Goal: Task Accomplishment & Management: Use online tool/utility

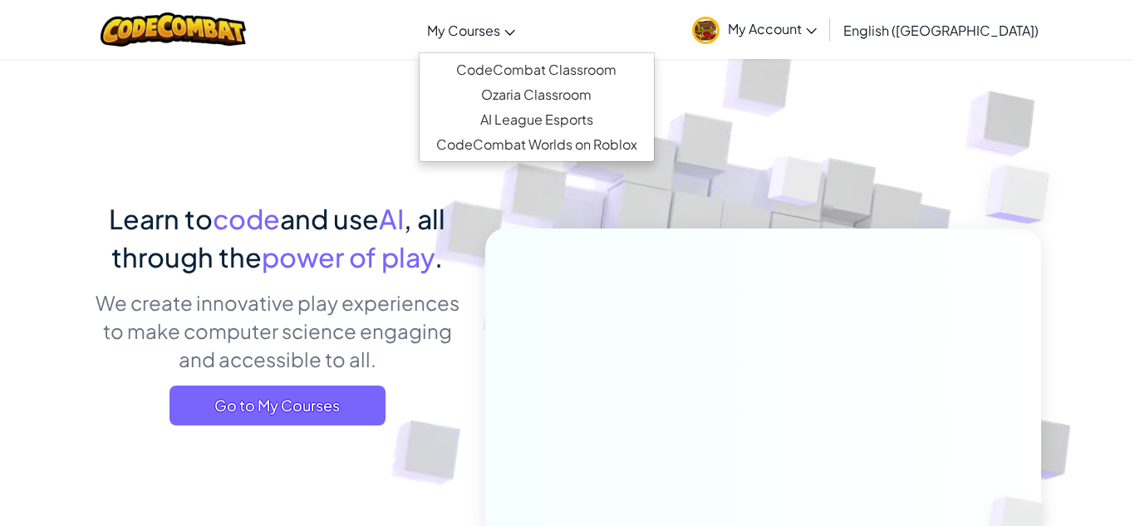
click at [500, 33] on span "My Courses" at bounding box center [463, 30] width 73 height 17
click at [654, 78] on link "CodeCombat Classroom" at bounding box center [537, 69] width 234 height 25
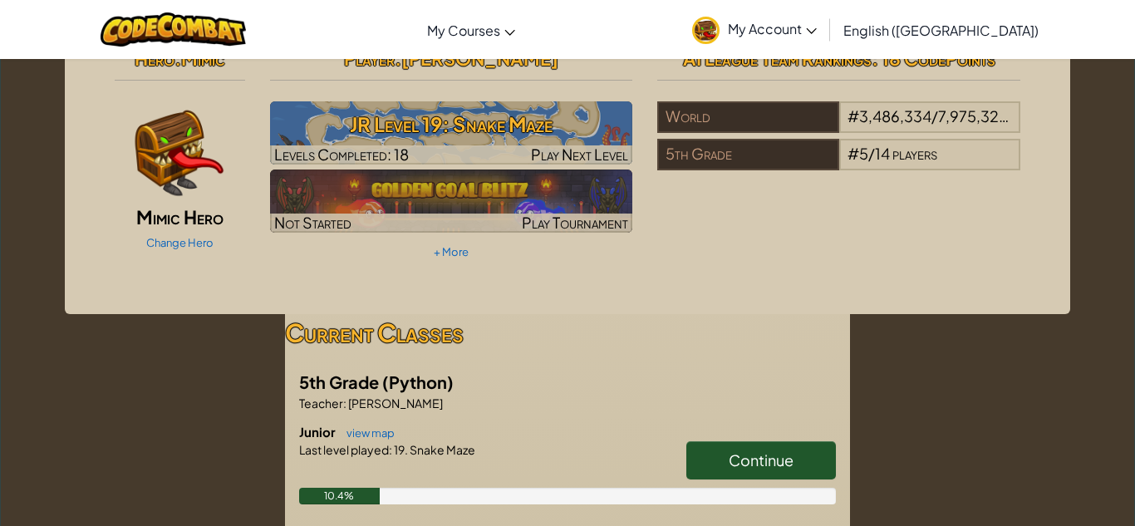
scroll to position [16, 0]
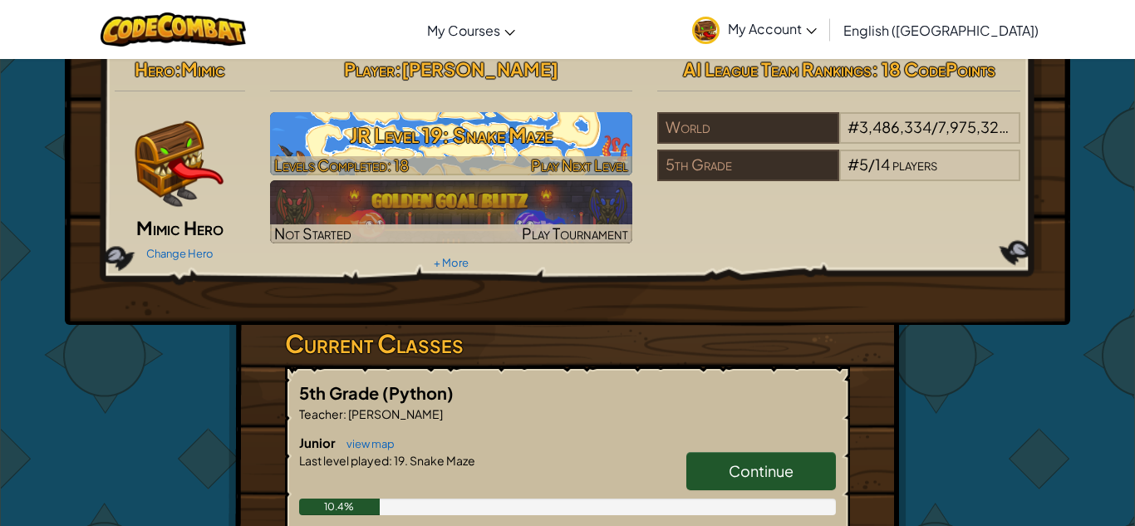
click at [599, 154] on h3 "JR Level 19: Snake Maze" at bounding box center [451, 134] width 363 height 37
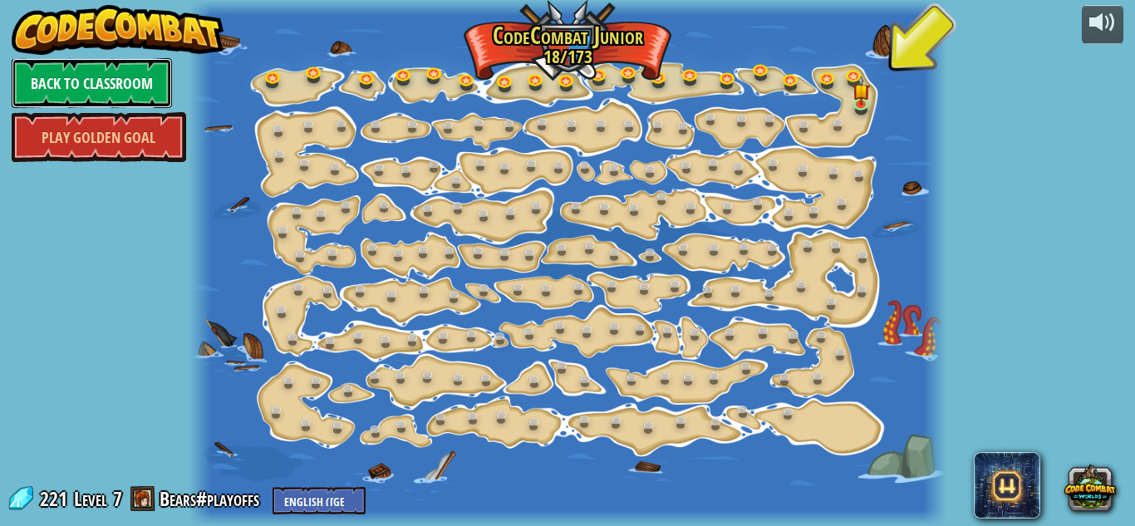
click at [48, 106] on link "Back to Classroom" at bounding box center [92, 83] width 160 height 50
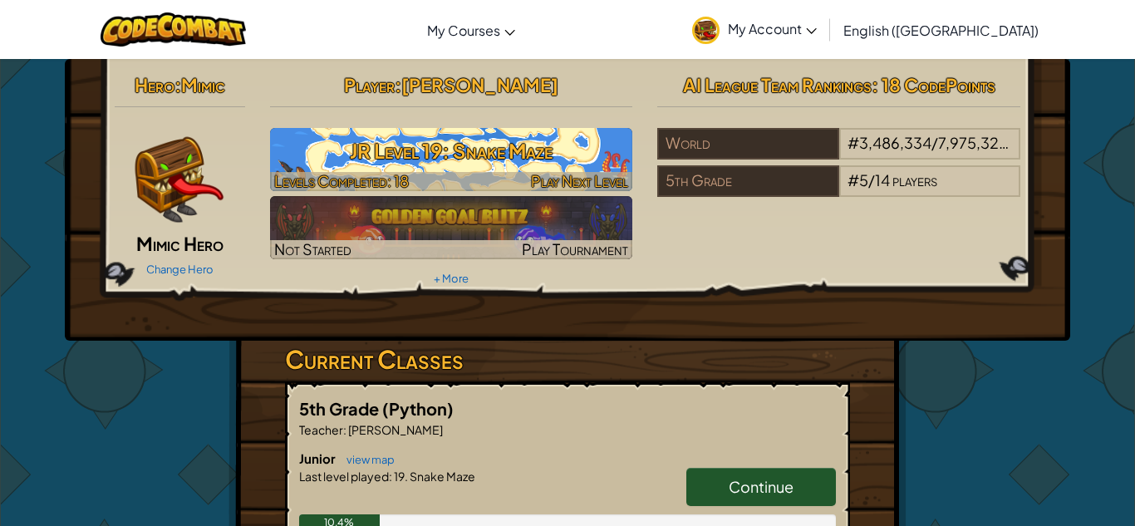
click at [292, 144] on h3 "JR Level 19: Snake Maze" at bounding box center [451, 150] width 363 height 37
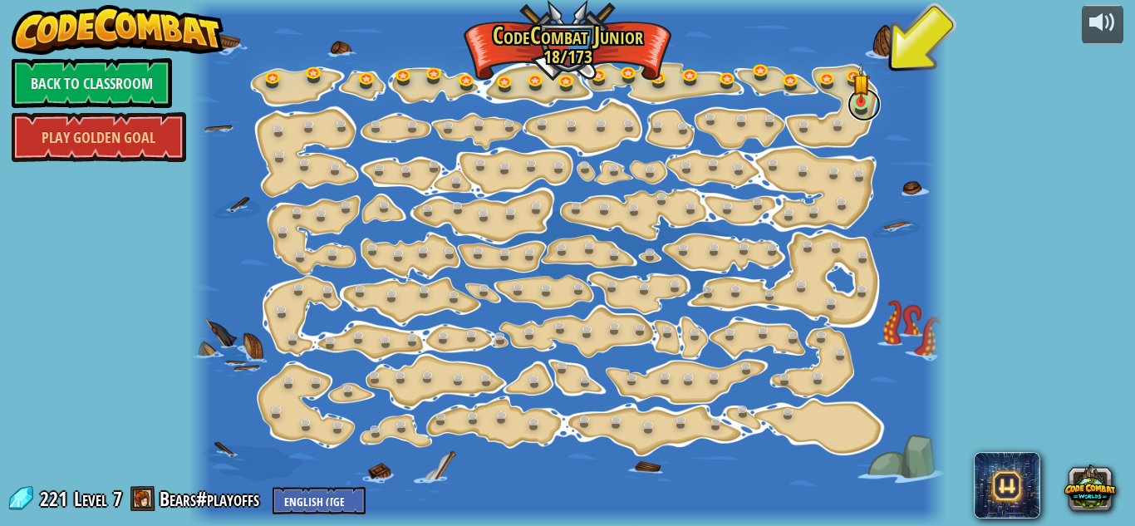
click at [857, 106] on link at bounding box center [864, 104] width 33 height 33
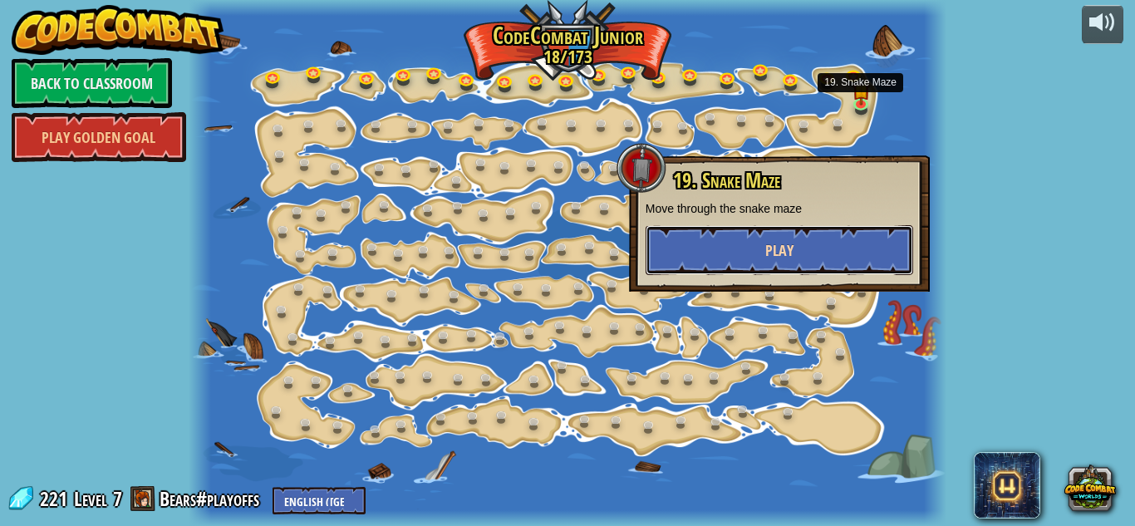
click at [882, 253] on button "Play" at bounding box center [780, 250] width 268 height 50
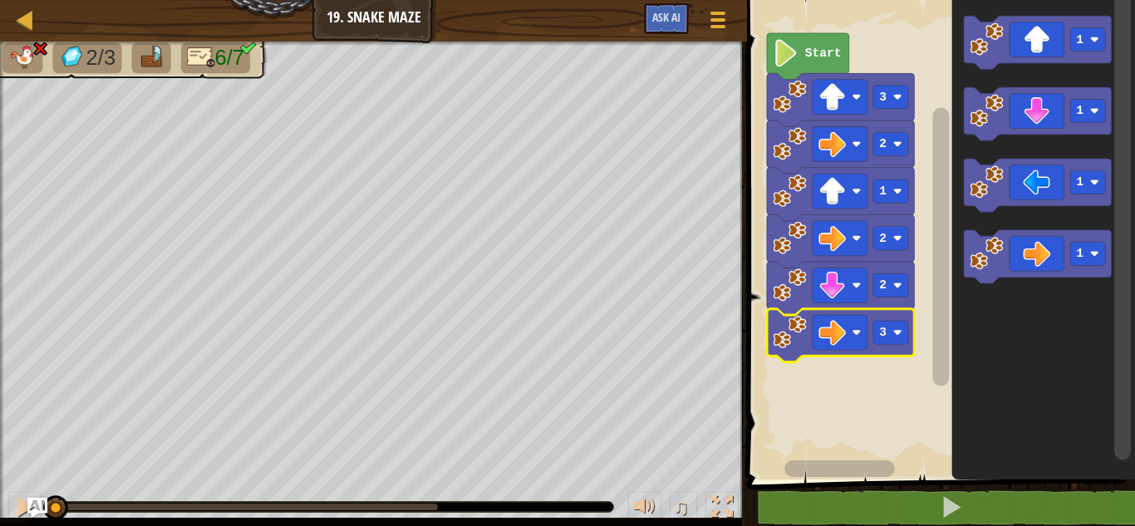
click at [898, 339] on rect "Blockly Workspace" at bounding box center [890, 332] width 35 height 23
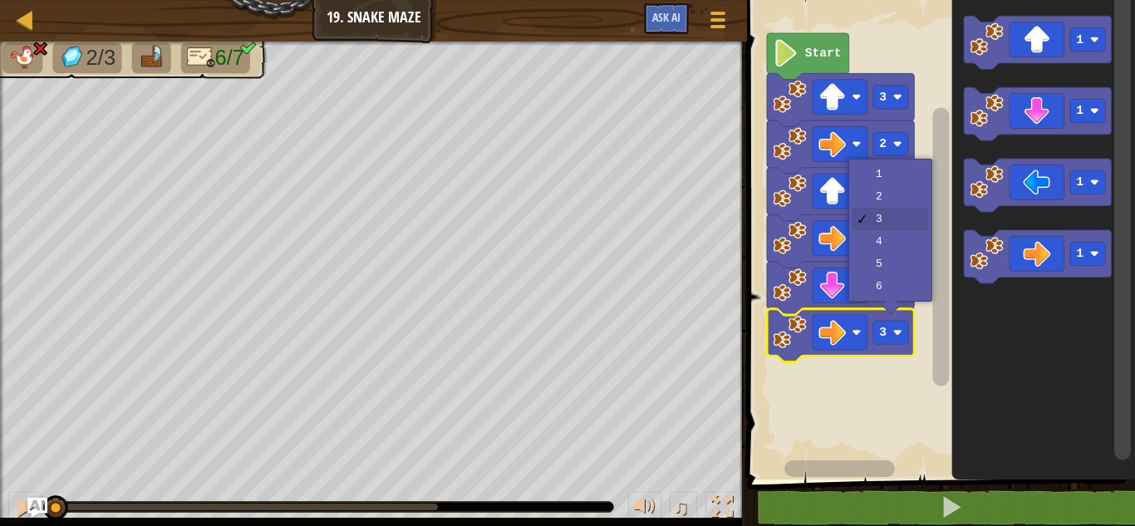
click at [907, 199] on rect "Blockly Workspace" at bounding box center [890, 190] width 35 height 23
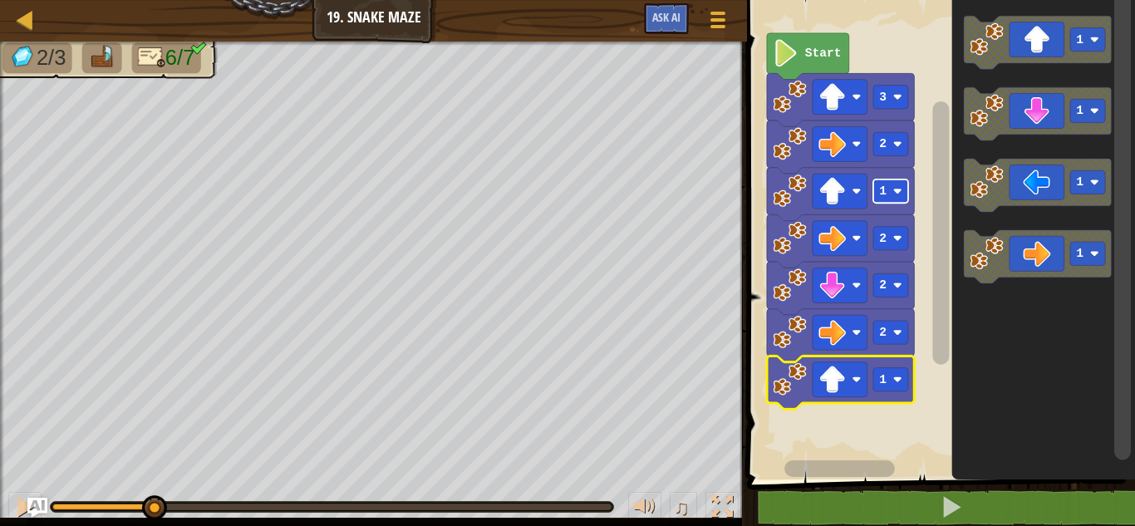
click at [898, 391] on rect "Blockly Workspace" at bounding box center [890, 379] width 35 height 23
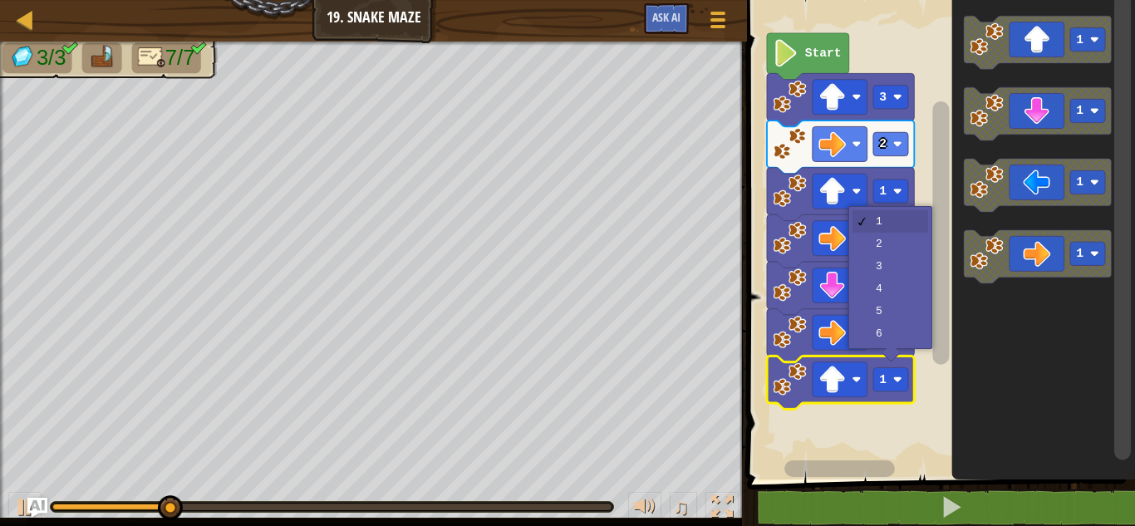
click at [906, 271] on icon "Blockly Workspace" at bounding box center [840, 288] width 147 height 53
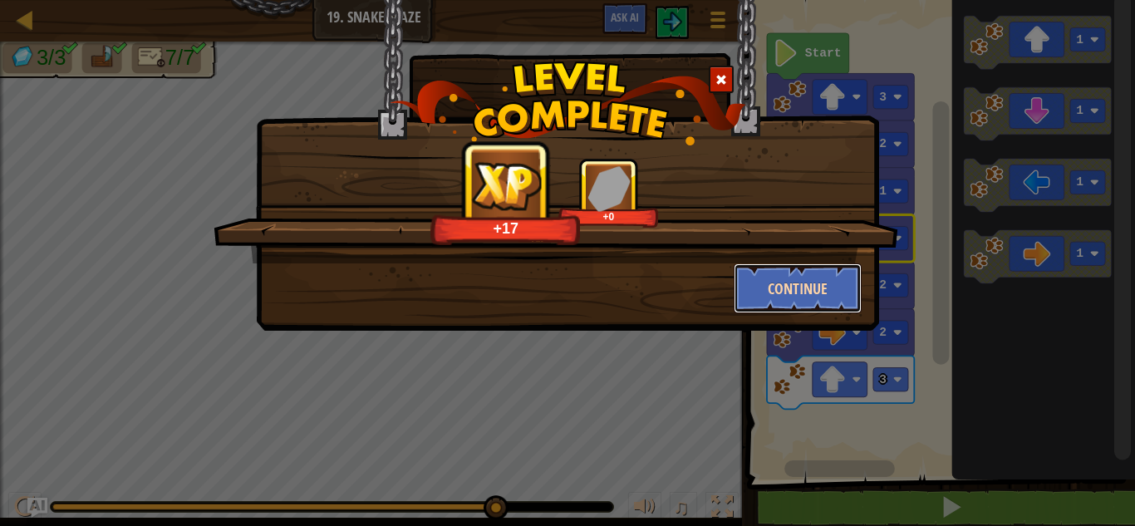
click at [824, 303] on button "Continue" at bounding box center [798, 288] width 129 height 50
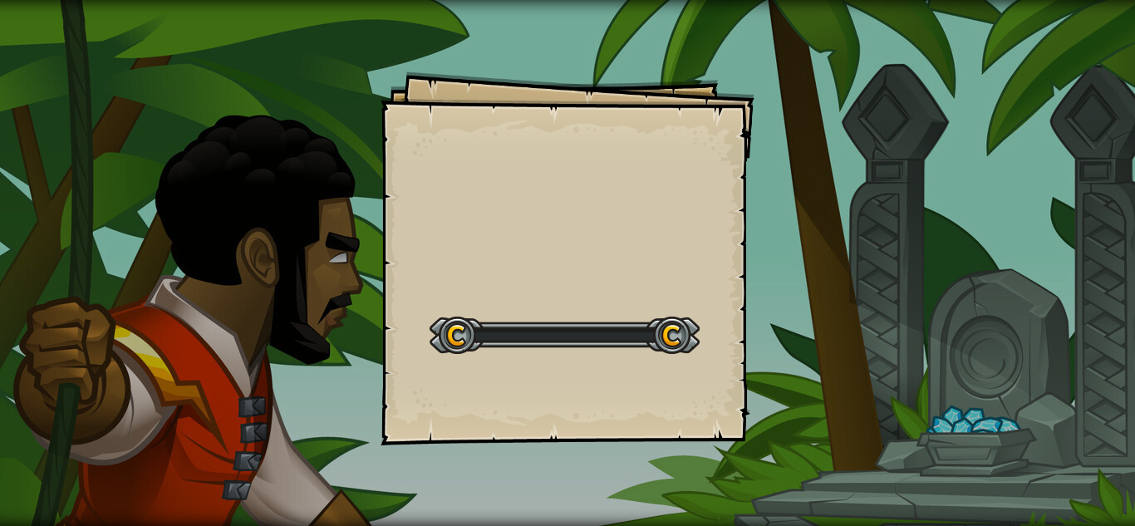
click at [833, 297] on div "Goals Start Level Error loading from server. Try refreshing the page. You'll ne…" at bounding box center [567, 263] width 1135 height 526
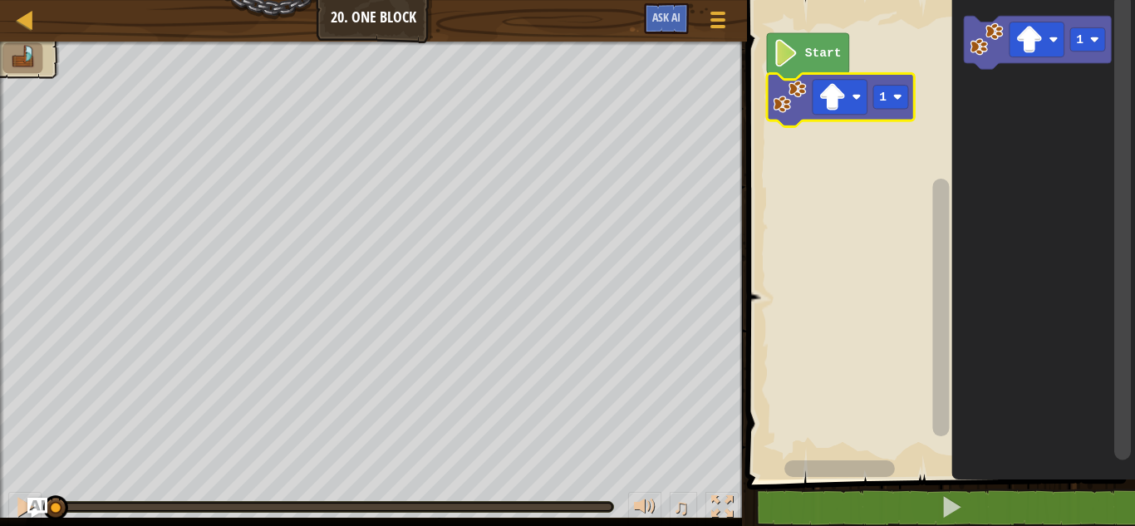
click at [899, 101] on image "Blockly Workspace" at bounding box center [897, 96] width 9 height 9
click at [0, 0] on div at bounding box center [0, 0] width 0 height 0
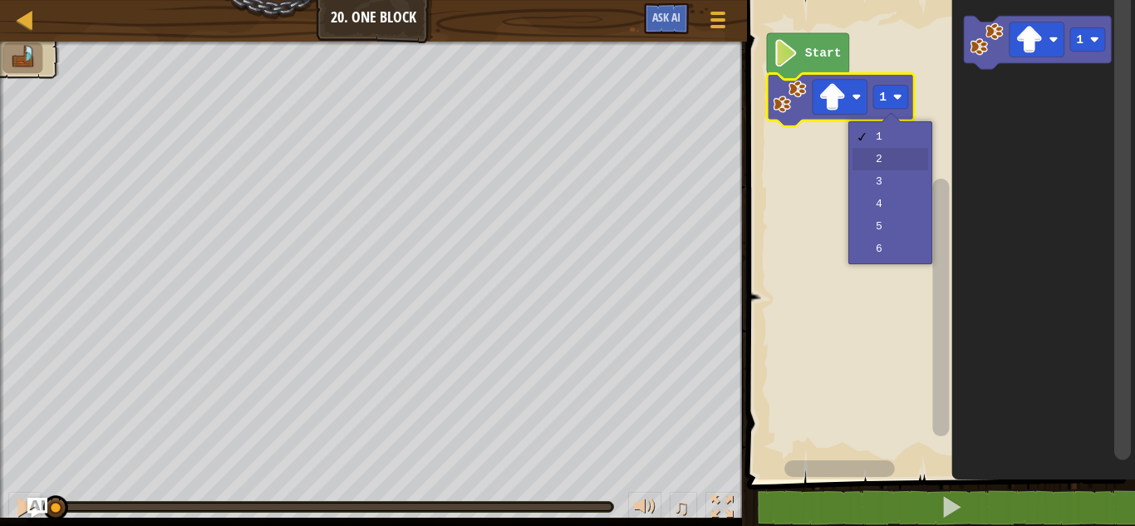
click at [912, 165] on rect "Blockly Workspace" at bounding box center [938, 236] width 393 height 488
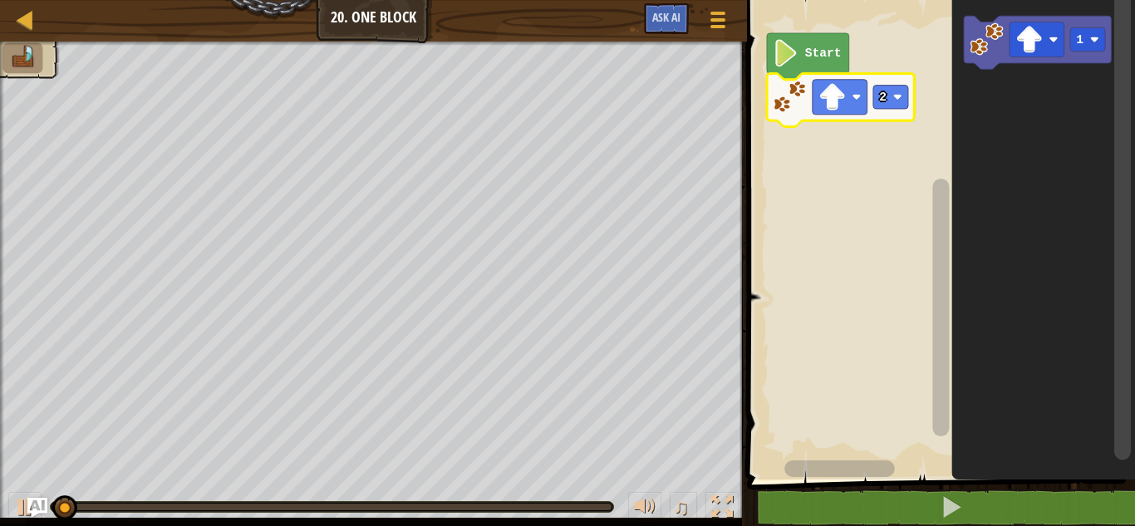
click at [808, 100] on icon "Blockly Workspace" at bounding box center [840, 99] width 147 height 53
click at [1019, 61] on icon "Blockly Workspace" at bounding box center [1037, 42] width 147 height 53
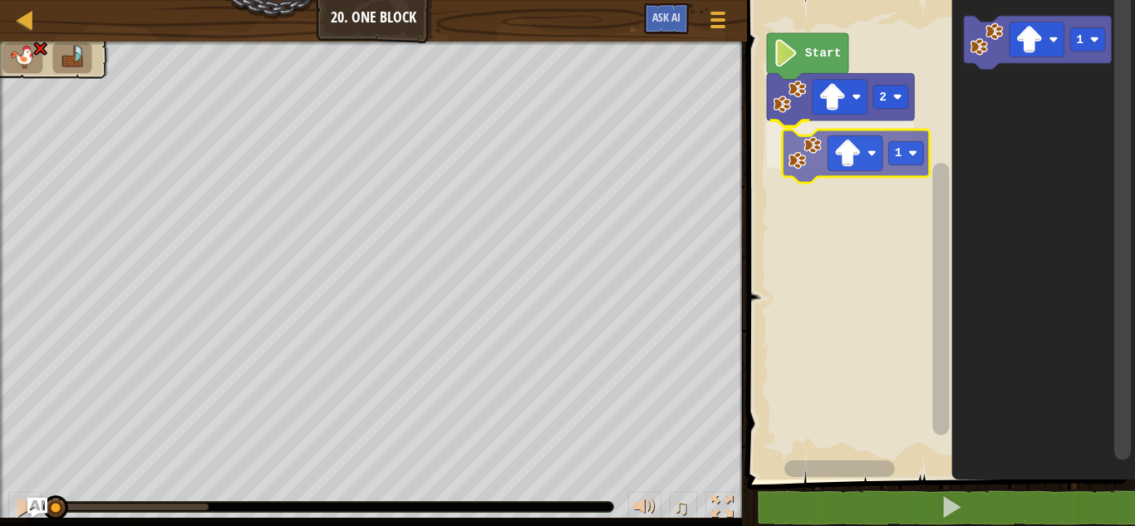
click at [0, 0] on div at bounding box center [0, 0] width 0 height 0
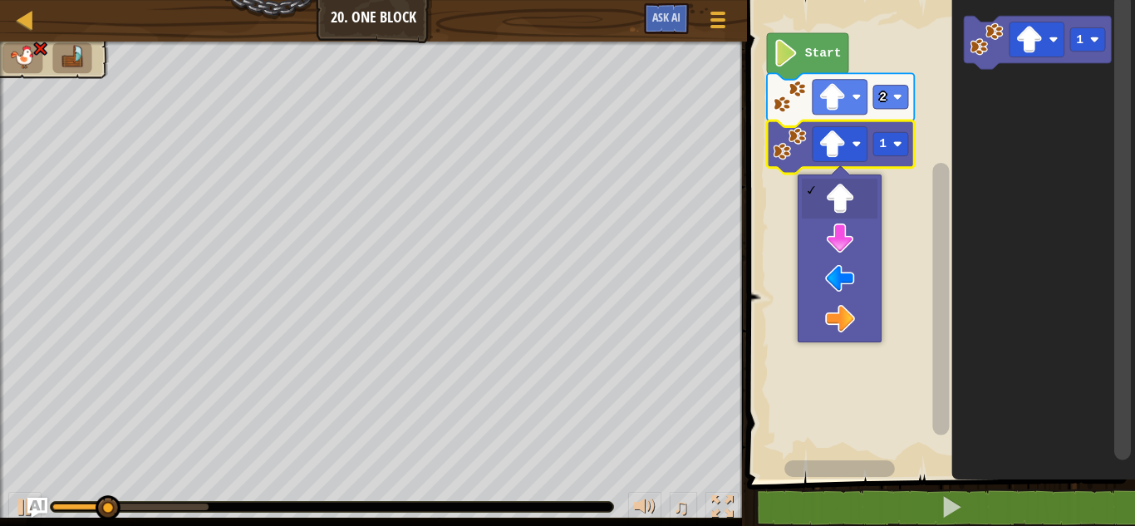
click at [862, 283] on rect "Blockly Workspace" at bounding box center [938, 236] width 393 height 488
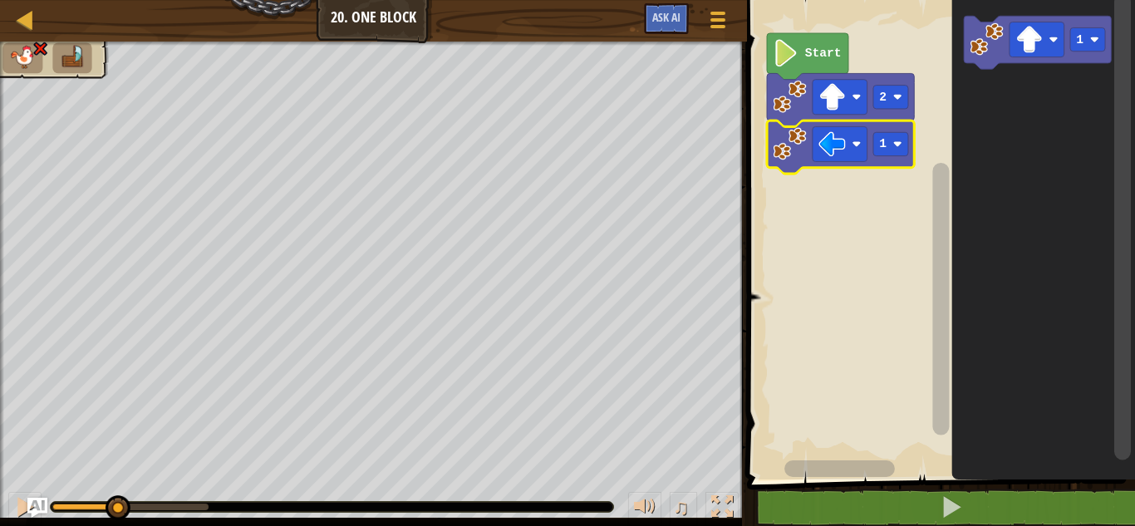
click at [896, 135] on rect "Blockly Workspace" at bounding box center [890, 143] width 35 height 23
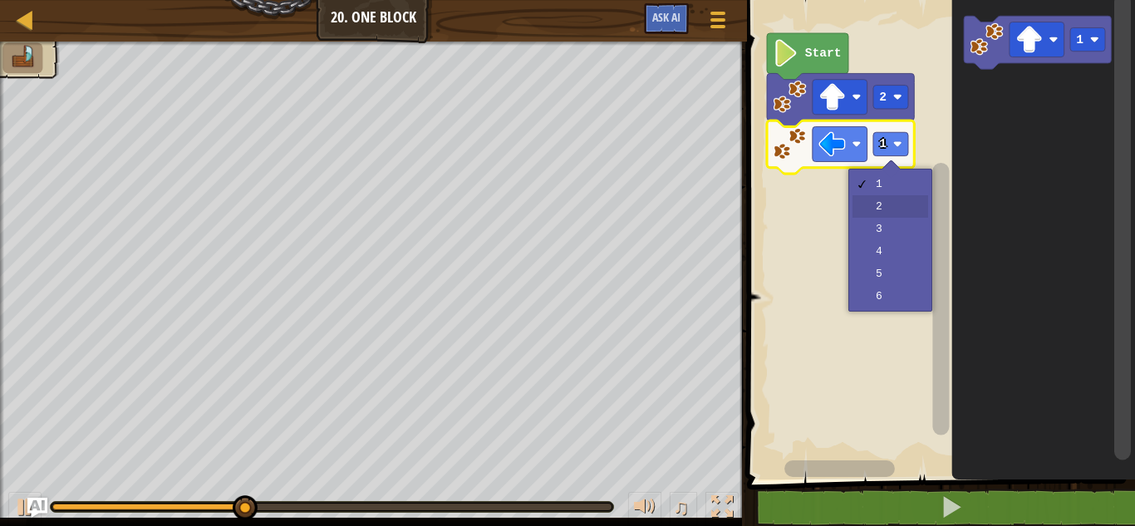
click at [907, 209] on rect "Blockly Workspace" at bounding box center [938, 236] width 393 height 488
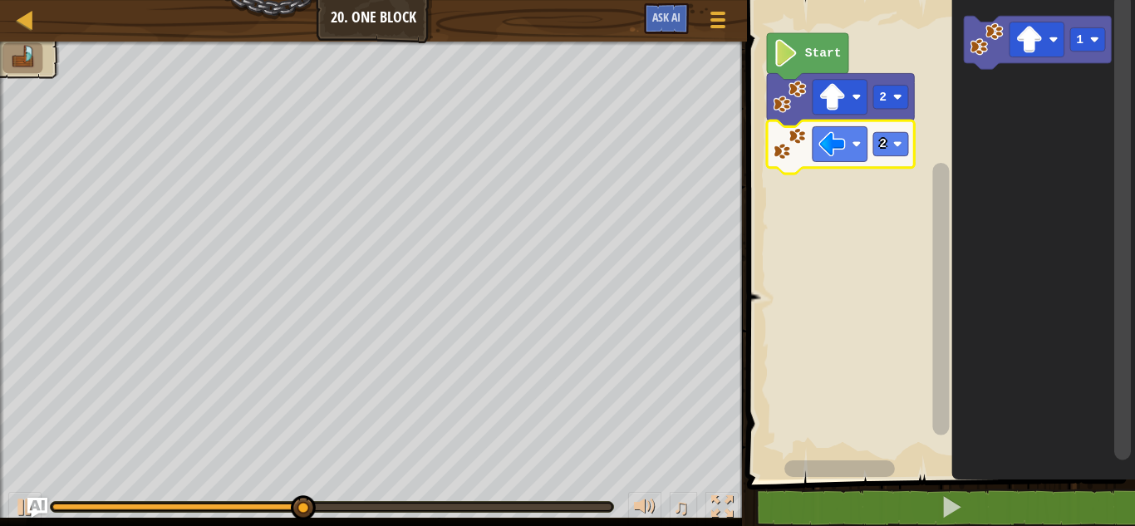
click at [897, 144] on image "Blockly Workspace" at bounding box center [897, 144] width 9 height 9
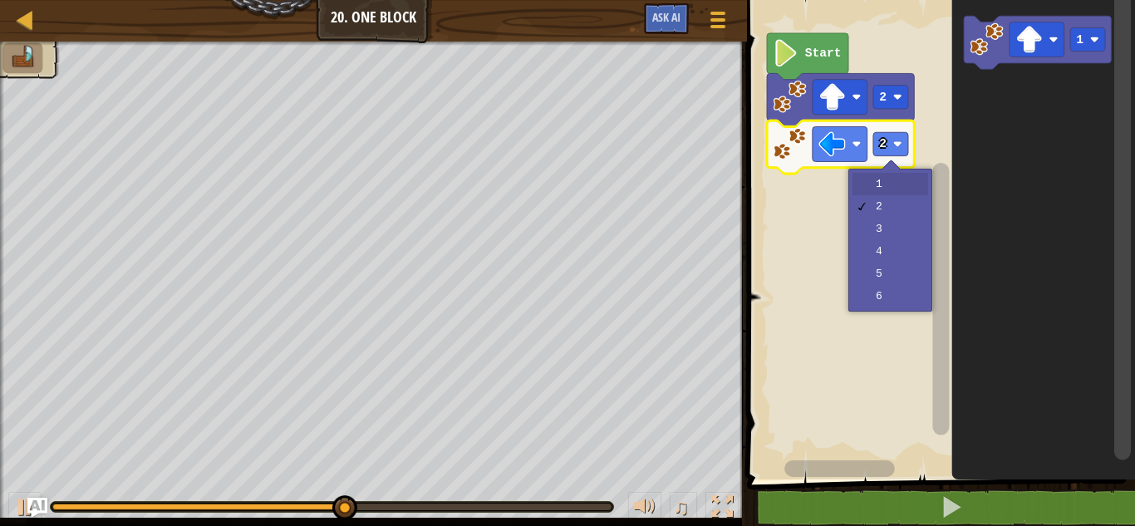
click at [907, 185] on rect "Blockly Workspace" at bounding box center [938, 236] width 393 height 488
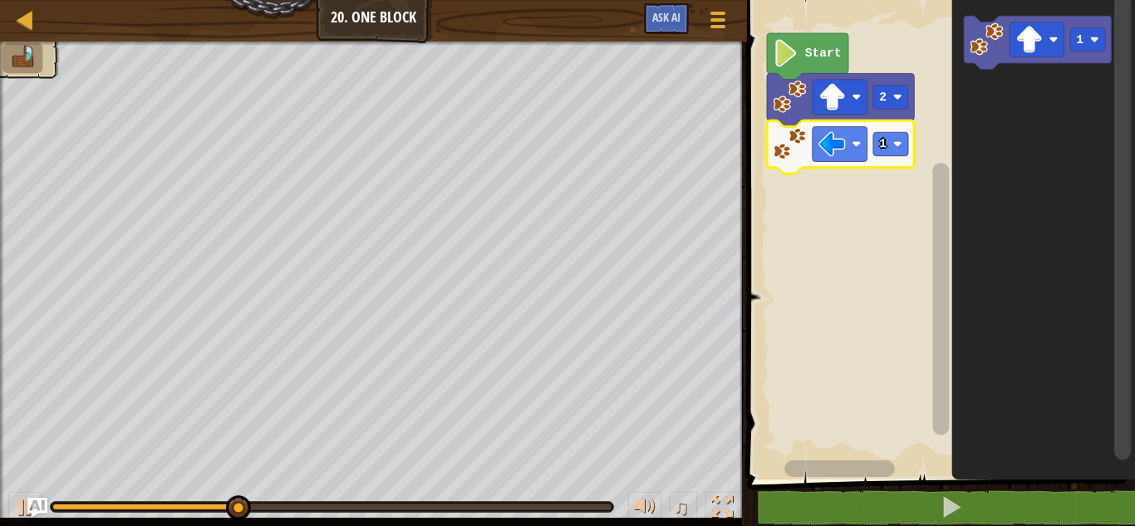
click at [883, 144] on text "1" at bounding box center [882, 143] width 7 height 13
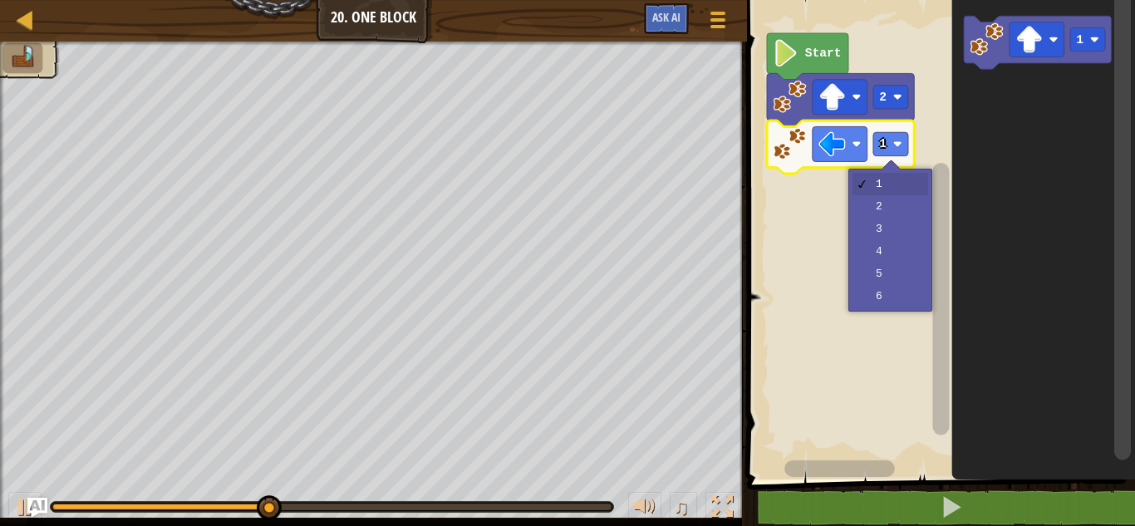
click at [902, 234] on rect "Blockly Workspace" at bounding box center [938, 236] width 393 height 488
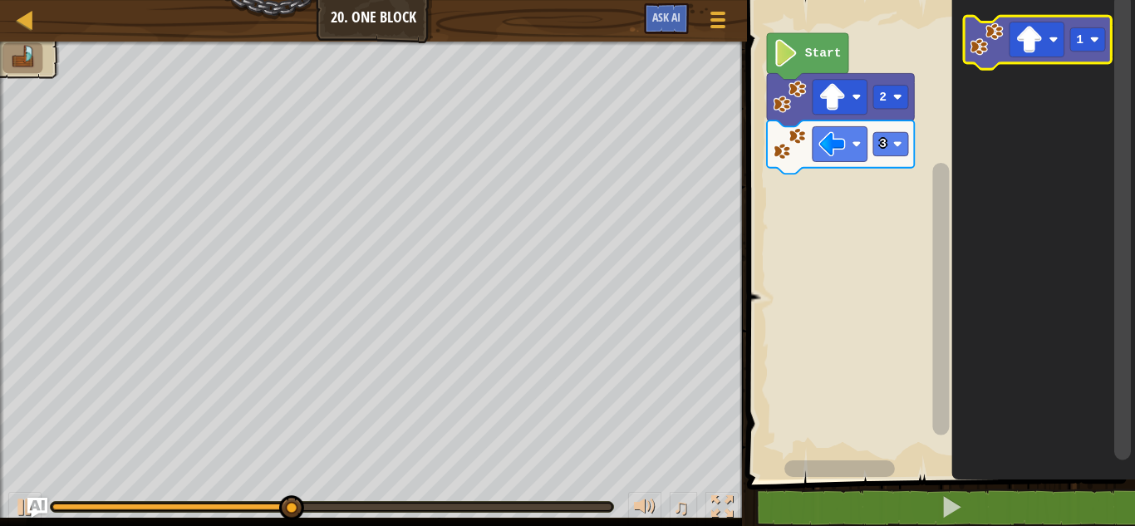
click at [1028, 45] on image "Blockly Workspace" at bounding box center [1028, 39] width 27 height 27
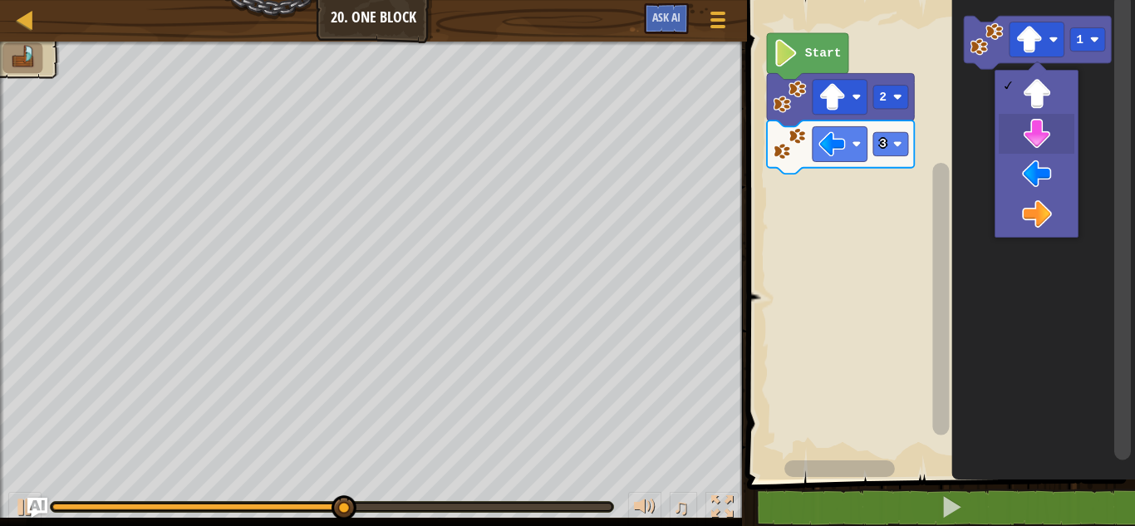
click at [1039, 135] on icon "Blockly Workspace" at bounding box center [1043, 236] width 184 height 488
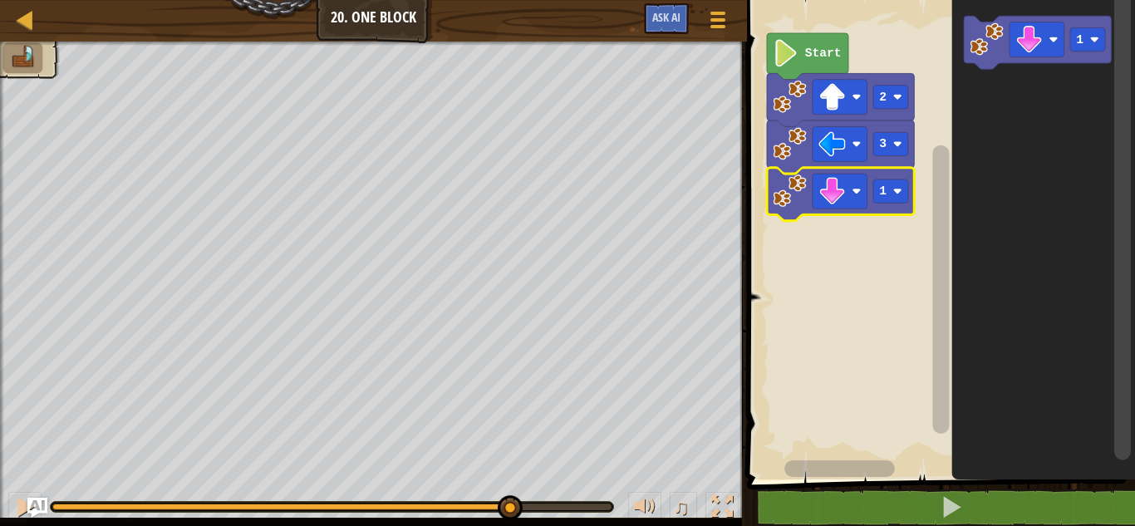
click at [890, 193] on rect "Blockly Workspace" at bounding box center [890, 190] width 35 height 23
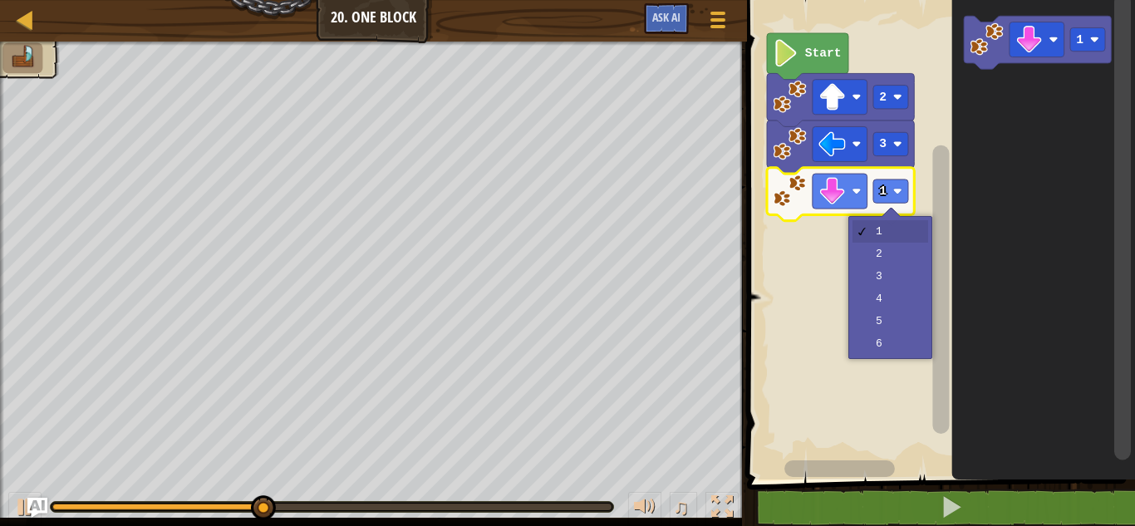
click at [893, 260] on rect "Blockly Workspace" at bounding box center [938, 236] width 393 height 488
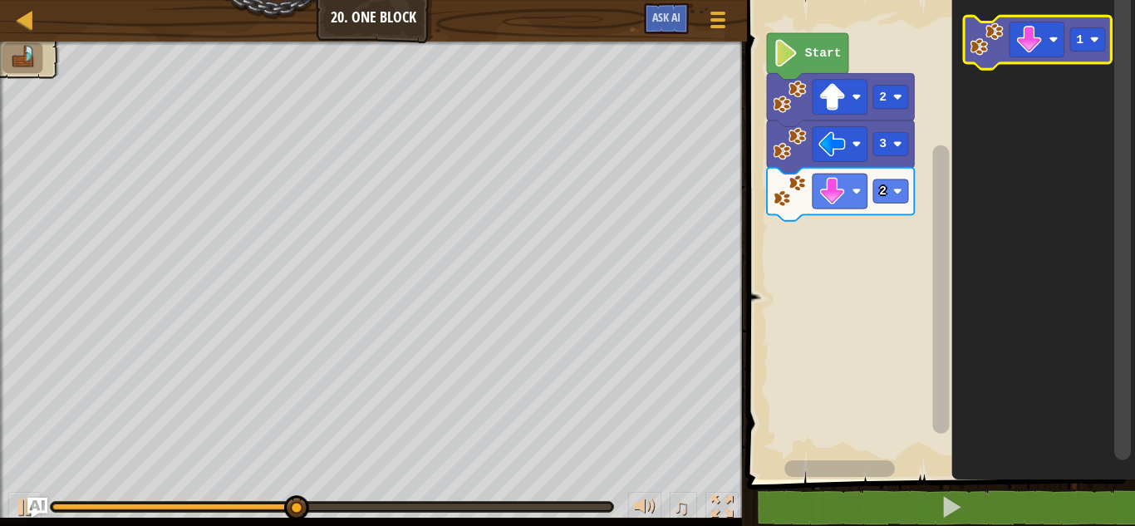
click at [1032, 42] on image "Blockly Workspace" at bounding box center [1028, 39] width 27 height 27
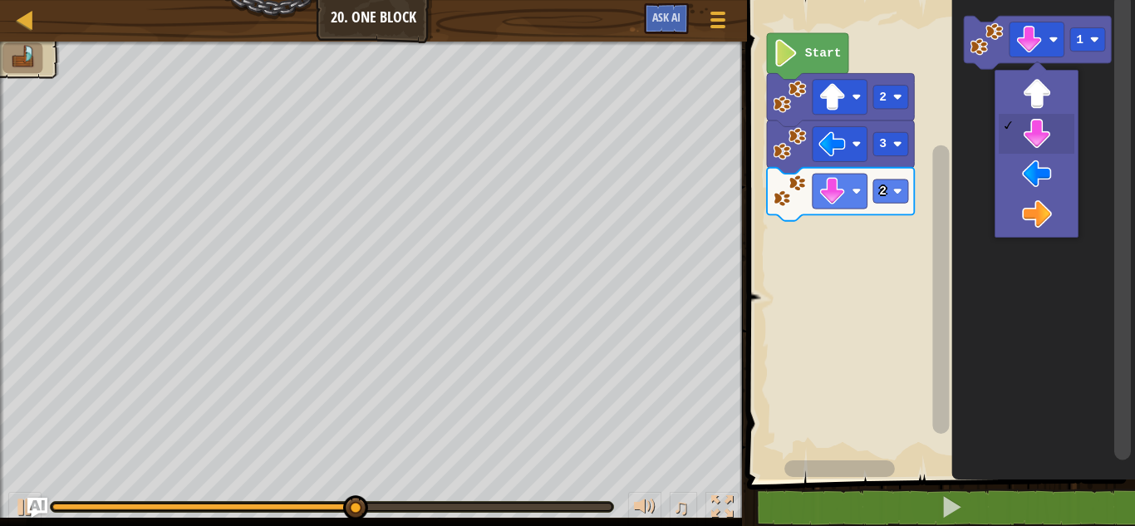
click at [1046, 215] on icon "Blockly Workspace" at bounding box center [1043, 236] width 184 height 488
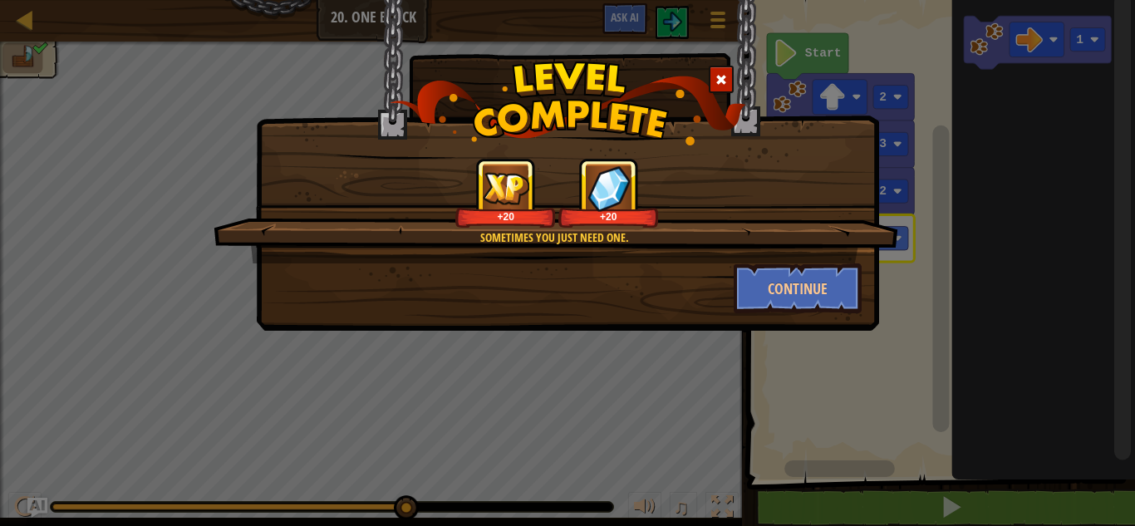
click at [794, 339] on div "Sometimes you just need one. +20 +20 Continue" at bounding box center [567, 263] width 1135 height 526
click at [798, 307] on button "Continue" at bounding box center [798, 288] width 129 height 50
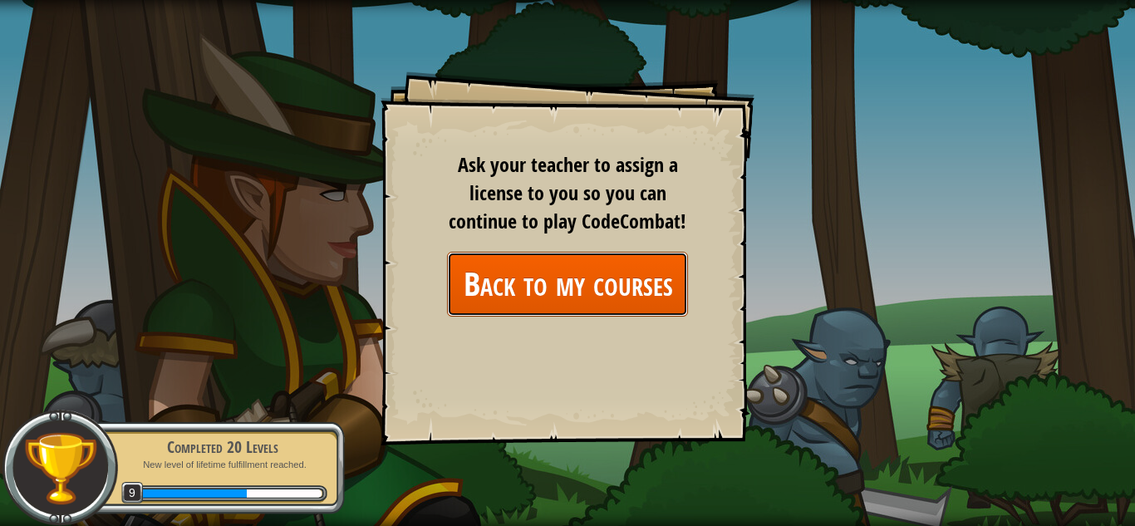
click at [629, 297] on link "Back to my courses" at bounding box center [567, 284] width 241 height 64
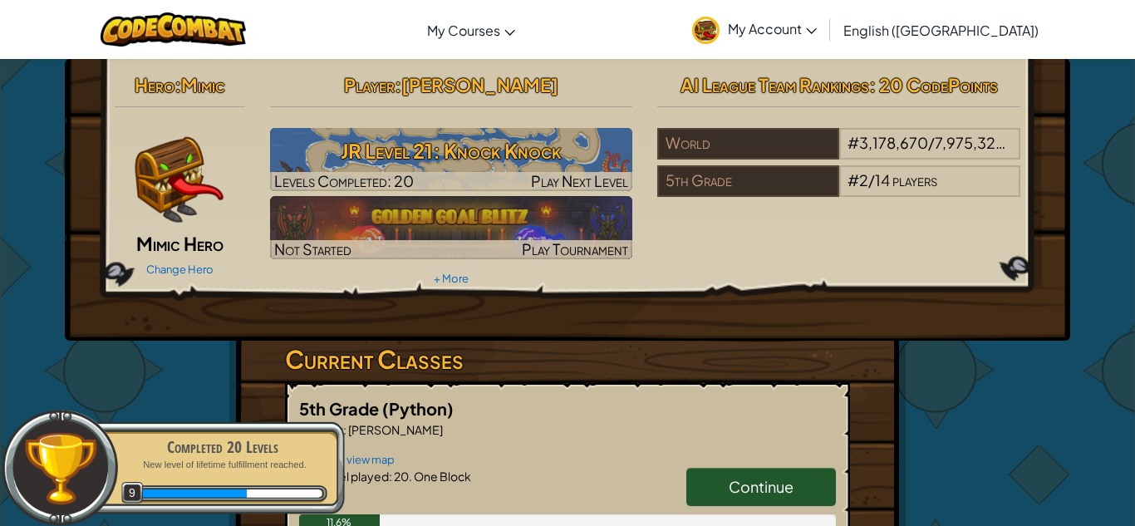
click at [1004, 463] on div "Hero : Mimic Mimic Hero Change Hero Player : [PERSON_NAME] Level 21: Knock Knoc…" at bounding box center [567, 488] width 972 height 858
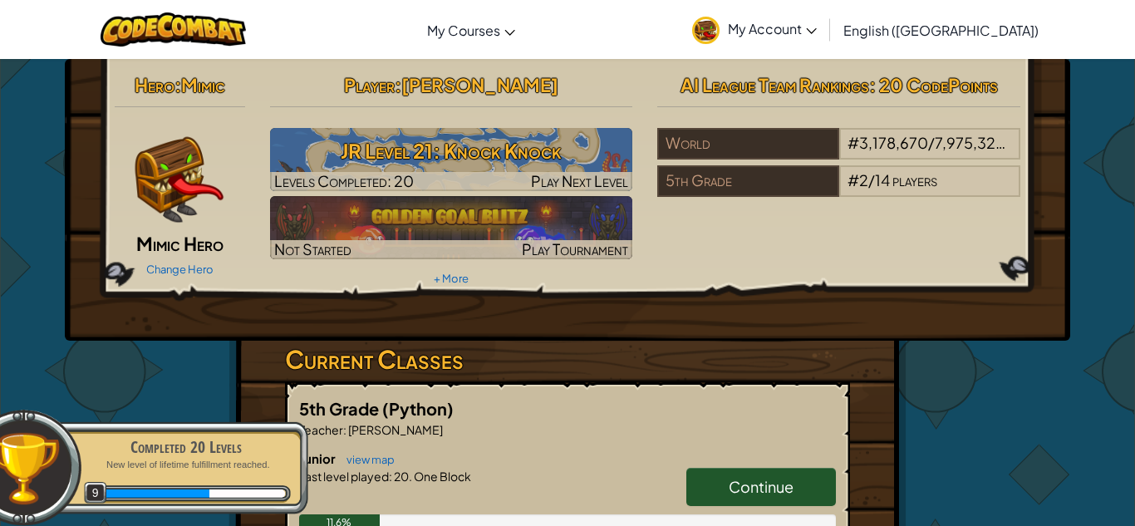
click at [925, 478] on div "Hero : Mimic Mimic Hero Change Hero Player : [PERSON_NAME] Level 21: Knock Knoc…" at bounding box center [567, 488] width 972 height 858
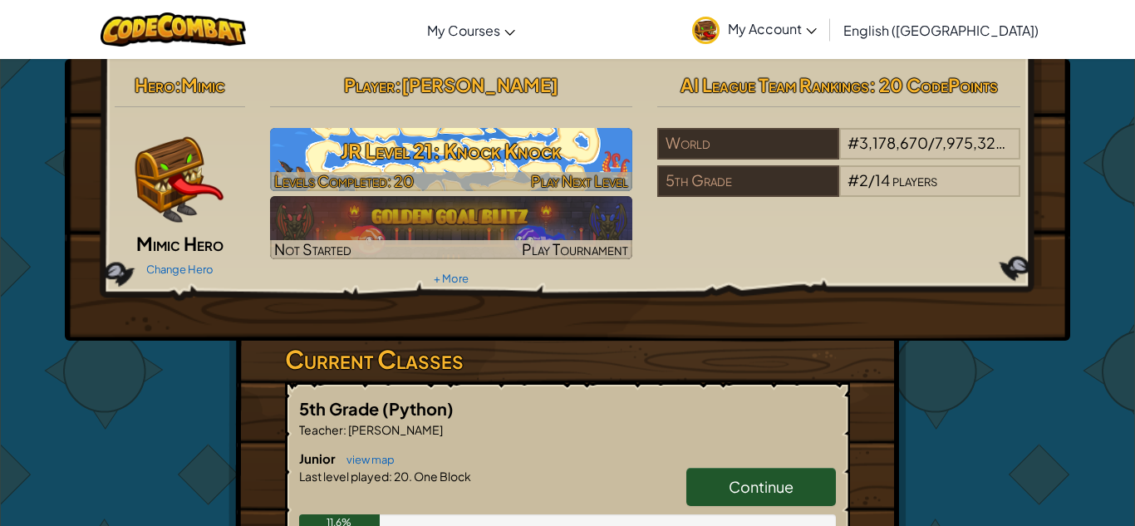
click at [607, 158] on h3 "JR Level 21: Knock Knock" at bounding box center [451, 150] width 363 height 37
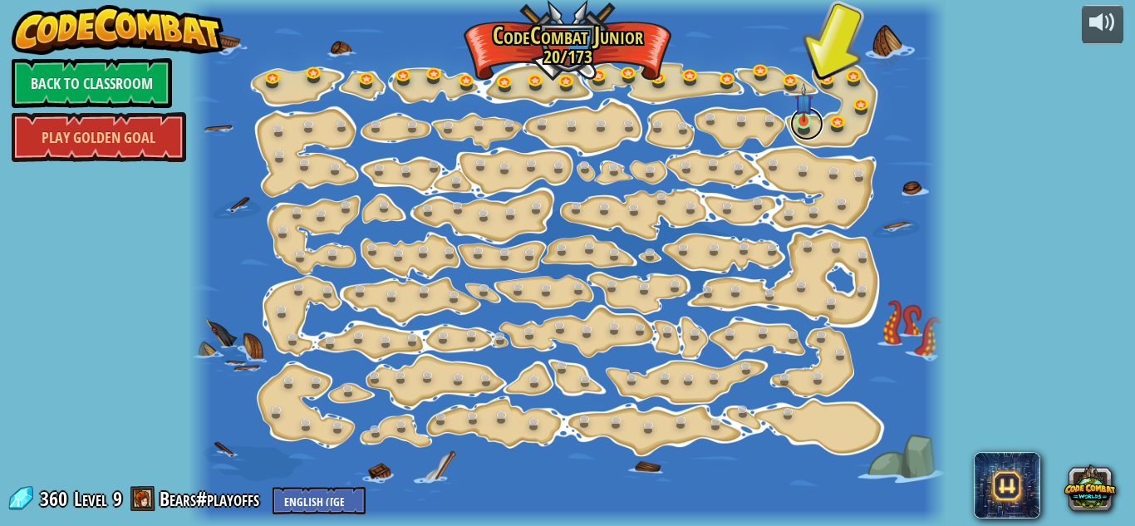
click at [795, 130] on link at bounding box center [806, 123] width 33 height 33
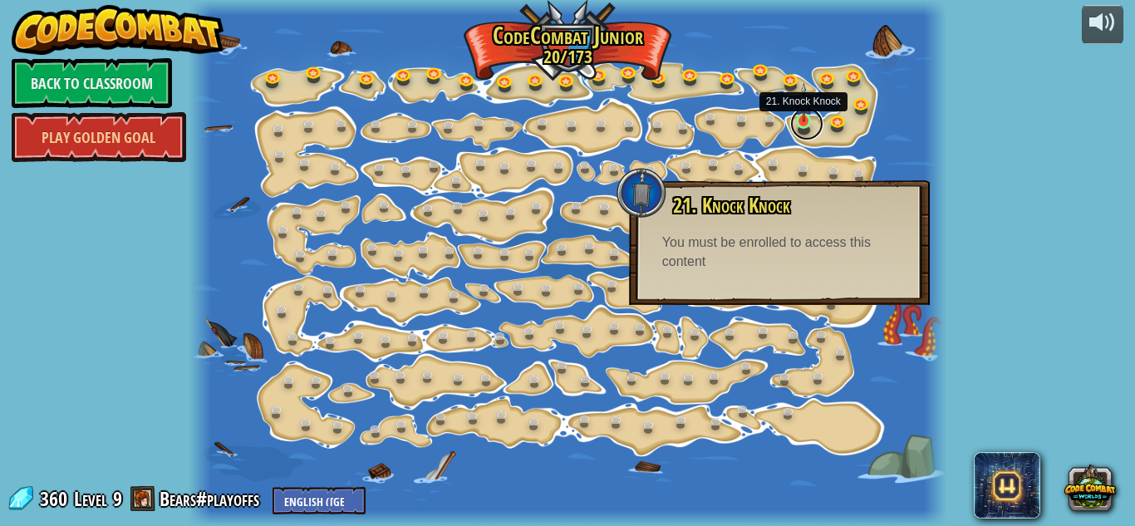
click at [794, 129] on link at bounding box center [806, 123] width 33 height 33
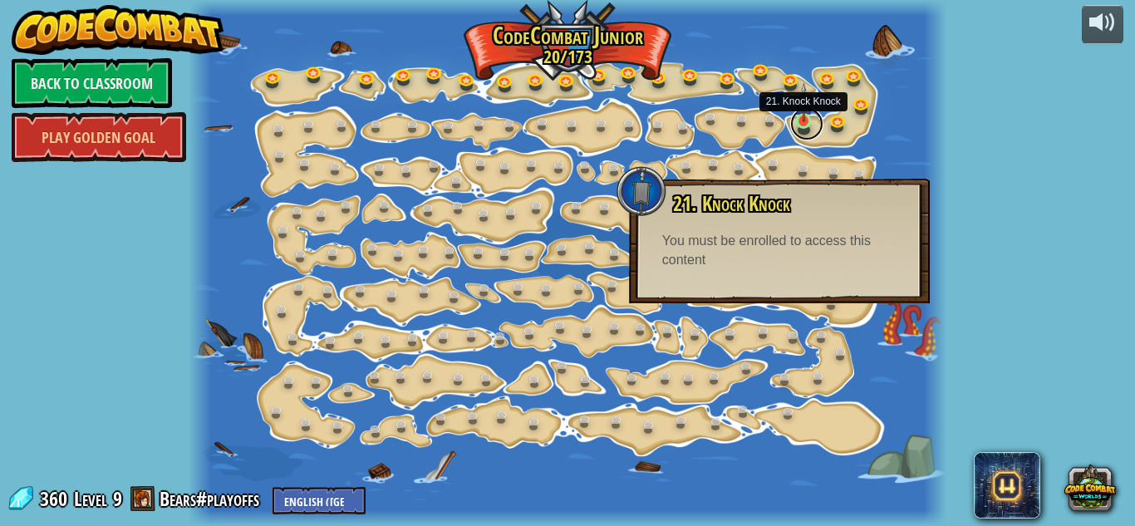
click at [797, 125] on link at bounding box center [806, 123] width 33 height 33
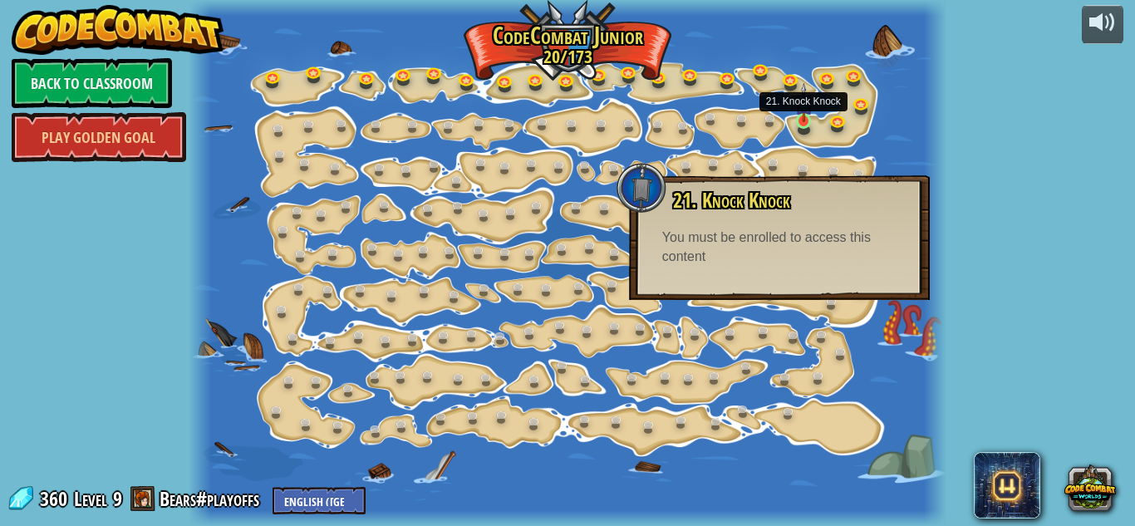
click at [800, 120] on img at bounding box center [803, 103] width 17 height 40
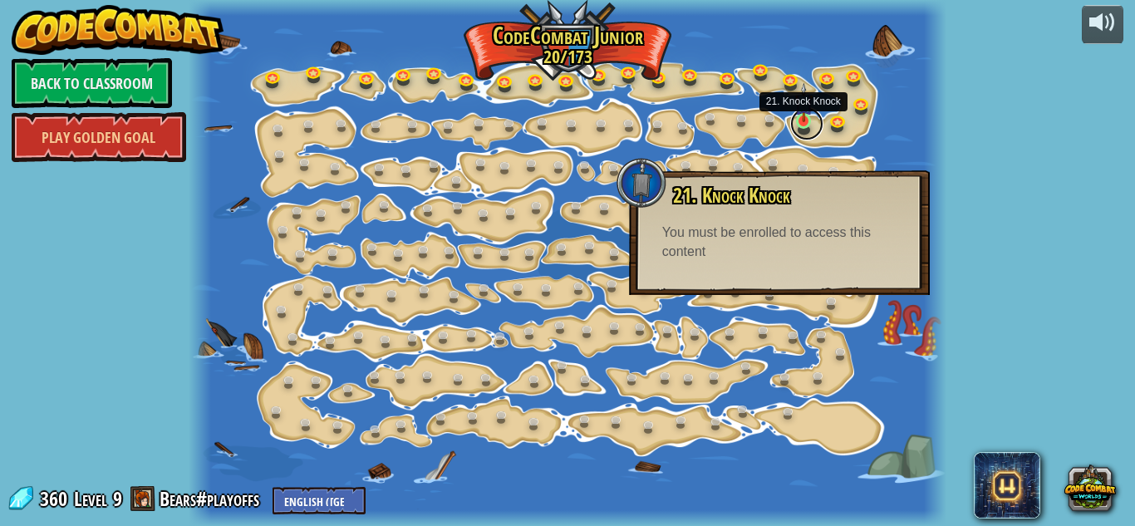
click at [792, 125] on link at bounding box center [806, 123] width 33 height 33
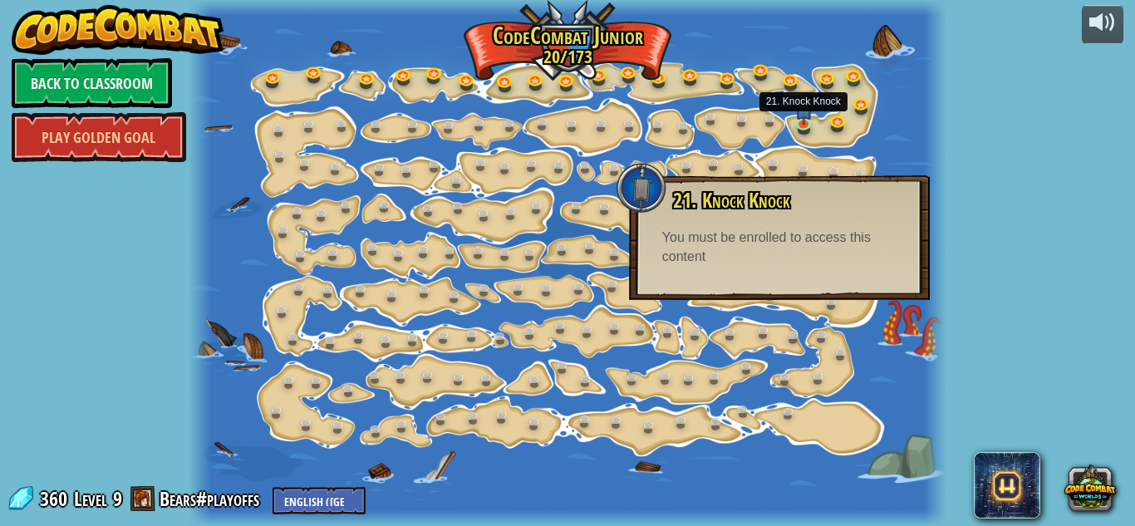
click at [926, 339] on div at bounding box center [935, 263] width 22 height 526
click at [792, 129] on link at bounding box center [806, 123] width 33 height 33
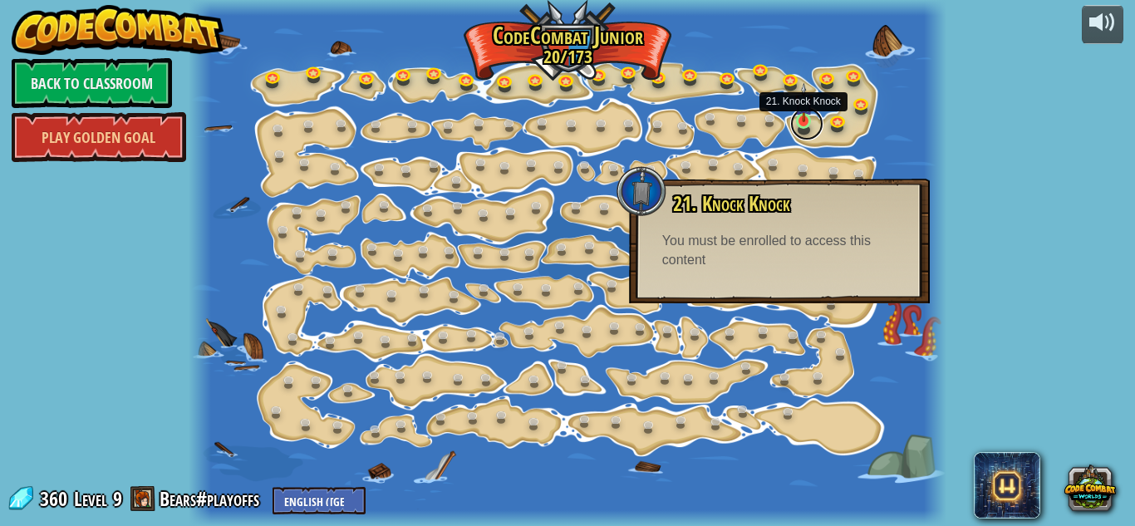
click at [802, 124] on link at bounding box center [806, 123] width 33 height 33
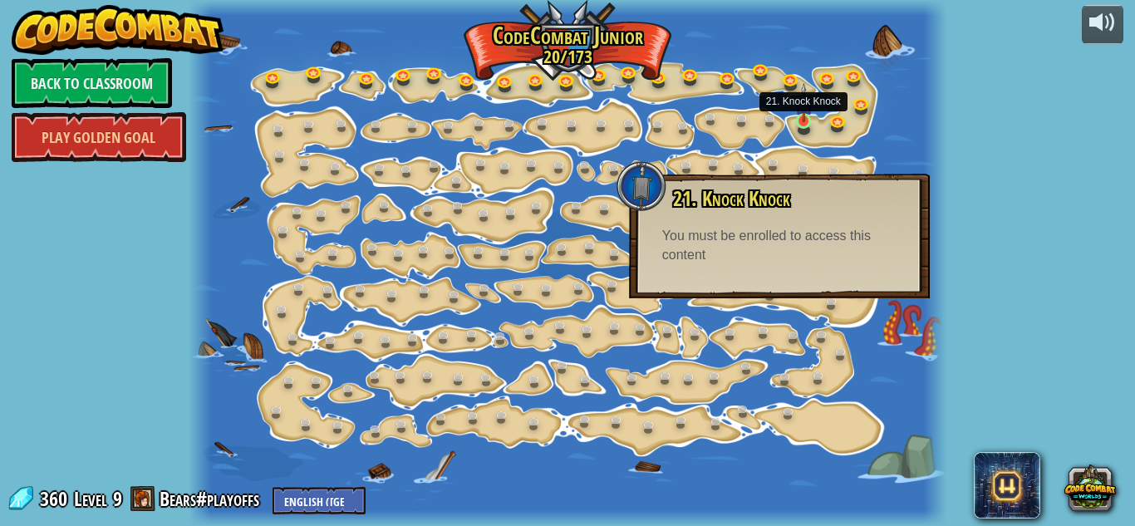
click at [799, 113] on img at bounding box center [803, 103] width 17 height 40
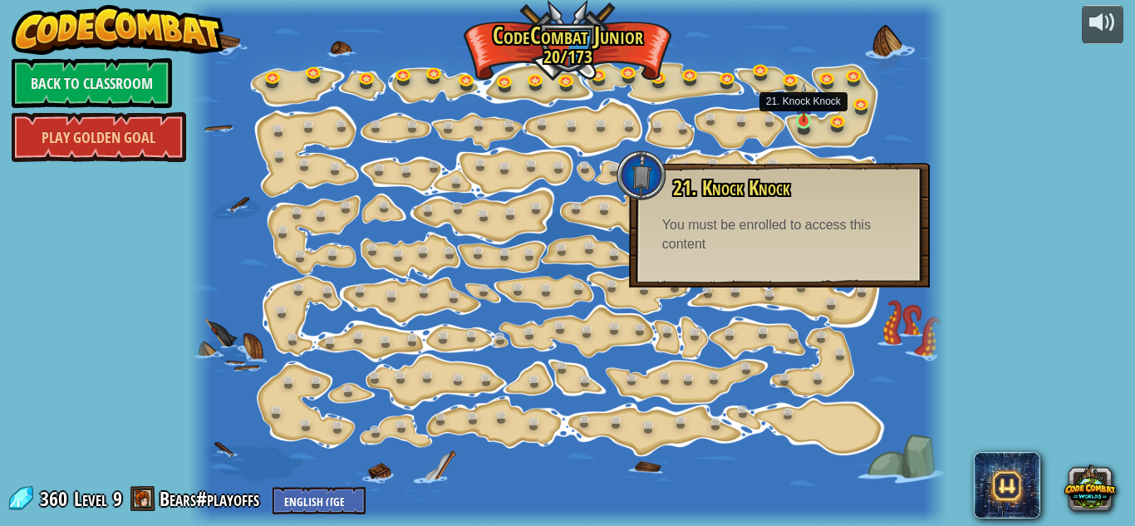
click at [799, 111] on img at bounding box center [803, 103] width 17 height 40
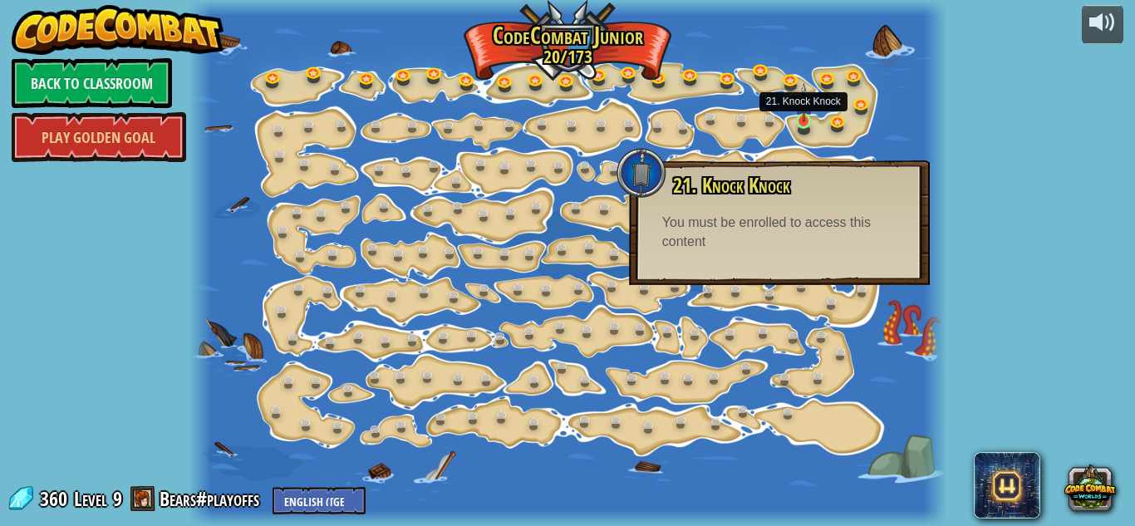
click at [804, 115] on img at bounding box center [803, 103] width 17 height 40
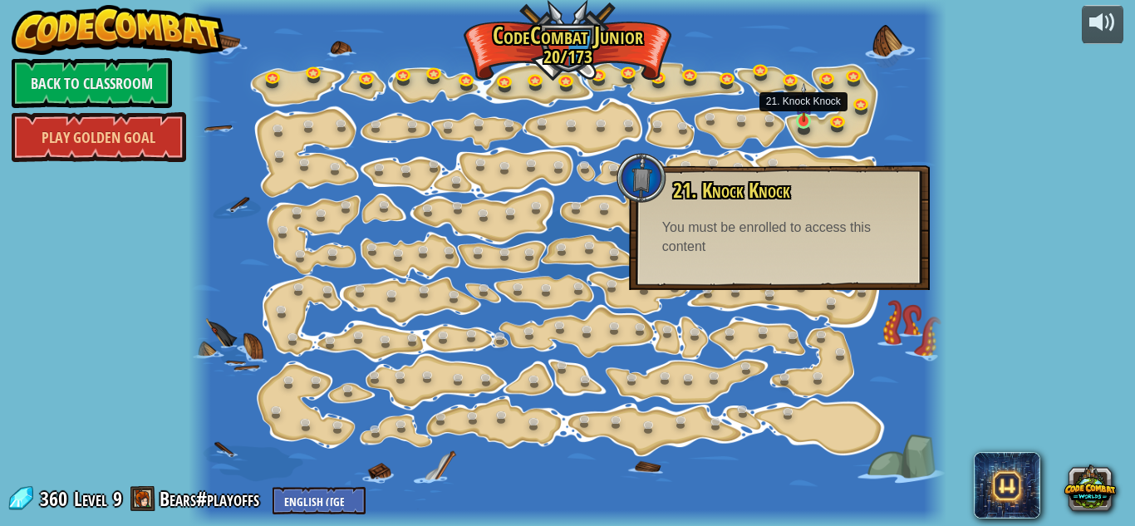
click at [803, 114] on img at bounding box center [803, 103] width 17 height 40
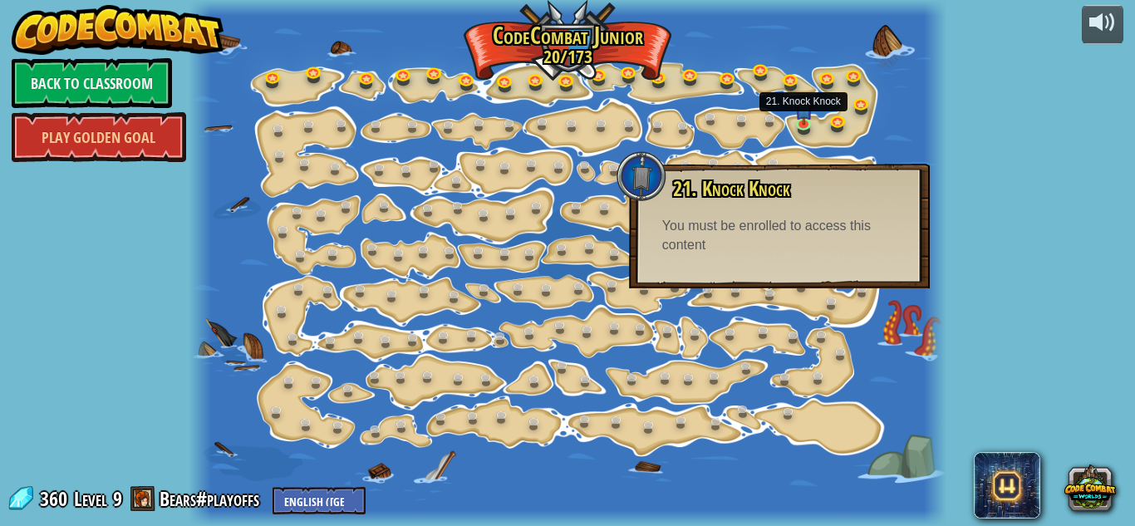
click at [972, 199] on div "powered by Back to Classroom Play Golden Goal 15. Step Change Change step argum…" at bounding box center [567, 263] width 1135 height 526
click at [1043, 292] on div "powered by Back to Classroom Play Golden Goal 15. Step Change Change step argum…" at bounding box center [567, 263] width 1135 height 526
click at [995, 258] on div "powered by Back to Classroom Play Golden Goal 15. Step Change Change step argum…" at bounding box center [567, 263] width 1135 height 526
click at [745, 206] on div "21. Knock Knock You can hit crates to break them open. You must be enrolled to …" at bounding box center [780, 216] width 268 height 77
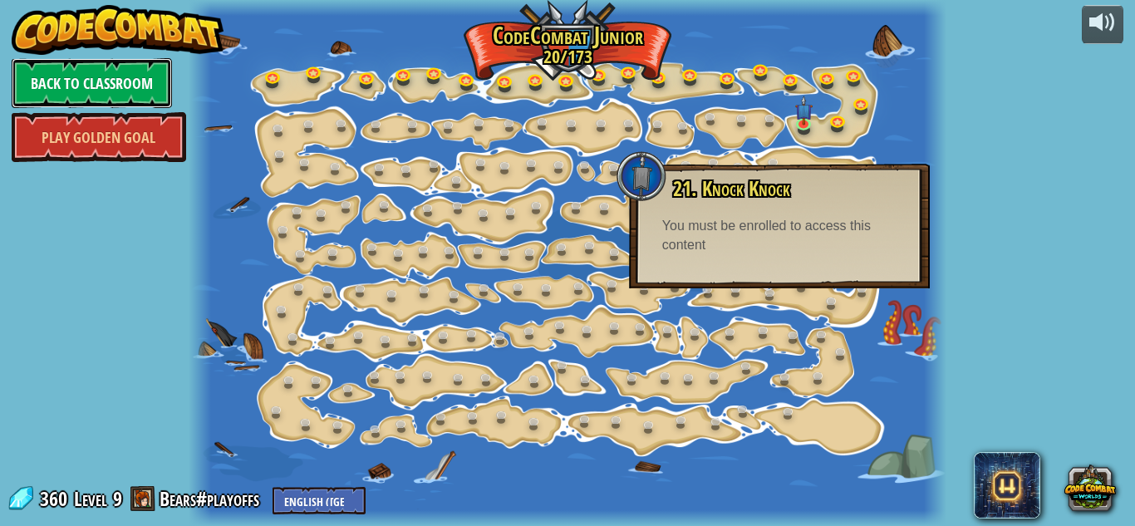
click at [116, 71] on link "Back to Classroom" at bounding box center [92, 83] width 160 height 50
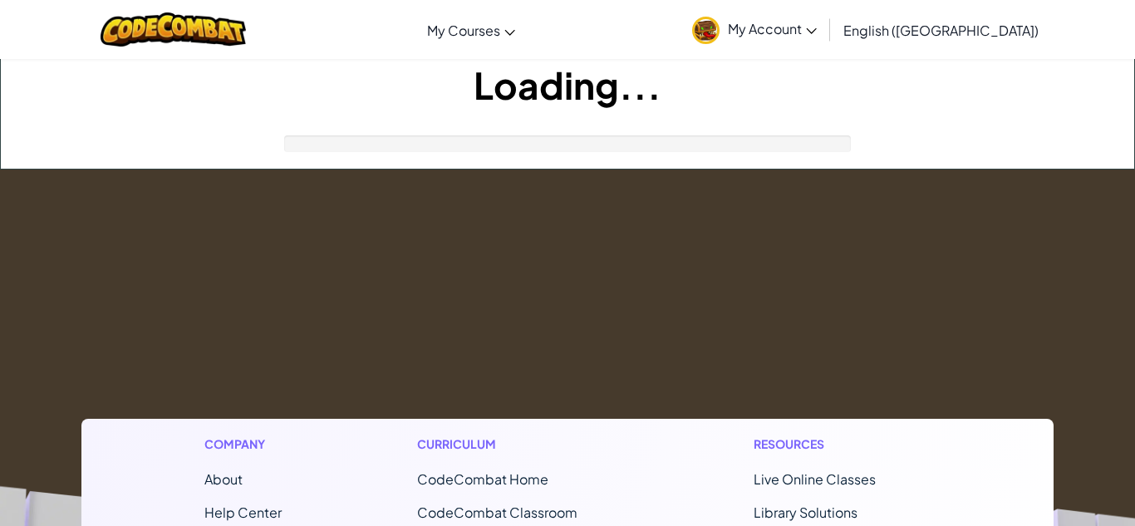
click at [120, 81] on h1 "Loading..." at bounding box center [567, 85] width 1133 height 52
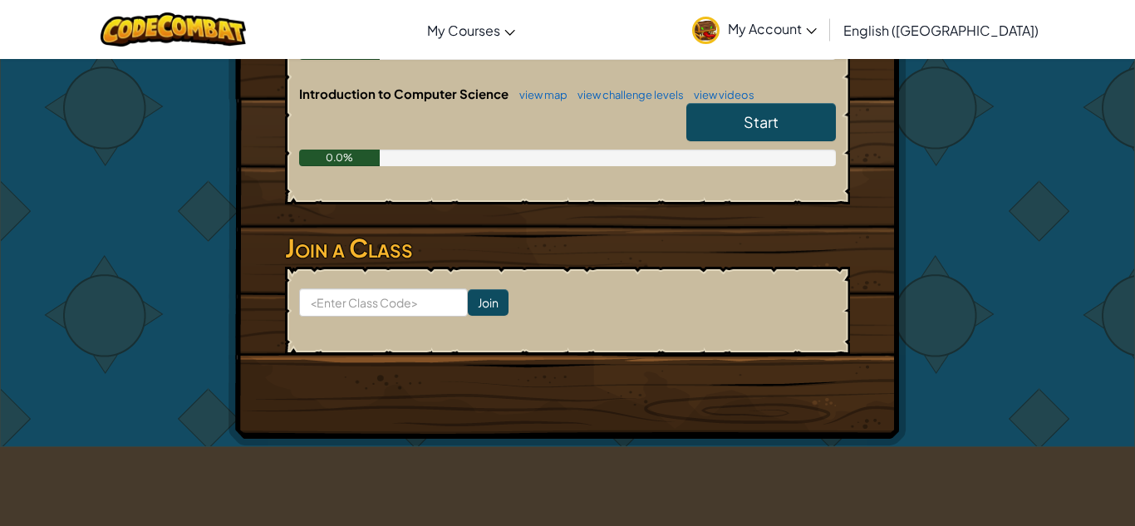
scroll to position [395, 0]
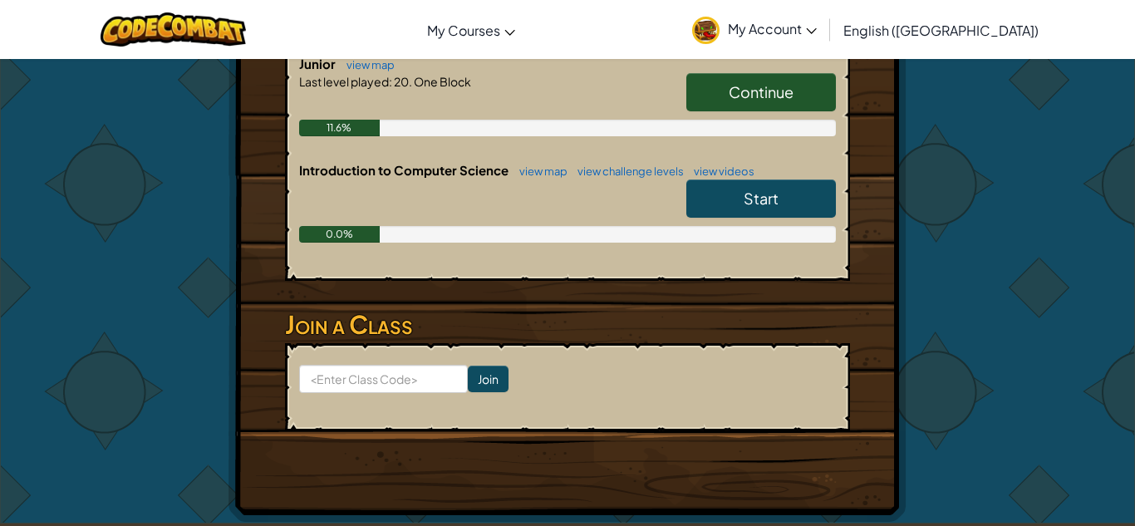
click at [789, 212] on link "Start" at bounding box center [761, 198] width 150 height 38
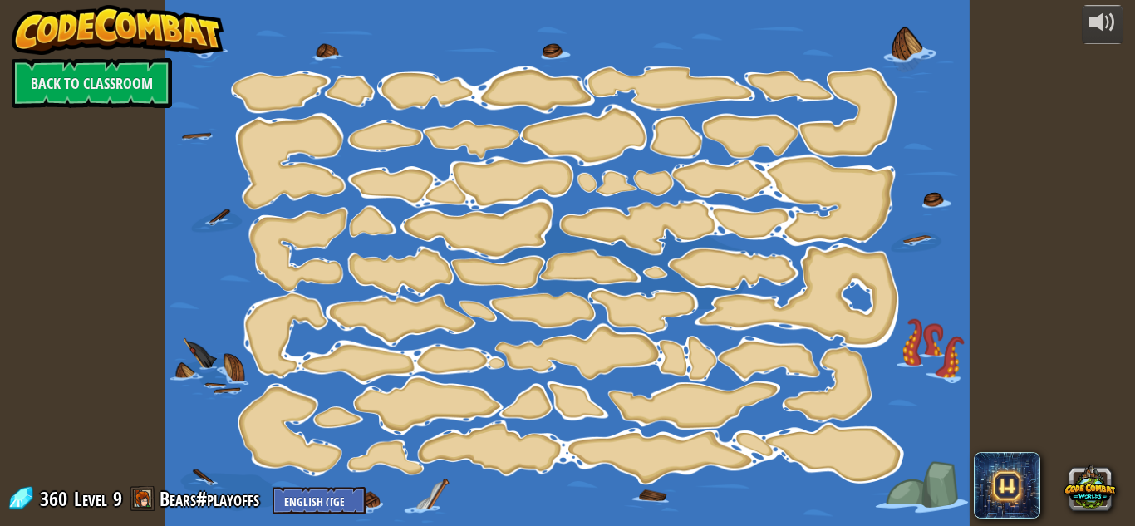
click at [794, 206] on div at bounding box center [567, 263] width 804 height 526
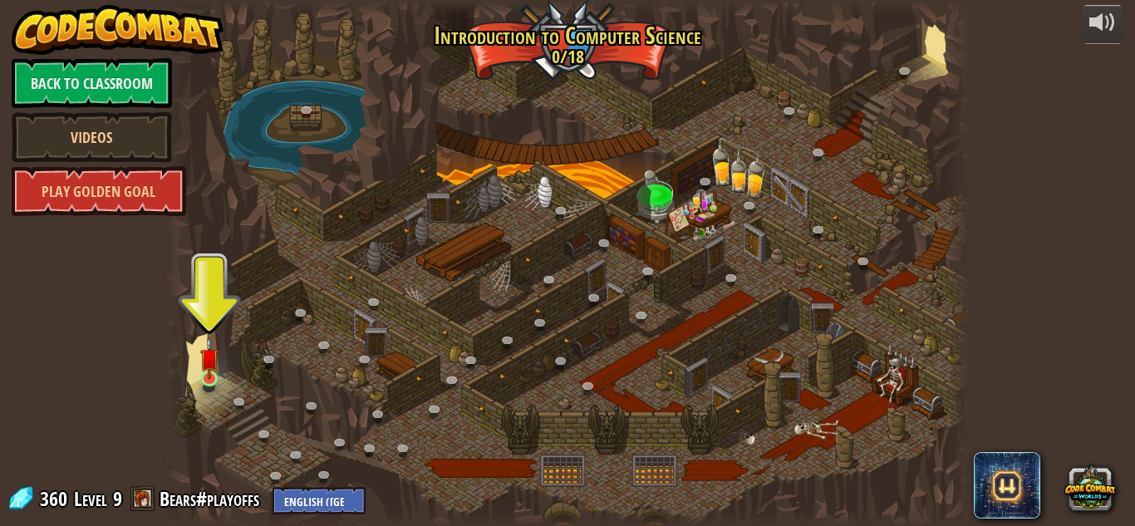
click at [208, 376] on img at bounding box center [209, 358] width 19 height 43
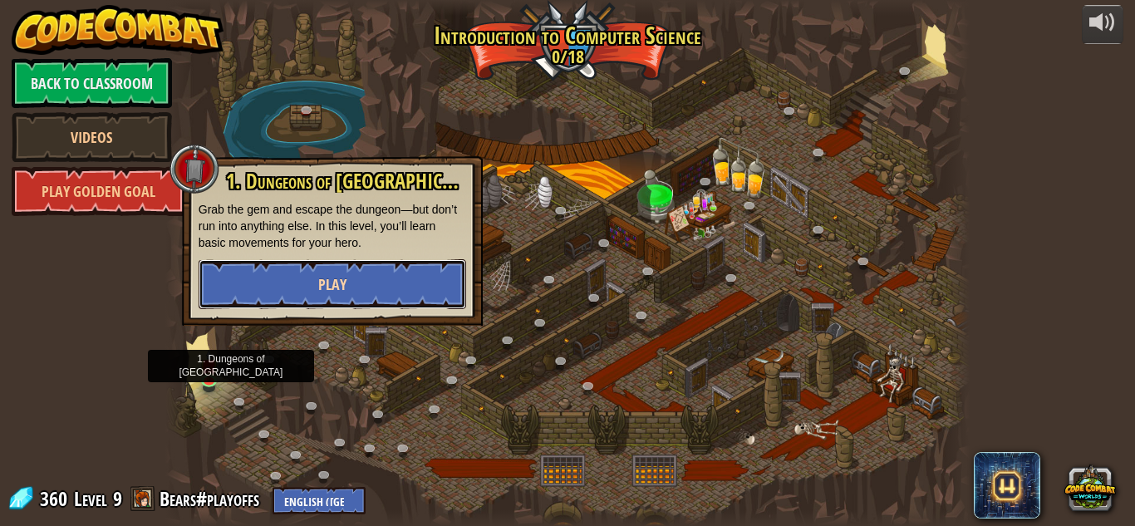
click at [356, 287] on button "Play" at bounding box center [333, 284] width 268 height 50
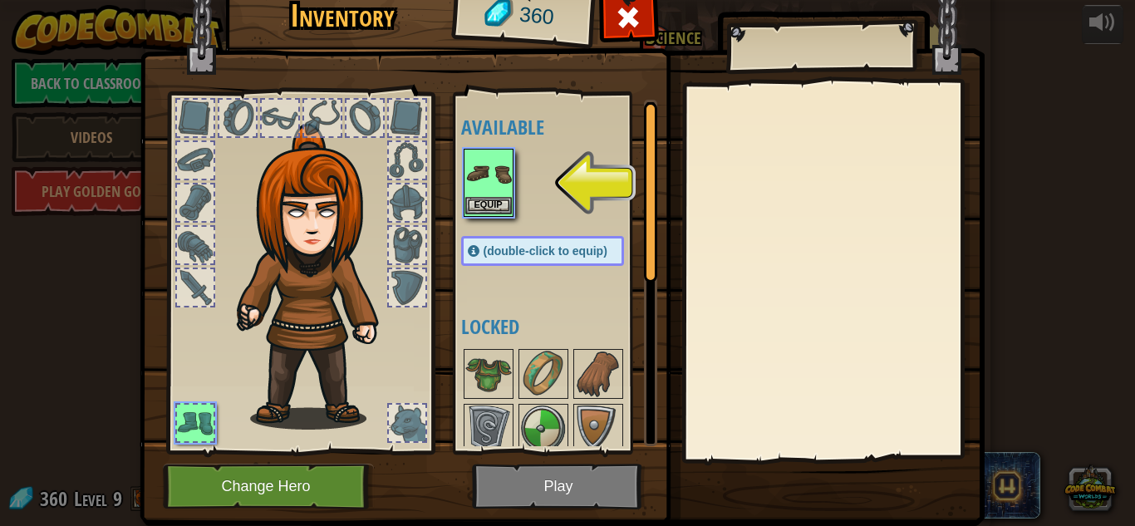
click at [476, 169] on img at bounding box center [488, 173] width 47 height 47
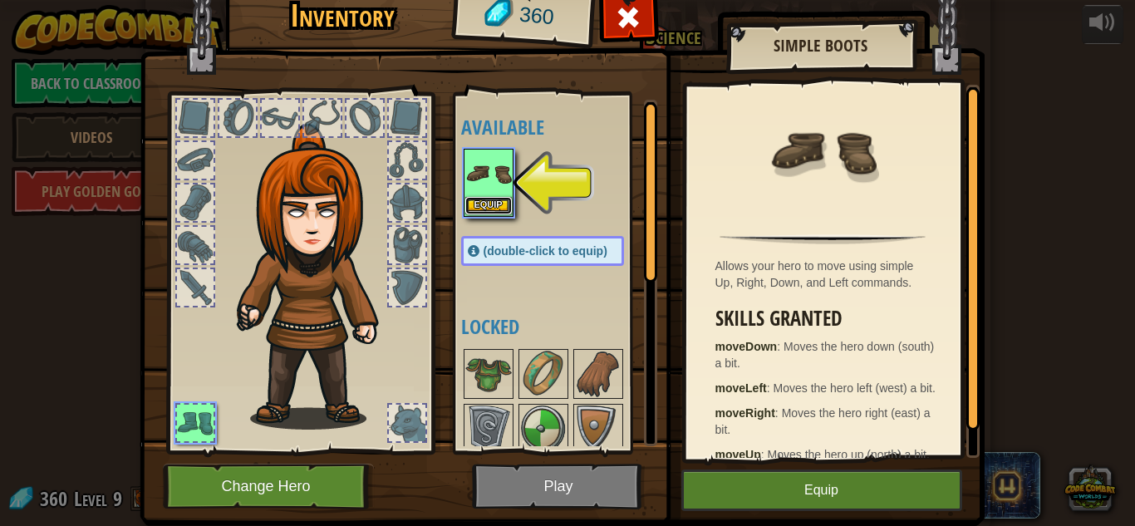
click at [490, 212] on button "Equip" at bounding box center [488, 205] width 47 height 17
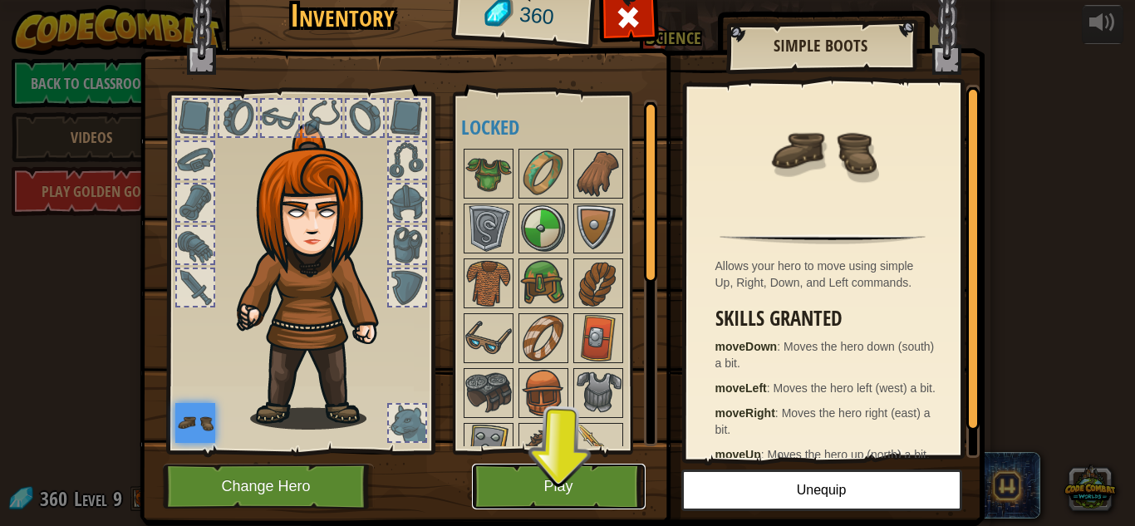
click at [591, 479] on button "Play" at bounding box center [559, 487] width 174 height 46
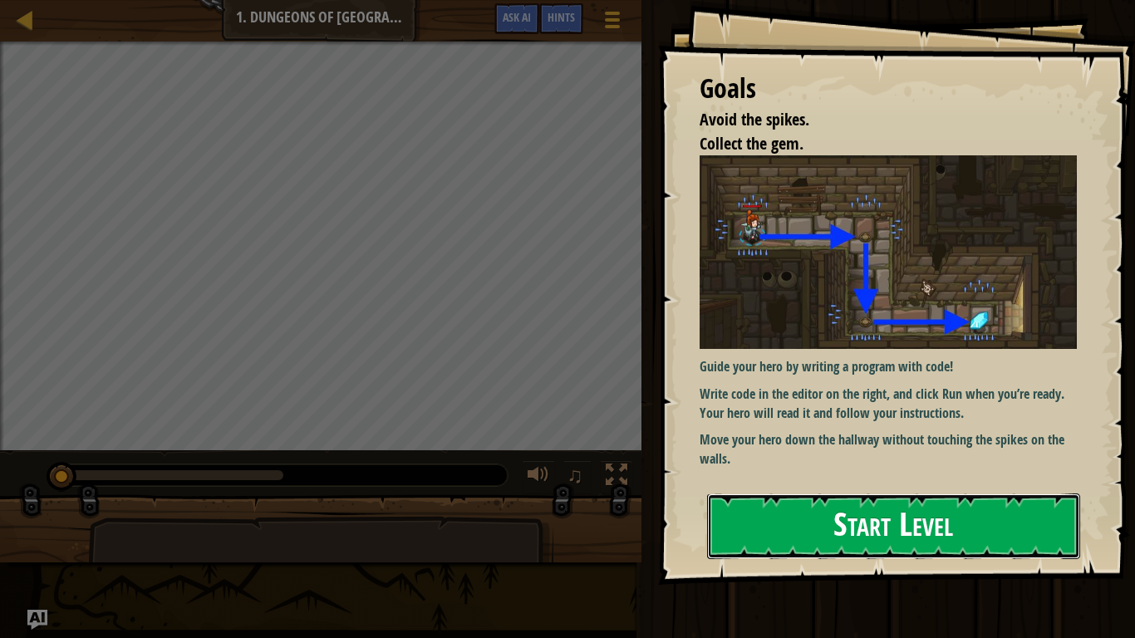
click at [957, 519] on button "Start Level" at bounding box center [893, 527] width 373 height 66
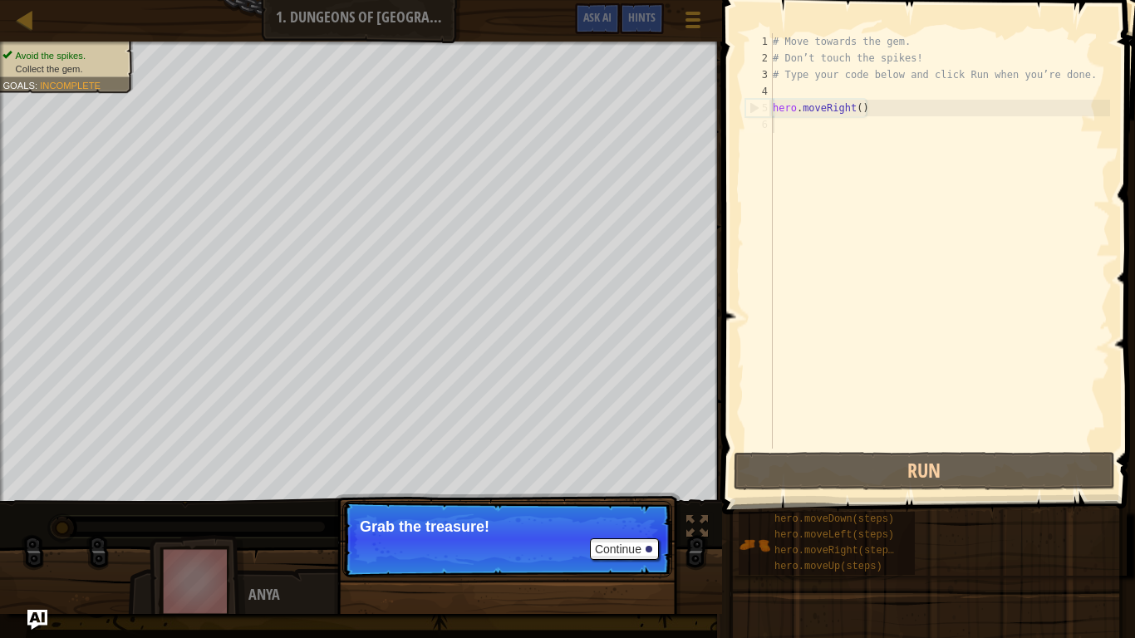
click at [528, 525] on p "Continue Grab the treasure!" at bounding box center [507, 539] width 330 height 76
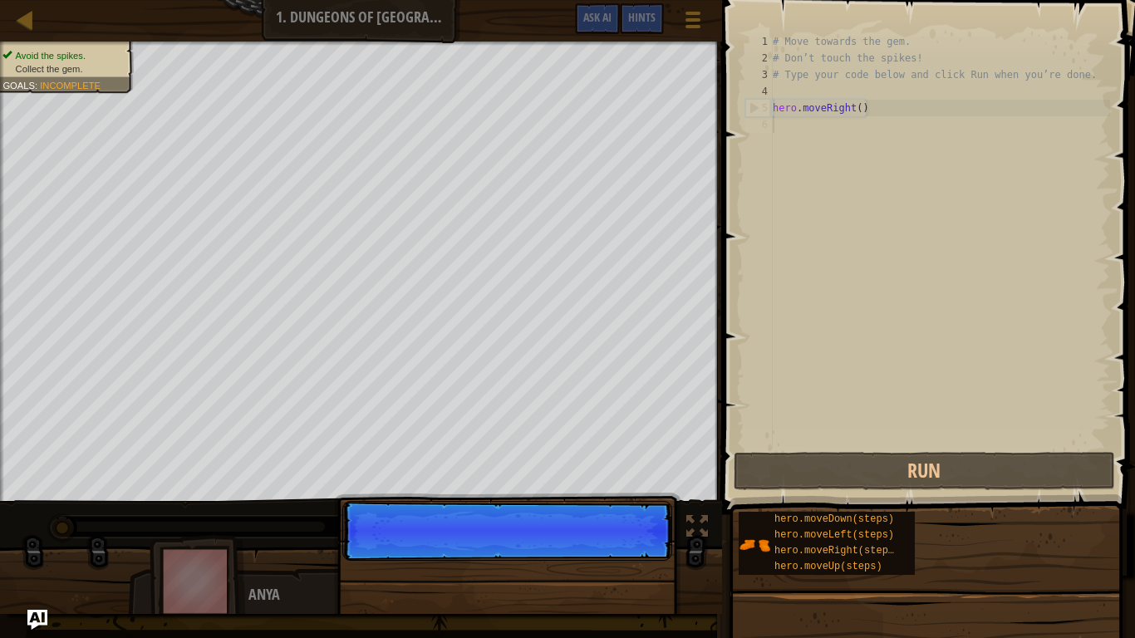
scroll to position [7, 0]
click at [640, 525] on p "Continue" at bounding box center [507, 531] width 330 height 60
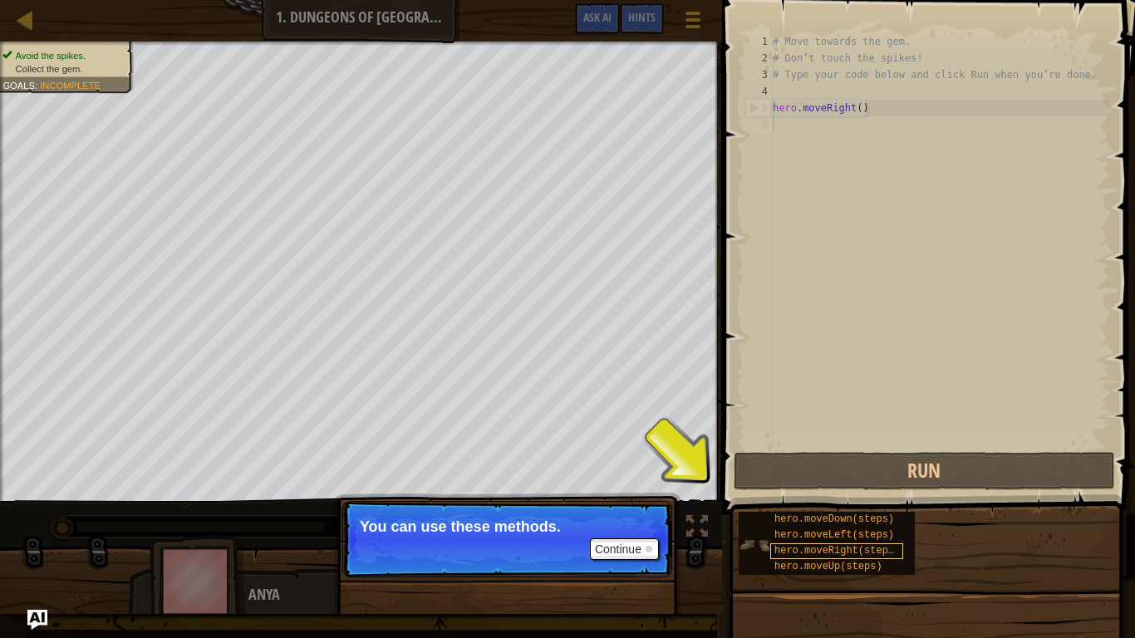
click at [814, 525] on span "hero.moveRight(steps)" at bounding box center [836, 551] width 125 height 12
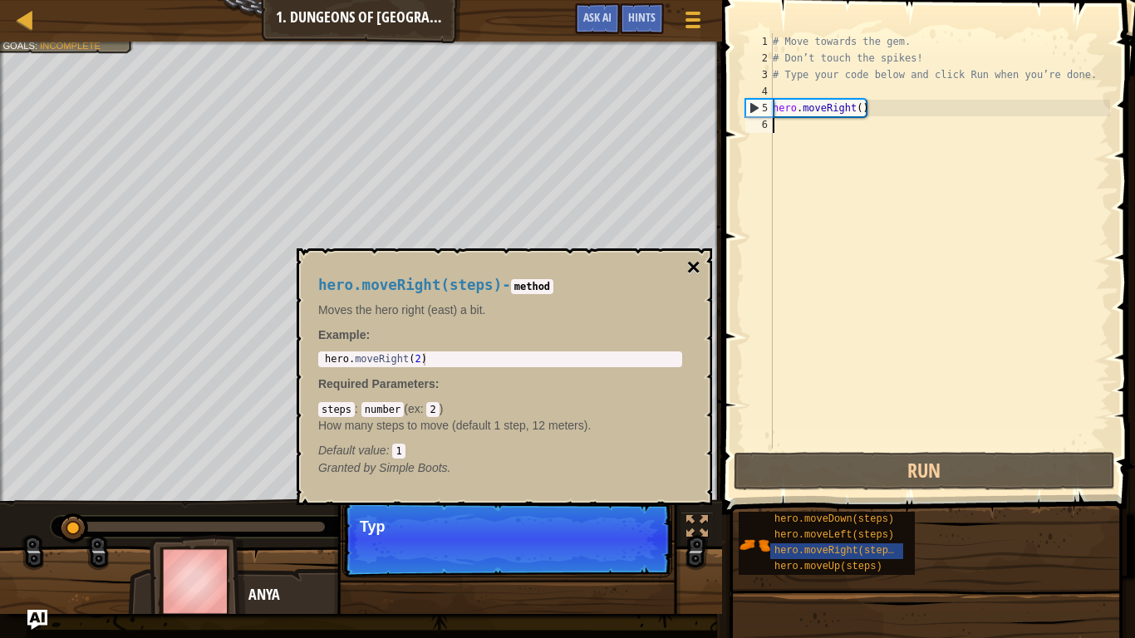
click at [691, 264] on button "×" at bounding box center [693, 267] width 13 height 23
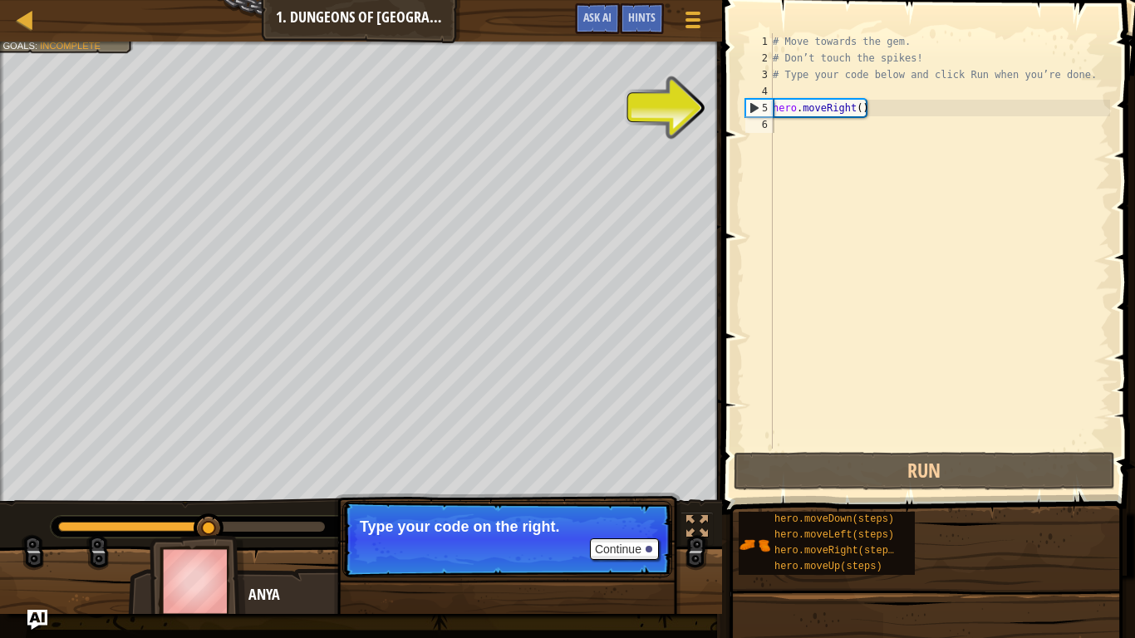
click at [819, 111] on div "# Move towards the gem. # Don’t touch the spikes! # Type your code below and cl…" at bounding box center [939, 257] width 341 height 449
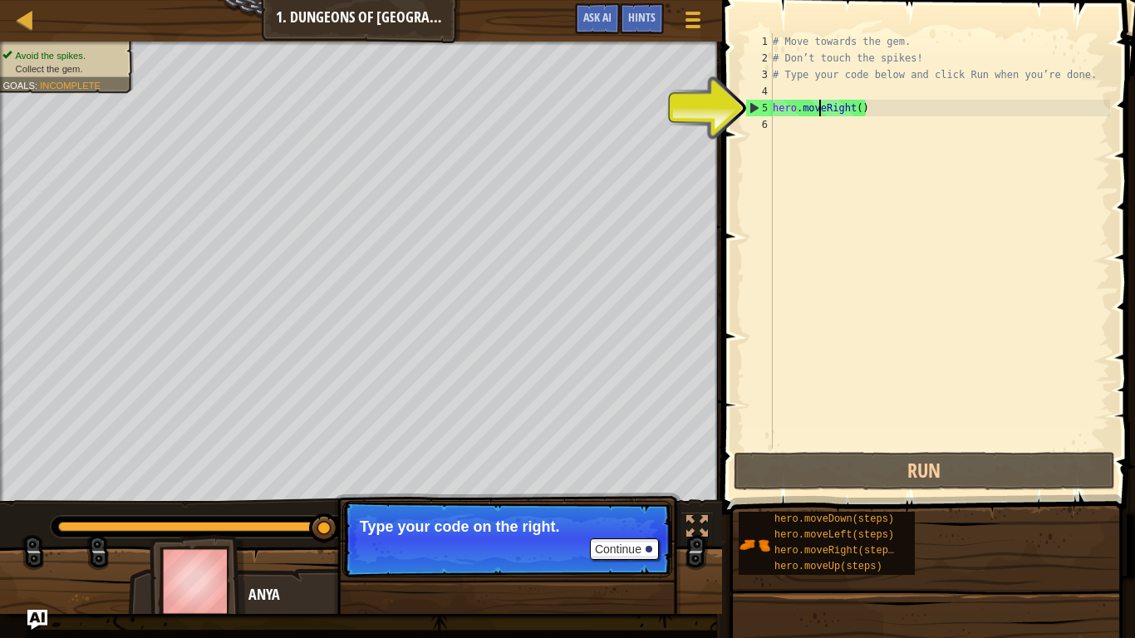
click at [831, 102] on div "# Move towards the gem. # Don’t touch the spikes! # Type your code below and cl…" at bounding box center [939, 257] width 341 height 449
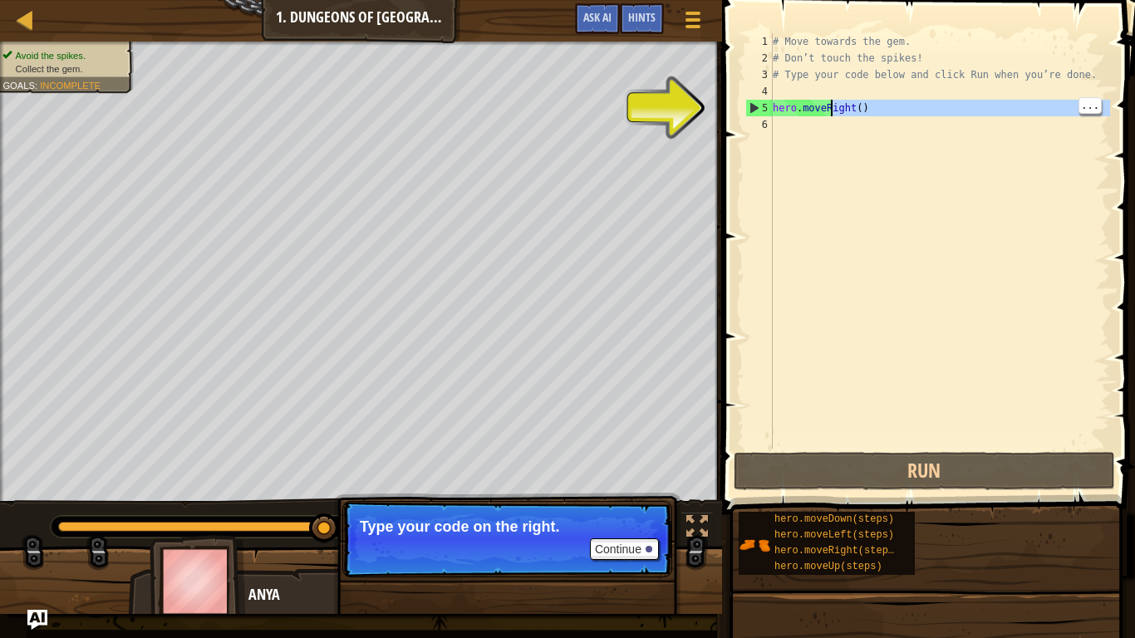
click at [903, 108] on div "# Move towards the gem. # Don’t touch the spikes! # Type your code below and cl…" at bounding box center [939, 257] width 341 height 449
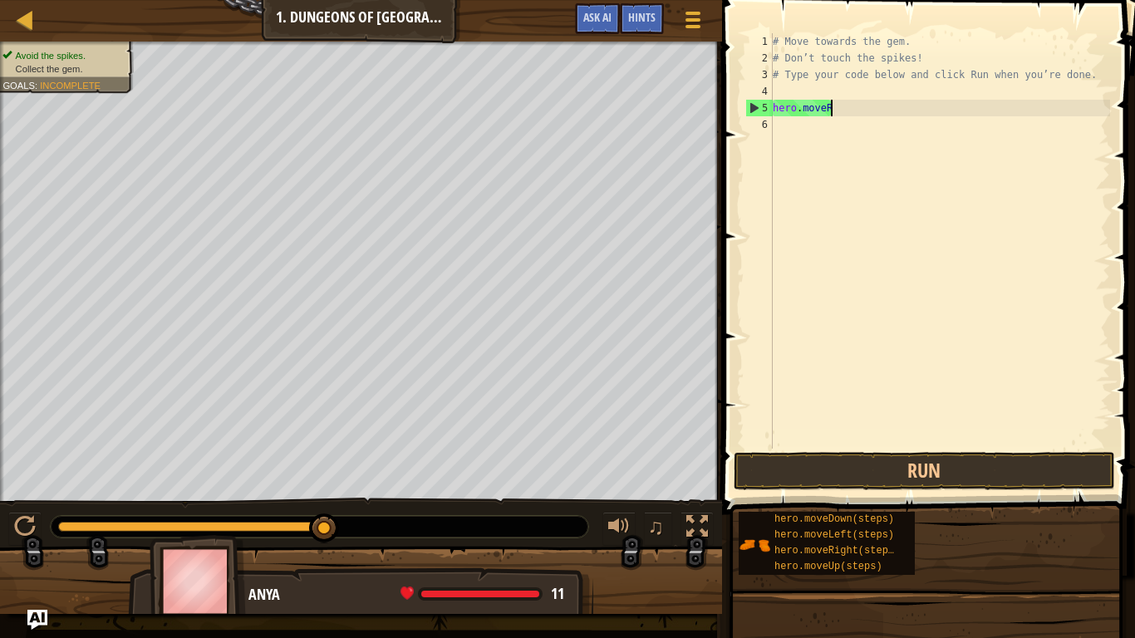
type textarea "hero.move"
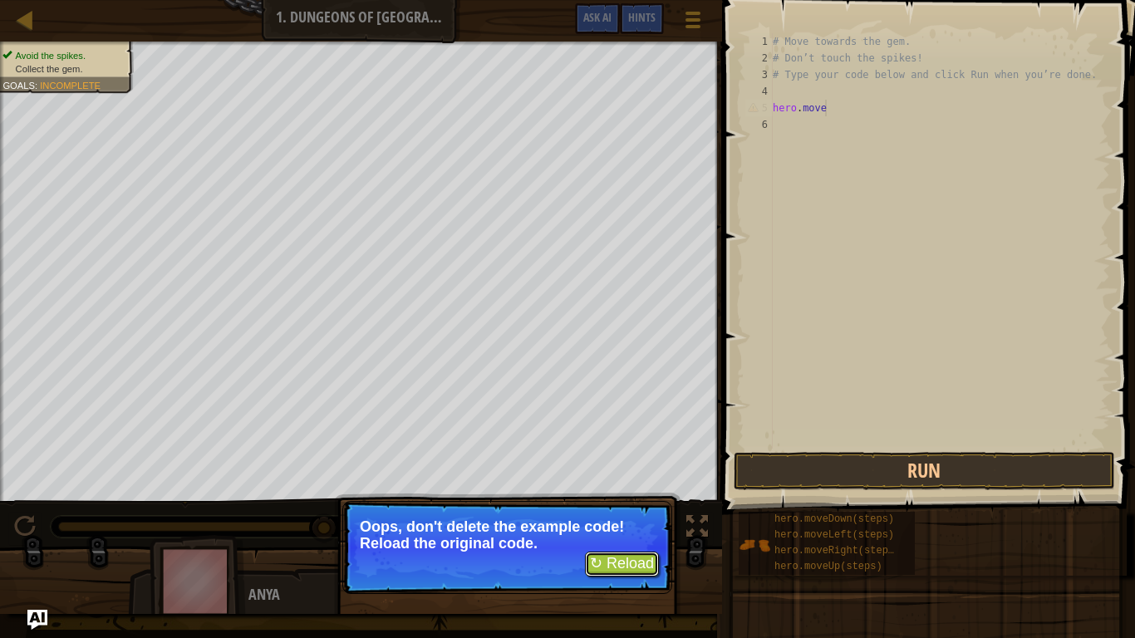
click at [632, 525] on button "↻ Reload" at bounding box center [622, 564] width 74 height 25
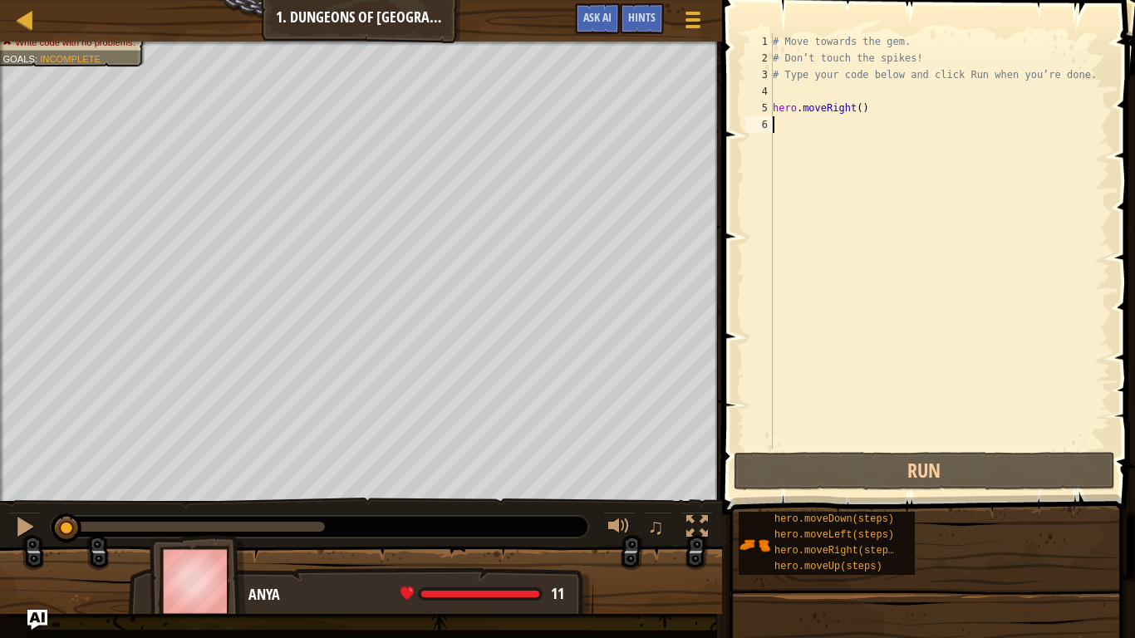
click at [938, 104] on div "# Move towards the gem. # Don’t touch the spikes! # Type your code below and cl…" at bounding box center [939, 257] width 341 height 449
type textarea "hero.moveRight()"
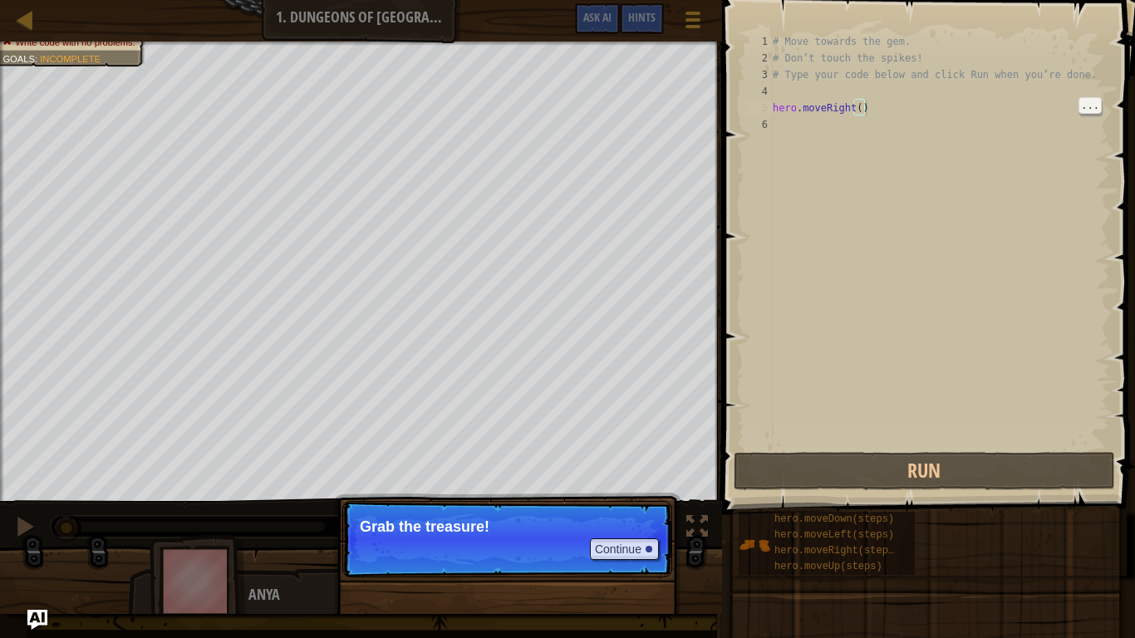
click at [527, 525] on p "Continue Grab the treasure!" at bounding box center [507, 539] width 330 height 76
click at [639, 525] on button "Continue" at bounding box center [624, 549] width 69 height 22
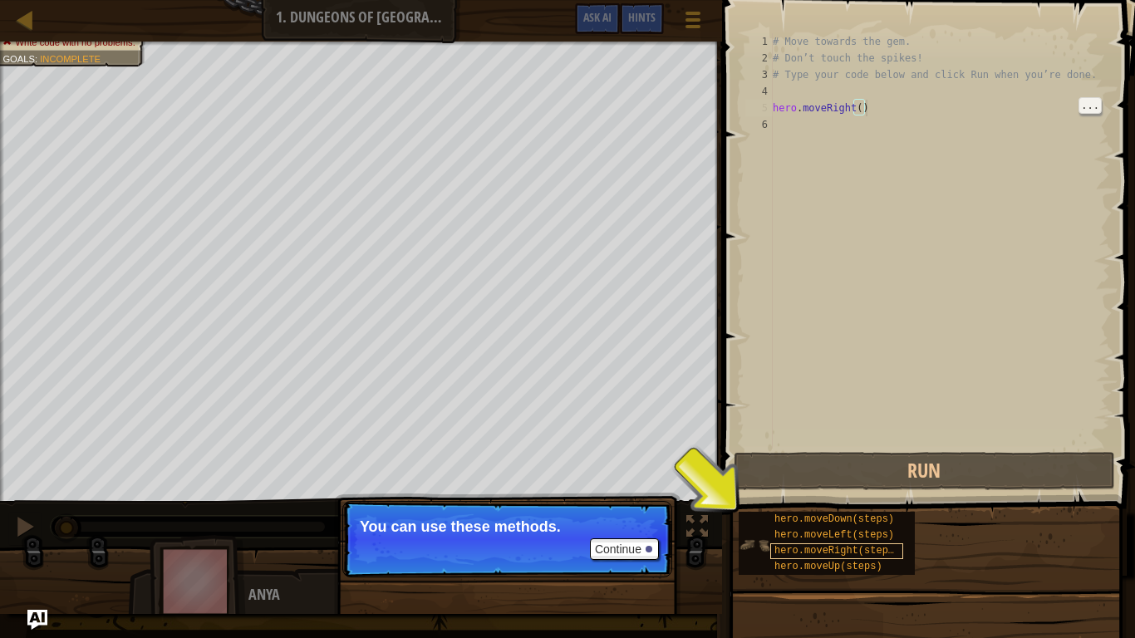
click at [824, 525] on span "hero.moveRight(steps)" at bounding box center [836, 551] width 125 height 12
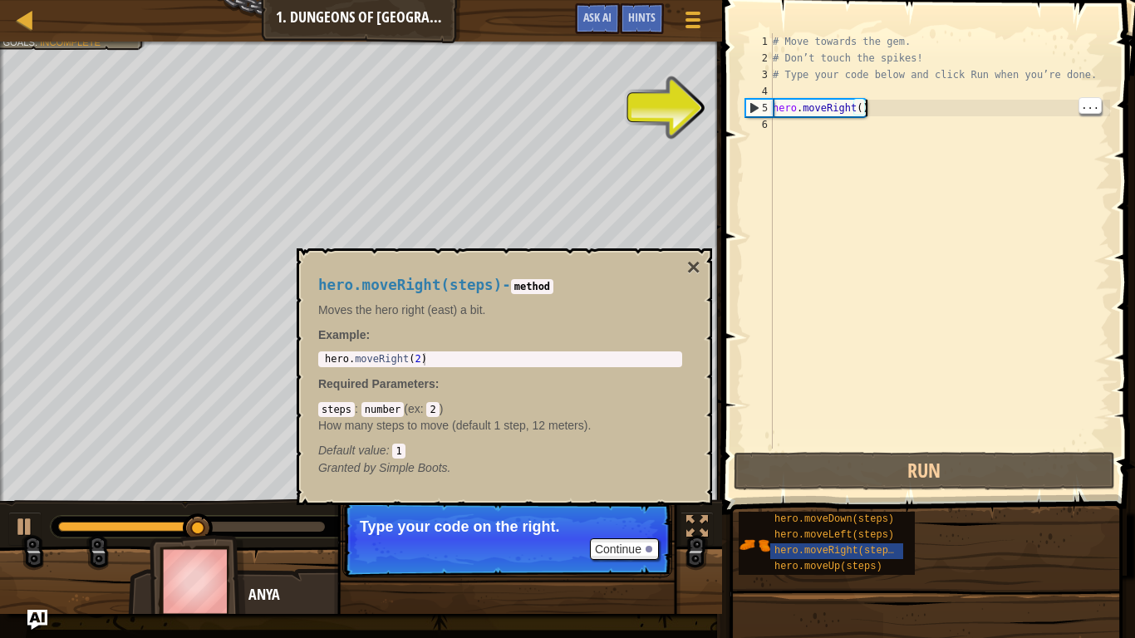
click at [911, 104] on div "# Move towards the gem. # Don’t touch the spikes! # Type your code below and cl…" at bounding box center [939, 257] width 341 height 449
click at [804, 108] on div "# Move towards the gem. # Don’t touch the spikes! # Type your code below and cl…" at bounding box center [939, 257] width 341 height 449
click at [858, 123] on div "# Move towards the gem. # Don’t touch the spikes! # Type your code below and cl…" at bounding box center [939, 257] width 341 height 449
click at [896, 111] on div "# Move towards the gem. # Don’t touch the spikes! # Type your code below and cl…" at bounding box center [939, 257] width 341 height 449
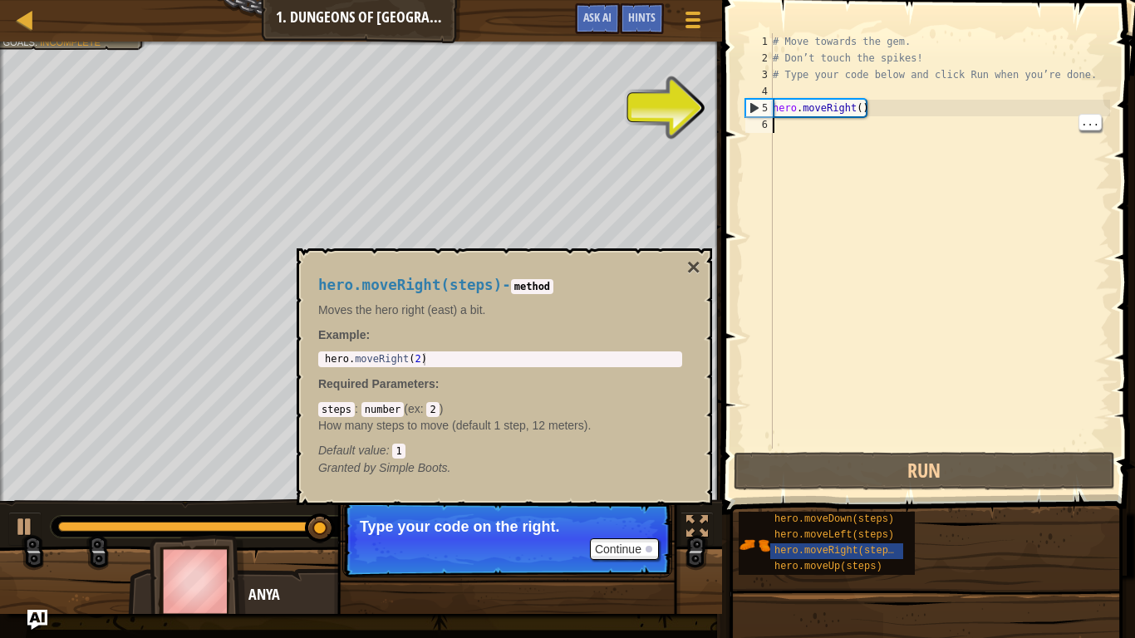
type textarea "hero.moveRight()"
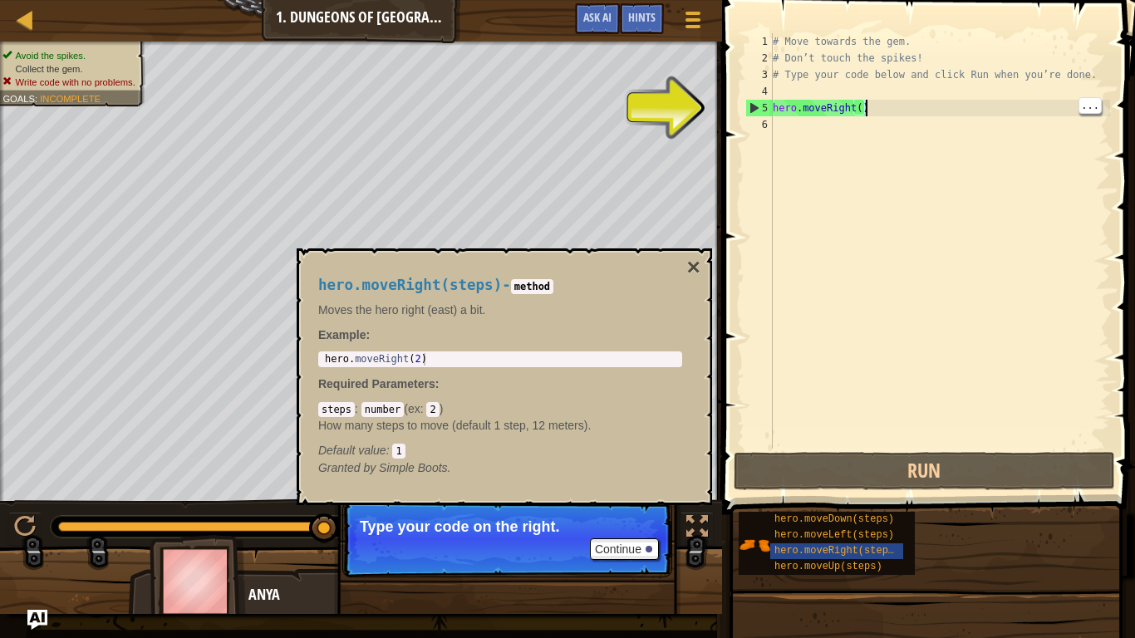
click at [806, 143] on div "# Move towards the gem. # Don’t touch the spikes! # Type your code below and cl…" at bounding box center [939, 257] width 341 height 449
click at [691, 273] on button "×" at bounding box center [693, 267] width 13 height 23
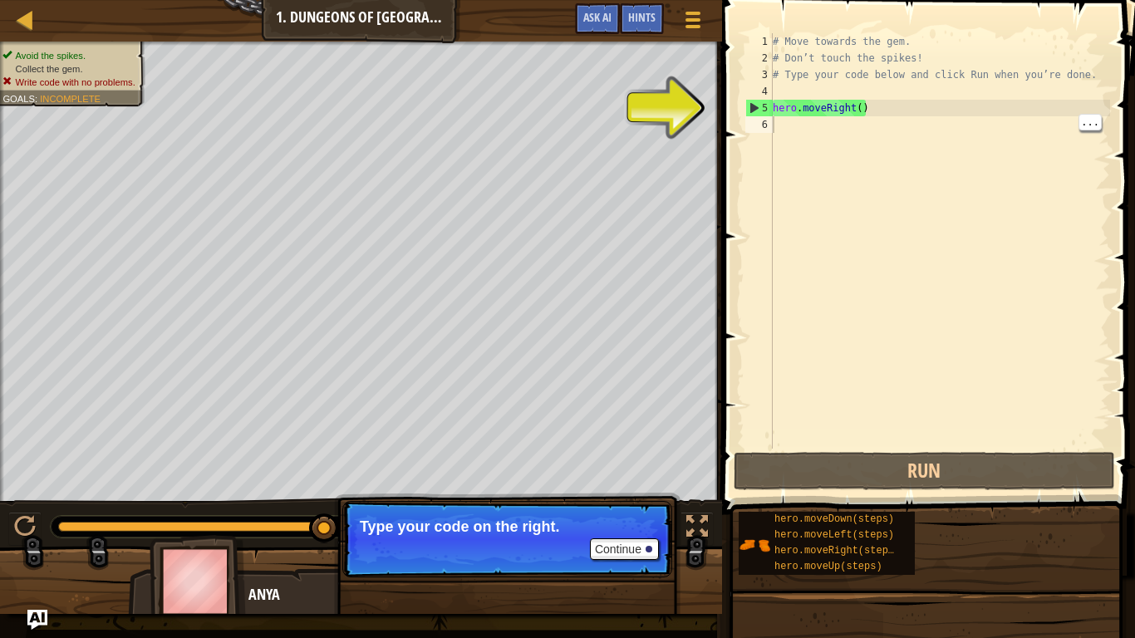
click at [815, 123] on div "# Move towards the gem. # Don’t touch the spikes! # Type your code below and cl…" at bounding box center [939, 257] width 341 height 449
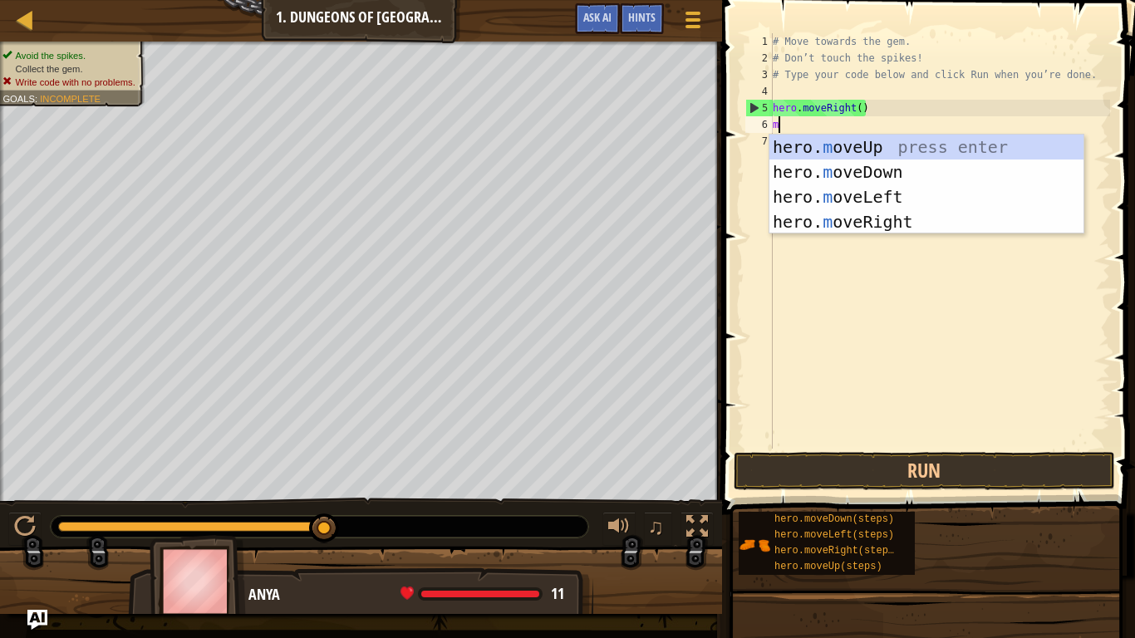
type textarea "mo"
click at [888, 176] on div "hero. mo veUp press enter hero. mo veDown press enter hero. mo veLeft press ent…" at bounding box center [926, 210] width 314 height 150
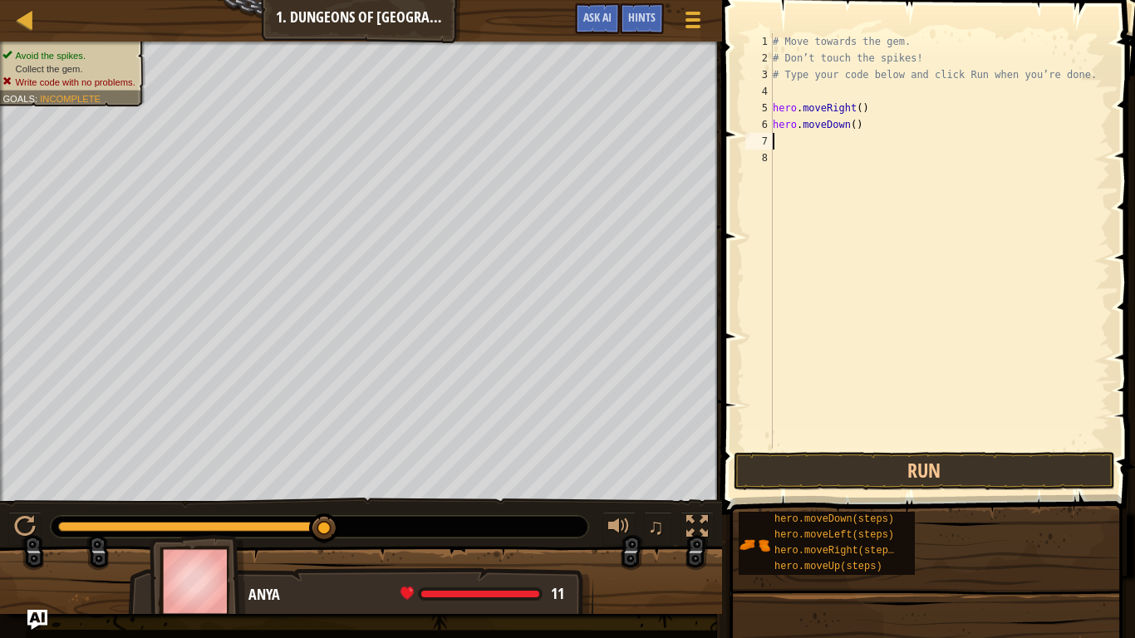
scroll to position [7, 0]
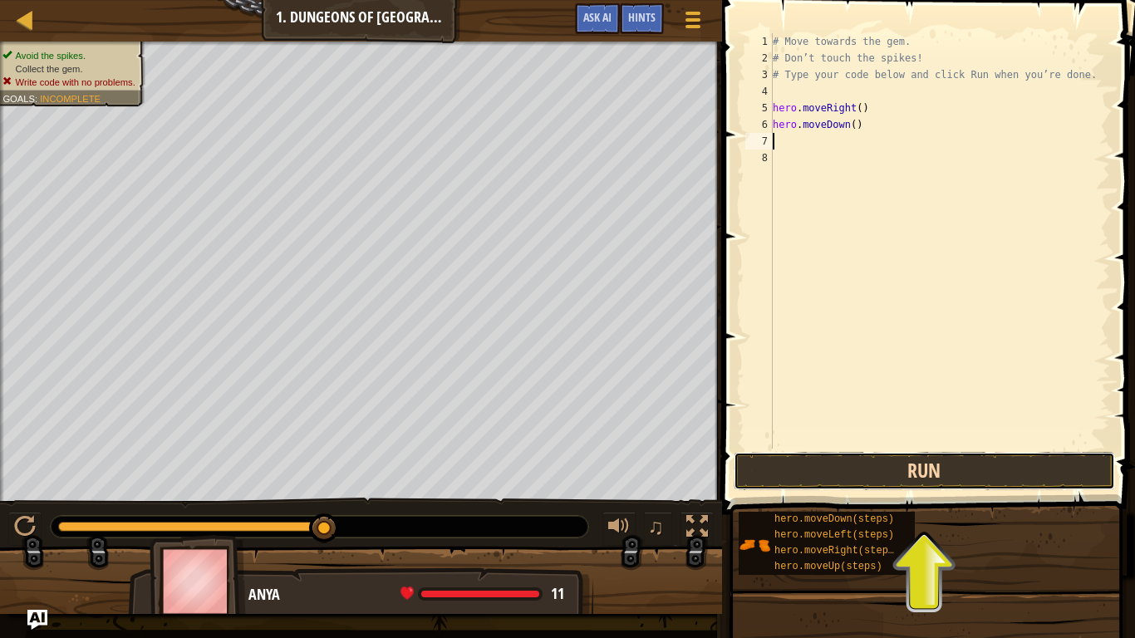
click at [977, 483] on button "Run" at bounding box center [924, 471] width 381 height 38
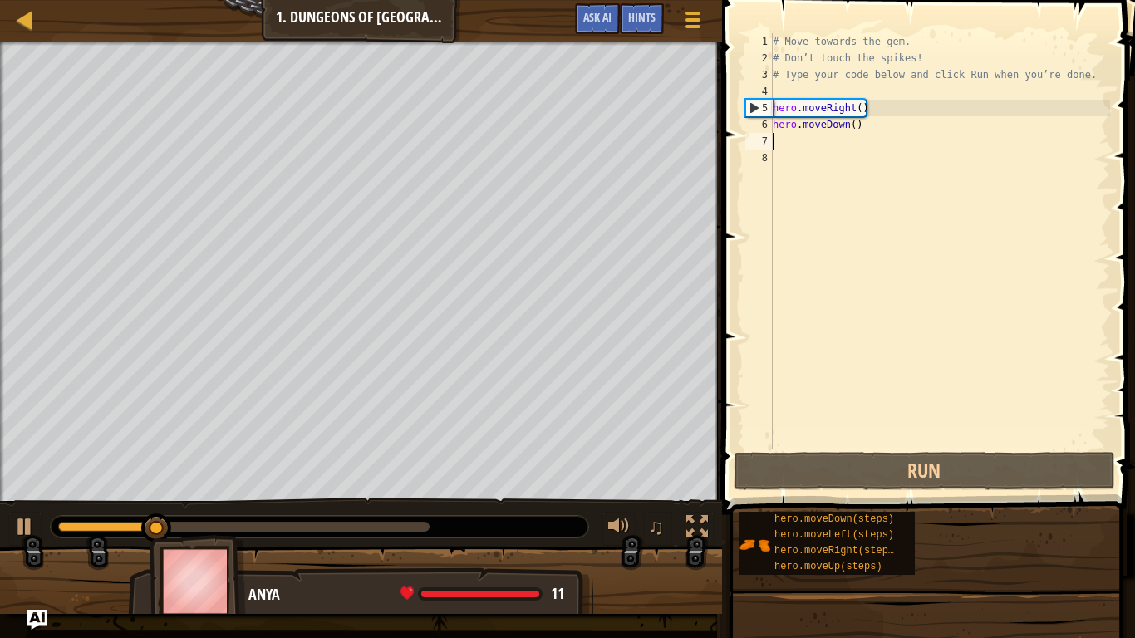
click at [794, 150] on div "# Move towards the gem. # Don’t touch the spikes! # Type your code below and cl…" at bounding box center [939, 257] width 341 height 449
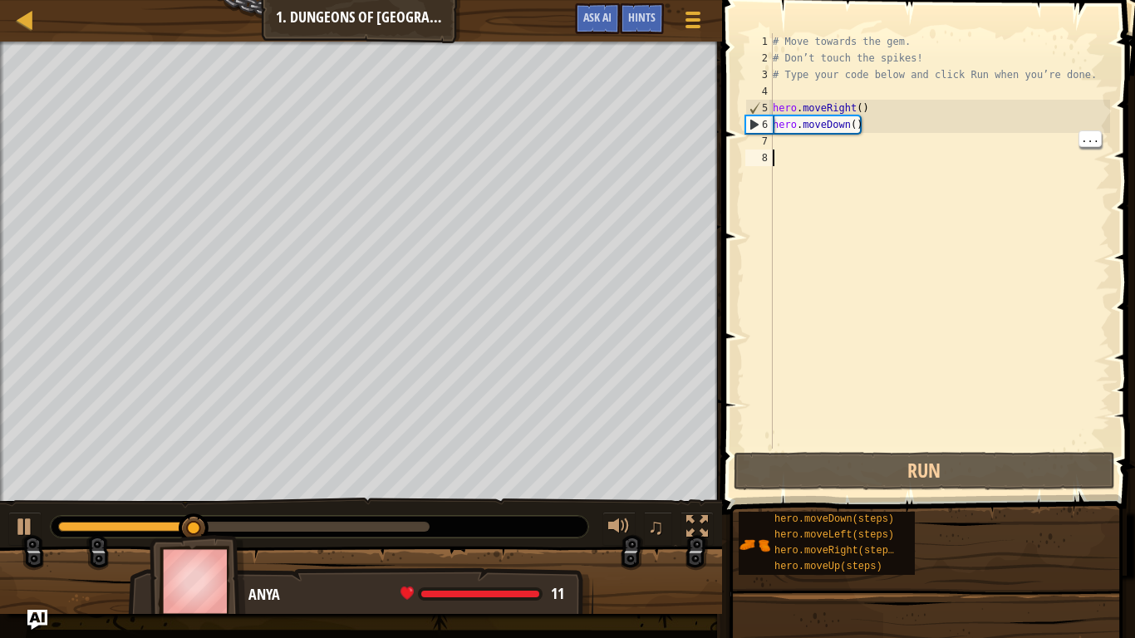
click at [802, 138] on div "# Move towards the gem. # Don’t touch the spikes! # Type your code below and cl…" at bounding box center [939, 257] width 341 height 449
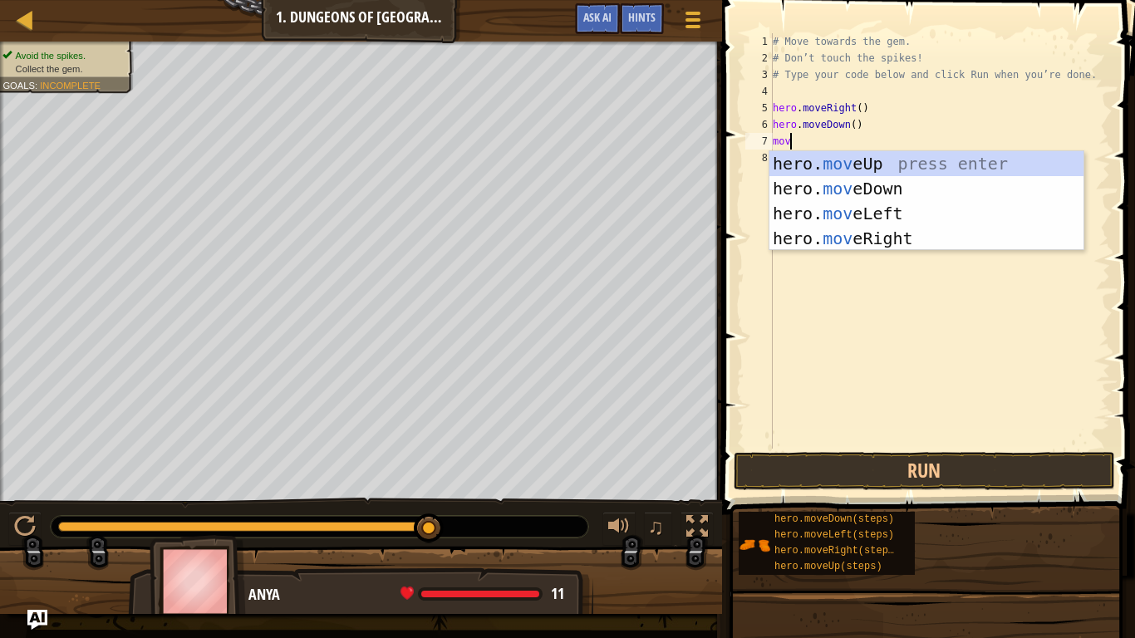
type textarea "move"
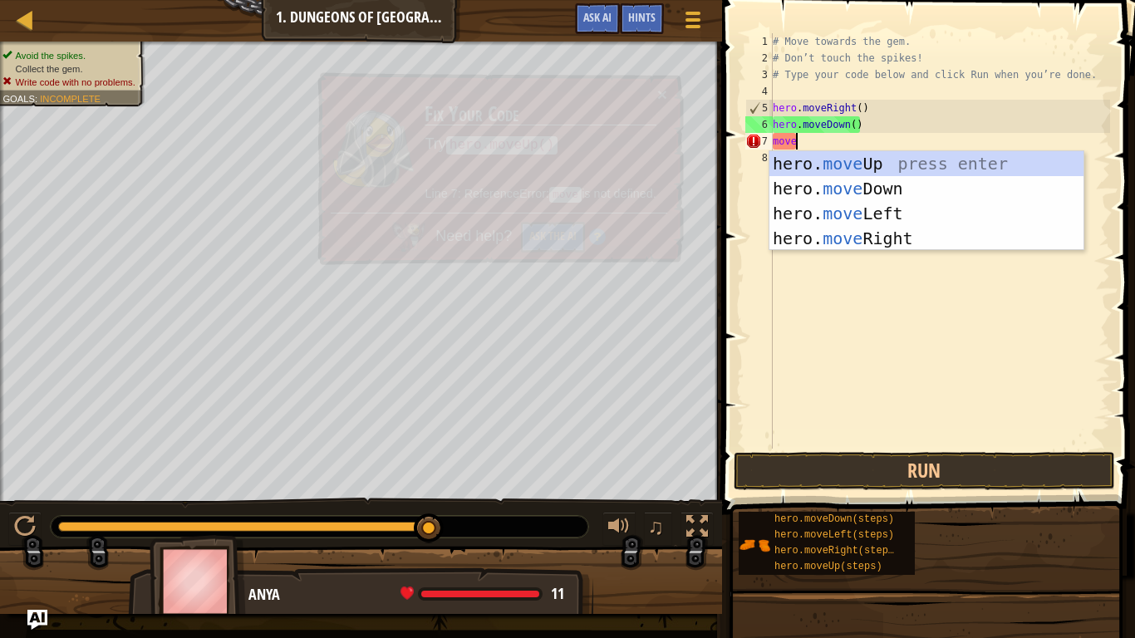
click at [919, 245] on div "hero. move Up press enter hero. move Down press enter hero. move Left press ent…" at bounding box center [926, 226] width 314 height 150
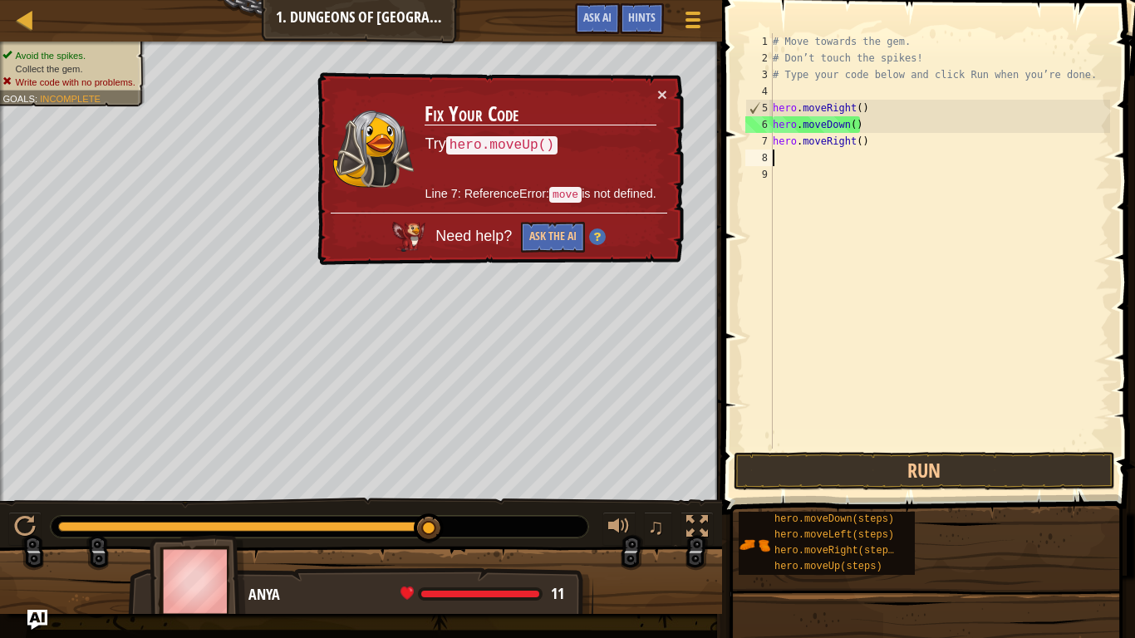
scroll to position [7, 0]
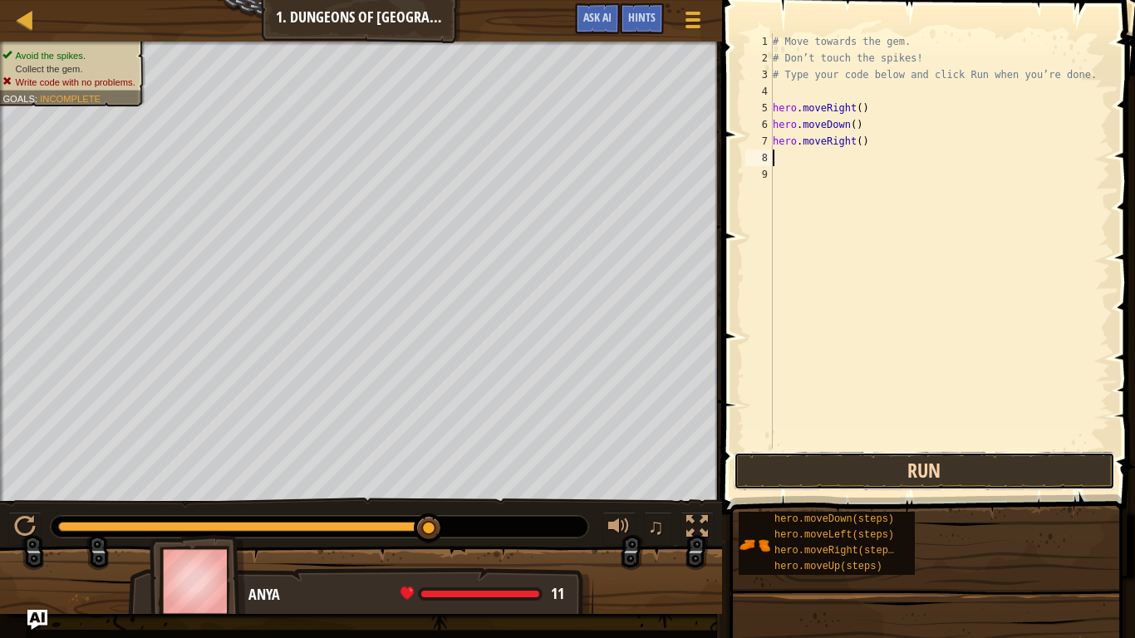
click at [985, 487] on button "Run" at bounding box center [924, 471] width 381 height 38
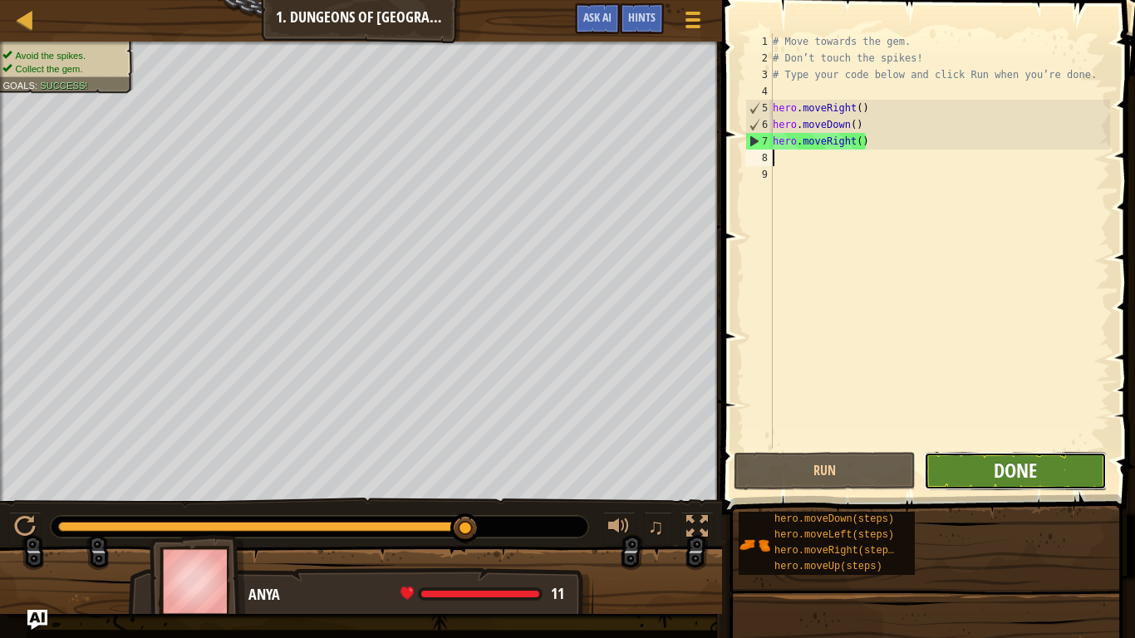
click at [1035, 474] on span "Done" at bounding box center [1015, 470] width 43 height 27
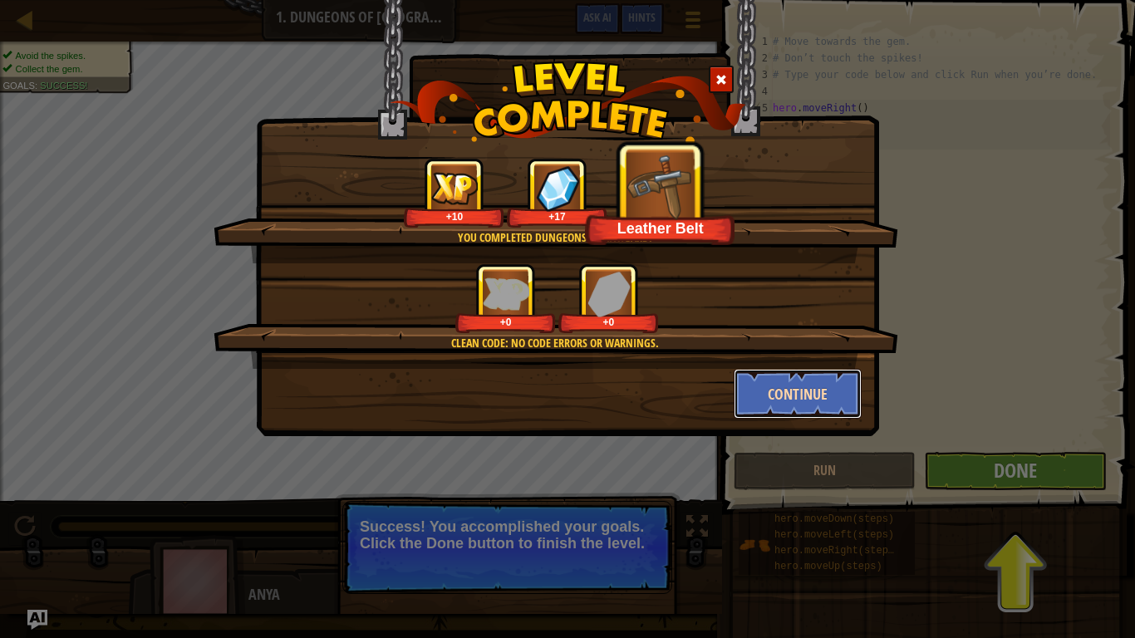
click at [830, 413] on button "Continue" at bounding box center [798, 394] width 129 height 50
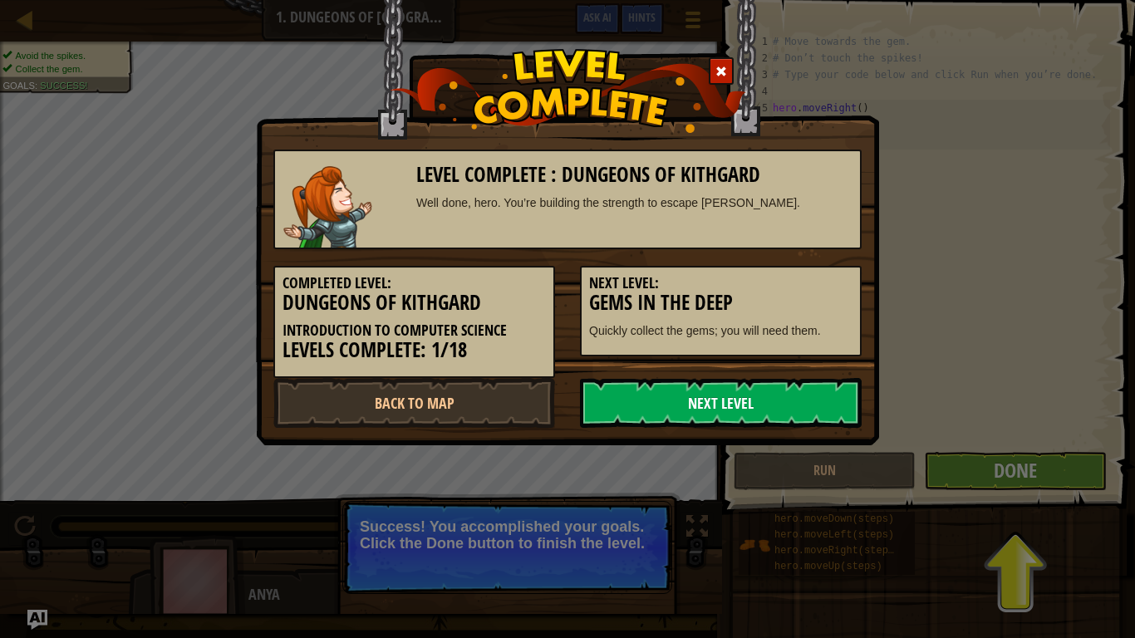
click at [824, 402] on link "Next Level" at bounding box center [721, 403] width 282 height 50
click at [804, 403] on link "Next Level" at bounding box center [721, 403] width 282 height 50
click at [806, 401] on link "Next Level" at bounding box center [721, 403] width 282 height 50
click at [822, 399] on link "Next Level" at bounding box center [721, 403] width 282 height 50
click at [820, 396] on link "Next Level" at bounding box center [721, 403] width 282 height 50
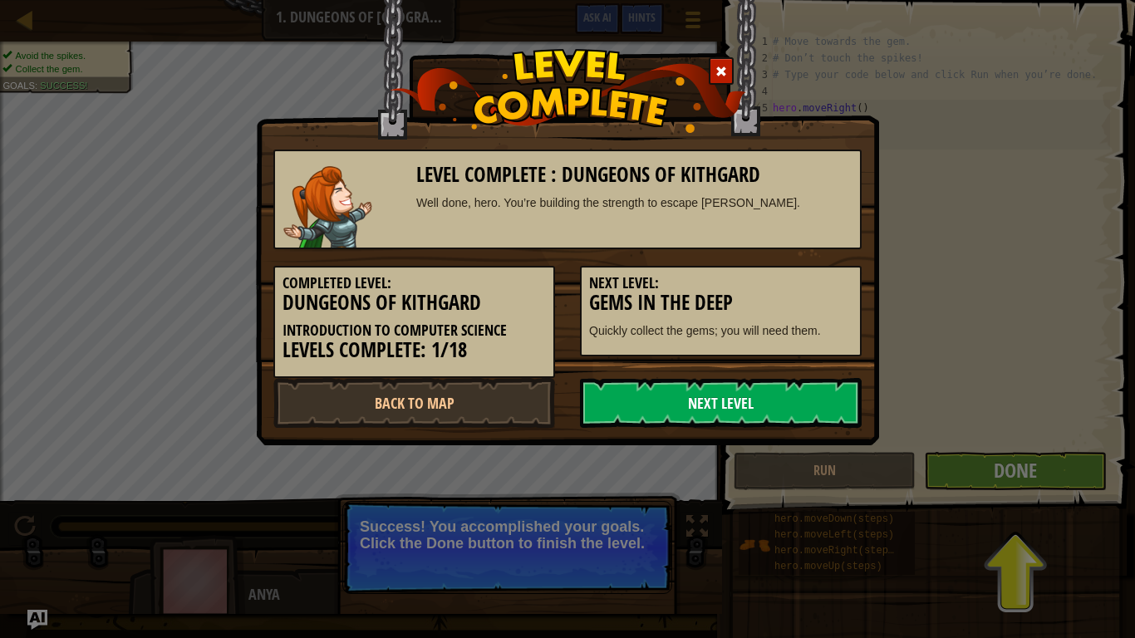
click at [823, 394] on link "Next Level" at bounding box center [721, 403] width 282 height 50
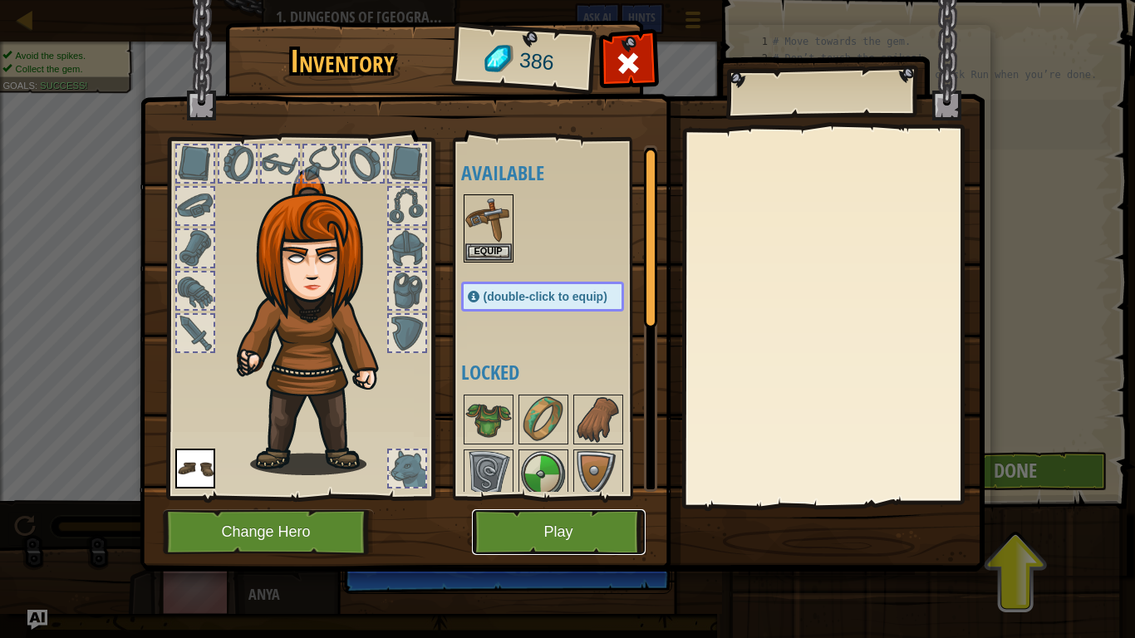
click at [612, 525] on button "Play" at bounding box center [559, 532] width 174 height 46
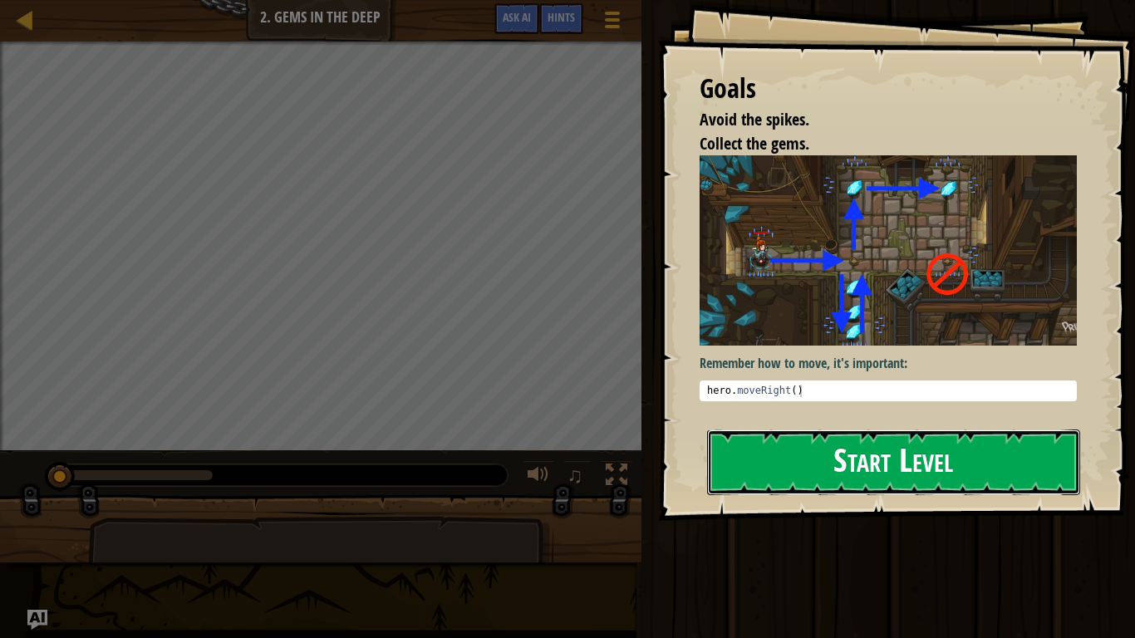
click at [1003, 456] on button "Start Level" at bounding box center [893, 463] width 373 height 66
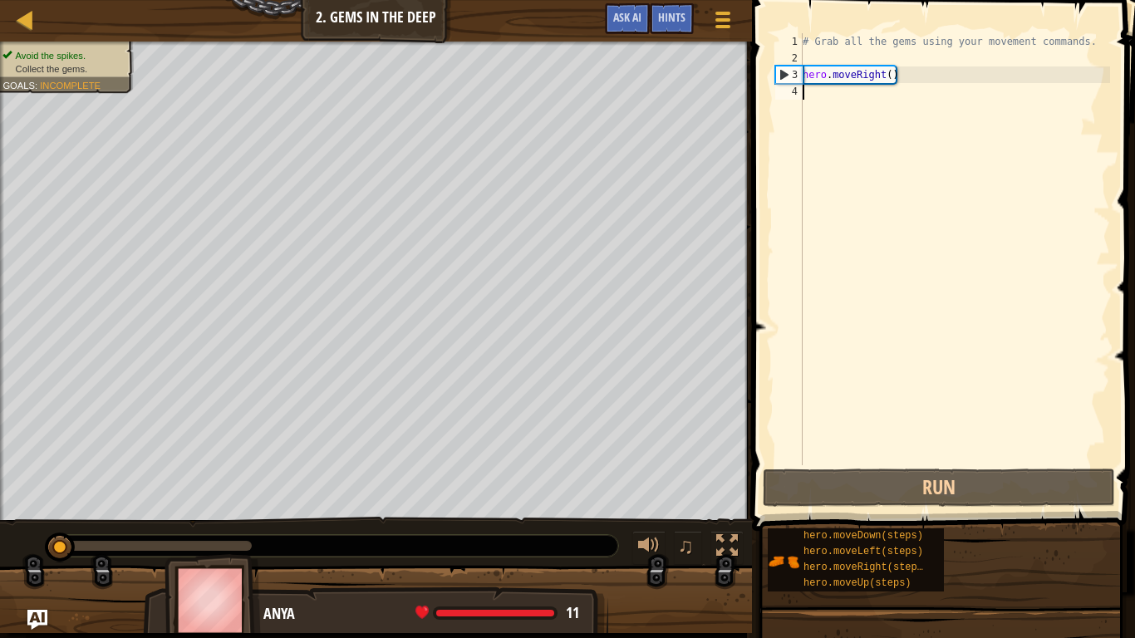
click at [911, 95] on div "# Grab all the gems using your movement commands. hero . moveRight ( )" at bounding box center [954, 265] width 311 height 465
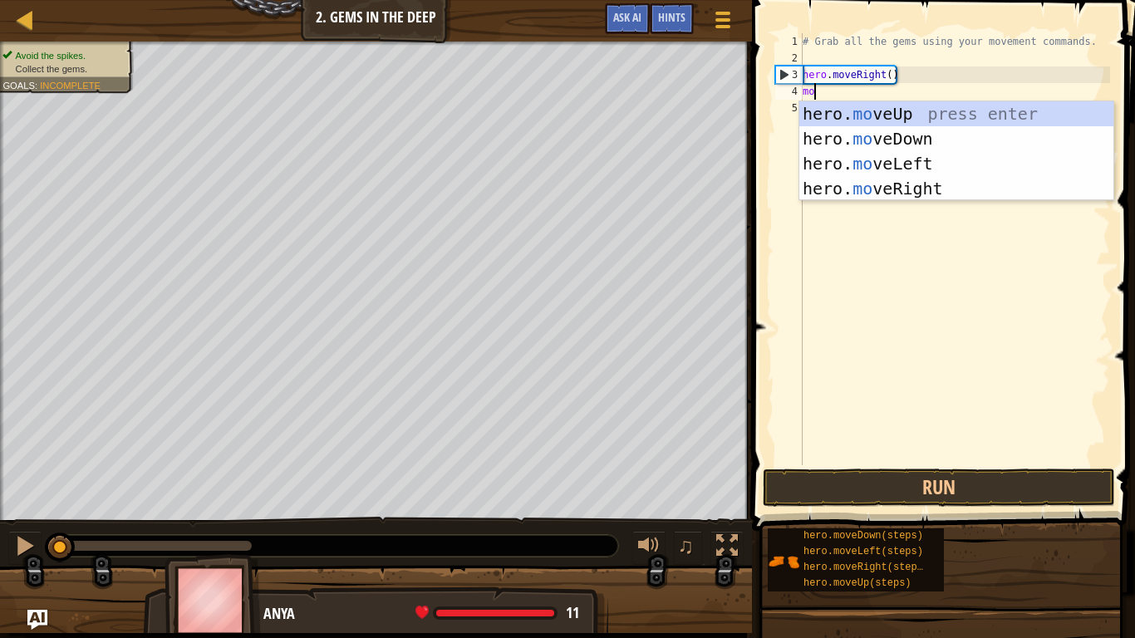
type textarea "mov"
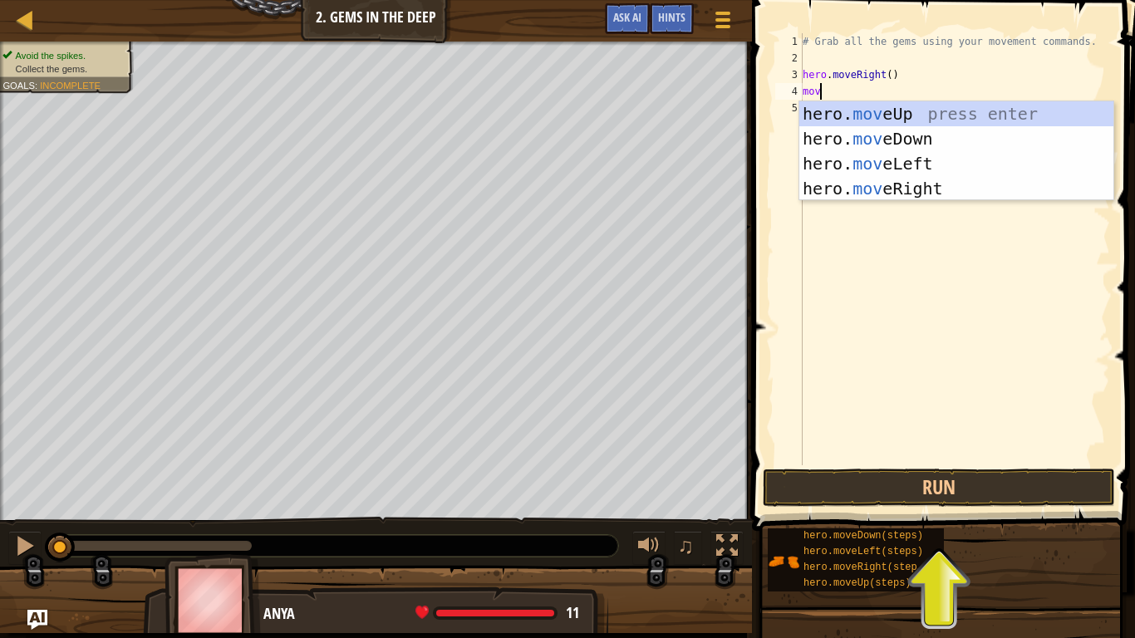
click at [956, 116] on div "hero. mov eUp press enter hero. mov eDown press enter hero. mov eLeft press ent…" at bounding box center [956, 176] width 314 height 150
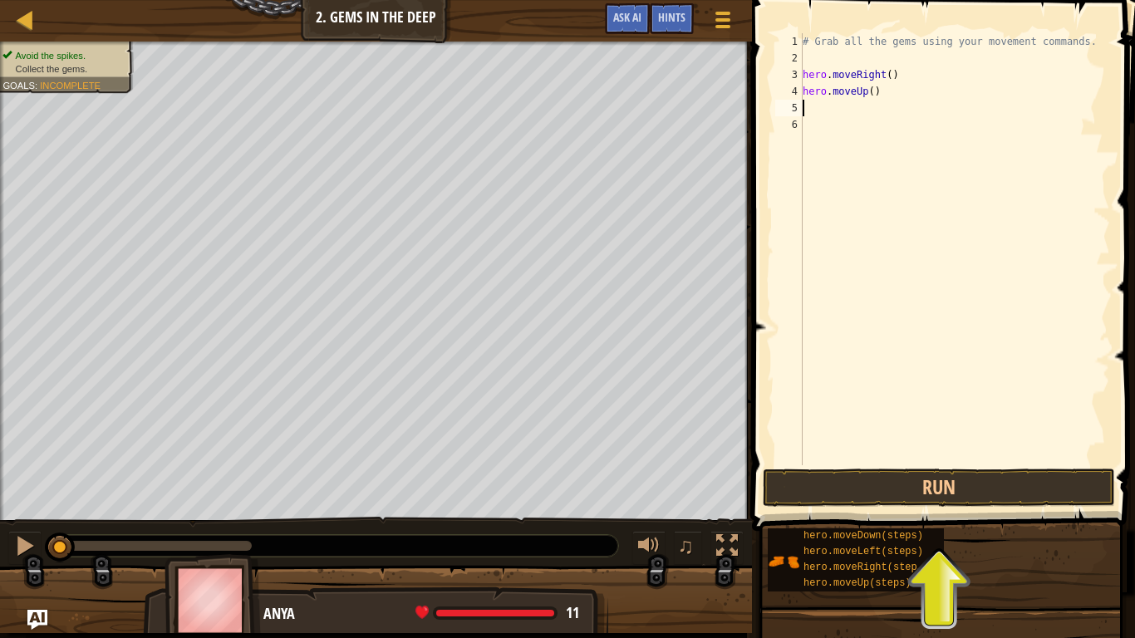
click at [889, 110] on div "# Grab all the gems using your movement commands. hero . moveRight ( ) hero . m…" at bounding box center [954, 265] width 311 height 465
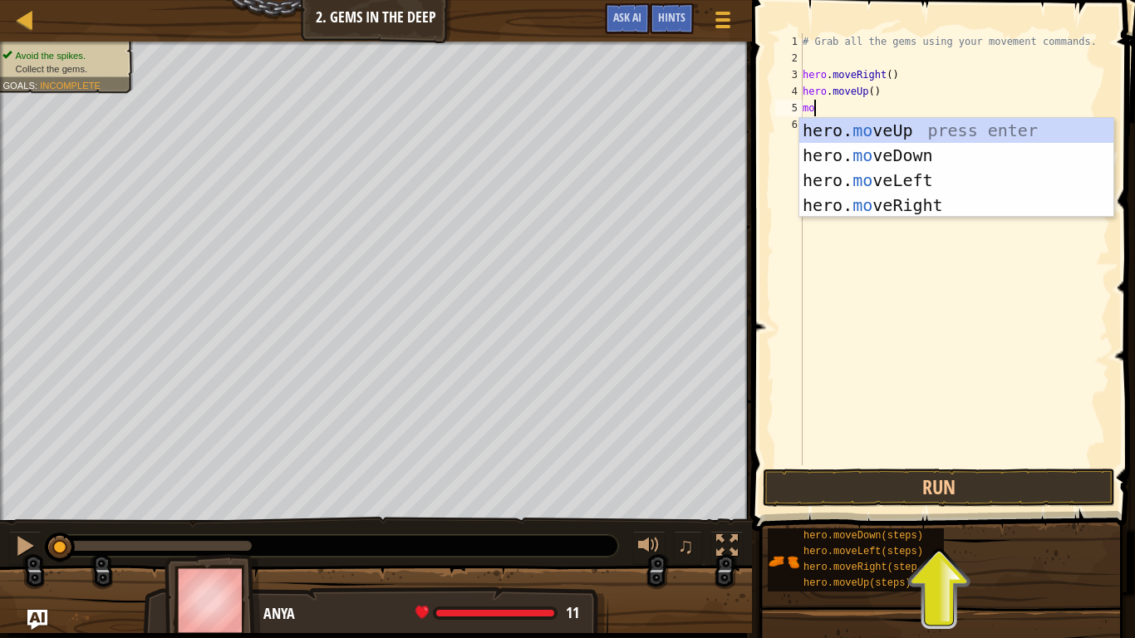
scroll to position [7, 1]
type textarea "mov"
click at [955, 214] on div "hero. mov eUp press enter hero. mov eDown press enter hero. mov eLeft press ent…" at bounding box center [956, 193] width 314 height 150
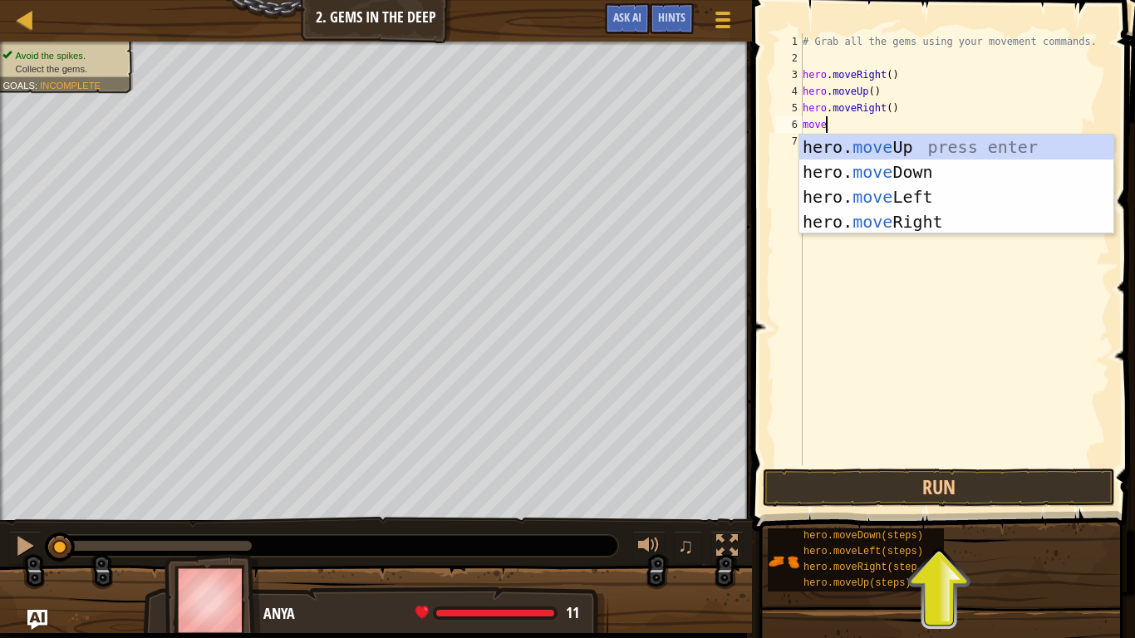
type textarea "move"
click at [956, 172] on div "hero. move Up press enter hero. move Down press enter hero. move Left press ent…" at bounding box center [956, 210] width 314 height 150
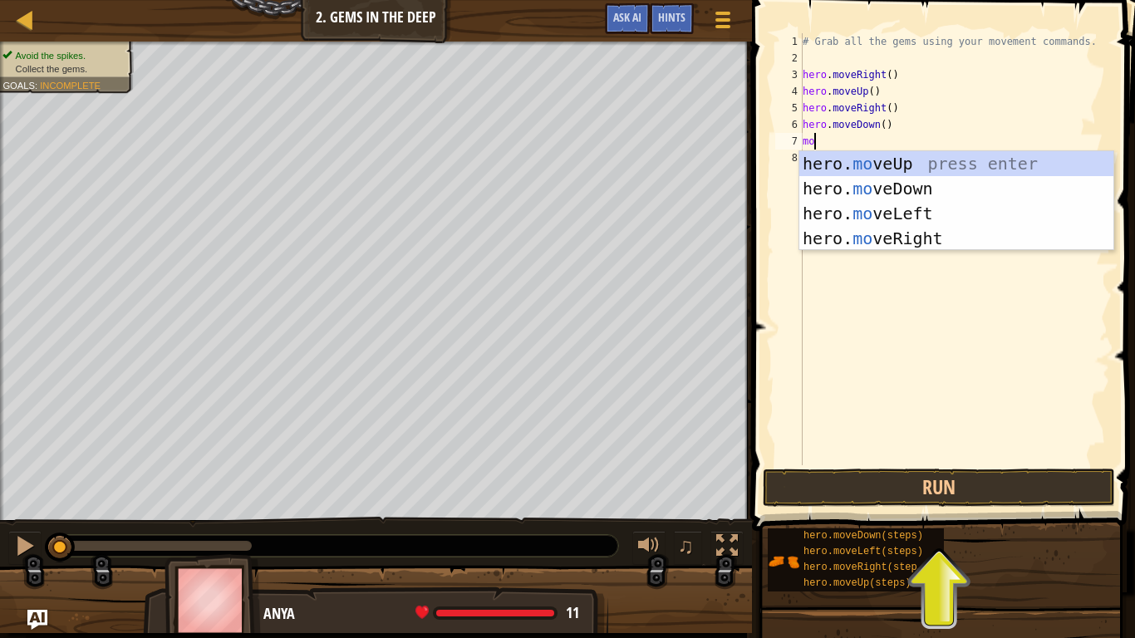
type textarea "mov"
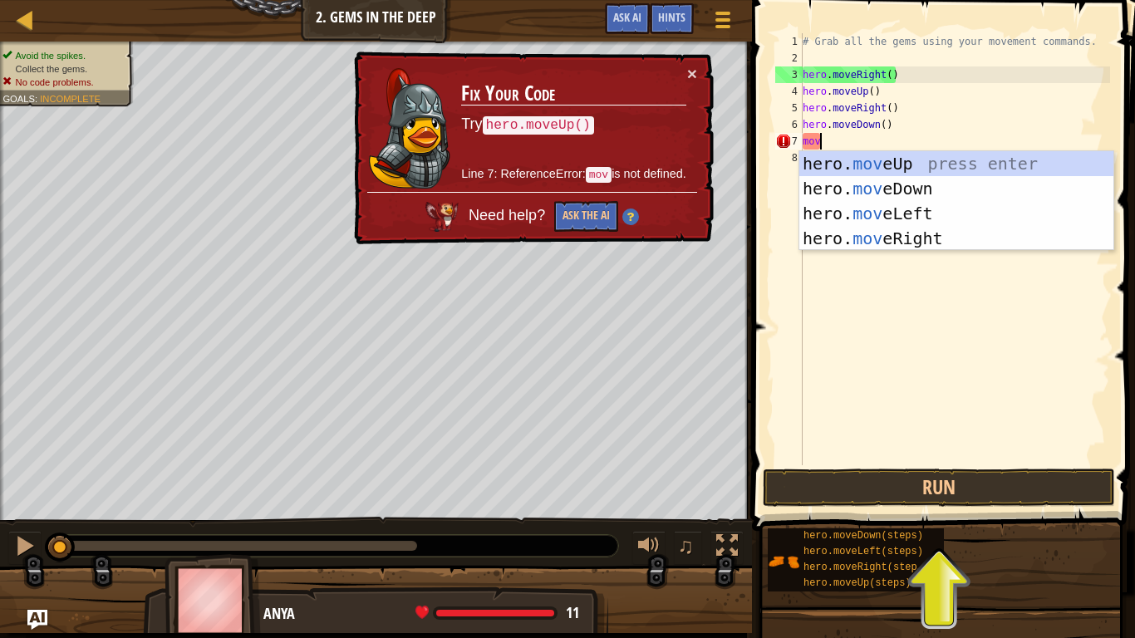
click at [966, 212] on div "hero. mov eUp press enter hero. mov eDown press enter hero. mov eLeft press ent…" at bounding box center [956, 226] width 314 height 150
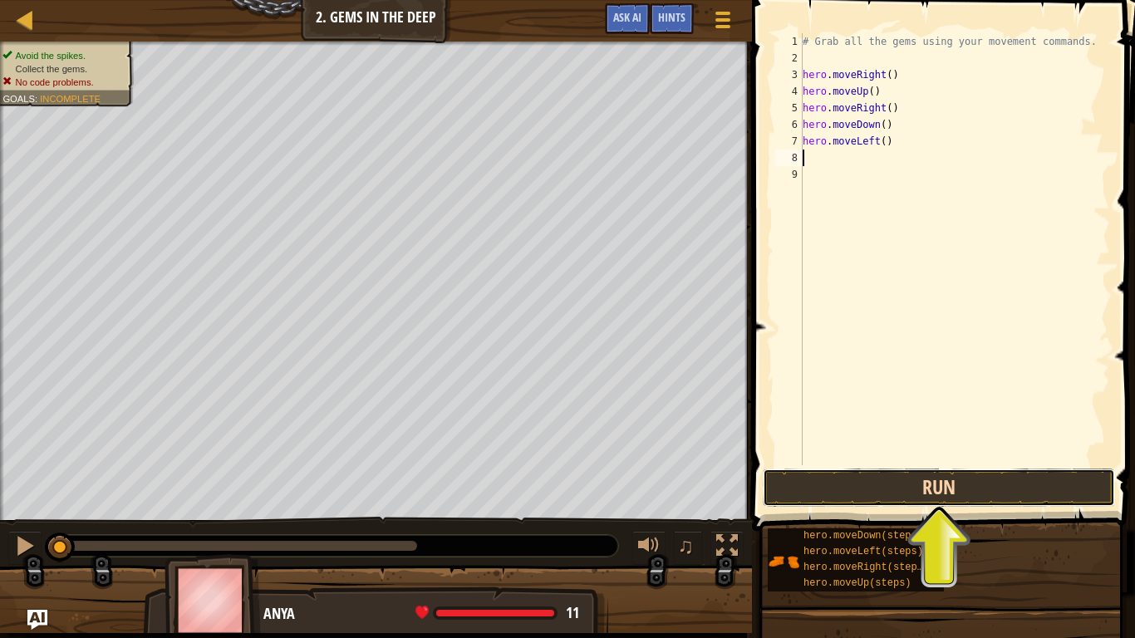
click at [1020, 494] on button "Run" at bounding box center [939, 488] width 352 height 38
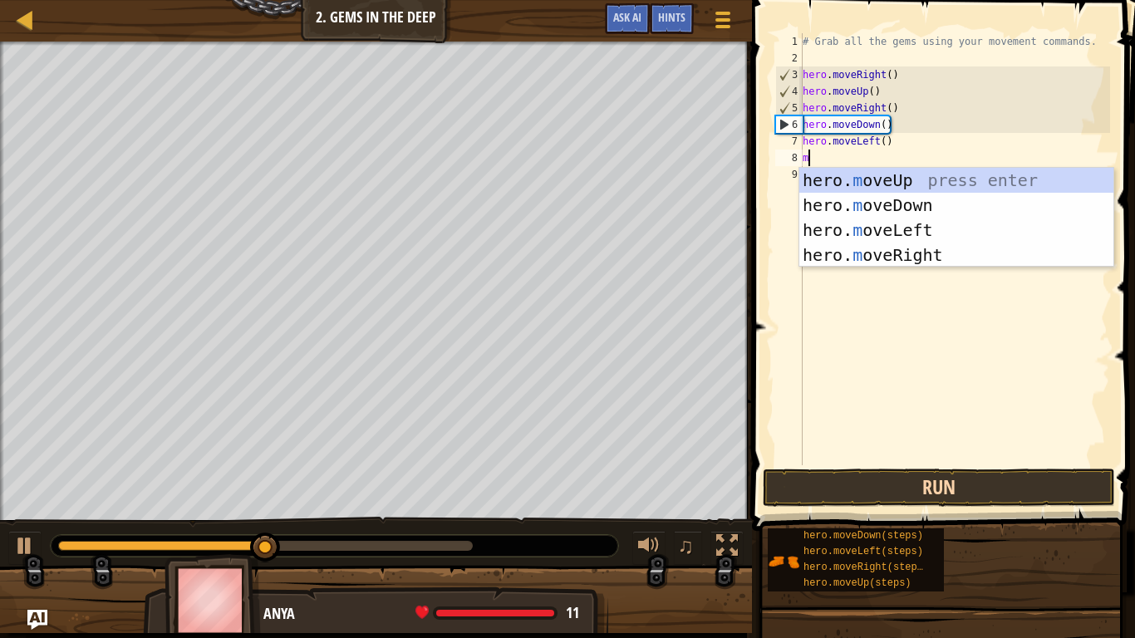
scroll to position [7, 1]
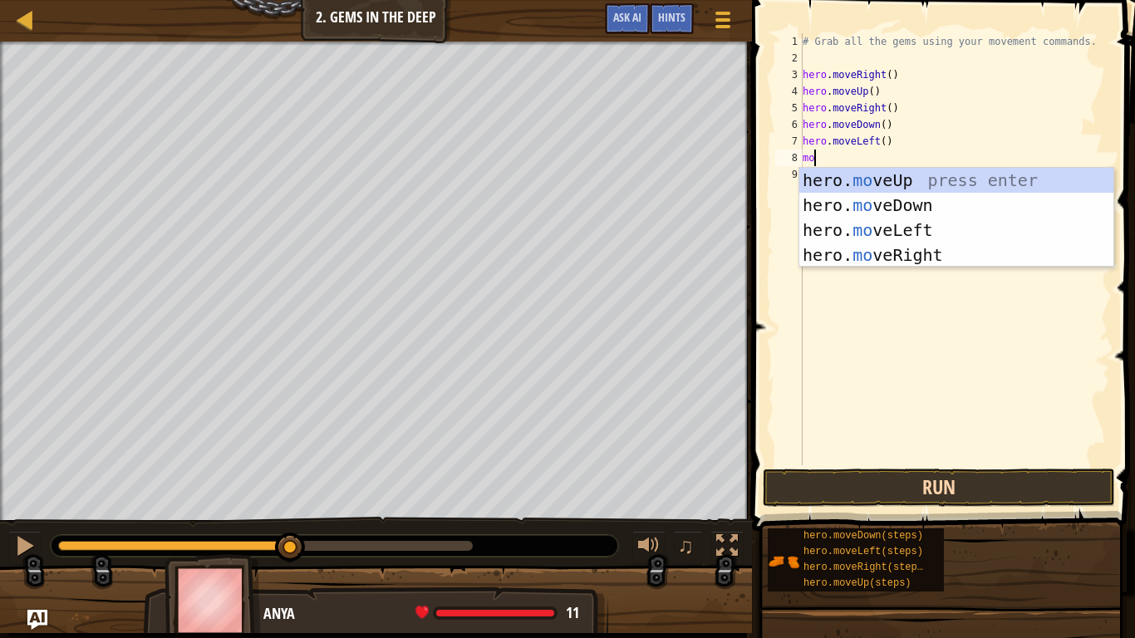
type textarea "mov"
click at [931, 209] on div "hero. mov eUp press enter hero. mov eDown press enter hero. mov eLeft press ent…" at bounding box center [956, 243] width 314 height 150
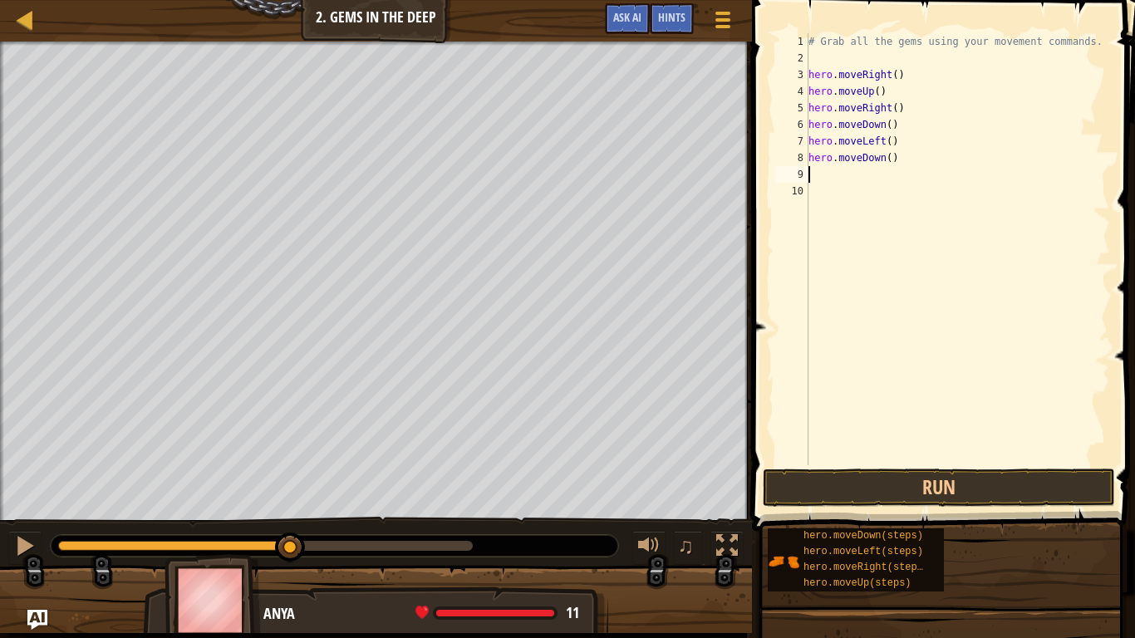
scroll to position [7, 0]
click at [951, 494] on button "Run" at bounding box center [939, 488] width 352 height 38
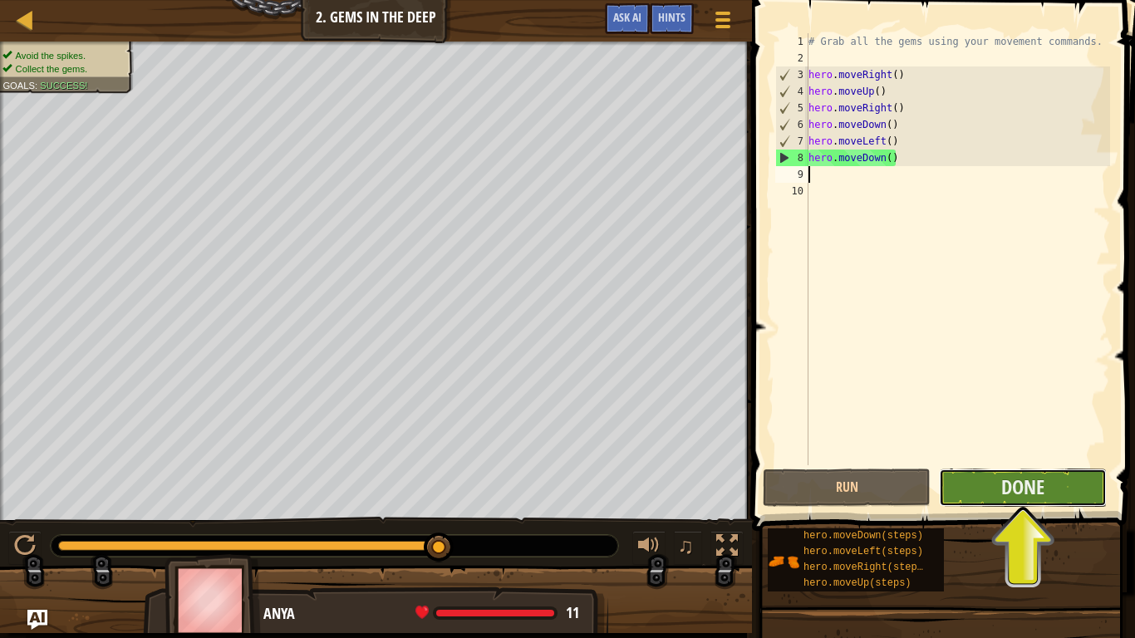
click at [1064, 497] on button "Done" at bounding box center [1023, 488] width 168 height 38
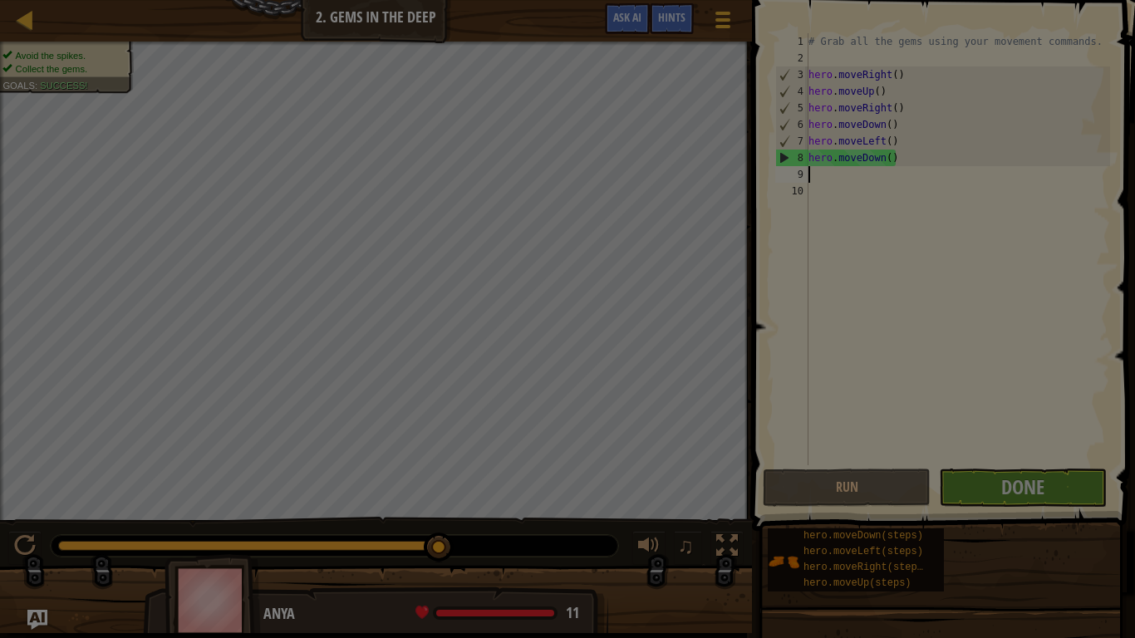
click at [0, 0] on div "Loading..." at bounding box center [0, 0] width 0 height 0
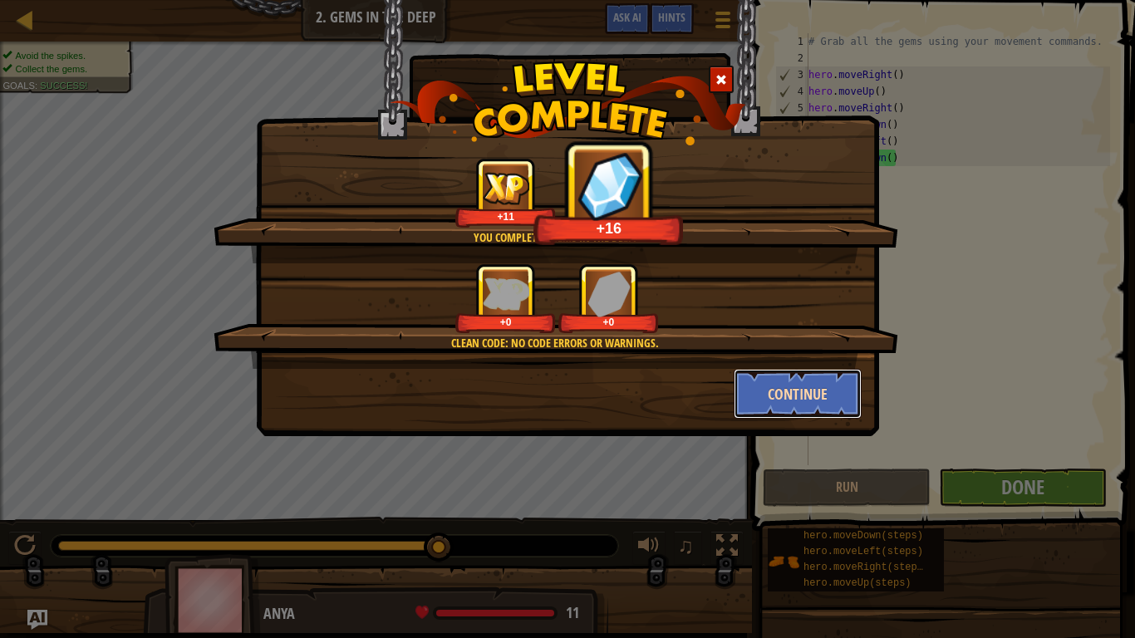
click at [828, 384] on button "Continue" at bounding box center [798, 394] width 129 height 50
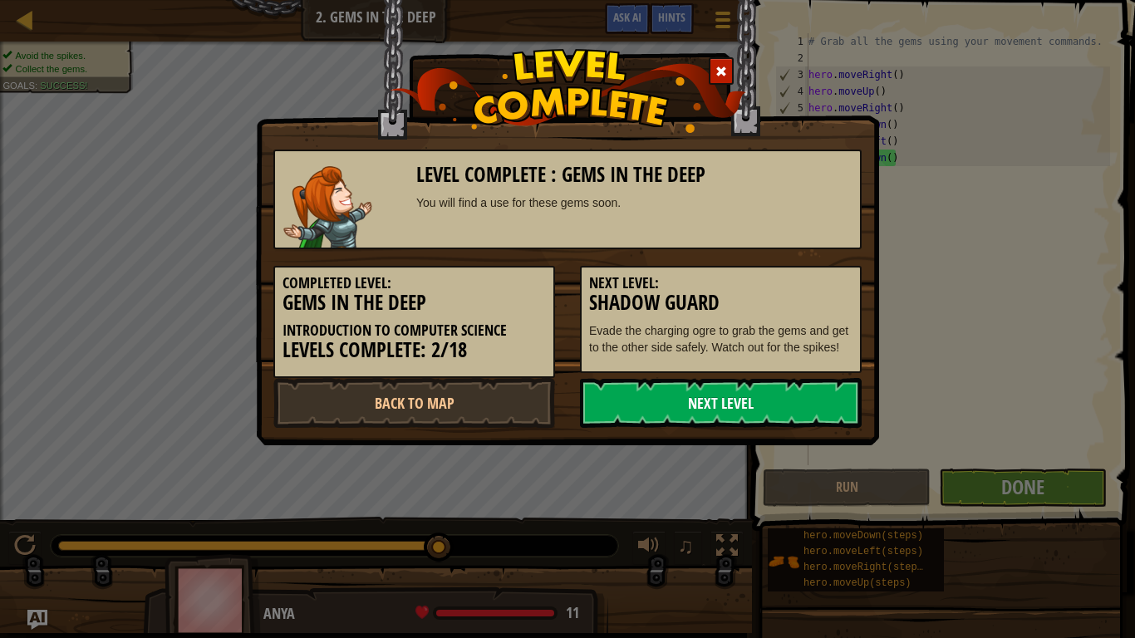
click at [825, 400] on link "Next Level" at bounding box center [721, 403] width 282 height 50
click at [818, 400] on link "Next Level" at bounding box center [721, 403] width 282 height 50
click at [812, 394] on link "Next Level" at bounding box center [721, 403] width 282 height 50
click at [812, 396] on link "Next Level" at bounding box center [721, 403] width 282 height 50
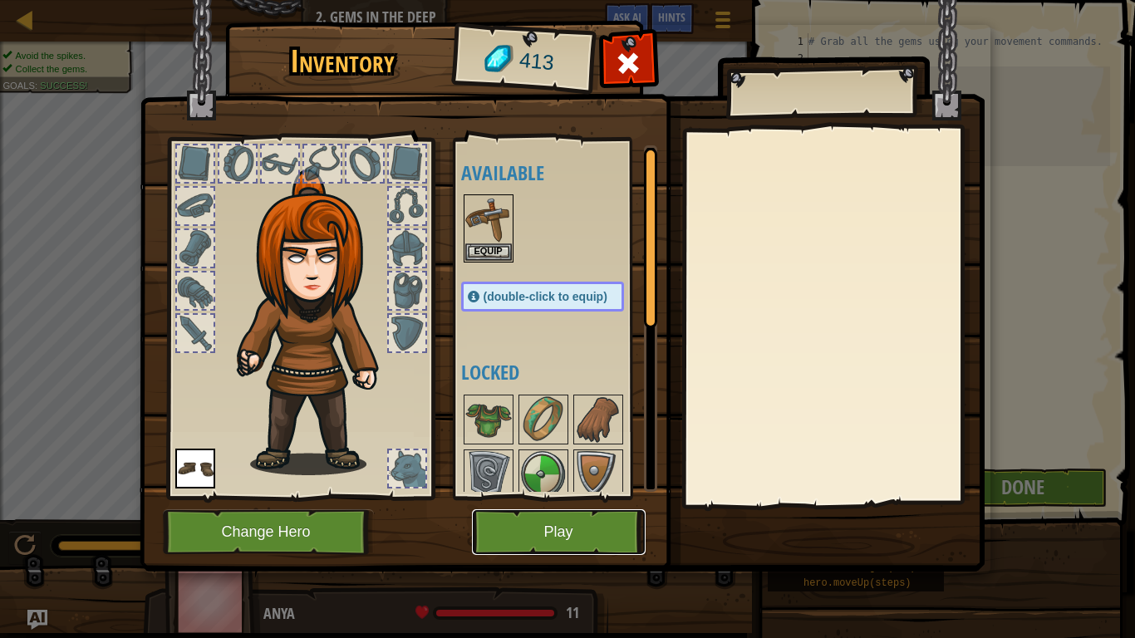
click at [600, 525] on button "Play" at bounding box center [559, 532] width 174 height 46
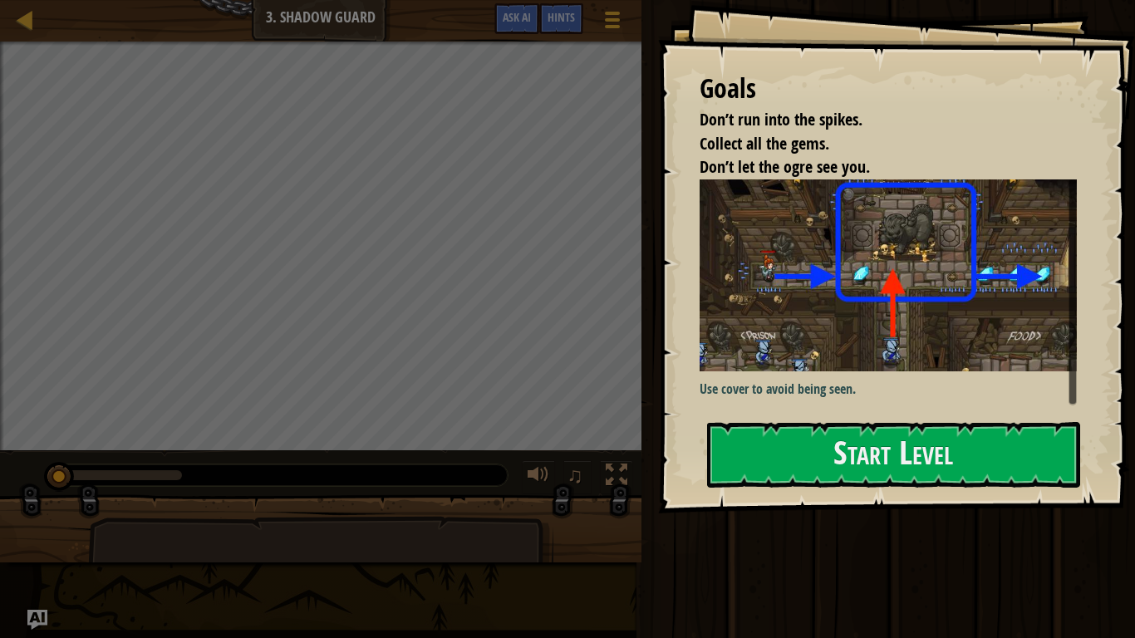
click at [1009, 284] on img at bounding box center [888, 275] width 377 height 192
click at [942, 381] on p "Use cover to avoid being seen." at bounding box center [888, 389] width 377 height 19
click at [944, 465] on button "Start Level" at bounding box center [893, 455] width 373 height 66
click at [960, 467] on button "Start Level" at bounding box center [893, 455] width 373 height 66
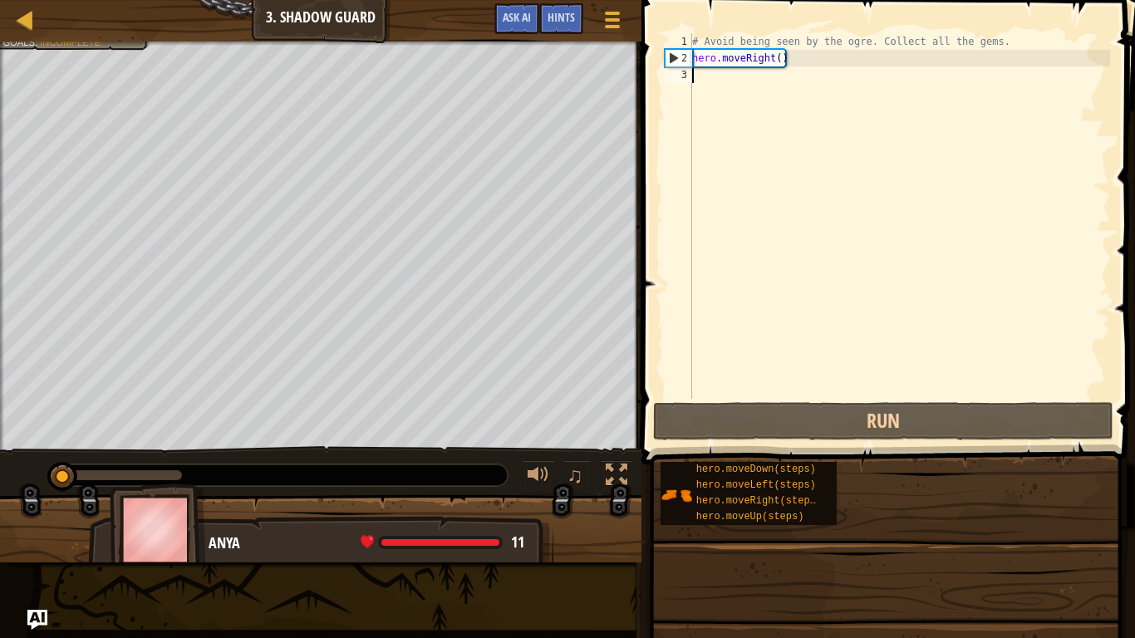
click at [946, 469] on div "hero.moveDown(steps) hero.moveLeft(steps) hero.moveRight(steps) hero.moveUp(ste…" at bounding box center [892, 493] width 464 height 65
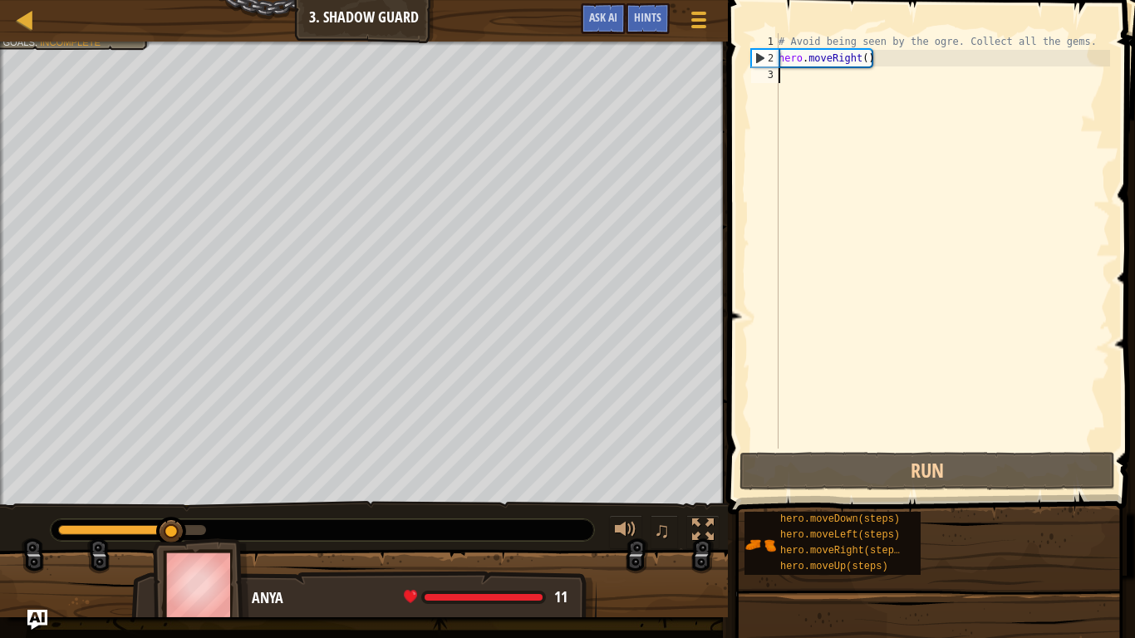
click at [870, 94] on div "# Avoid being seen by the ogre. Collect all the gems. hero . moveRight ( )" at bounding box center [942, 257] width 335 height 449
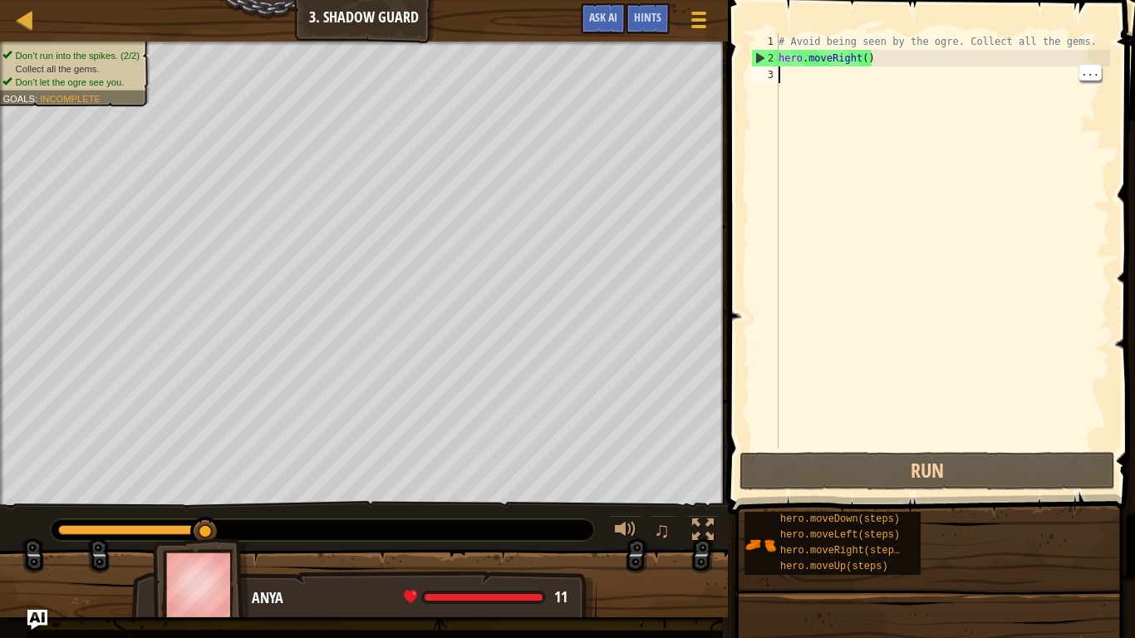
scroll to position [7, 0]
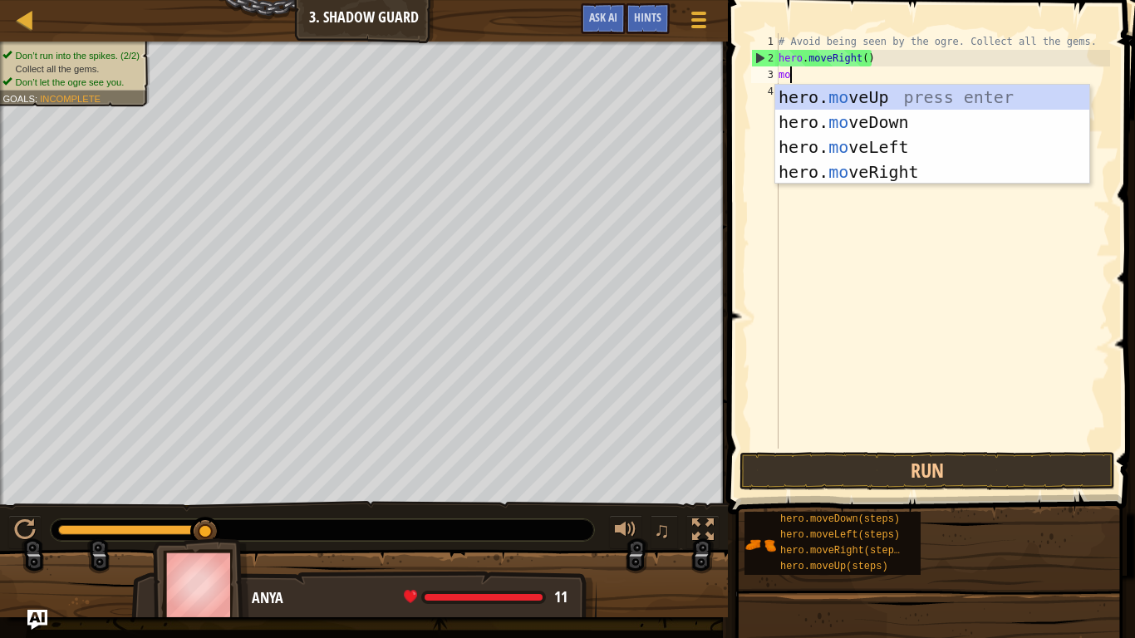
type textarea "mov"
click at [927, 98] on div "hero. mov eUp press enter hero. mov eDown press enter hero. mov eLeft press ent…" at bounding box center [932, 160] width 314 height 150
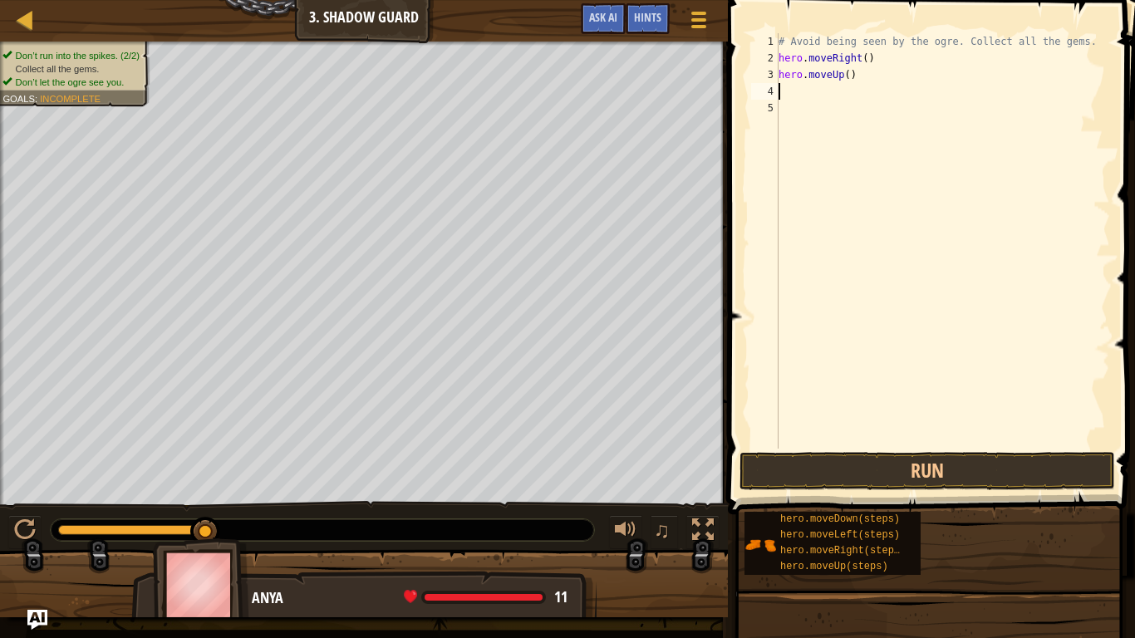
scroll to position [7, 0]
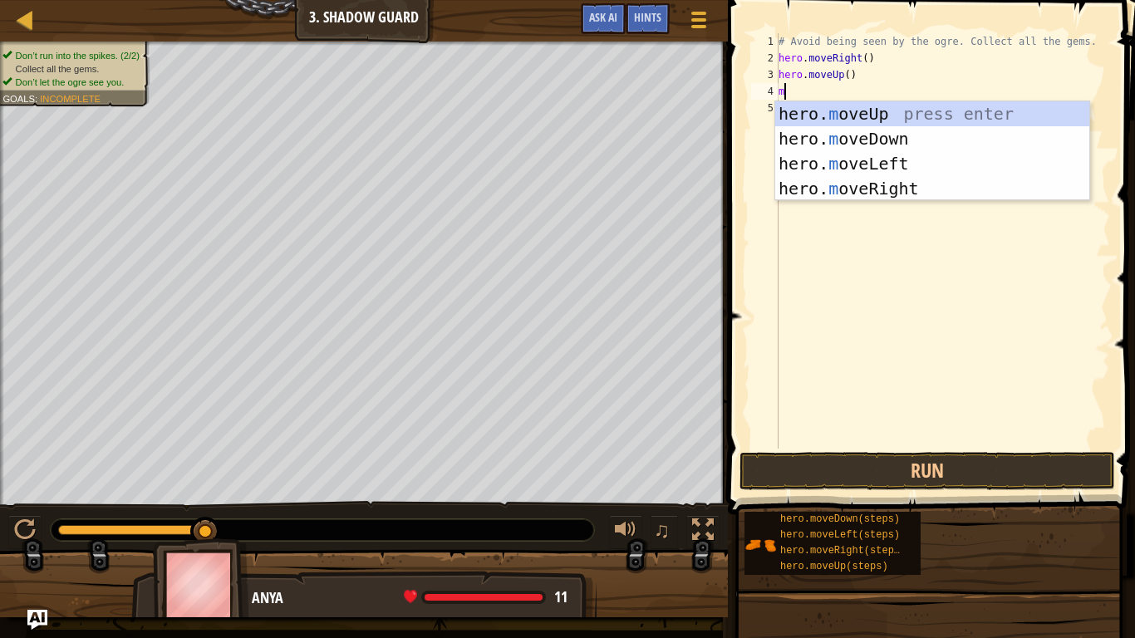
type textarea "mo"
click at [937, 199] on div "hero. mo veUp press enter hero. mo veDown press enter hero. mo veLeft press ent…" at bounding box center [932, 176] width 314 height 150
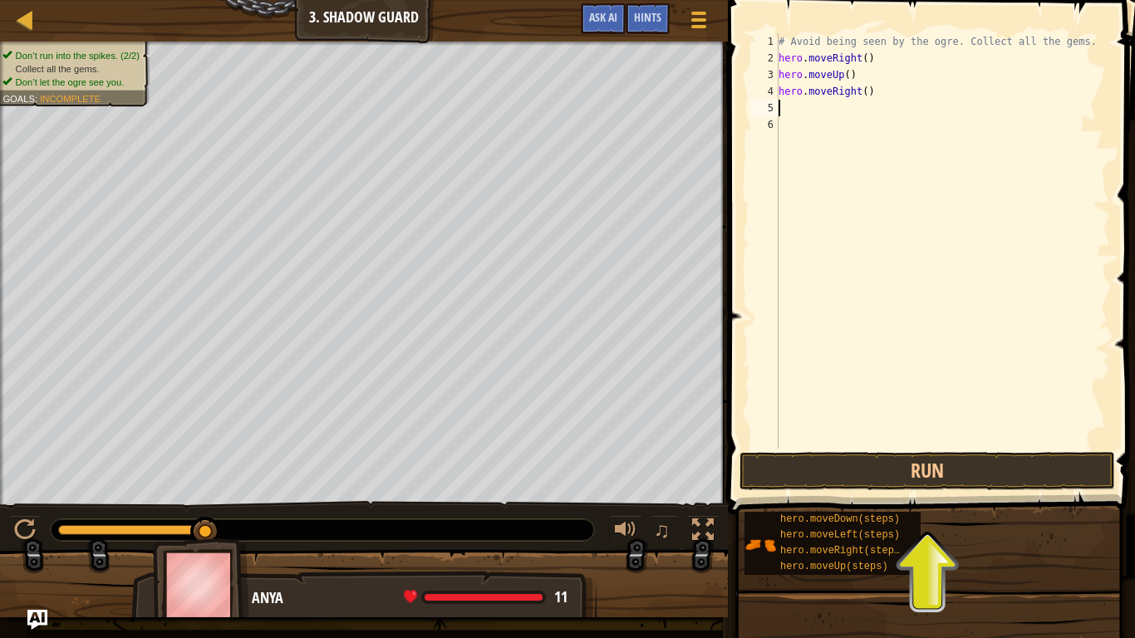
click at [872, 113] on div "# Avoid being seen by the ogre. Collect all the gems. hero . moveRight ( ) hero…" at bounding box center [942, 257] width 335 height 449
click at [1094, 115] on div "# Avoid being seen by the ogre. Collect all the gems. hero . moveRight ( ) hero…" at bounding box center [942, 257] width 335 height 449
click at [1078, 114] on div "# Avoid being seen by the ogre. Collect all the gems. hero . moveRight ( ) hero…" at bounding box center [942, 257] width 335 height 449
click at [1083, 113] on div "..." at bounding box center [1090, 105] width 23 height 17
click at [957, 158] on div "# Avoid being seen by the ogre. Collect all the gems. hero . moveRight ( ) hero…" at bounding box center [942, 257] width 335 height 449
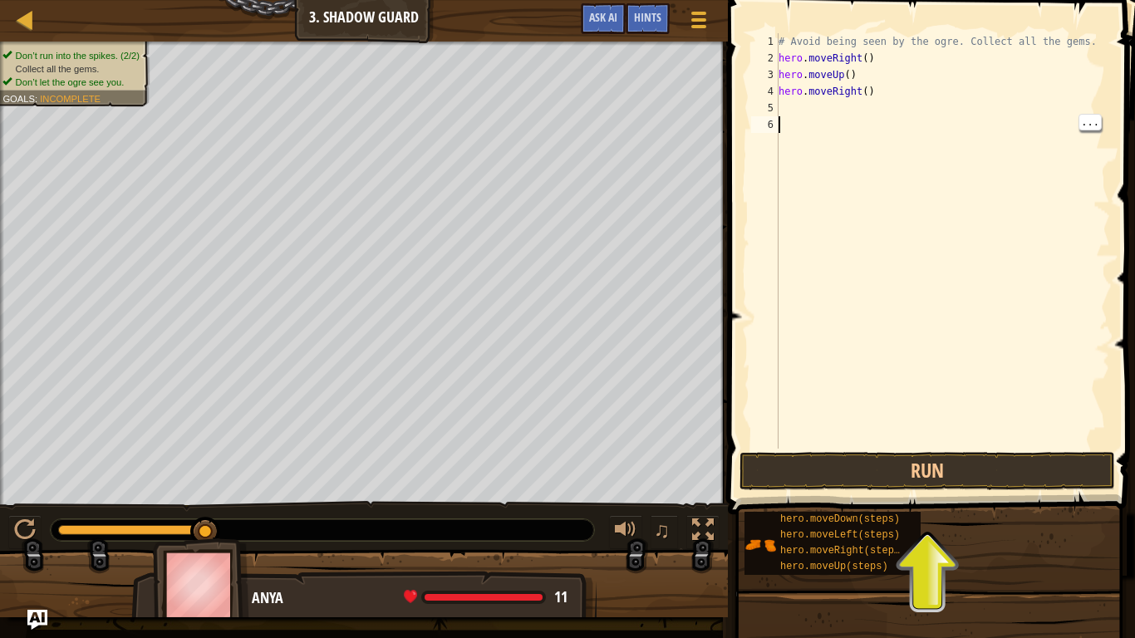
click at [855, 103] on div "# Avoid being seen by the ogre. Collect all the gems. hero . moveRight ( ) hero…" at bounding box center [942, 257] width 335 height 449
type textarea "m"
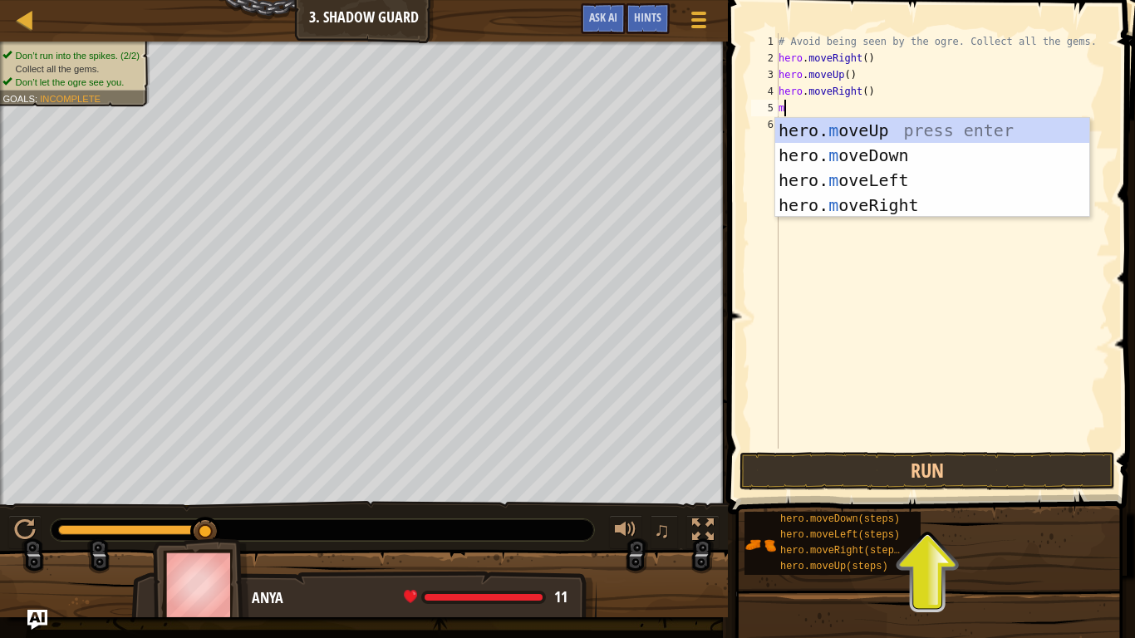
click at [912, 158] on div "hero. m oveUp press enter hero. m oveDown press enter hero. m oveLeft press ent…" at bounding box center [932, 193] width 314 height 150
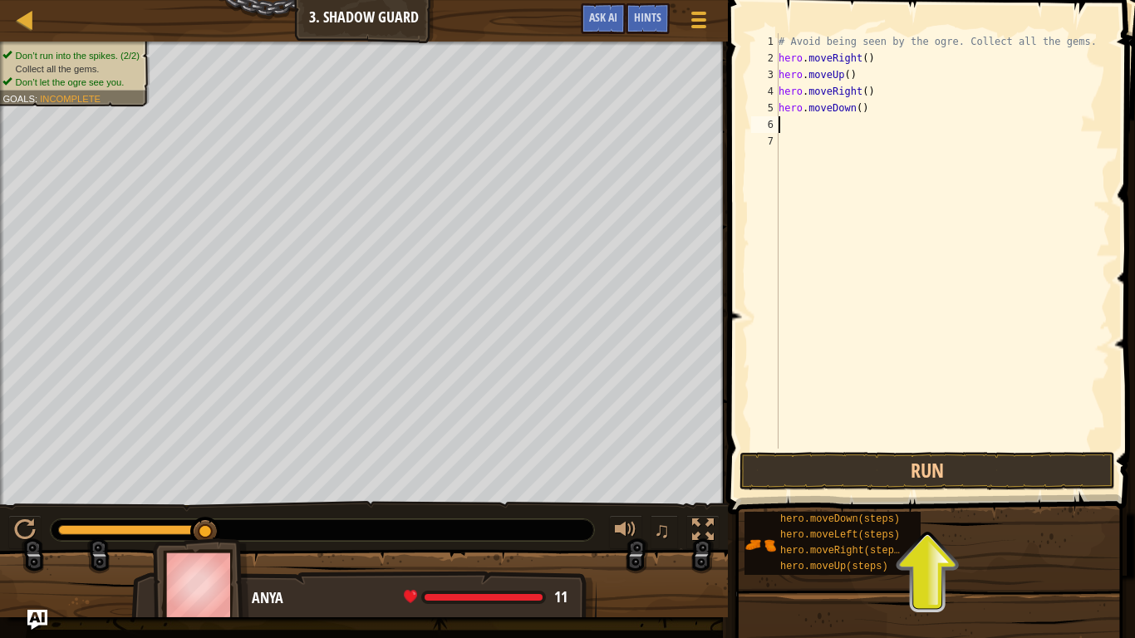
type textarea "m"
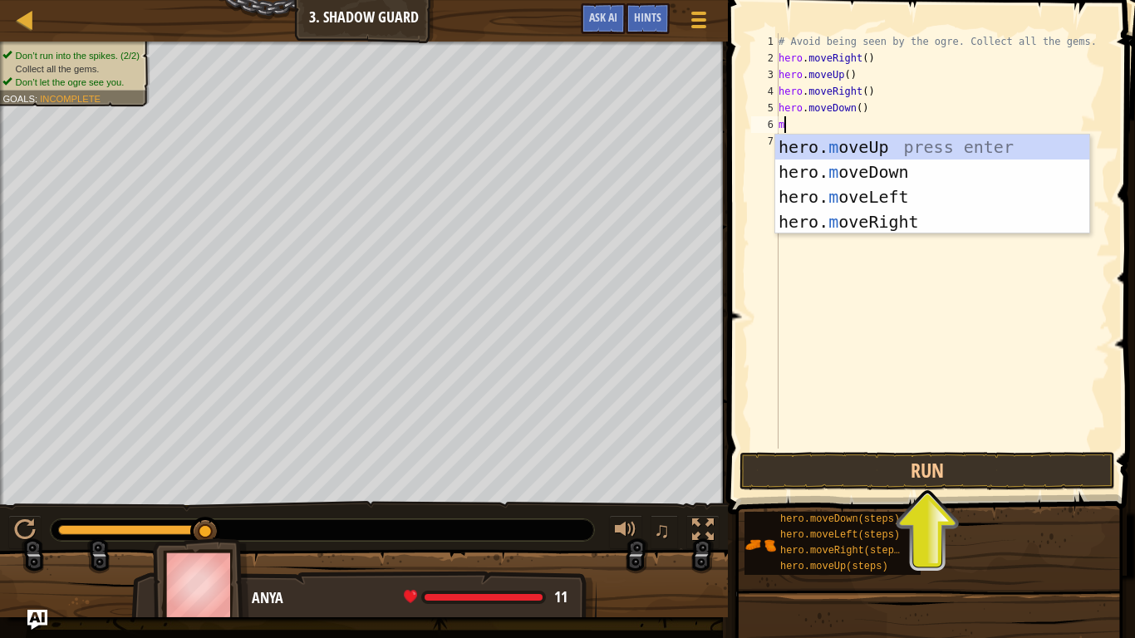
click at [909, 229] on div "hero. m oveUp press enter hero. m oveDown press enter hero. m oveLeft press ent…" at bounding box center [932, 210] width 314 height 150
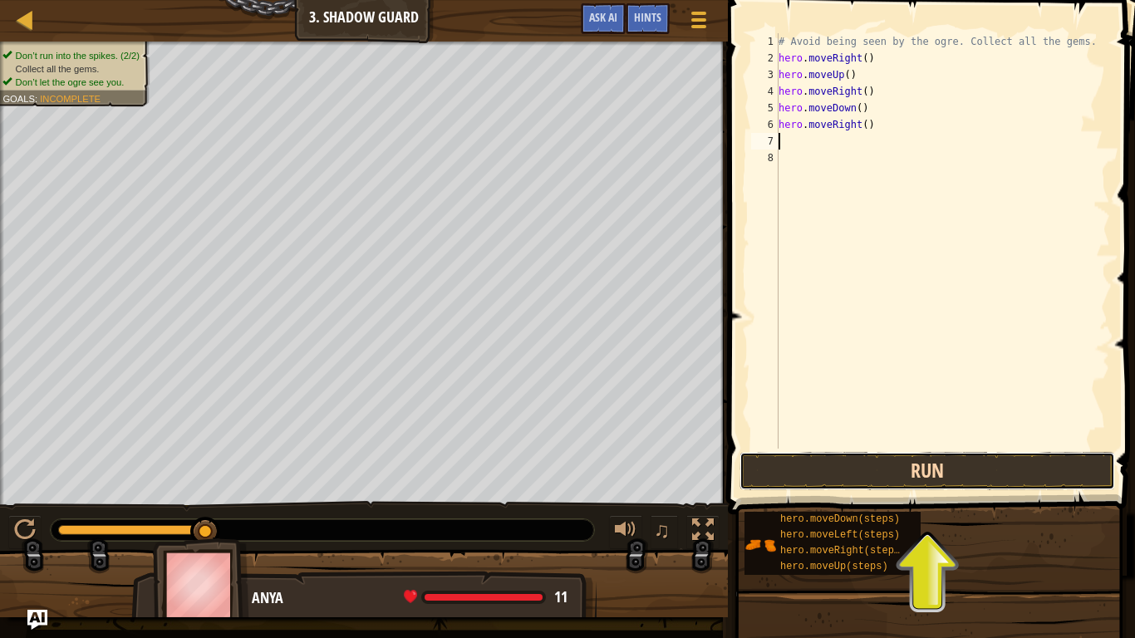
click at [999, 456] on button "Run" at bounding box center [928, 471] width 376 height 38
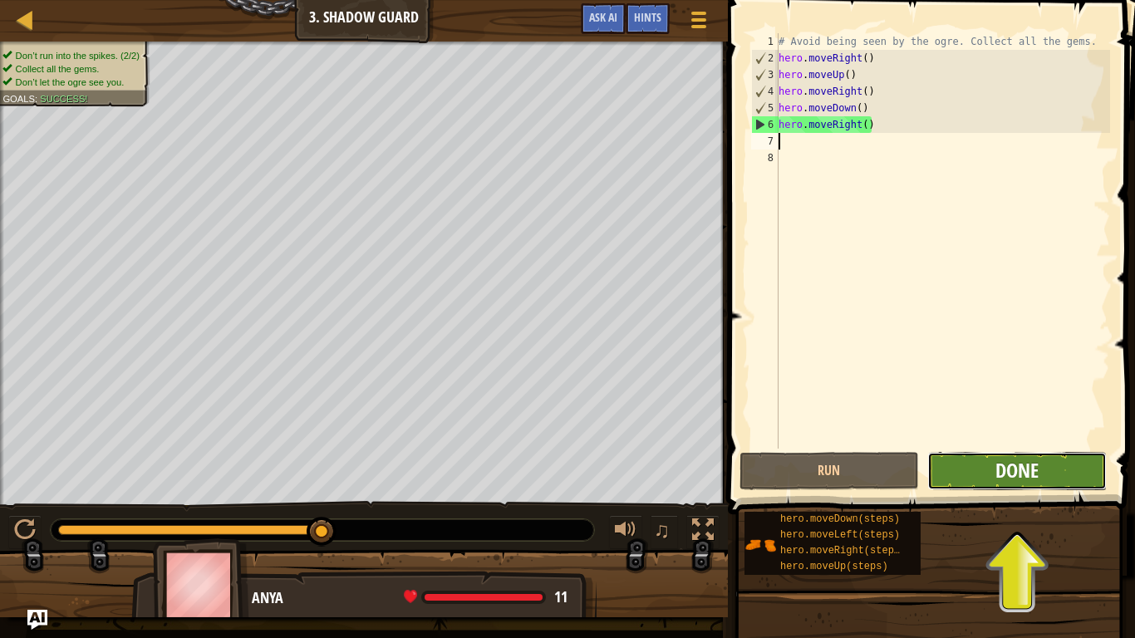
click at [1022, 477] on span "Done" at bounding box center [1016, 470] width 43 height 27
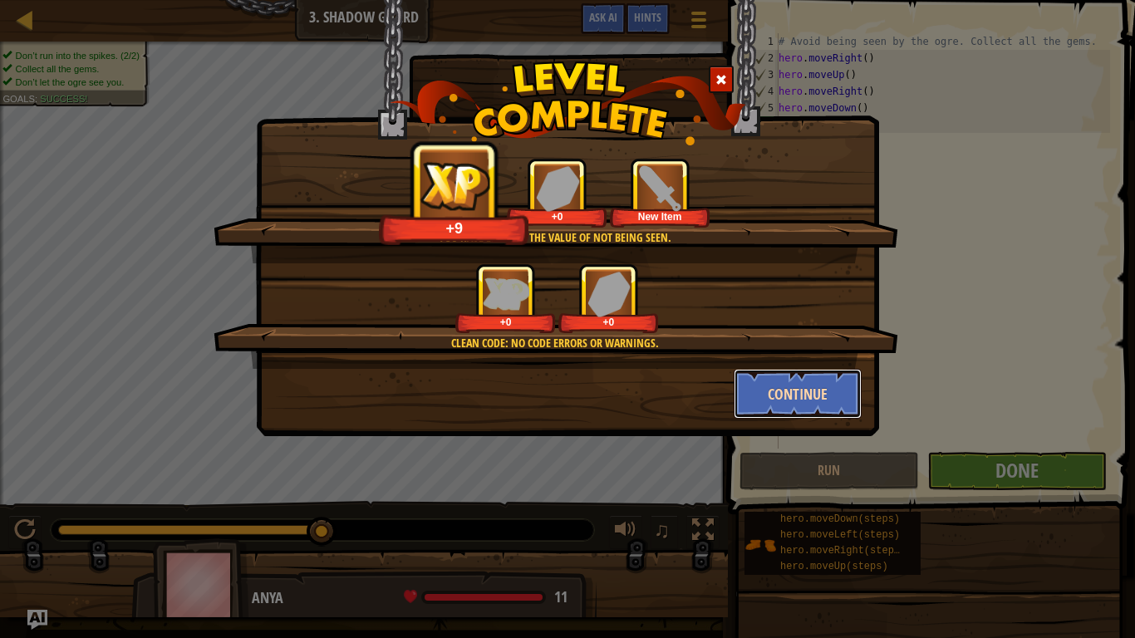
click at [814, 396] on button "Continue" at bounding box center [798, 394] width 129 height 50
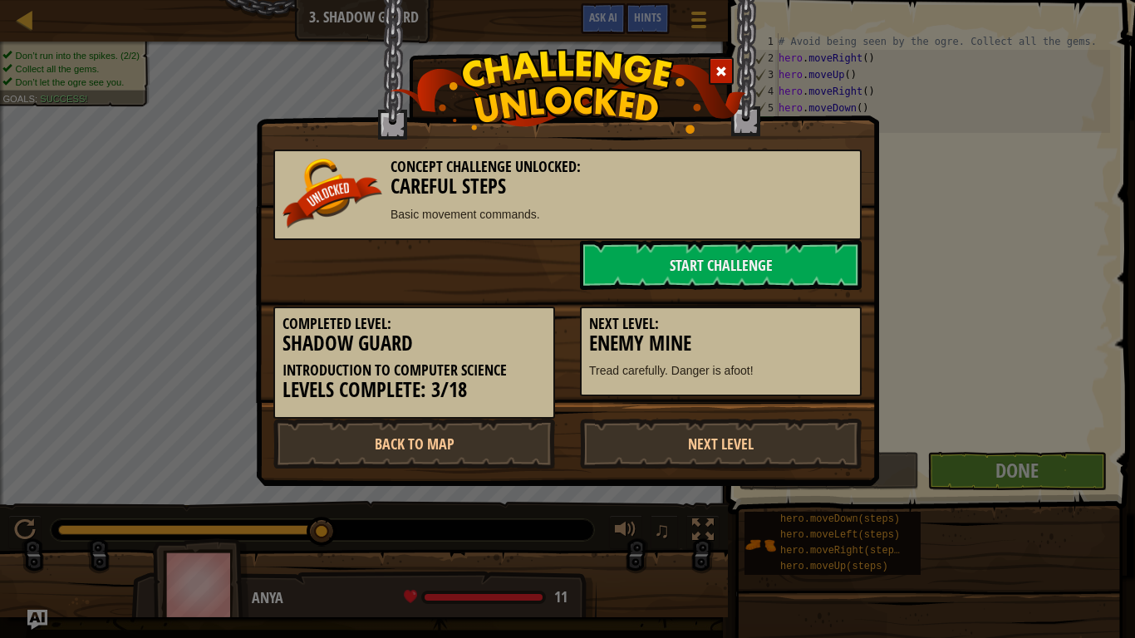
click at [821, 398] on div "Completed Level: Shadow Guard Introduction to Computer Science Levels Complete:…" at bounding box center [567, 354] width 613 height 129
click at [822, 420] on link "Next Level" at bounding box center [721, 444] width 282 height 50
click at [813, 258] on link "Start Challenge" at bounding box center [721, 265] width 282 height 50
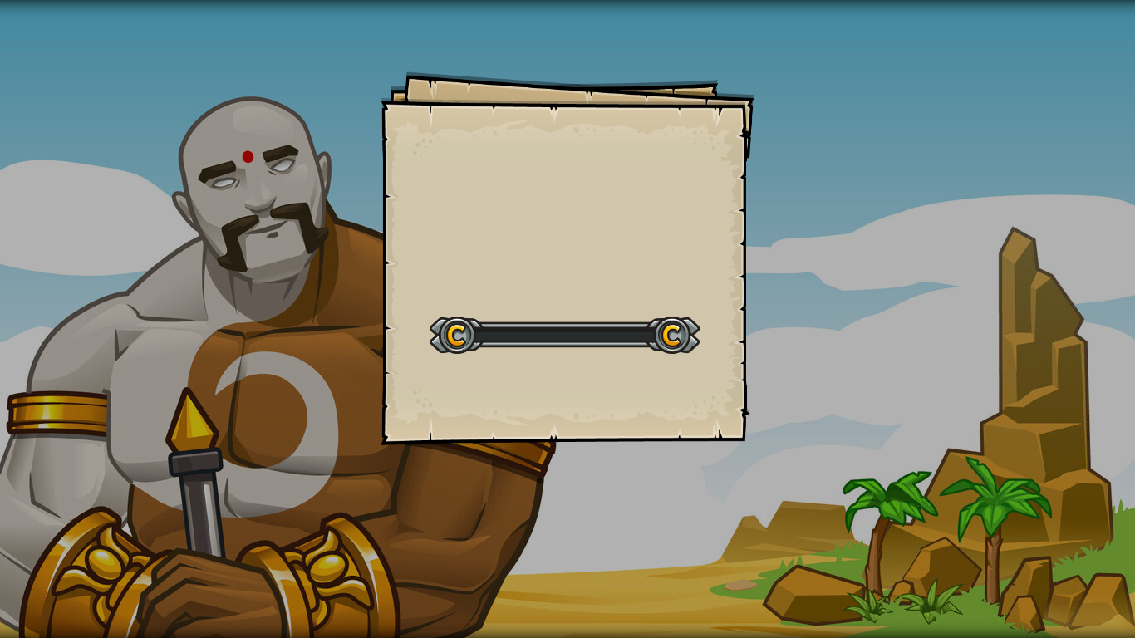
click at [818, 263] on div "Goals Start Level Error loading from server. Try refreshing the page. You'll ne…" at bounding box center [567, 319] width 1135 height 638
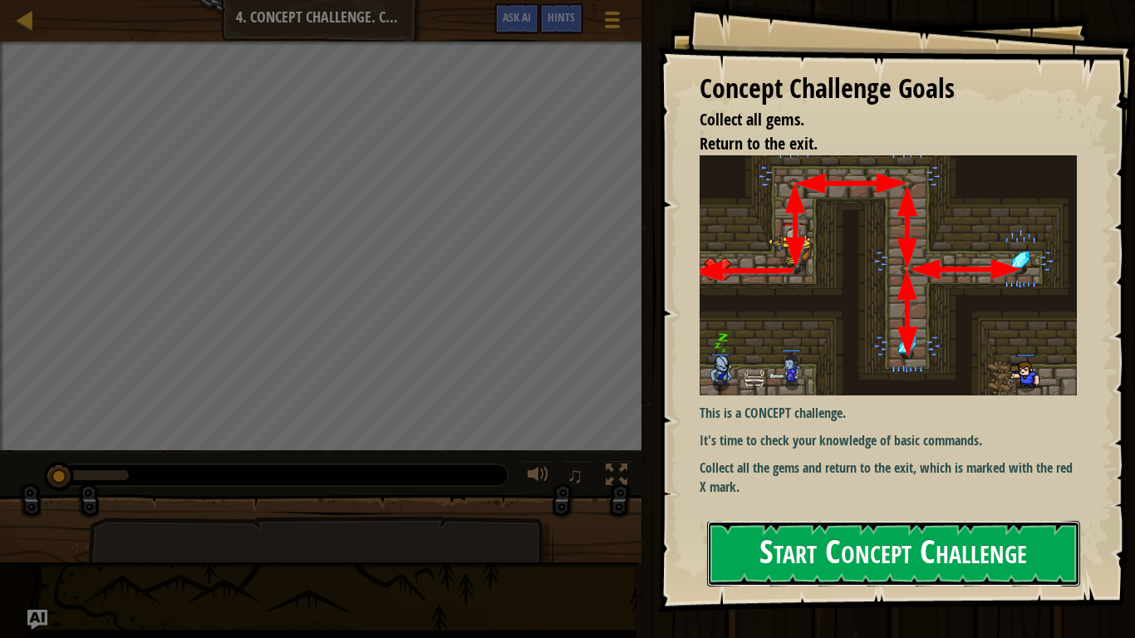
click at [1002, 525] on button "Start Concept Challenge" at bounding box center [893, 554] width 373 height 66
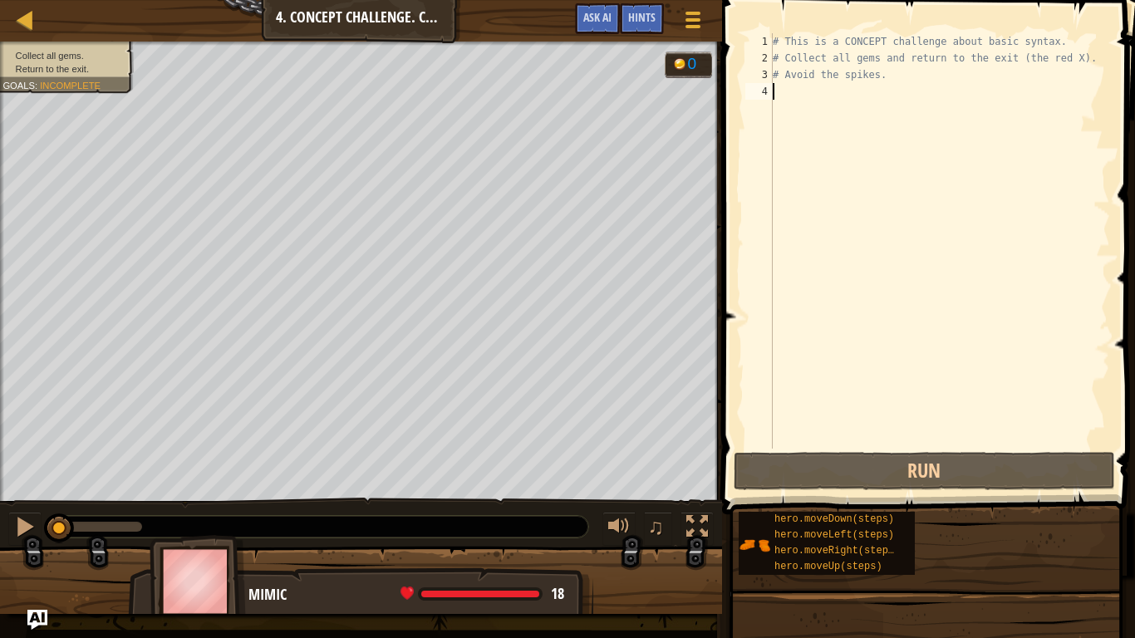
click at [902, 96] on div "# This is a CONCEPT challenge about basic syntax. # Collect all gems and return…" at bounding box center [939, 257] width 341 height 449
click at [892, 525] on div "hero.moveLeft(steps)" at bounding box center [836, 536] width 133 height 16
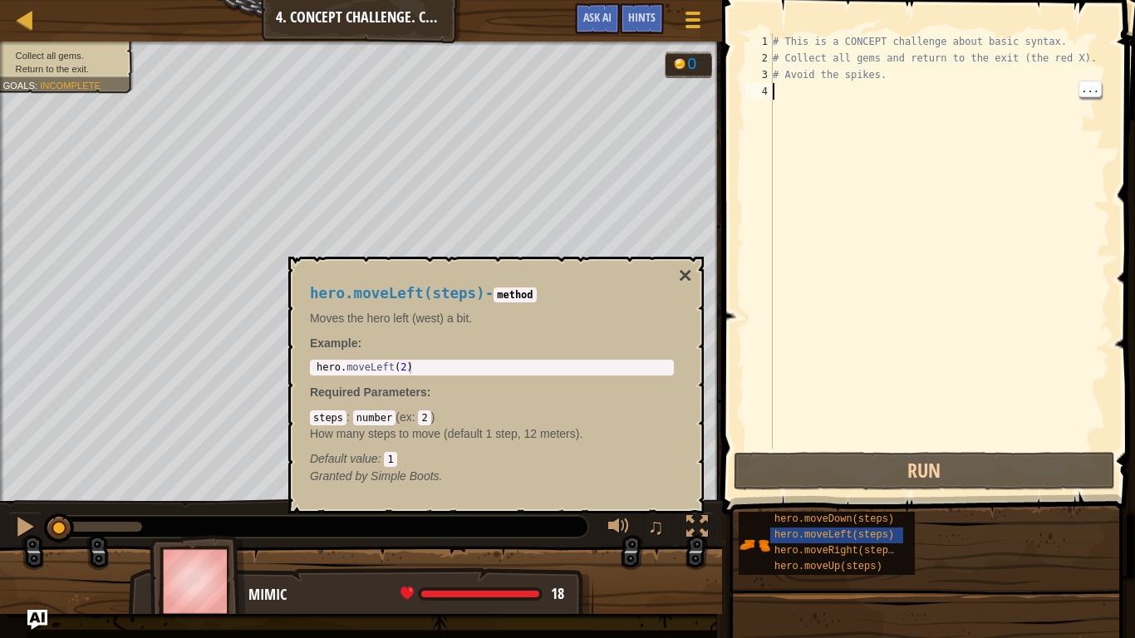
click at [974, 391] on div "# This is a CONCEPT challenge about basic syntax. # Collect all gems and return…" at bounding box center [939, 257] width 341 height 449
click at [691, 281] on button "×" at bounding box center [685, 275] width 13 height 23
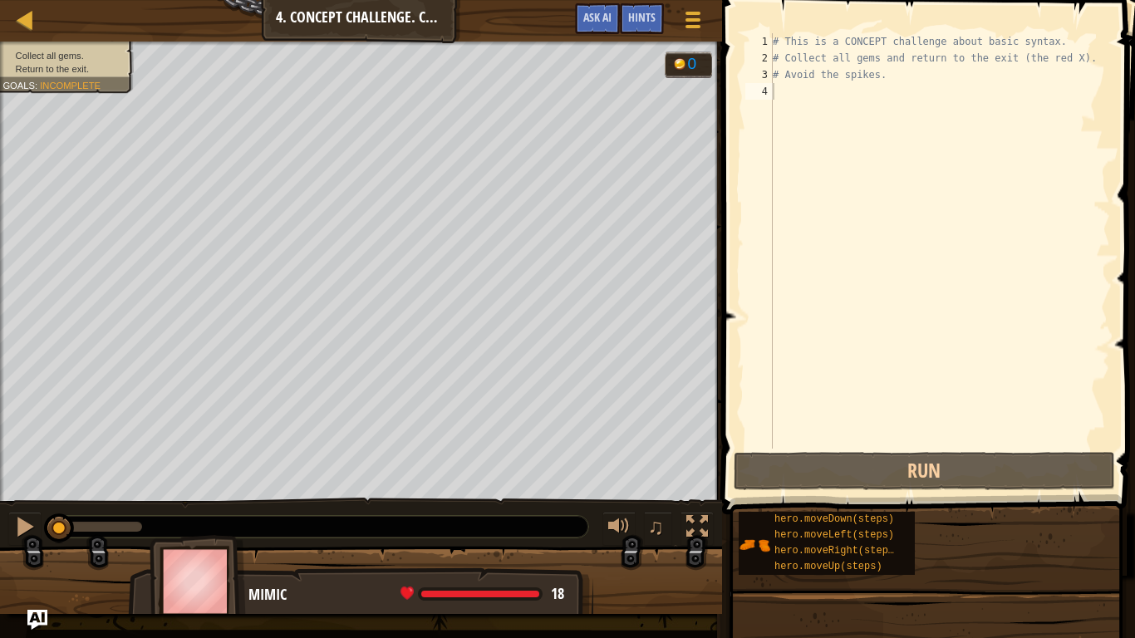
click at [794, 96] on div "# This is a CONCEPT challenge about basic syntax. # Collect all gems and return…" at bounding box center [939, 257] width 341 height 449
type textarea "m"
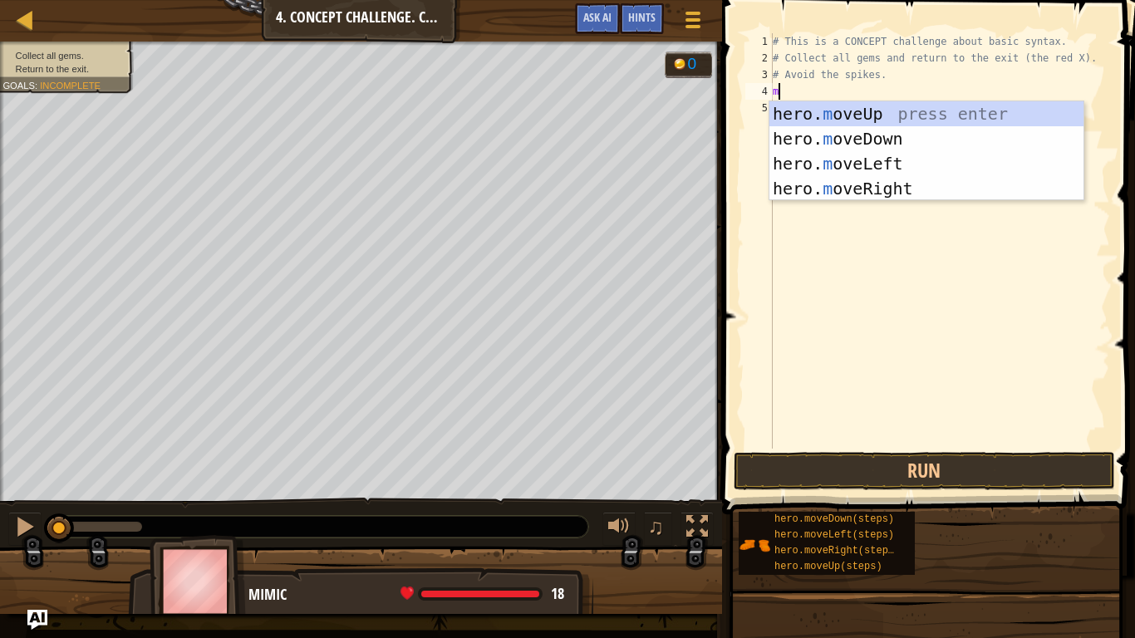
click at [931, 118] on div "hero. m oveUp press enter hero. m oveDown press enter hero. m oveLeft press ent…" at bounding box center [926, 176] width 314 height 150
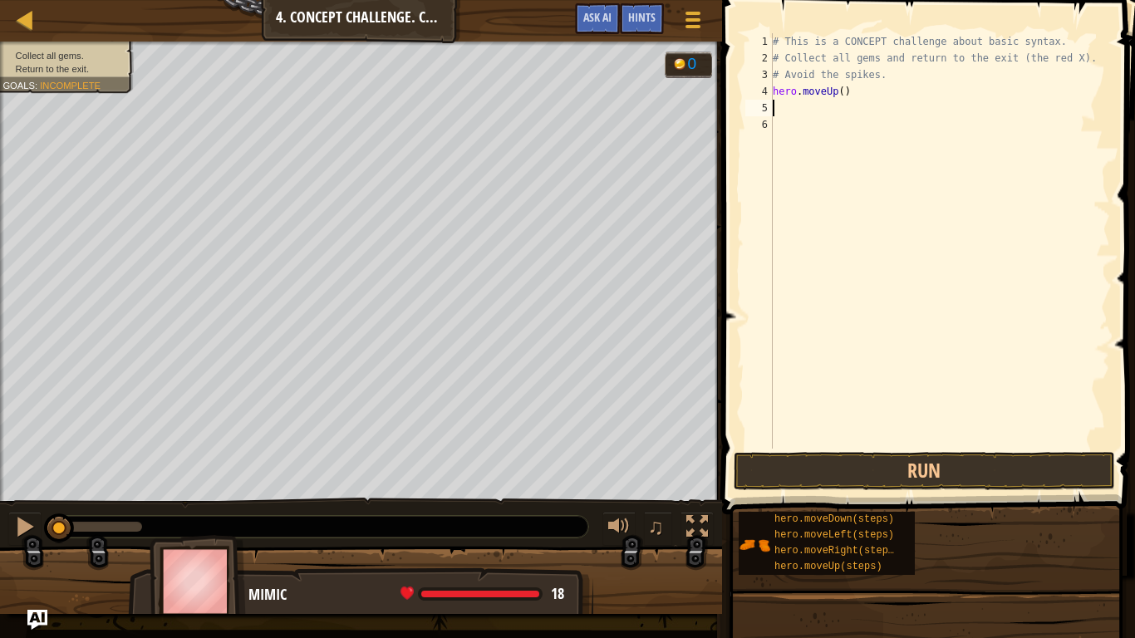
type textarea "m"
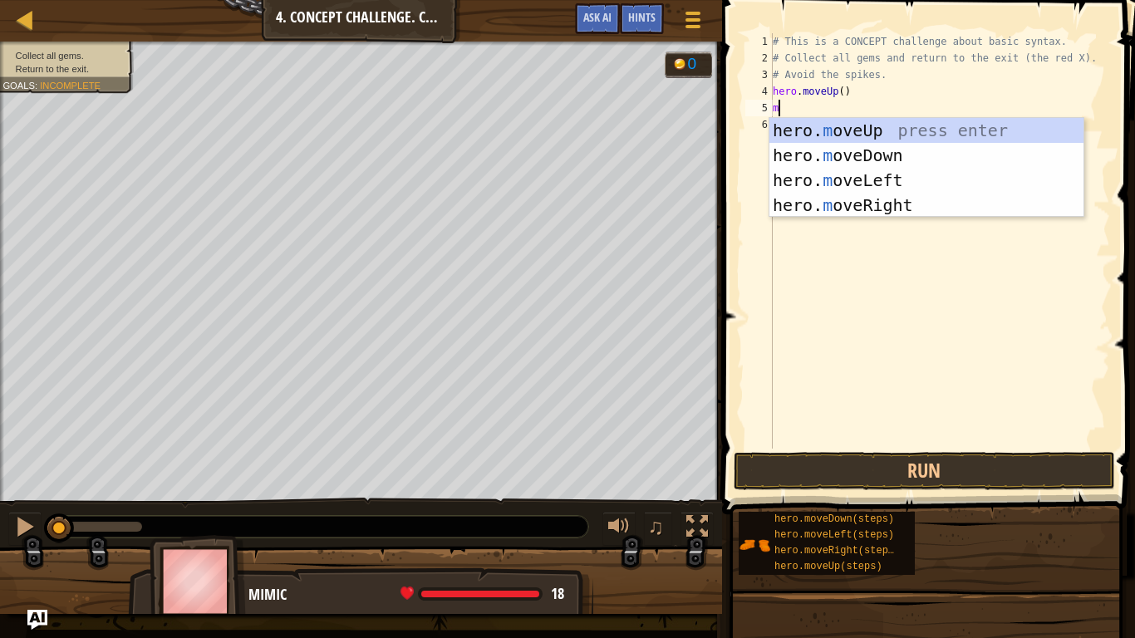
click at [920, 210] on div "hero. m oveUp press enter hero. m oveDown press enter hero. m oveLeft press ent…" at bounding box center [926, 193] width 314 height 150
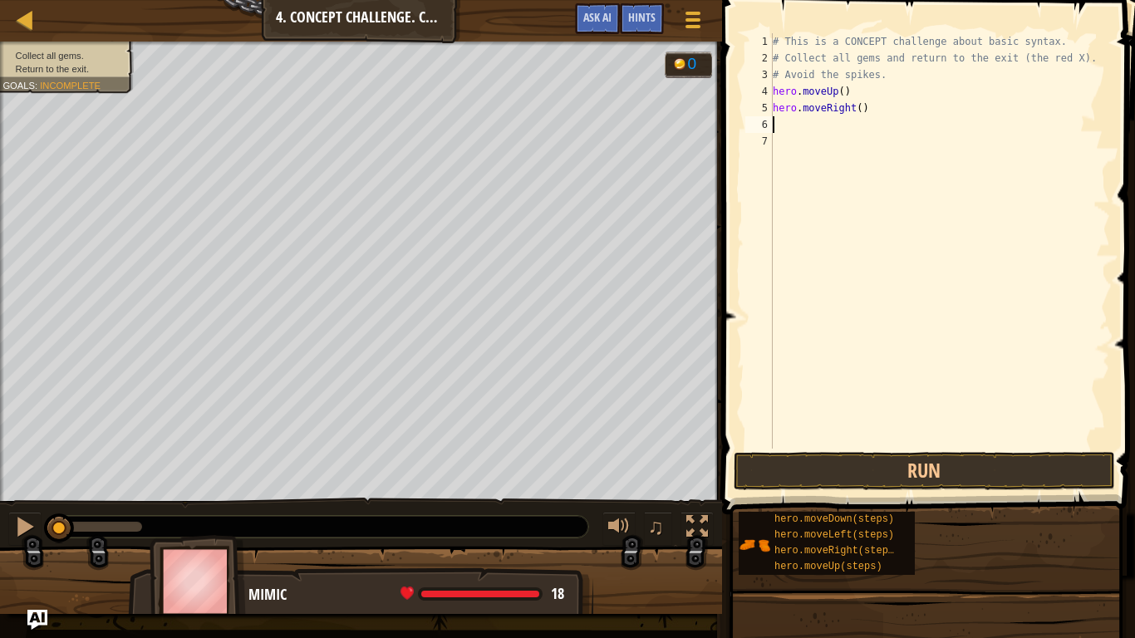
type textarea "m"
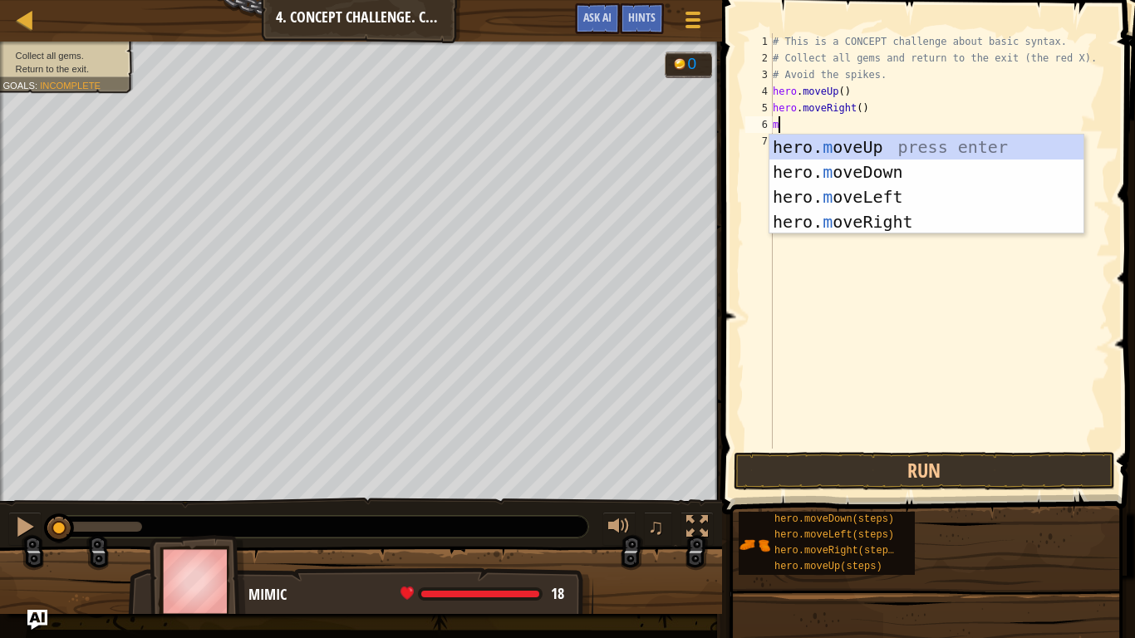
click at [919, 179] on div "hero. m oveUp press enter hero. m oveDown press enter hero. m oveLeft press ent…" at bounding box center [926, 210] width 314 height 150
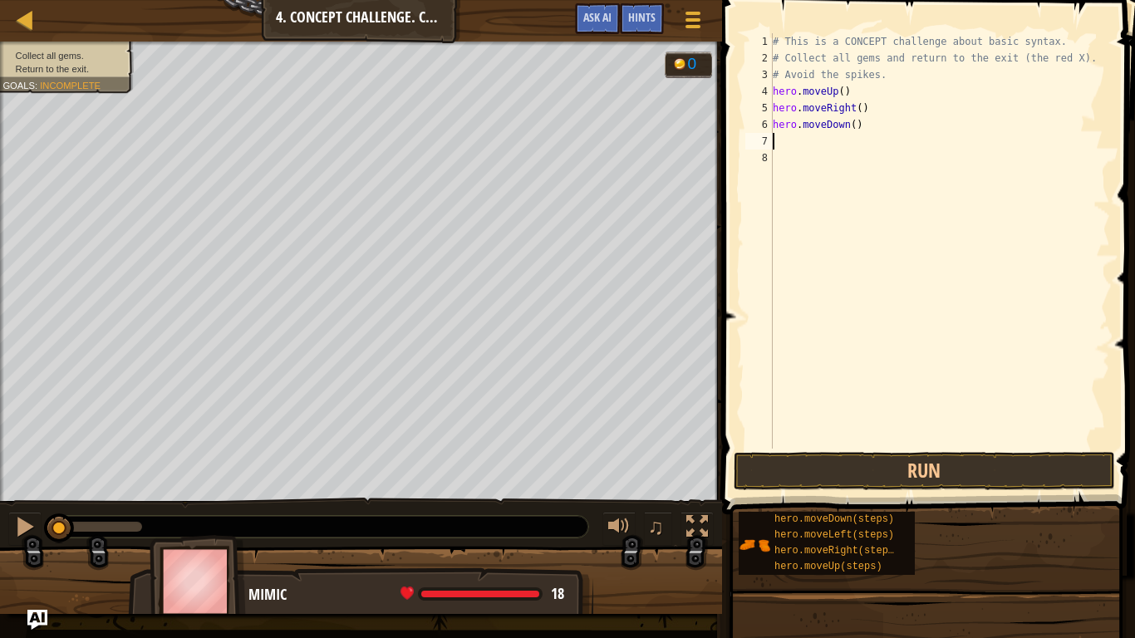
type textarea "m"
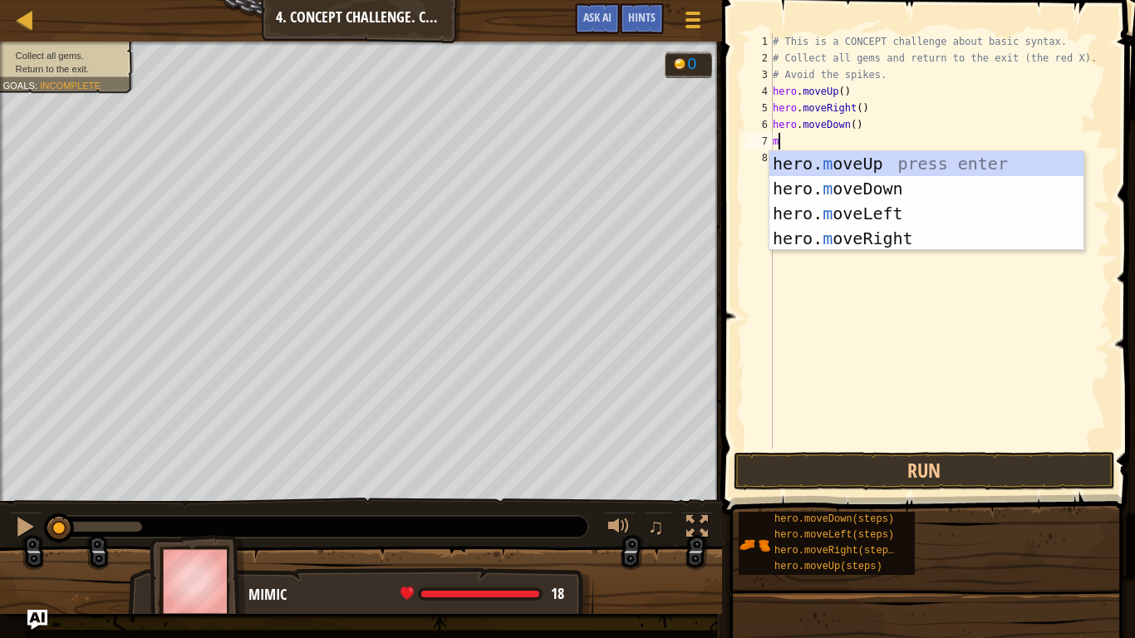
click at [902, 244] on div "hero. m oveUp press enter hero. m oveDown press enter hero. m oveLeft press ent…" at bounding box center [926, 226] width 314 height 150
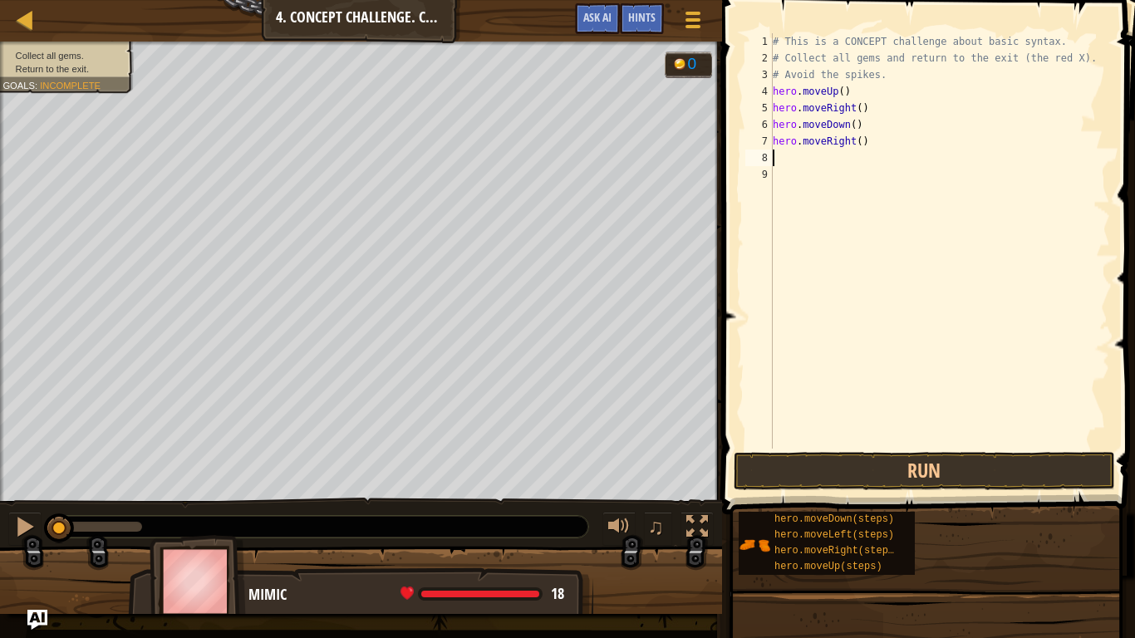
type textarea "m"
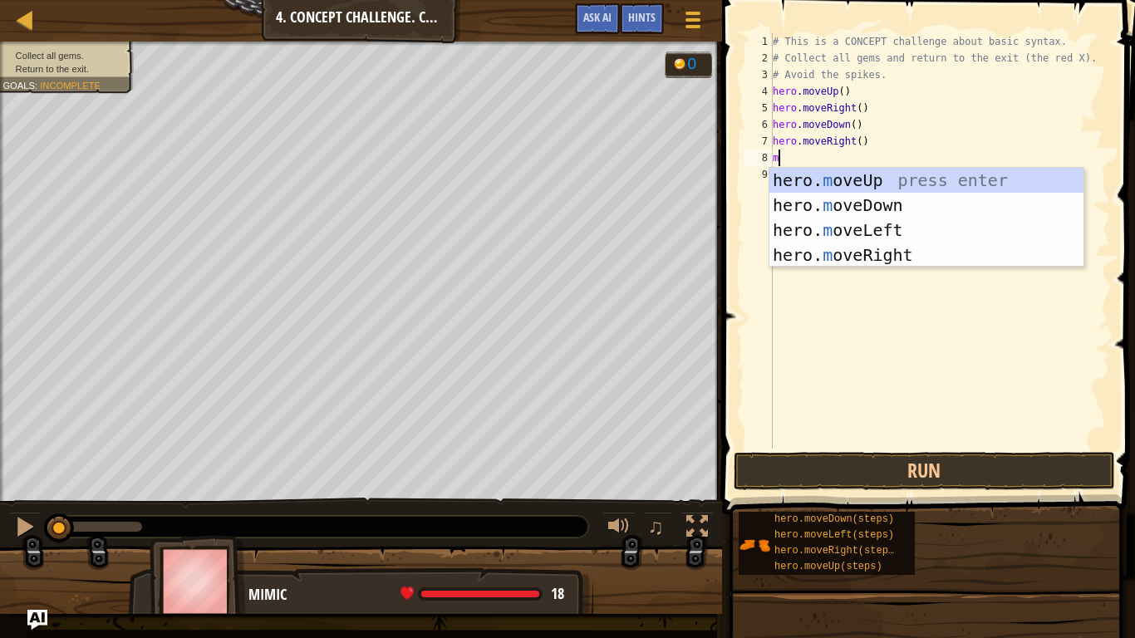
click at [939, 235] on div "hero. m oveUp press enter hero. m oveDown press enter hero. m oveLeft press ent…" at bounding box center [926, 243] width 314 height 150
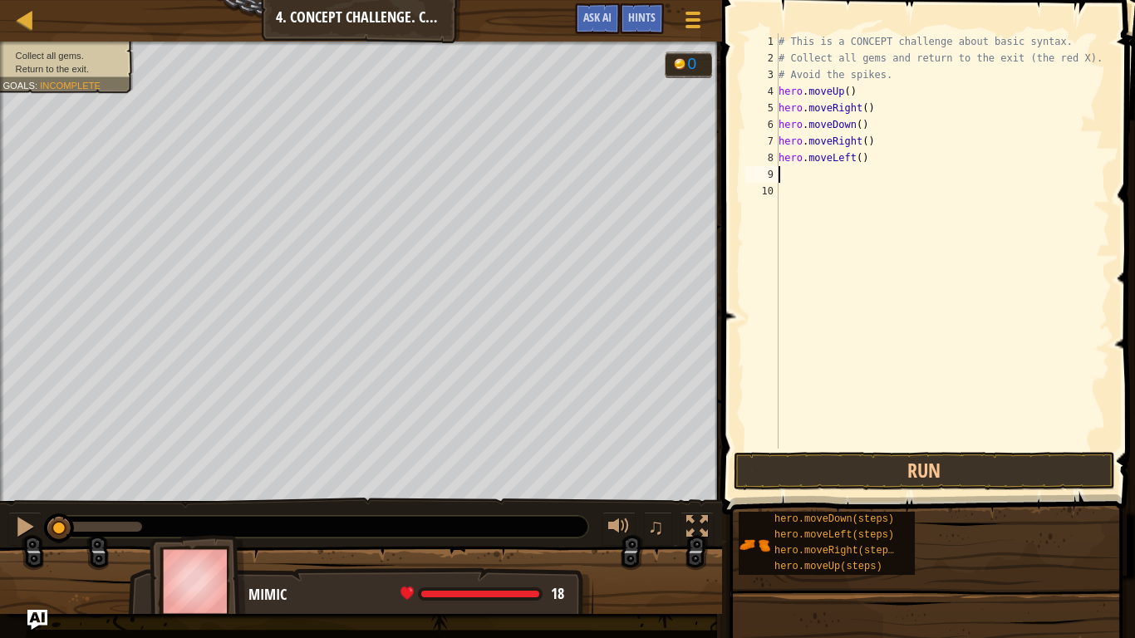
type textarea "m"
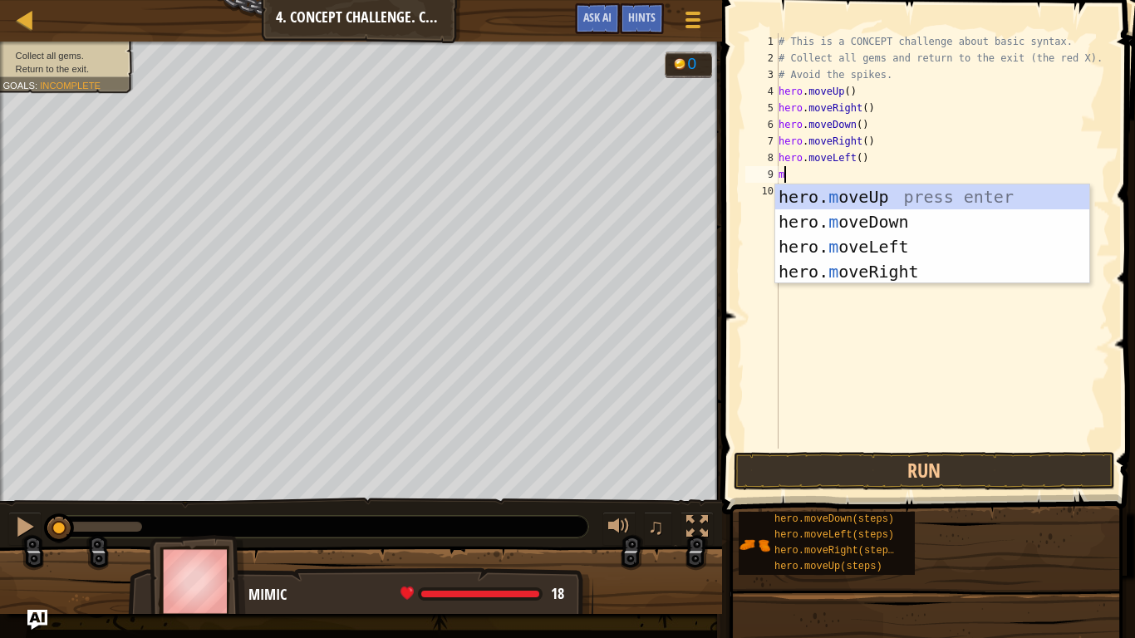
click at [914, 226] on div "hero. m oveUp press enter hero. m oveDown press enter hero. m oveLeft press ent…" at bounding box center [932, 259] width 314 height 150
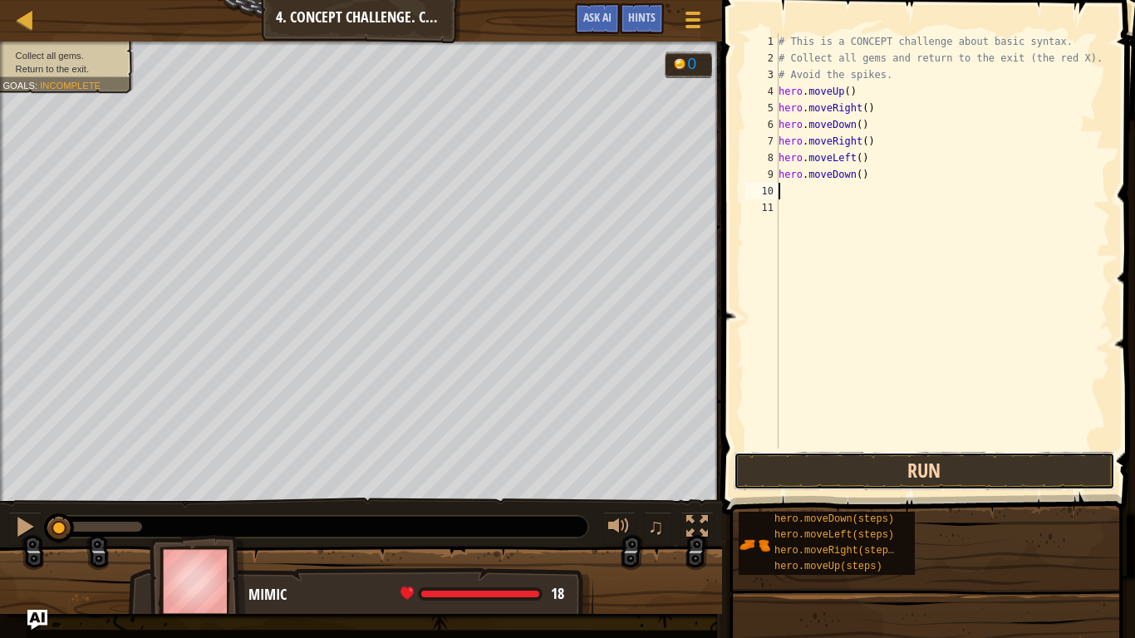
click at [965, 482] on button "Run" at bounding box center [924, 471] width 381 height 38
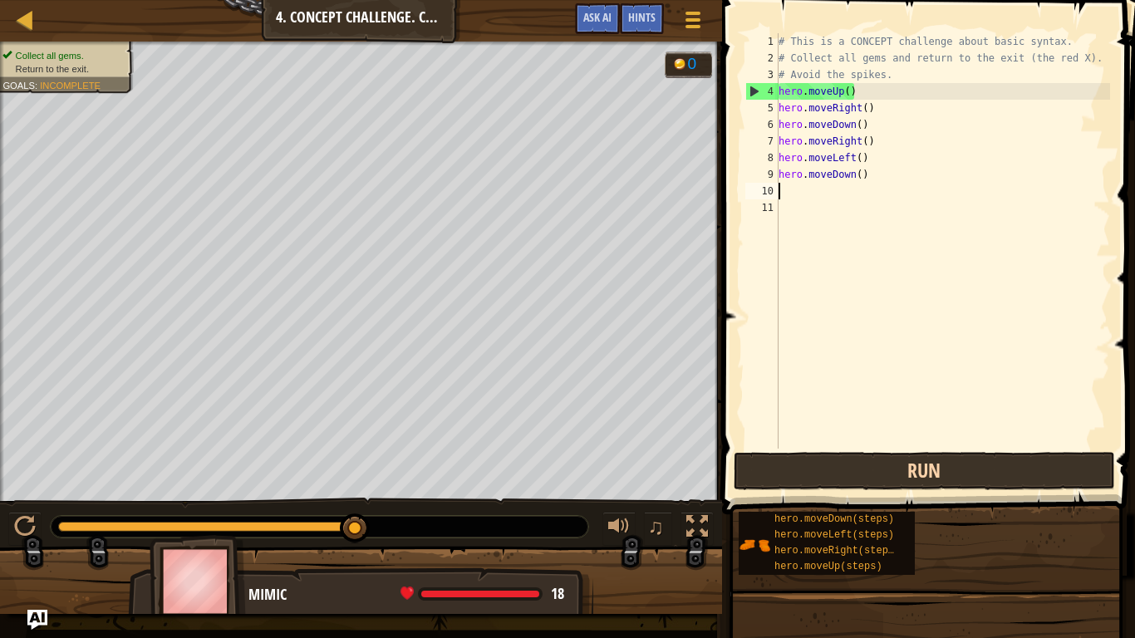
type textarea "m"
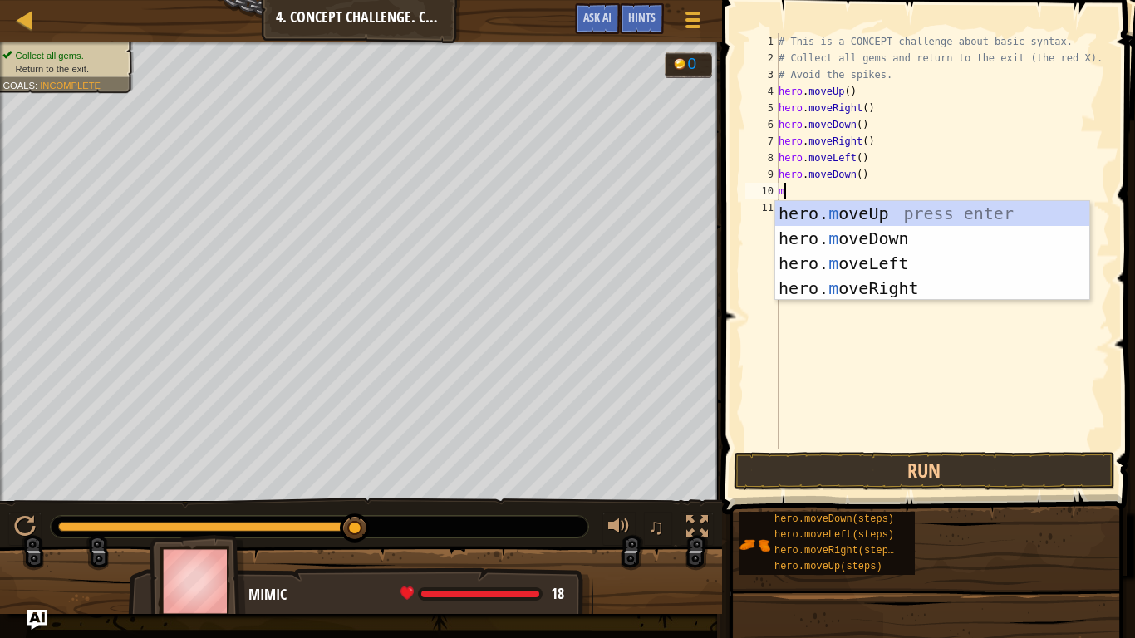
click at [893, 243] on div "hero. m oveUp press enter hero. m oveDown press enter hero. m oveLeft press ent…" at bounding box center [932, 276] width 314 height 150
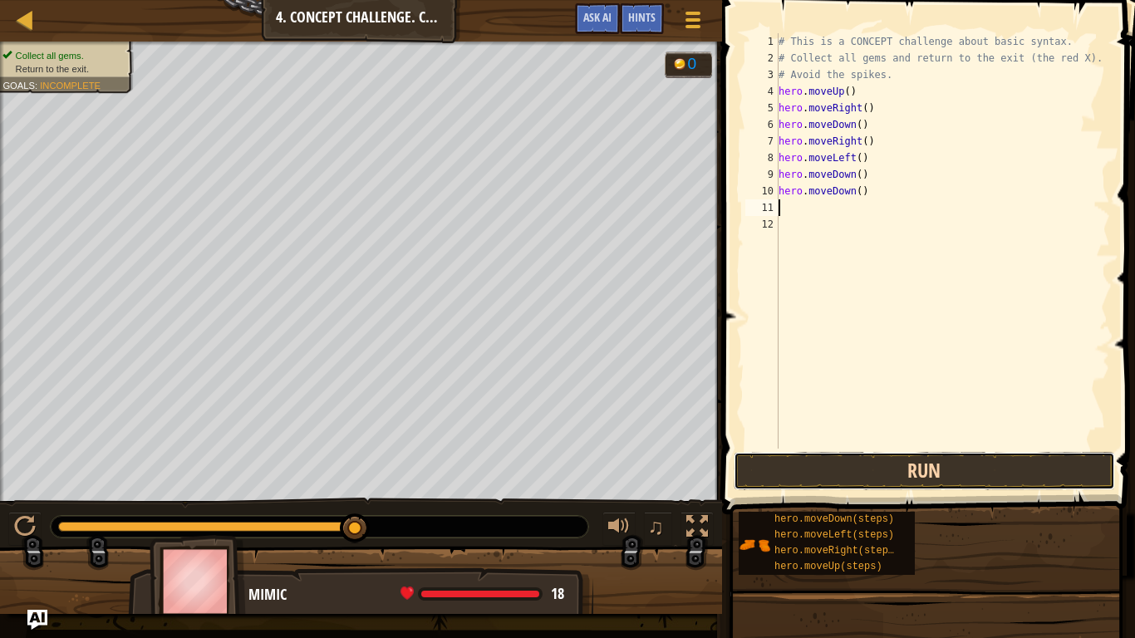
click at [1011, 472] on button "Run" at bounding box center [924, 471] width 381 height 38
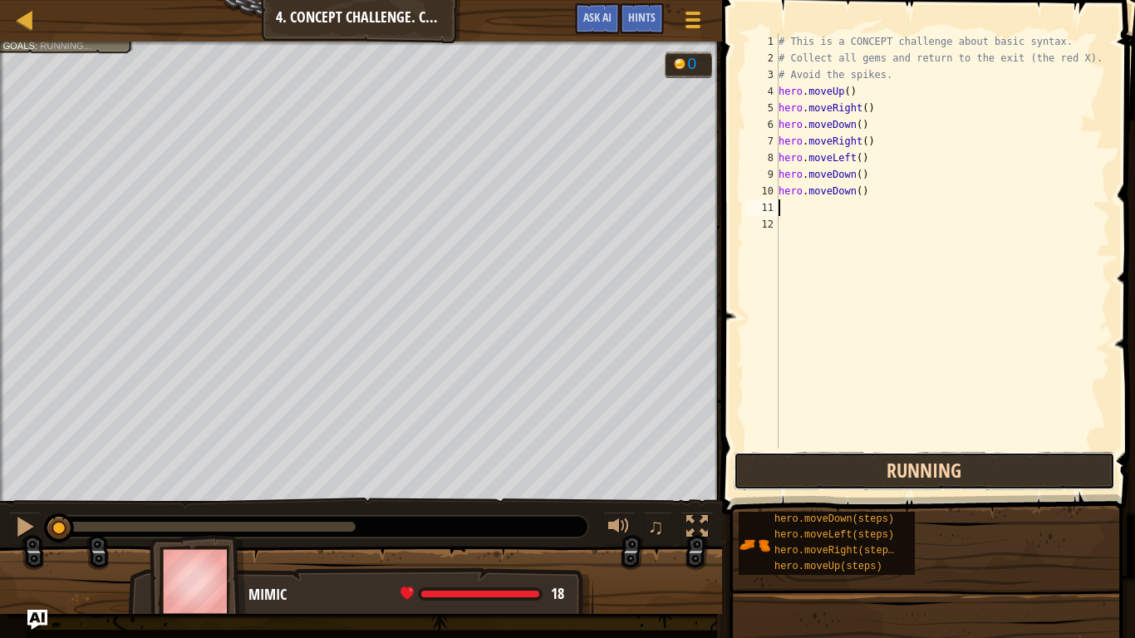
click at [1020, 484] on button "Running" at bounding box center [924, 471] width 381 height 38
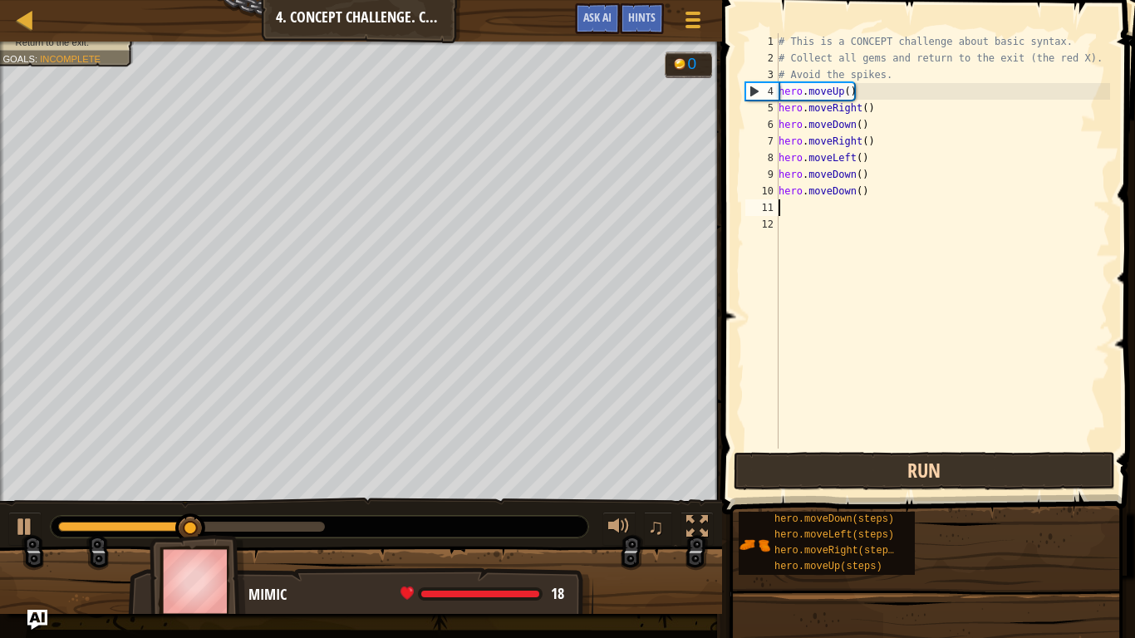
type textarea "m"
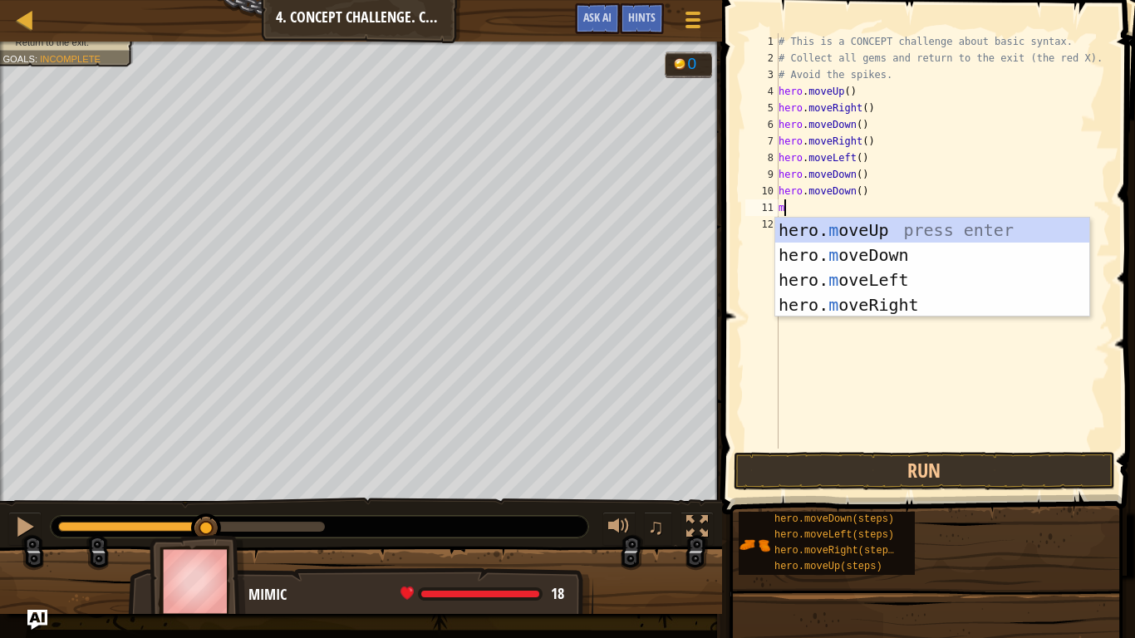
click at [942, 396] on div "# This is a CONCEPT challenge about basic syntax. # Collect all gems and return…" at bounding box center [942, 257] width 335 height 449
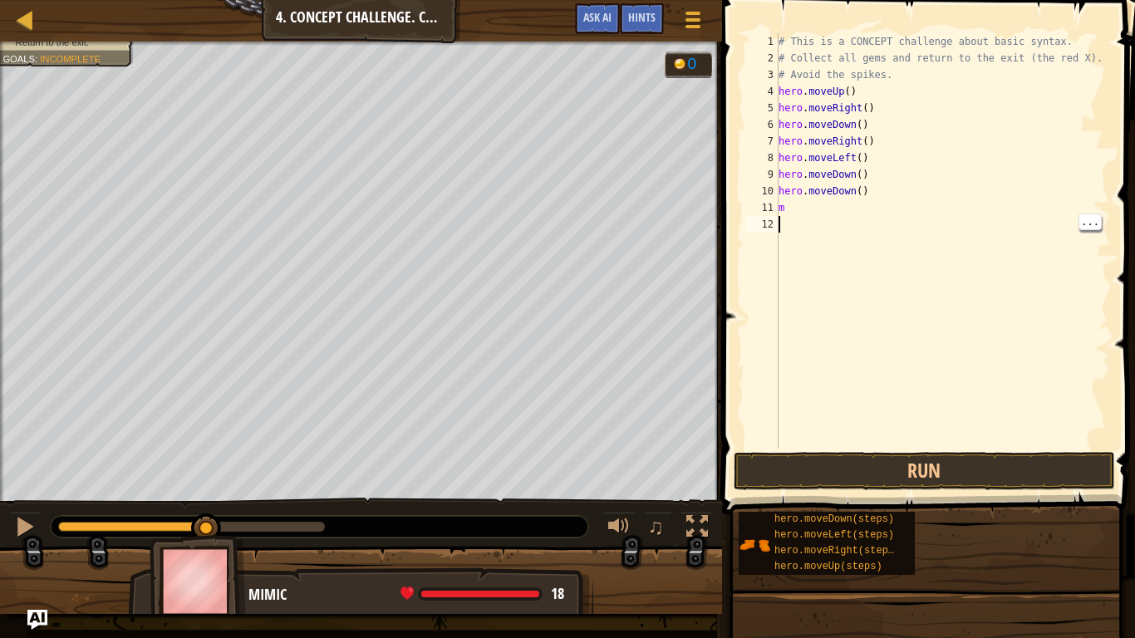
click at [809, 193] on div "# This is a CONCEPT challenge about basic syntax. # Collect all gems and return…" at bounding box center [942, 257] width 335 height 449
click at [823, 212] on div "# This is a CONCEPT challenge about basic syntax. # Collect all gems and return…" at bounding box center [942, 257] width 335 height 449
type textarea "m"
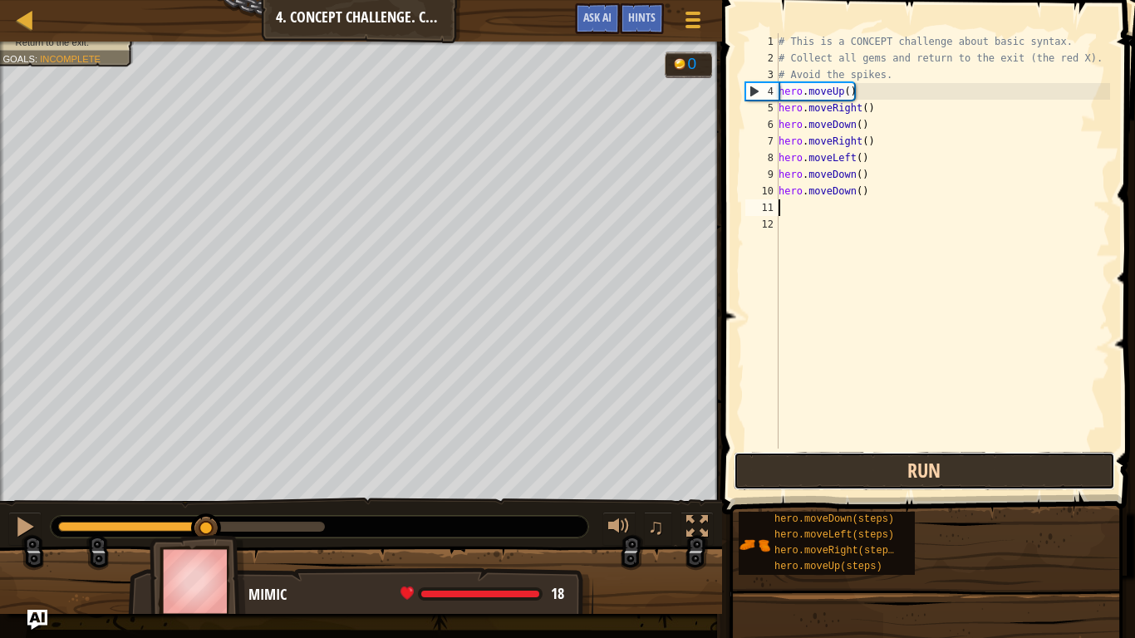
click at [958, 484] on button "Run" at bounding box center [924, 471] width 381 height 38
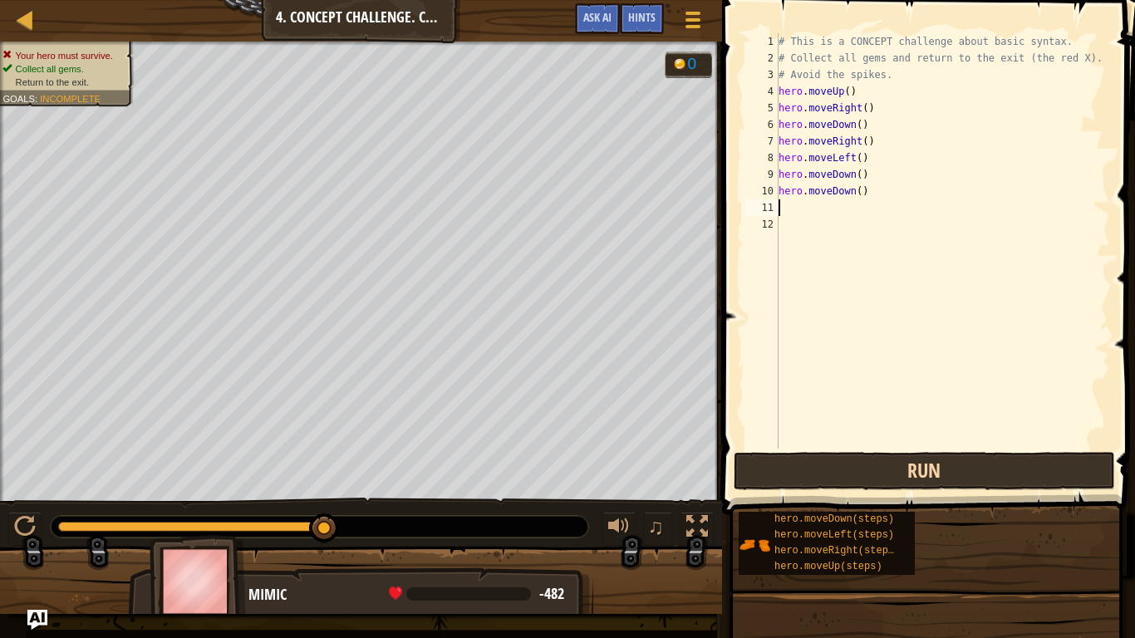
type textarea "m"
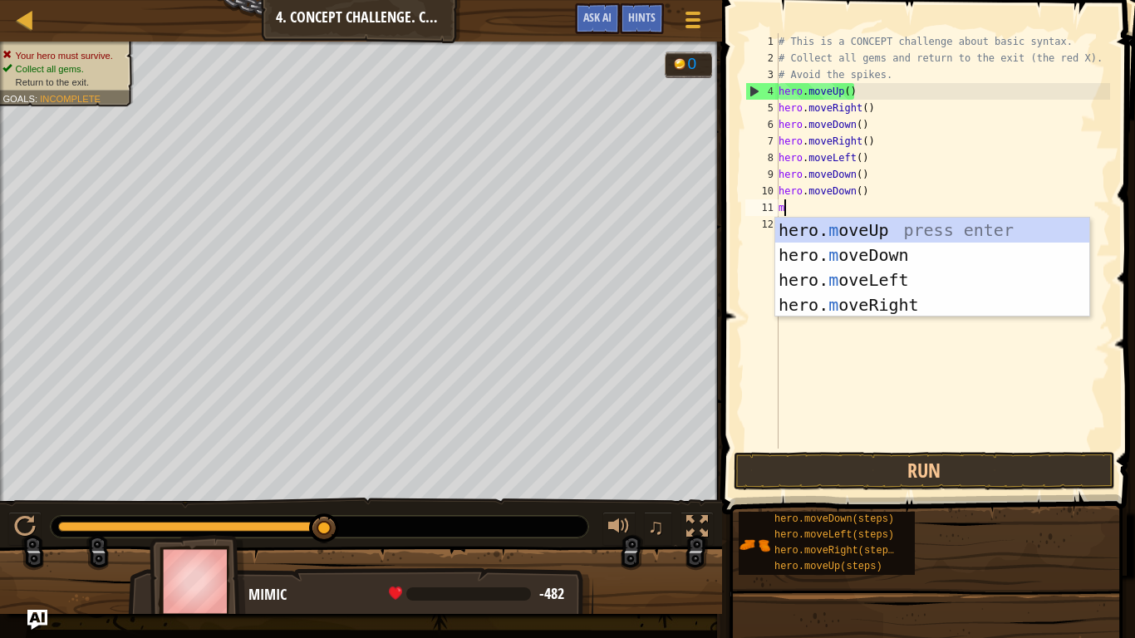
click at [888, 250] on div "hero. m oveUp press enter hero. m oveDown press enter hero. m oveLeft press ent…" at bounding box center [932, 293] width 314 height 150
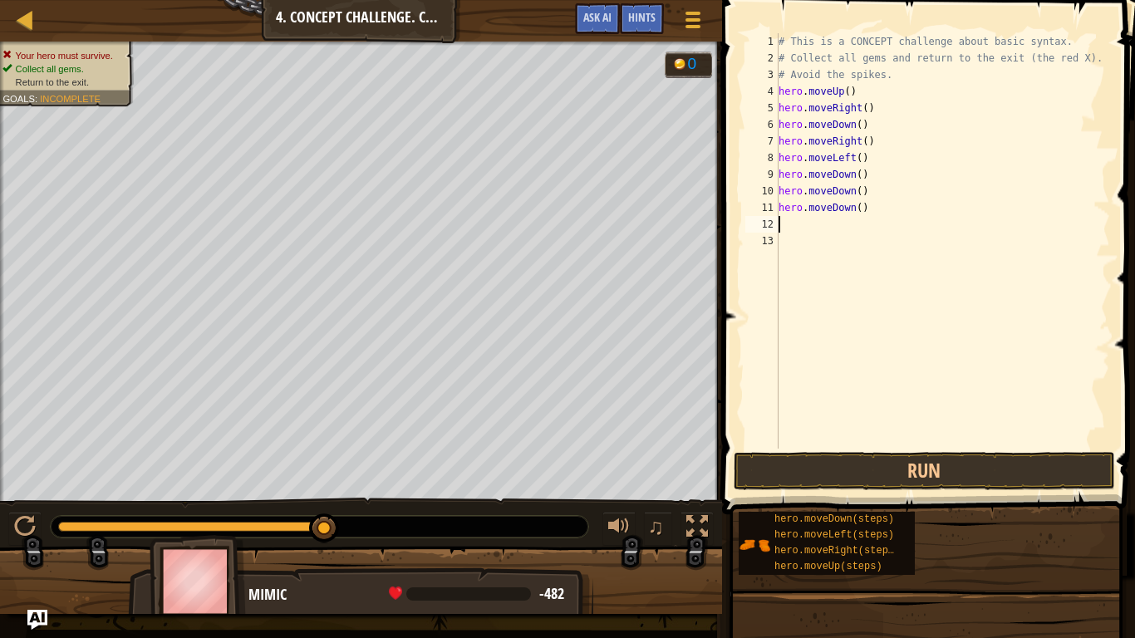
click at [842, 214] on div "# This is a CONCEPT challenge about basic syntax. # Collect all gems and return…" at bounding box center [942, 257] width 335 height 449
click at [889, 213] on div "# This is a CONCEPT challenge about basic syntax. # Collect all gems and return…" at bounding box center [942, 257] width 335 height 449
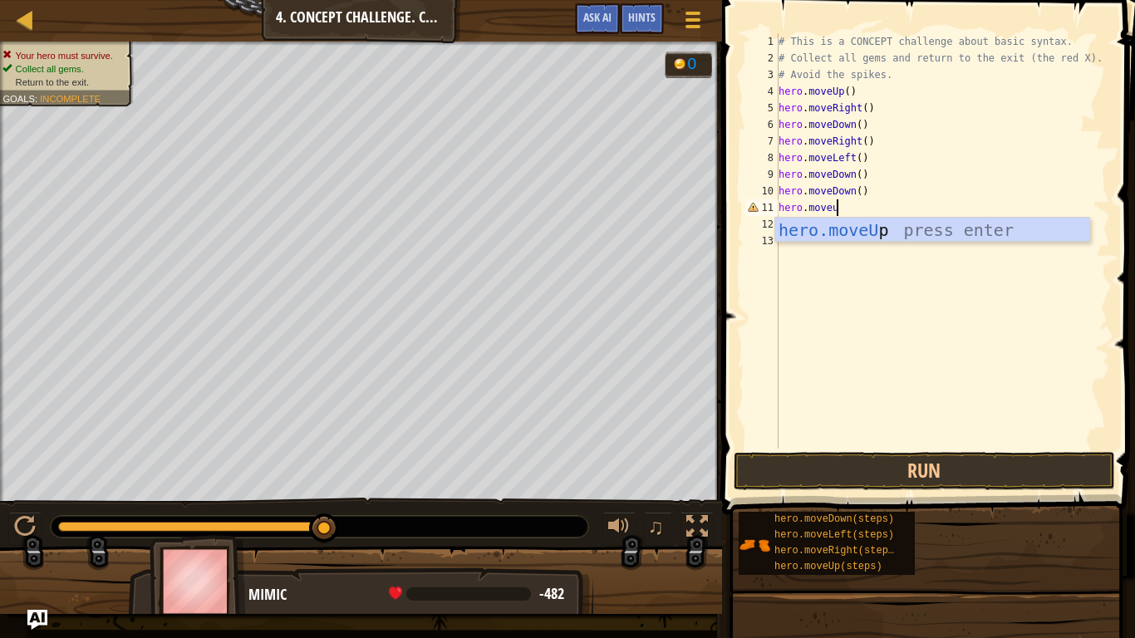
scroll to position [7, 8]
click at [981, 474] on button "Run" at bounding box center [924, 471] width 381 height 38
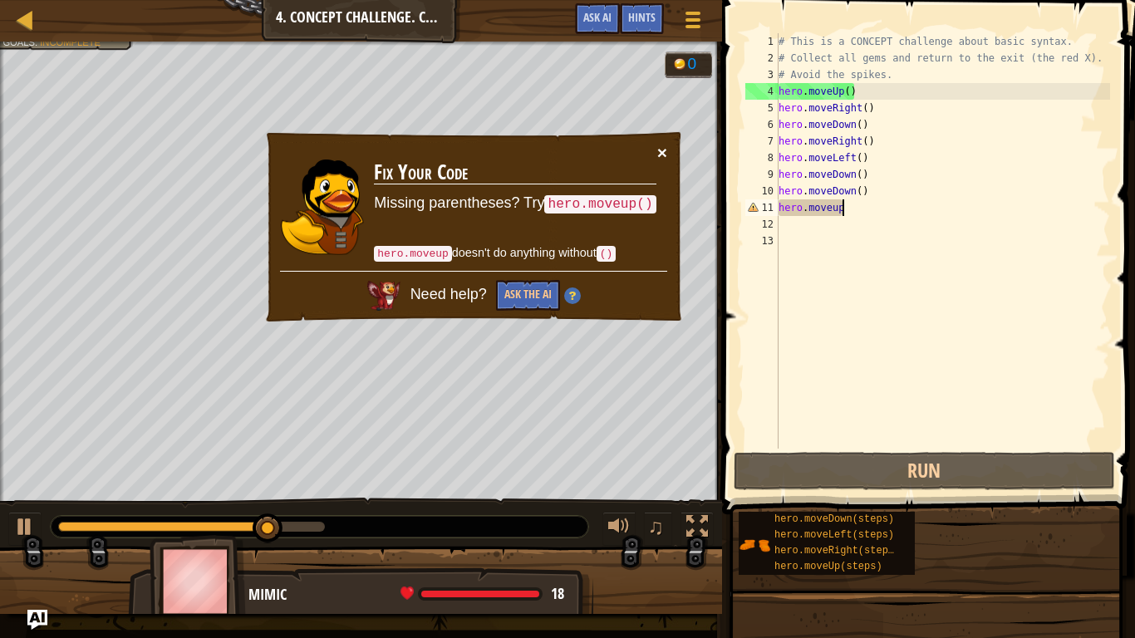
click at [662, 155] on button "×" at bounding box center [662, 152] width 10 height 17
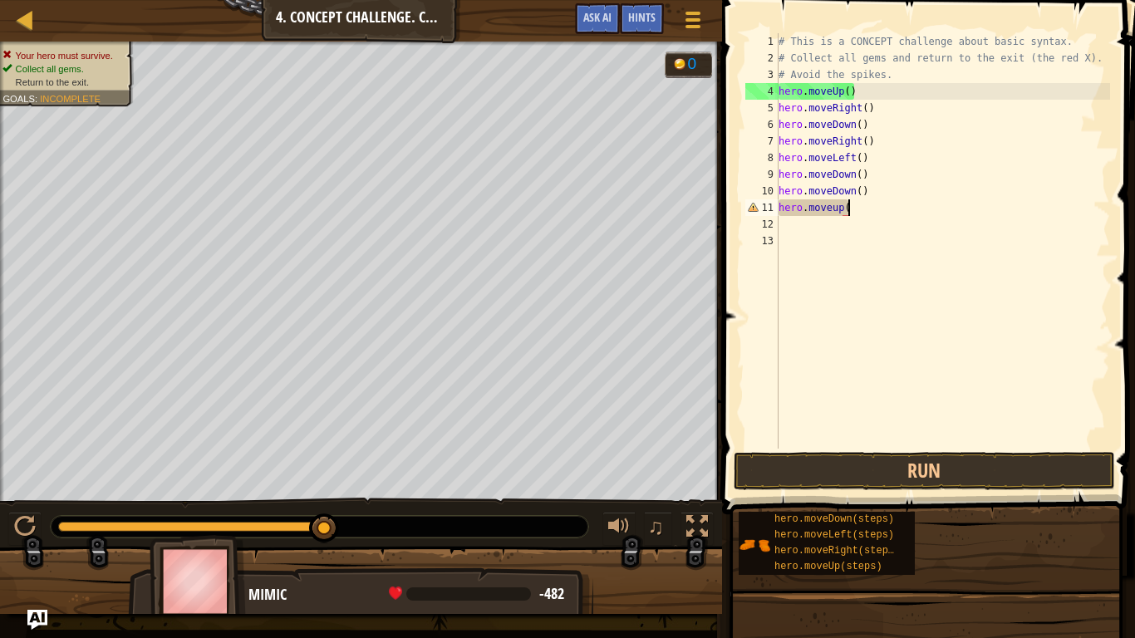
scroll to position [7, 10]
type textarea "hero.moveup()"
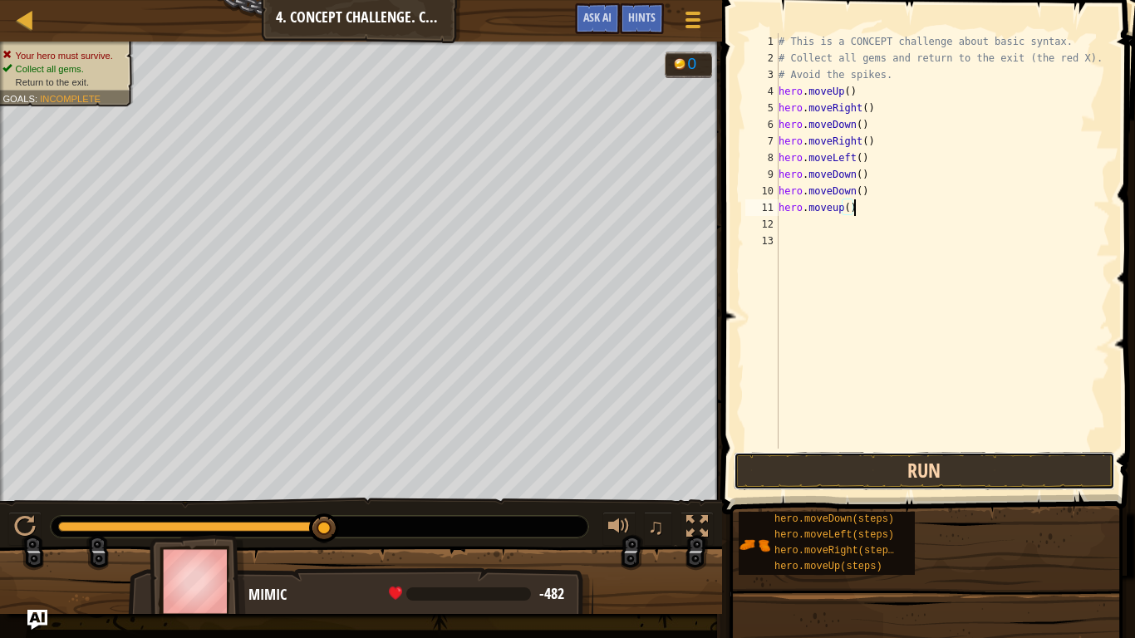
click at [971, 479] on button "Run" at bounding box center [924, 471] width 381 height 38
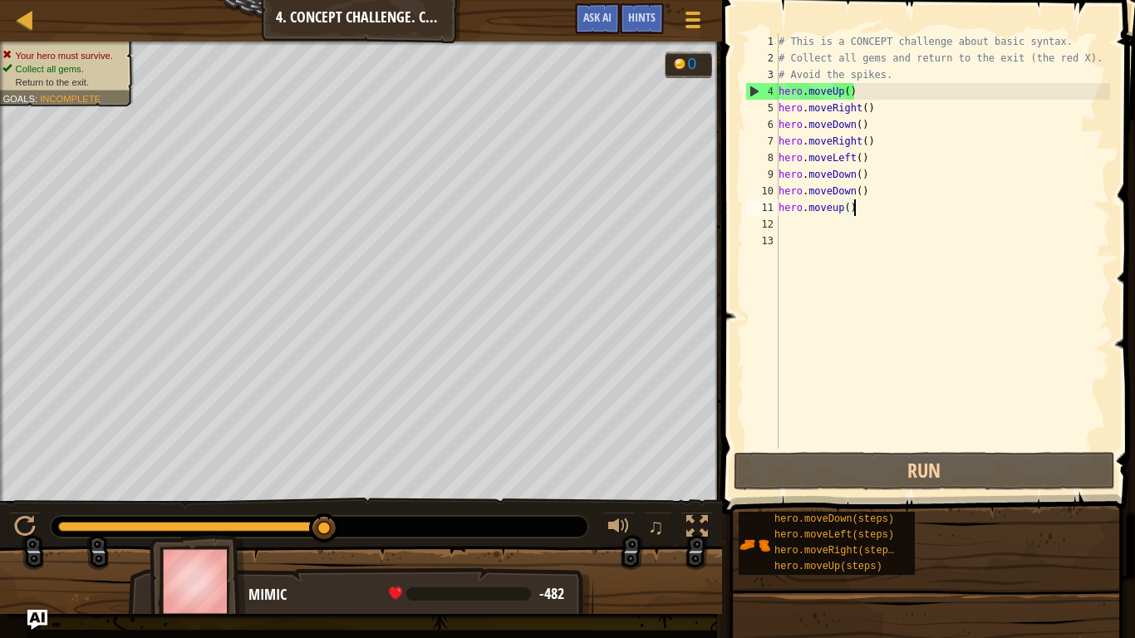
click at [852, 225] on div "# This is a CONCEPT challenge about basic syntax. # Collect all gems and return…" at bounding box center [942, 257] width 335 height 449
type textarea "m"
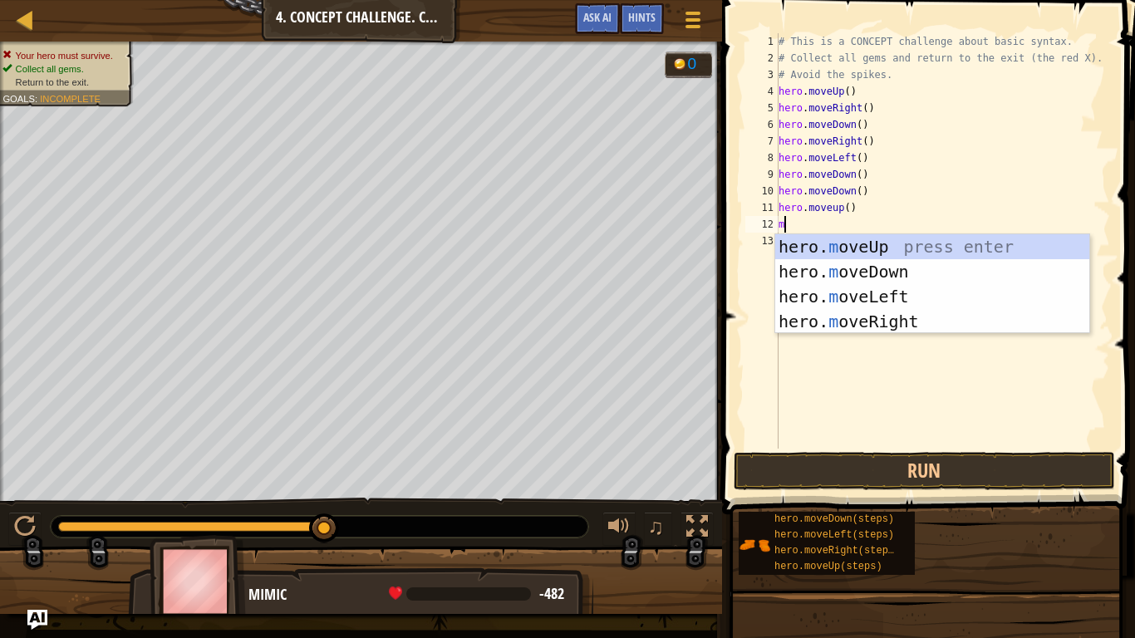
click at [915, 248] on div "hero. m oveUp press enter hero. m oveDown press enter hero. m oveLeft press ent…" at bounding box center [932, 309] width 314 height 150
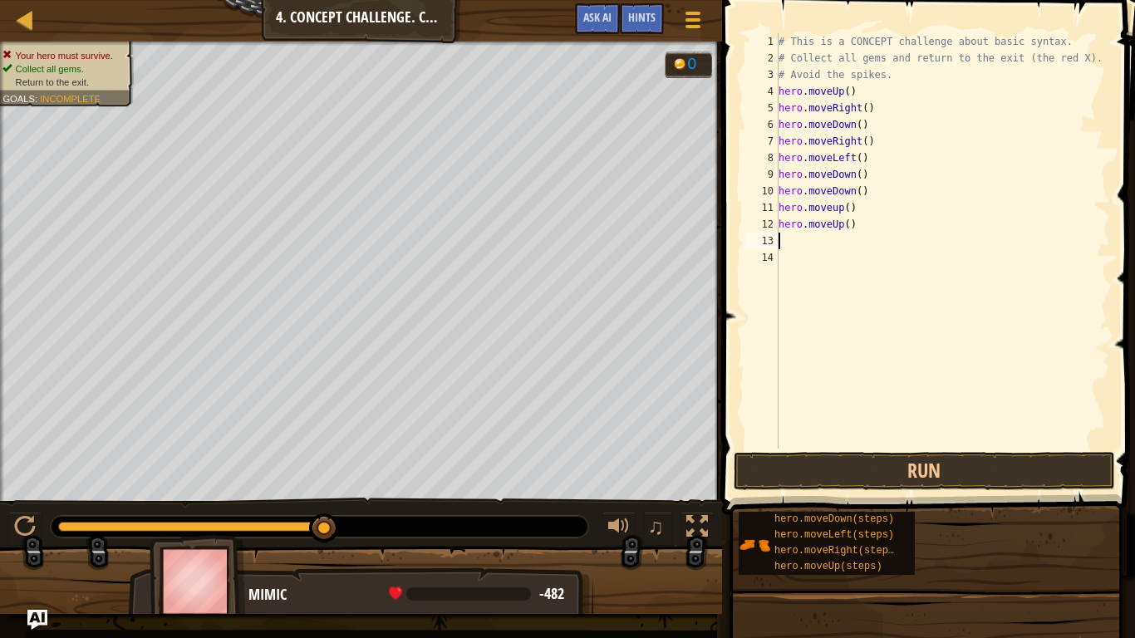
type textarea "m"
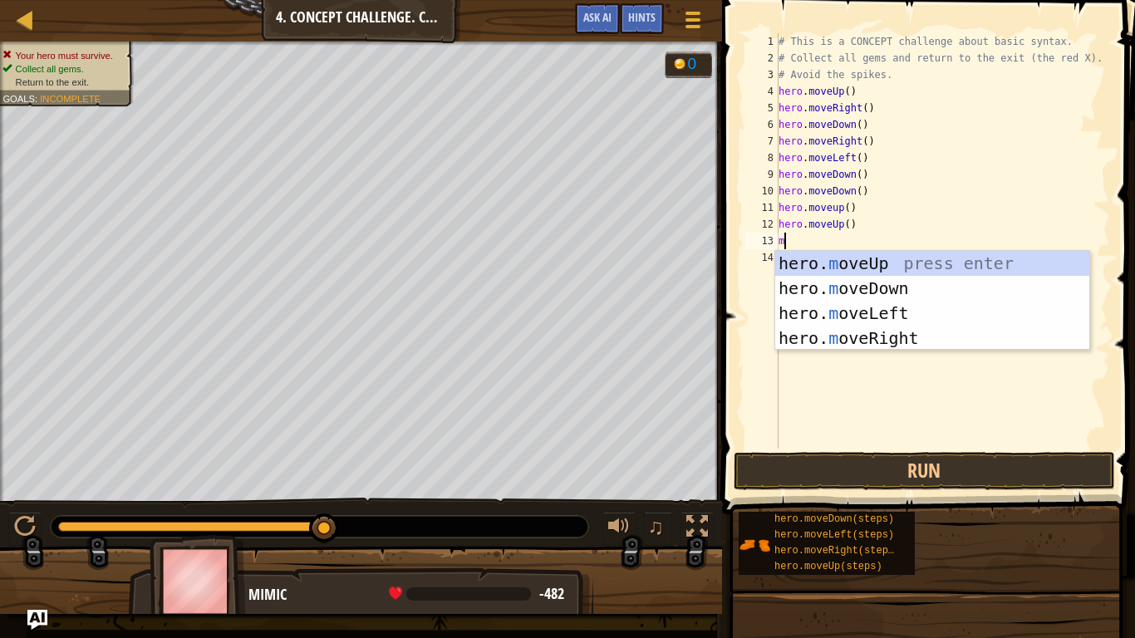
click at [902, 263] on div "hero. m oveUp press enter hero. m oveDown press enter hero. m oveLeft press ent…" at bounding box center [932, 326] width 314 height 150
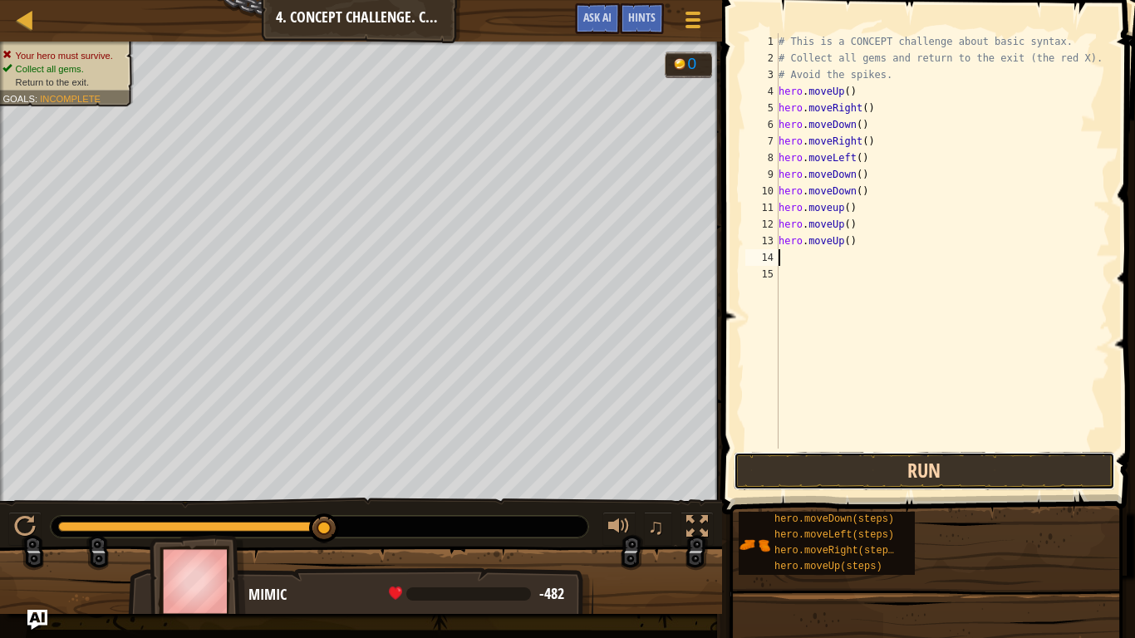
click at [950, 462] on button "Run" at bounding box center [924, 471] width 381 height 38
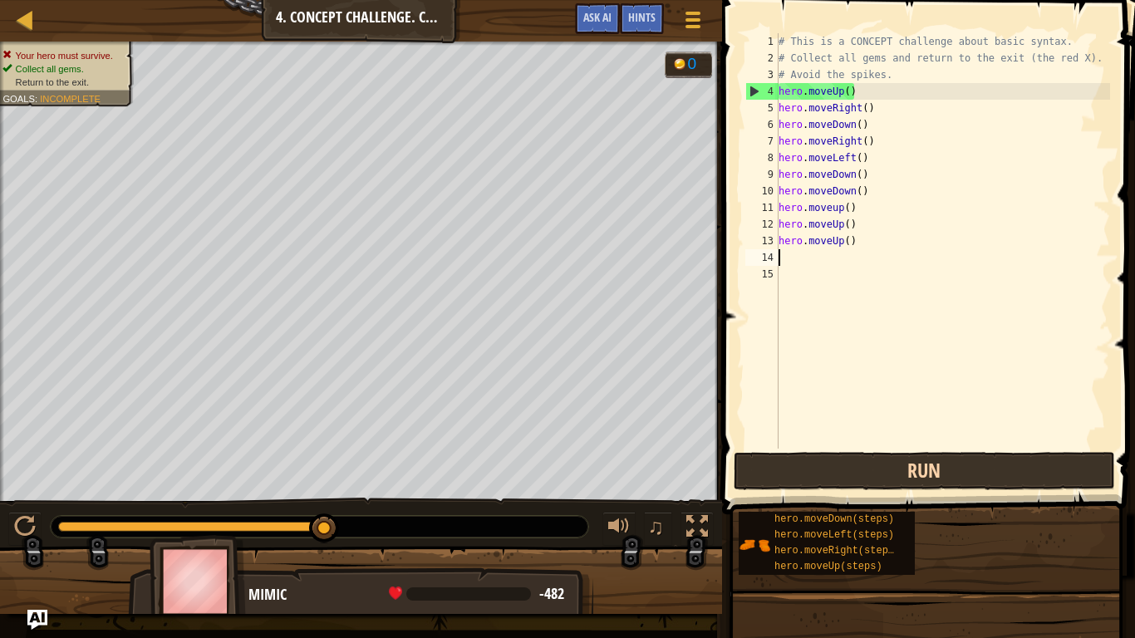
type textarea "m"
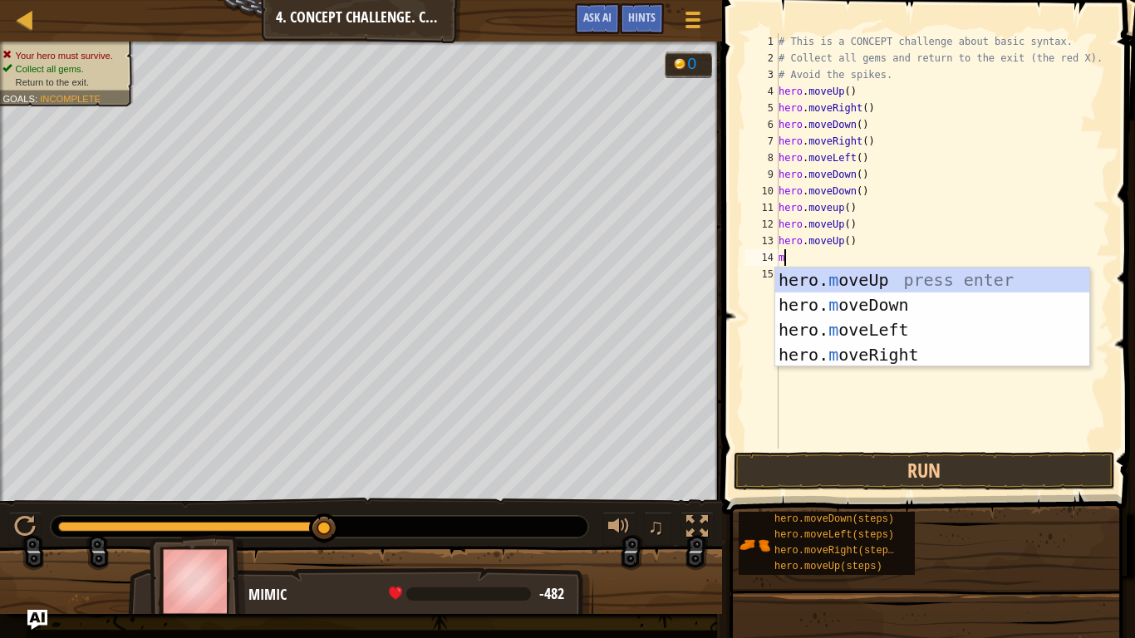
click at [910, 287] on div "hero. m oveUp press enter hero. m oveDown press enter hero. m oveLeft press ent…" at bounding box center [932, 343] width 314 height 150
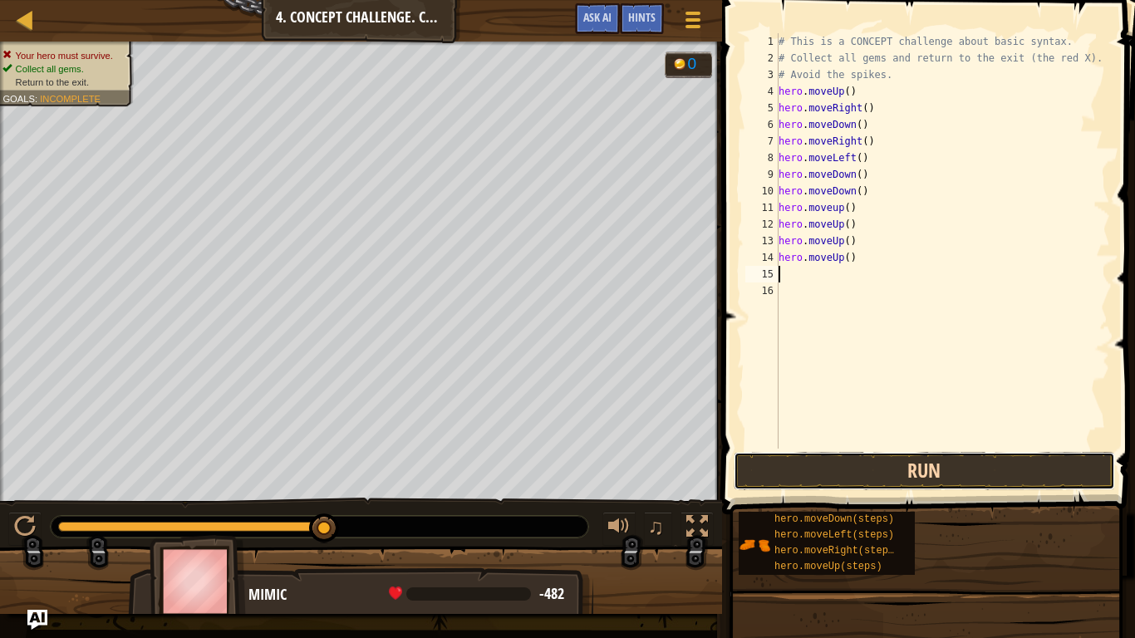
click at [972, 474] on button "Run" at bounding box center [924, 471] width 381 height 38
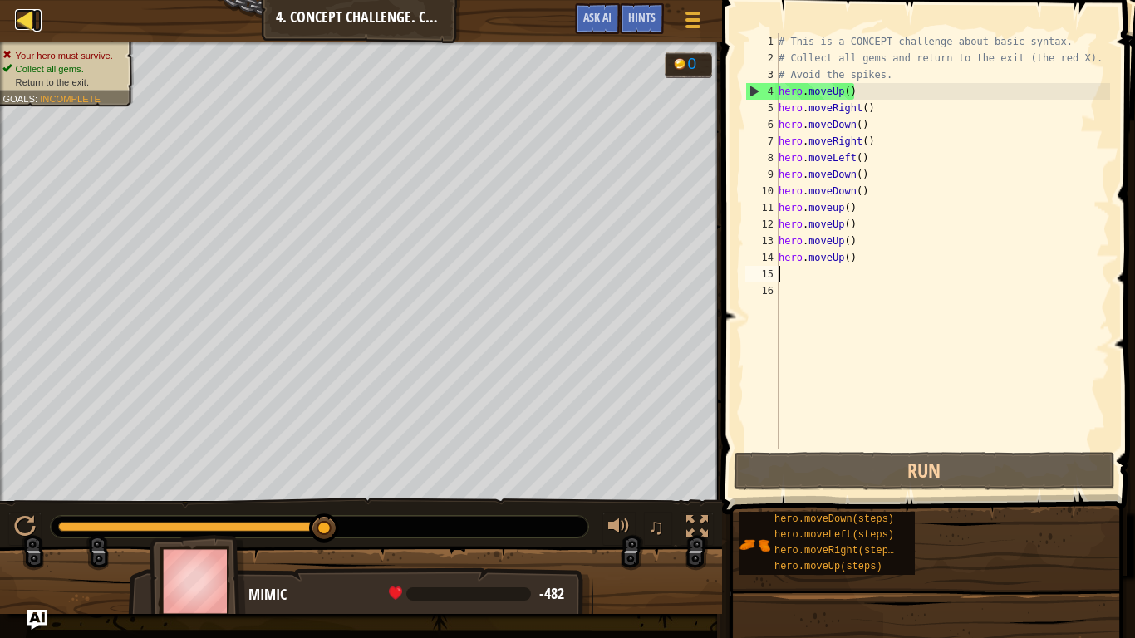
click at [37, 17] on link "Map" at bounding box center [37, 20] width 8 height 22
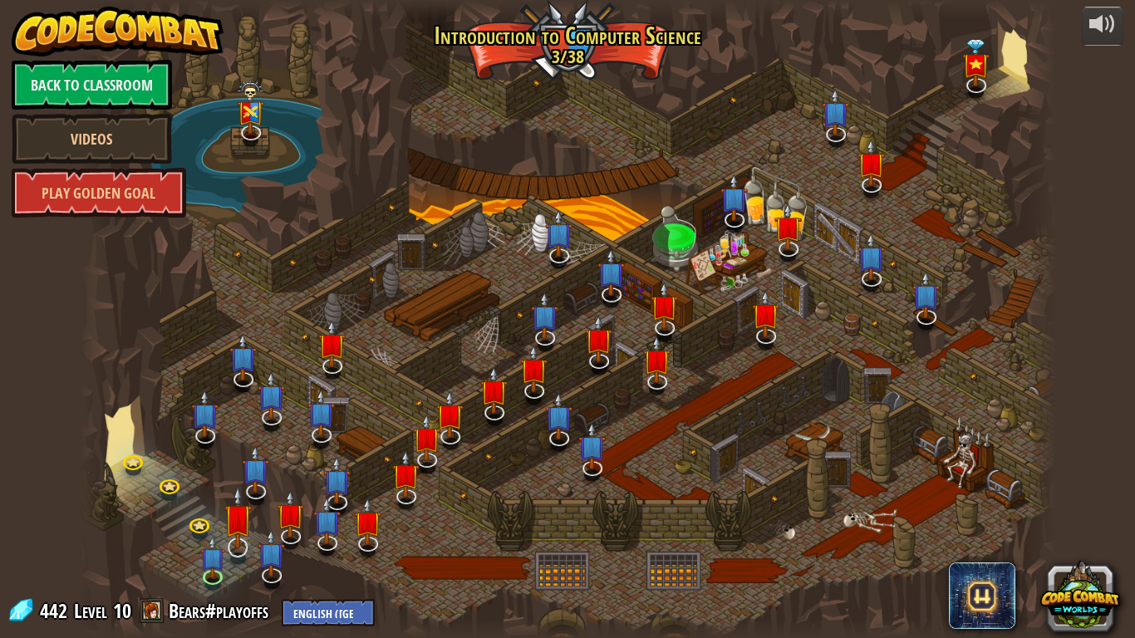
click at [237, 525] on img at bounding box center [237, 517] width 27 height 63
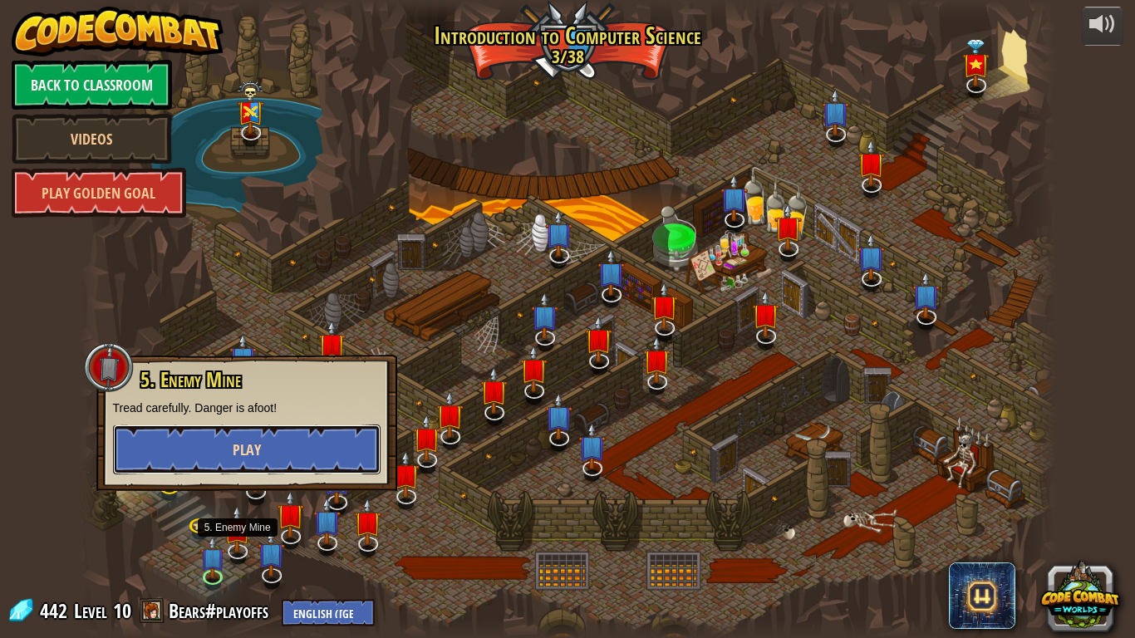
click at [165, 434] on button "Play" at bounding box center [247, 450] width 268 height 50
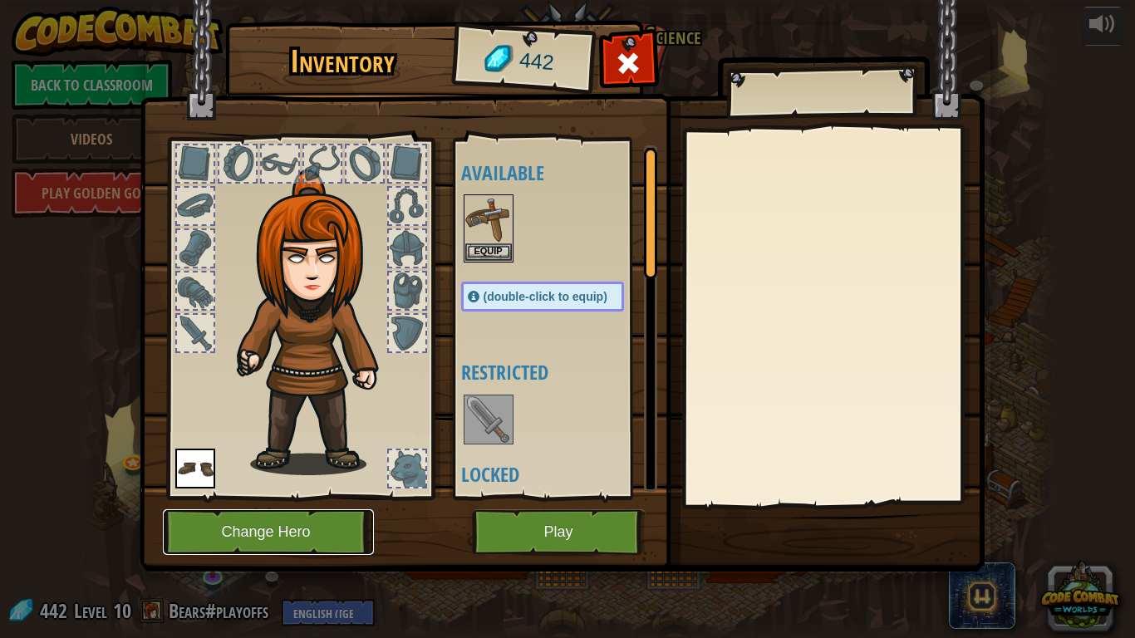
click at [207, 525] on button "Change Hero" at bounding box center [268, 532] width 211 height 46
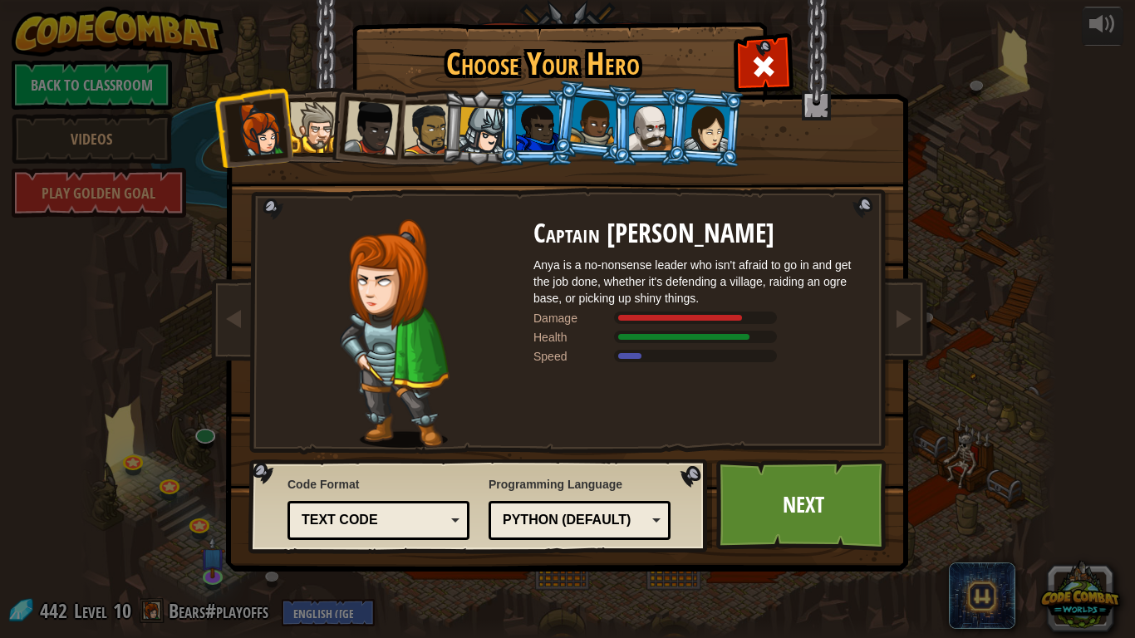
click at [600, 525] on div "Python (Default)" at bounding box center [575, 520] width 144 height 19
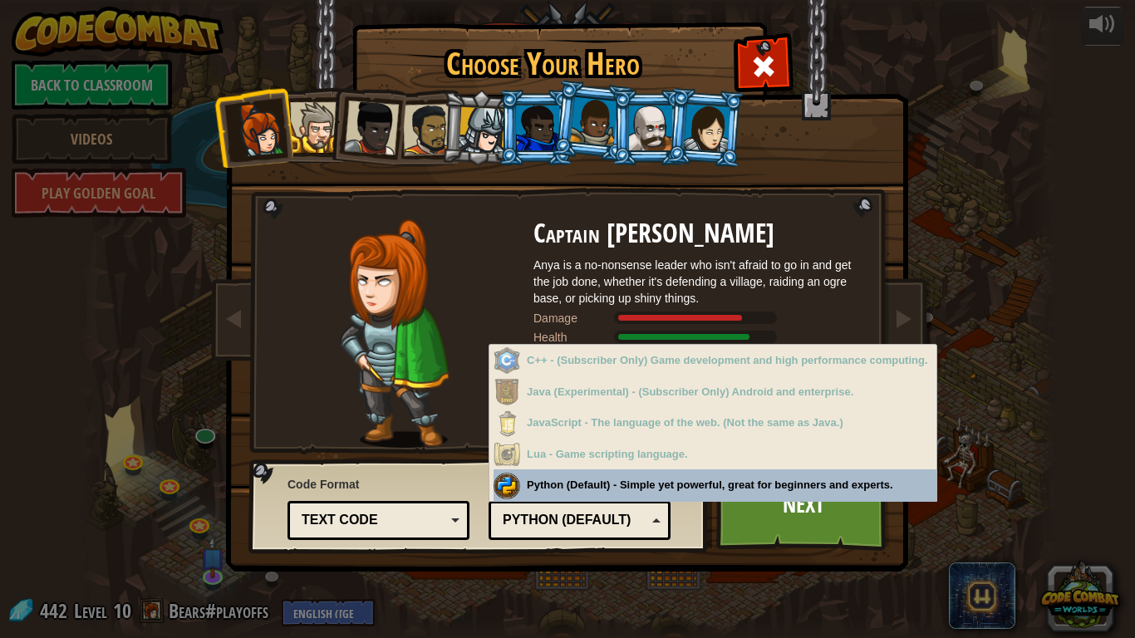
click at [623, 369] on div "C++ - (Subscriber Only) Game development and high performance computing." at bounding box center [715, 361] width 443 height 32
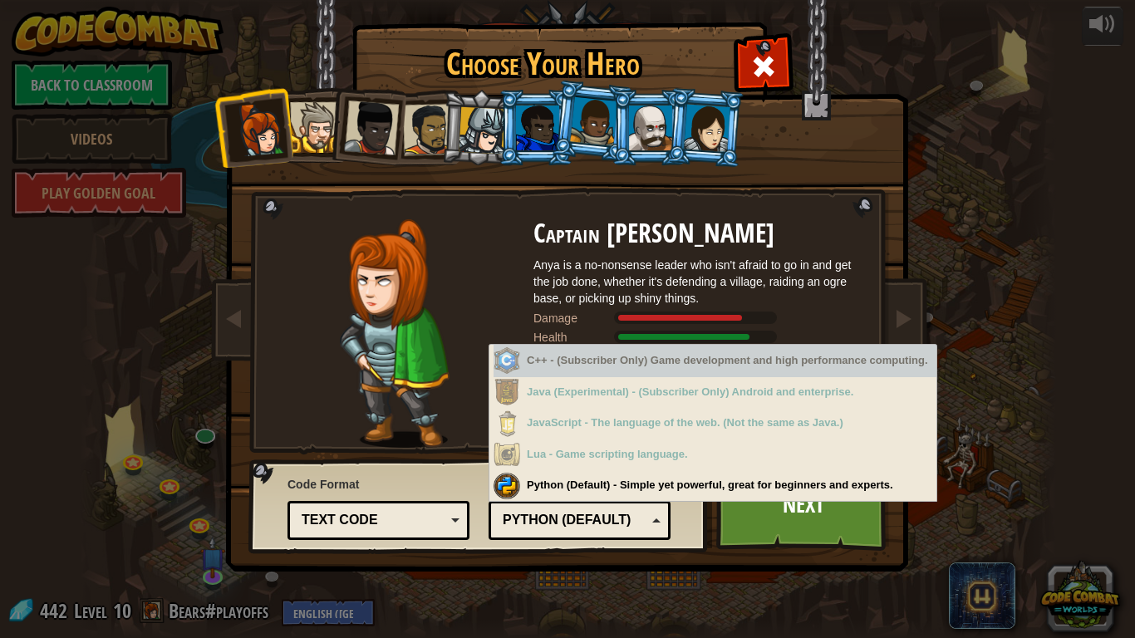
click at [601, 485] on div "Python (Default) - Simple yet powerful, great for beginners and experts." at bounding box center [715, 485] width 443 height 32
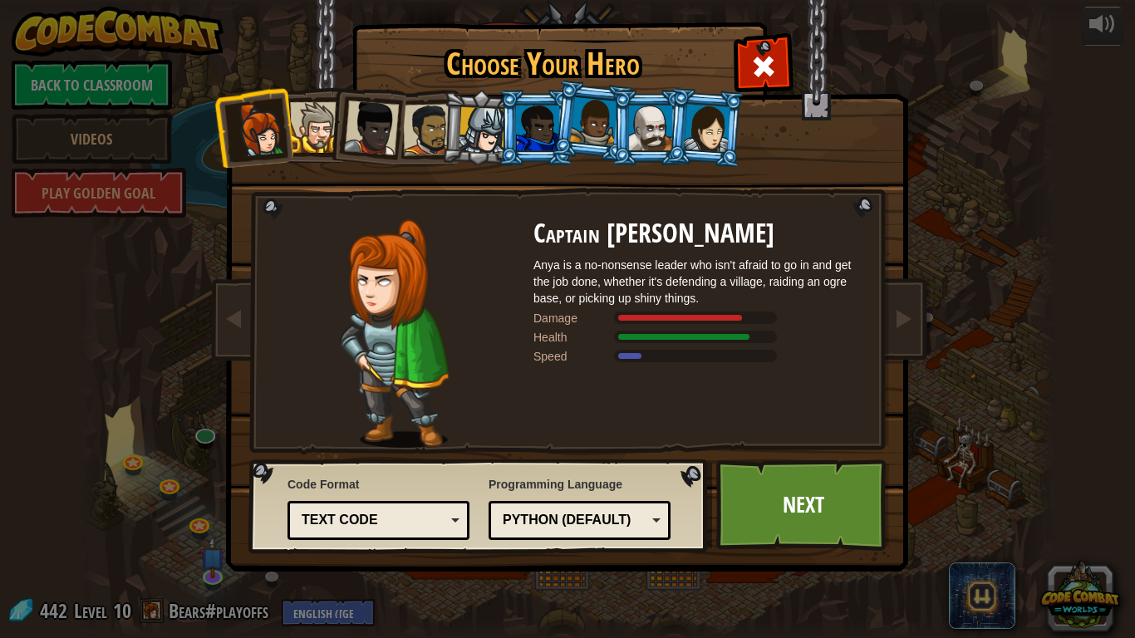
click at [386, 525] on div "Text code Blocks and code Blocks Blocks (Icons) Text code" at bounding box center [379, 520] width 182 height 39
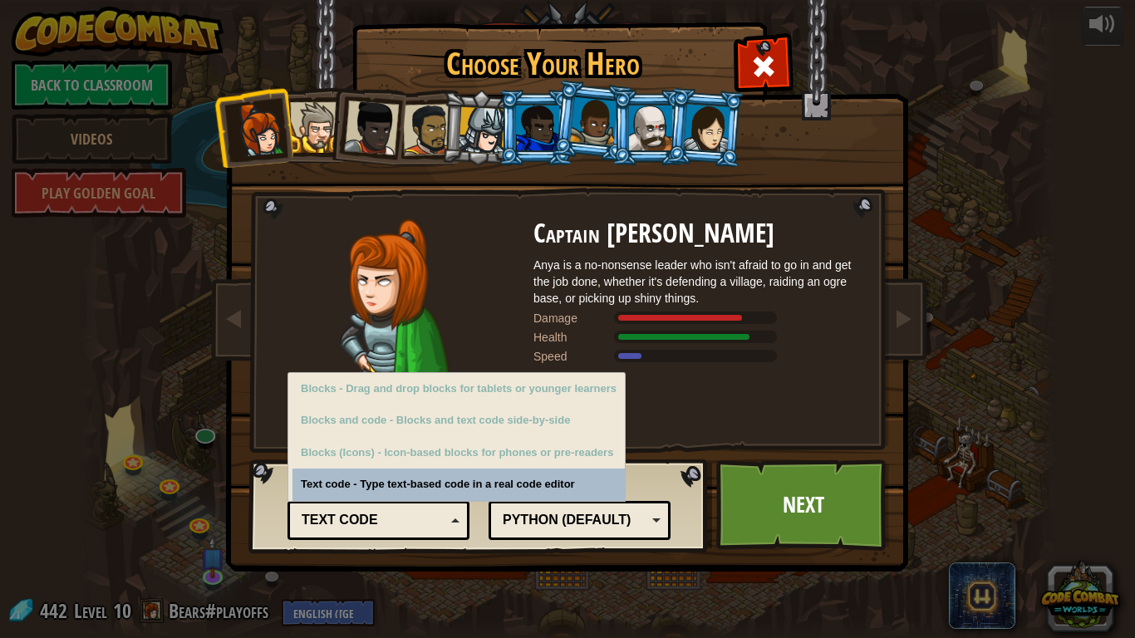
click at [419, 525] on div "Text code Blocks and code Blocks Blocks (Icons) Text code" at bounding box center [379, 520] width 182 height 39
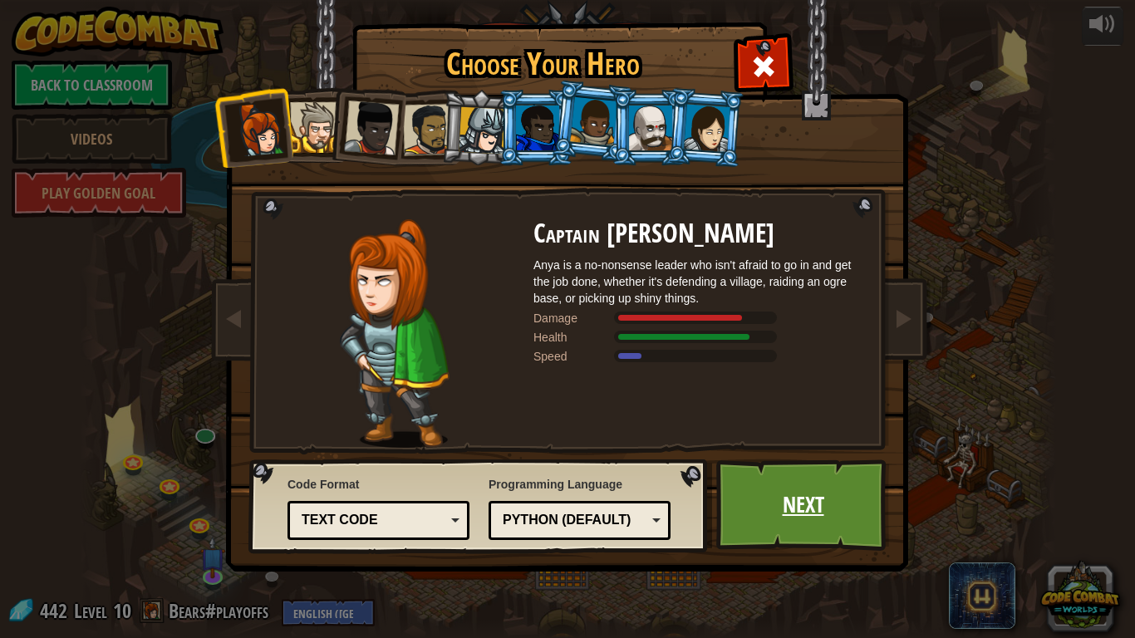
click at [811, 525] on link "Next" at bounding box center [803, 505] width 174 height 91
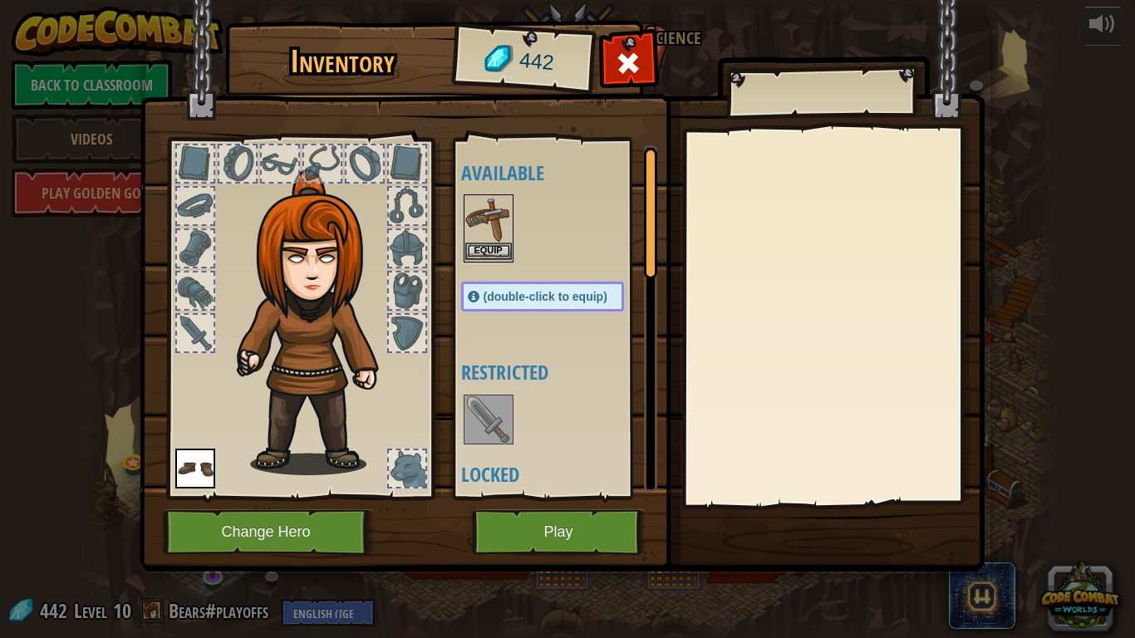
click at [496, 228] on img at bounding box center [488, 219] width 47 height 47
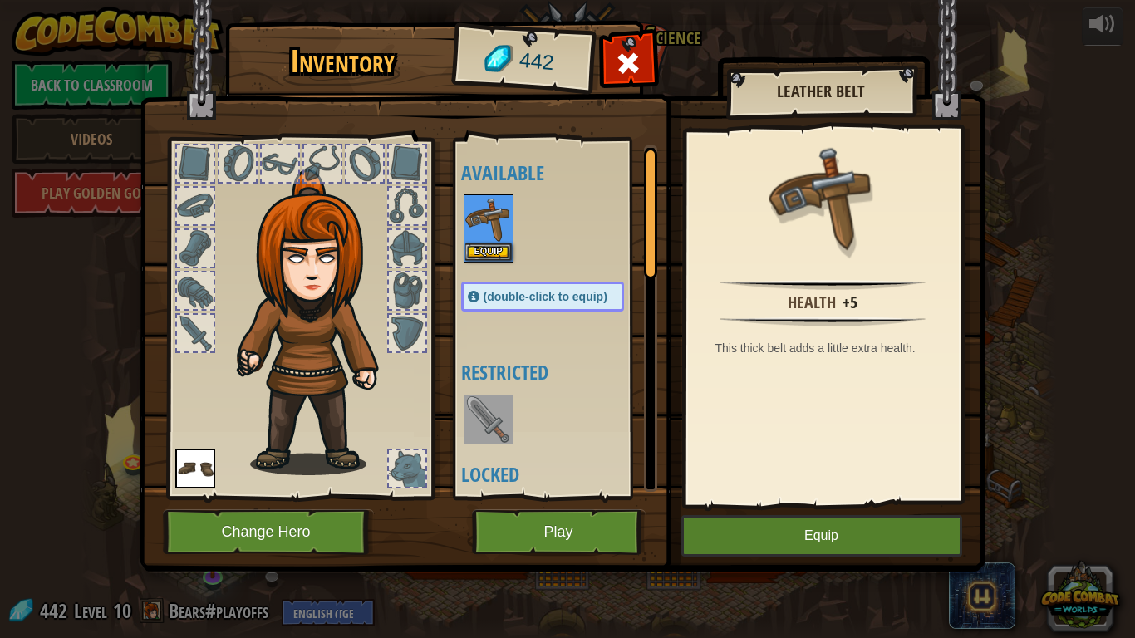
click at [307, 370] on img at bounding box center [318, 323] width 179 height 306
click at [774, 525] on button "Equip" at bounding box center [821, 536] width 281 height 42
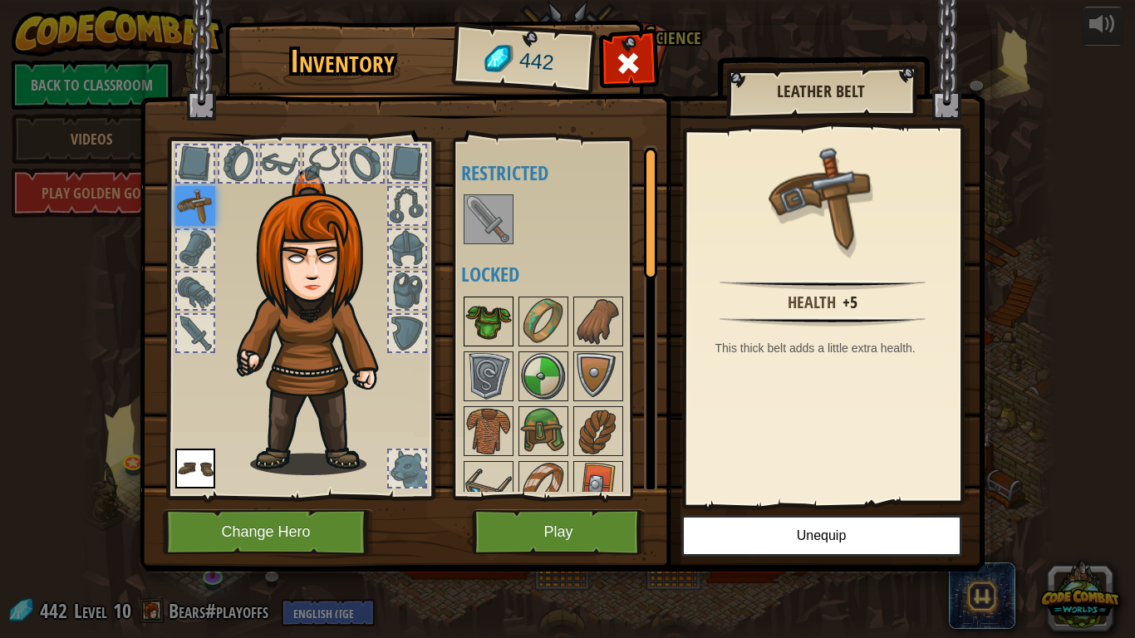
click at [481, 309] on img at bounding box center [488, 321] width 47 height 47
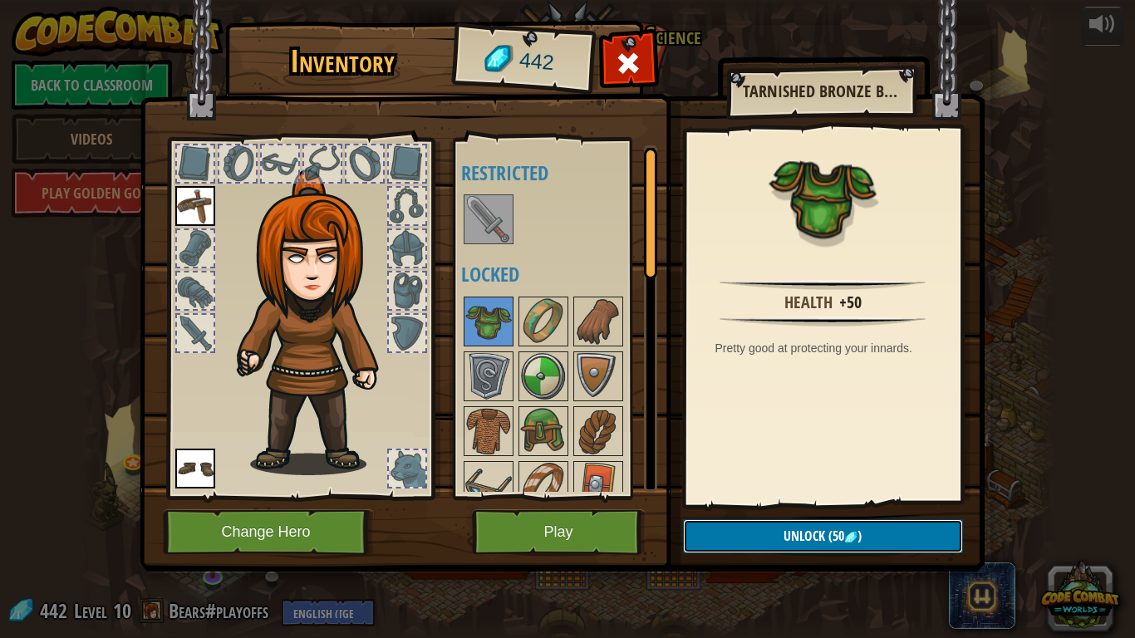
click at [808, 525] on span "Unlock" at bounding box center [805, 536] width 42 height 18
click at [840, 525] on button "Confirm" at bounding box center [823, 536] width 280 height 34
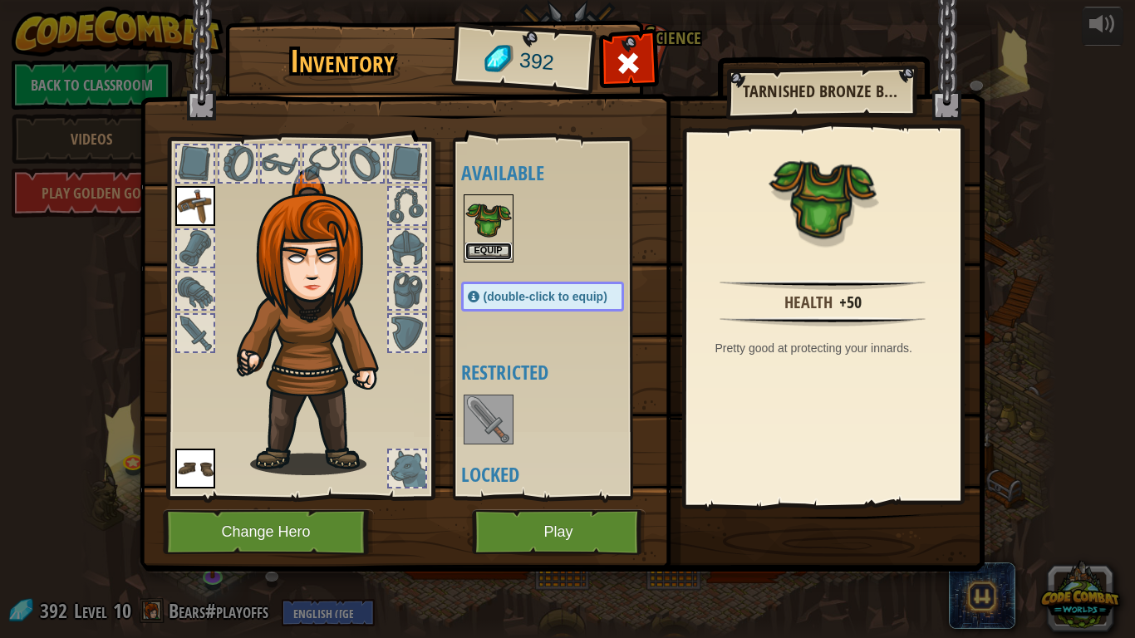
click at [501, 246] on button "Equip" at bounding box center [488, 251] width 47 height 17
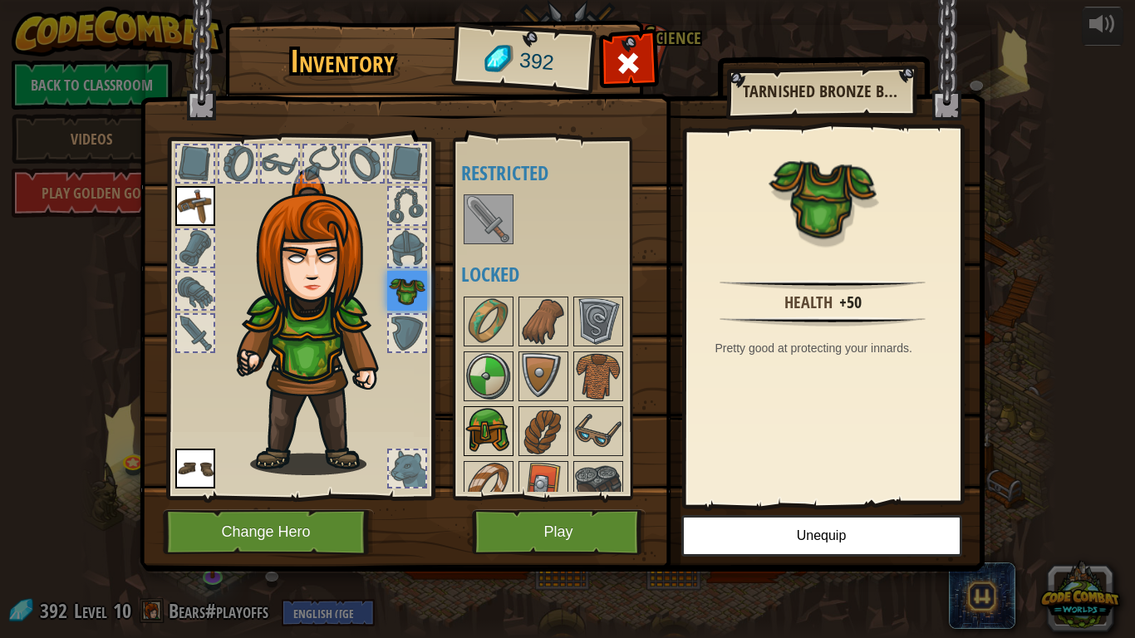
click at [490, 429] on img at bounding box center [488, 431] width 47 height 47
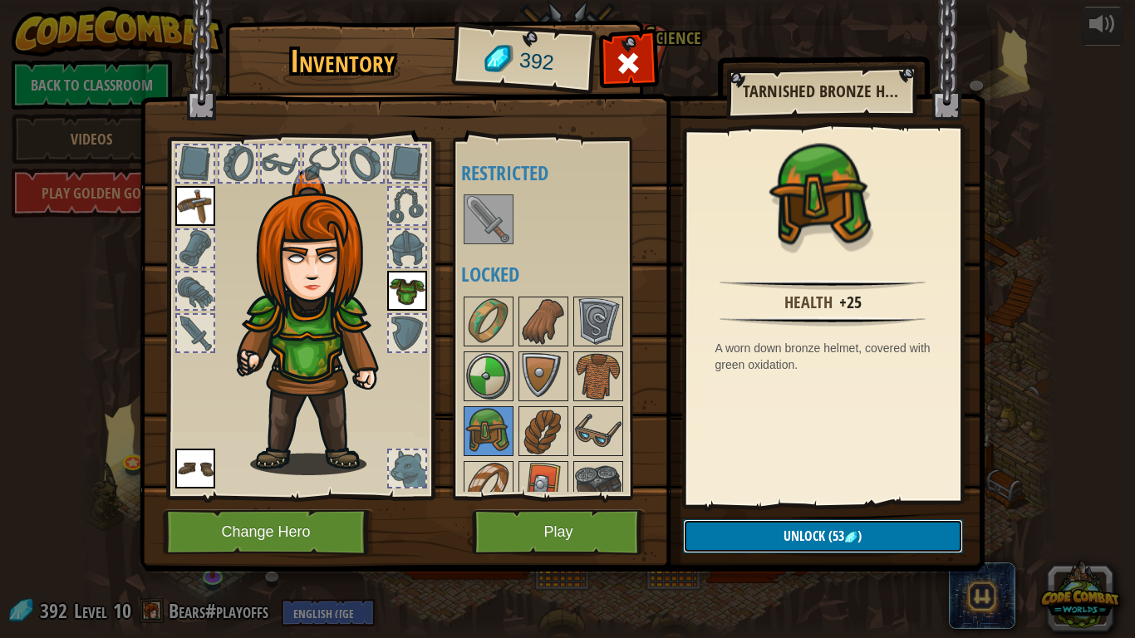
click at [860, 525] on span ")" at bounding box center [860, 536] width 4 height 18
click at [875, 525] on button "Confirm" at bounding box center [823, 536] width 280 height 34
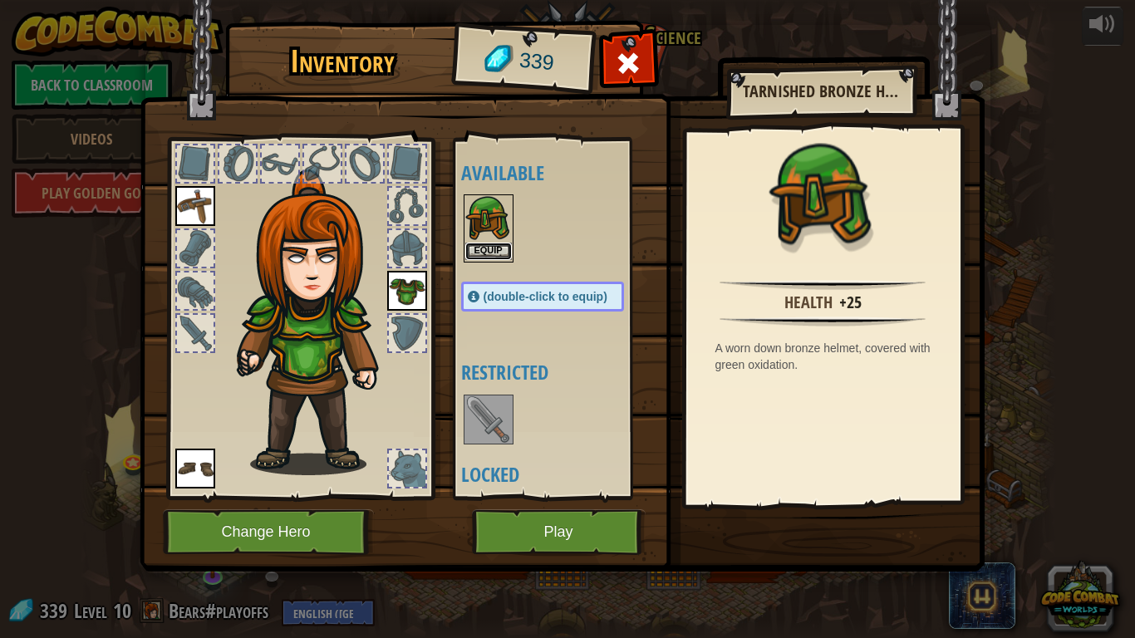
click at [494, 247] on button "Equip" at bounding box center [488, 251] width 47 height 17
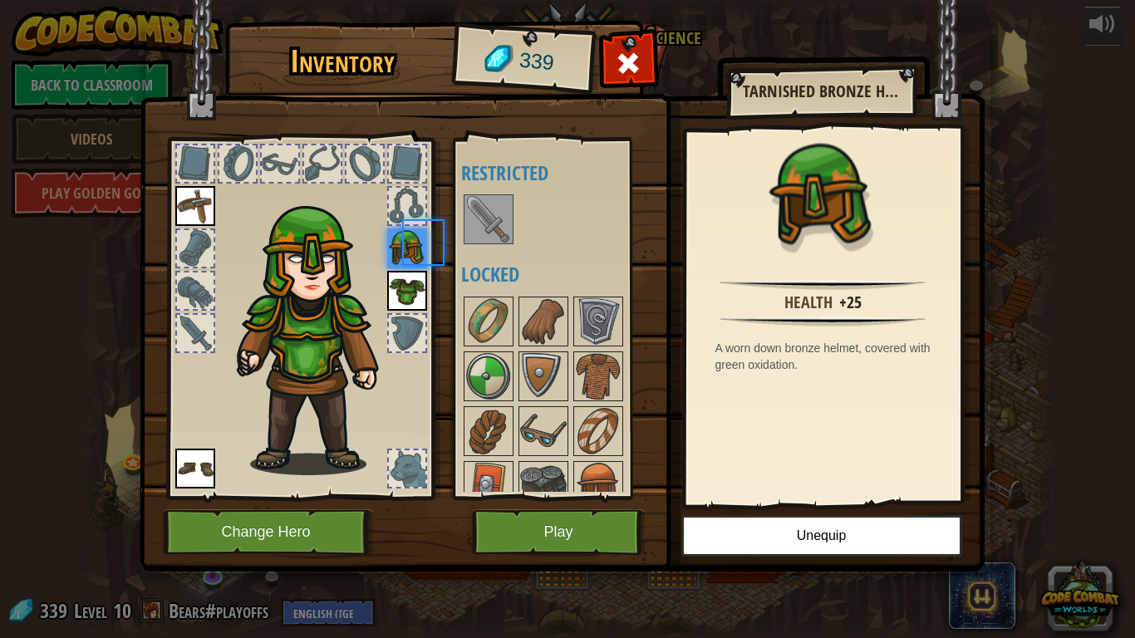
click at [484, 253] on div "Available Equip Equip Equip Equip (double-click to equip) Restricted Locked" at bounding box center [559, 318] width 196 height 346
click at [479, 393] on img at bounding box center [488, 376] width 47 height 47
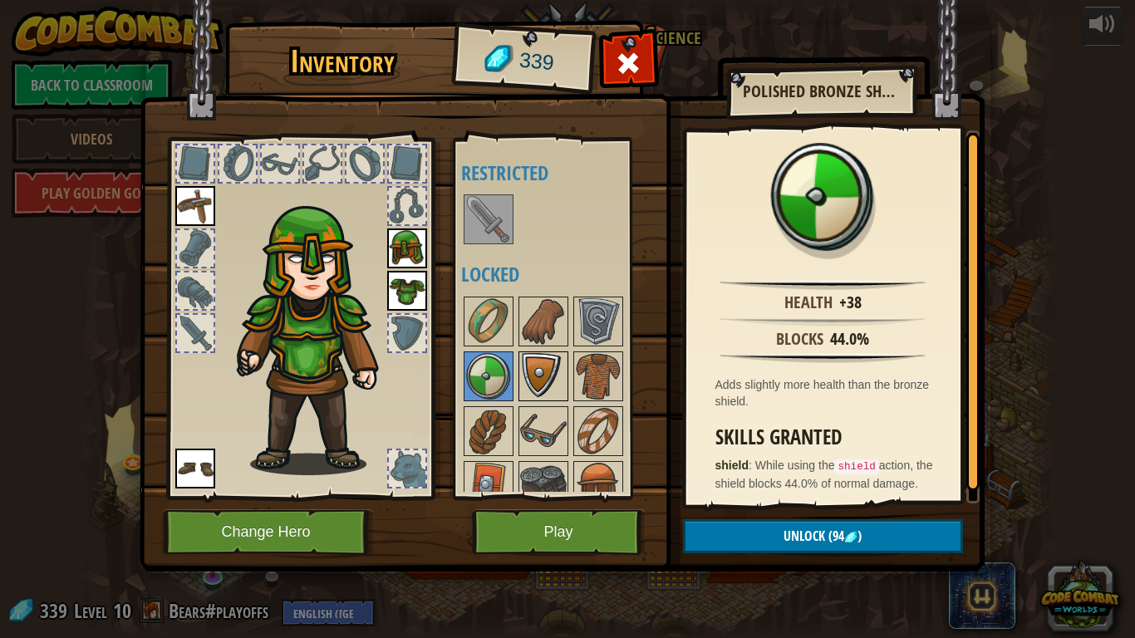
click at [539, 364] on img at bounding box center [543, 376] width 47 height 47
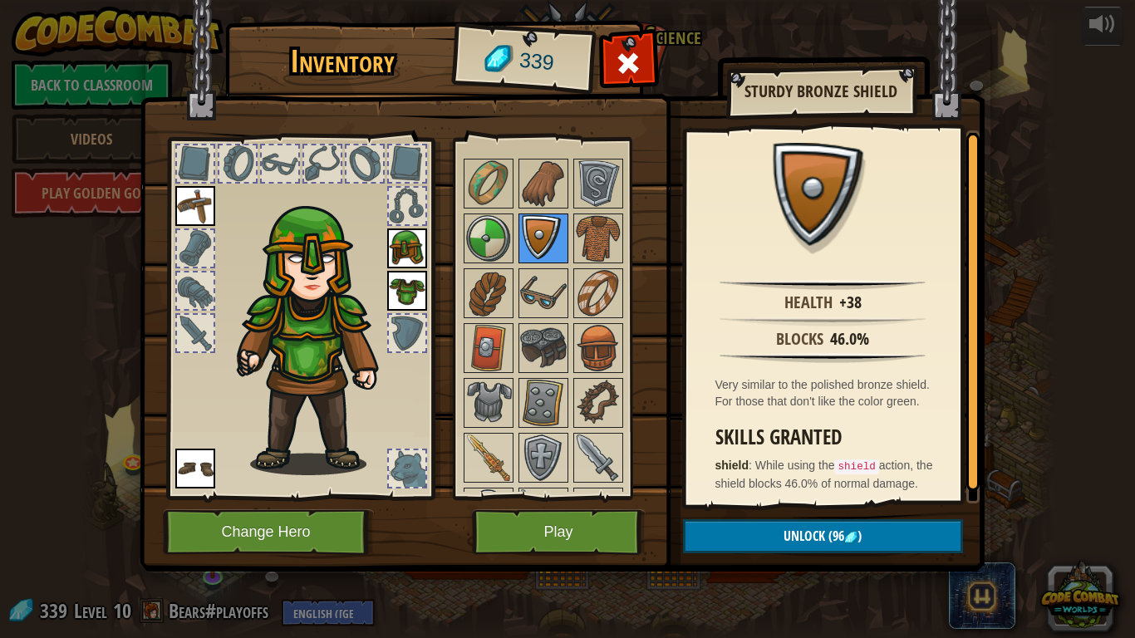
scroll to position [145, 0]
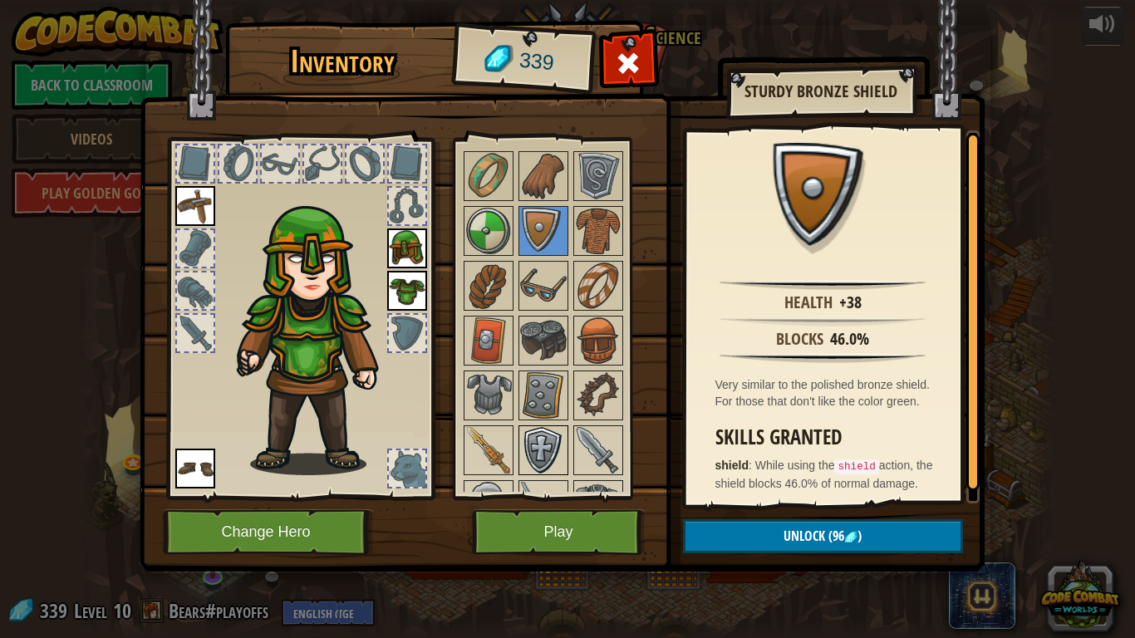
click at [545, 438] on img at bounding box center [543, 450] width 47 height 47
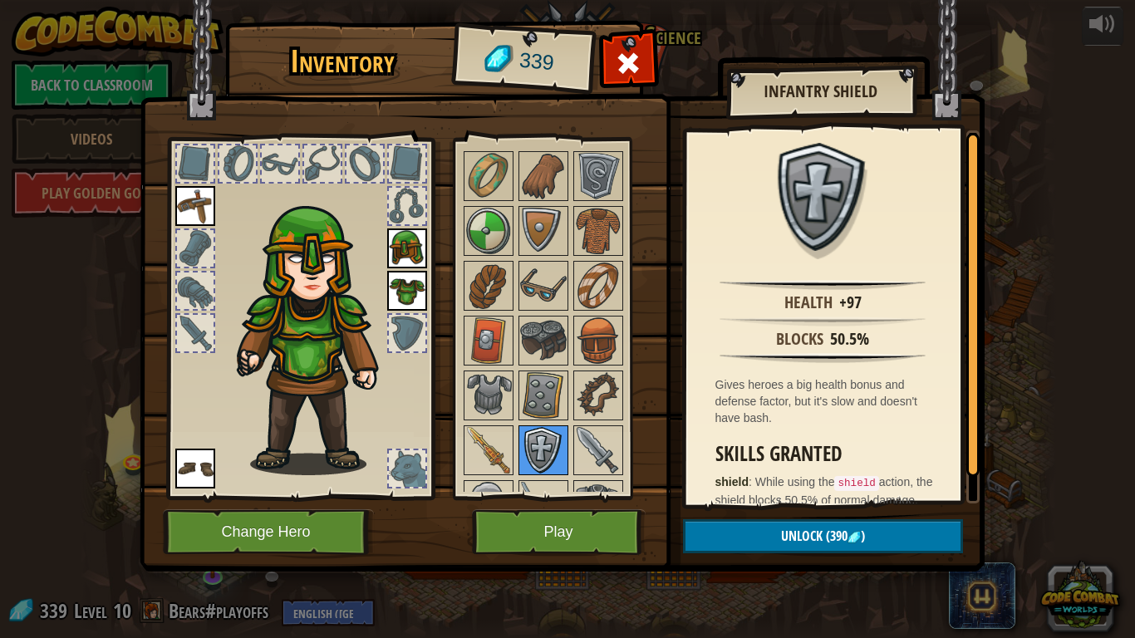
scroll to position [0, 0]
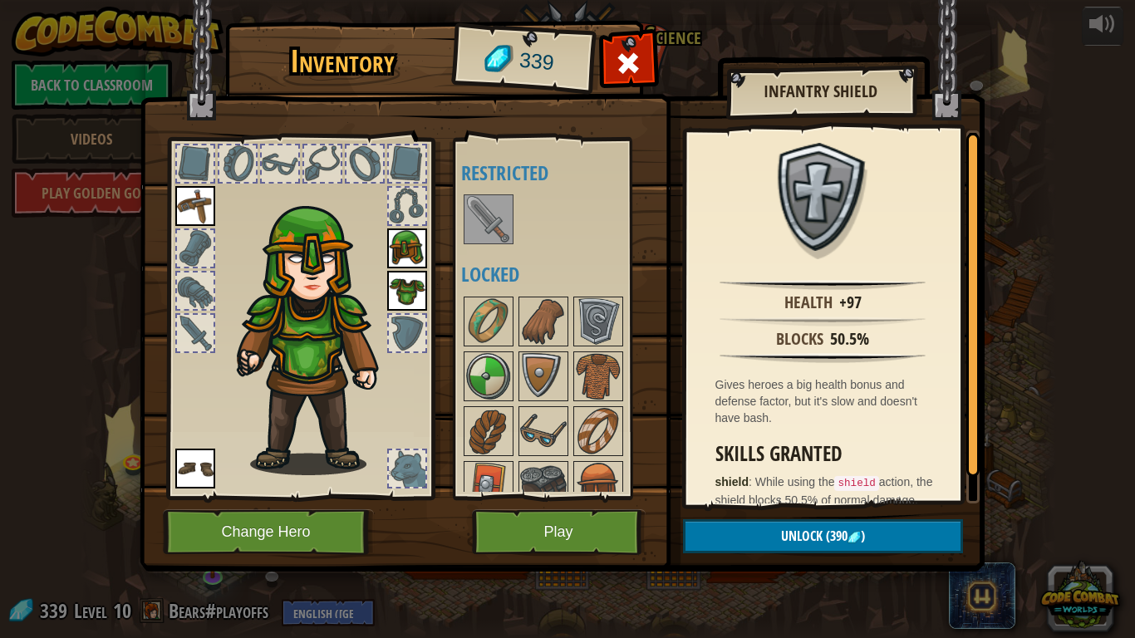
click at [498, 207] on img at bounding box center [488, 219] width 47 height 47
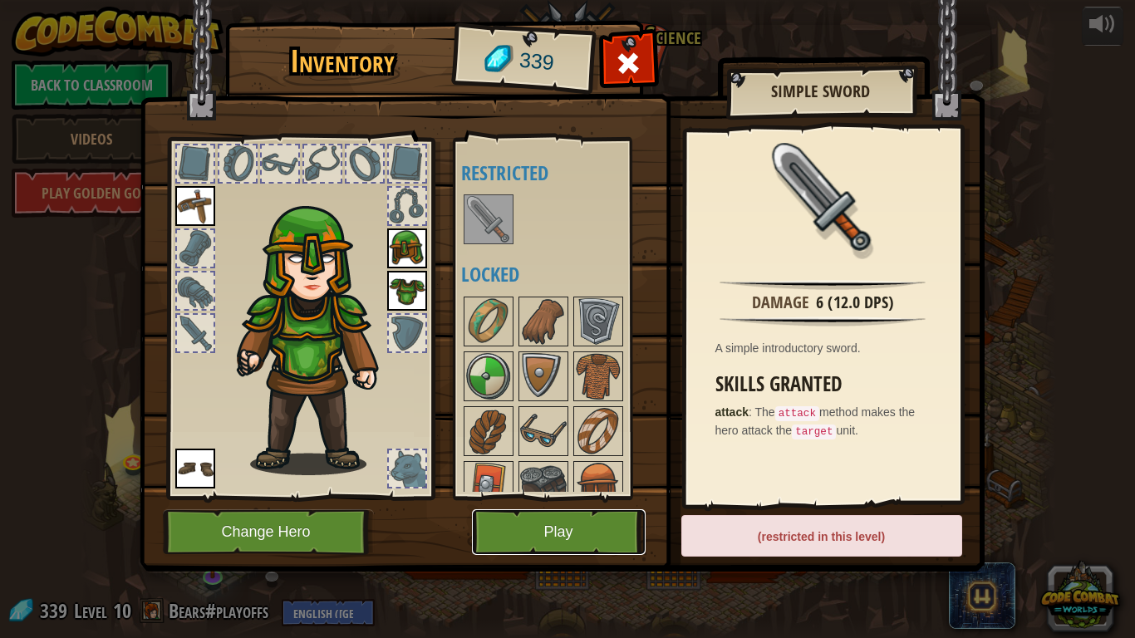
click at [557, 525] on button "Play" at bounding box center [559, 532] width 174 height 46
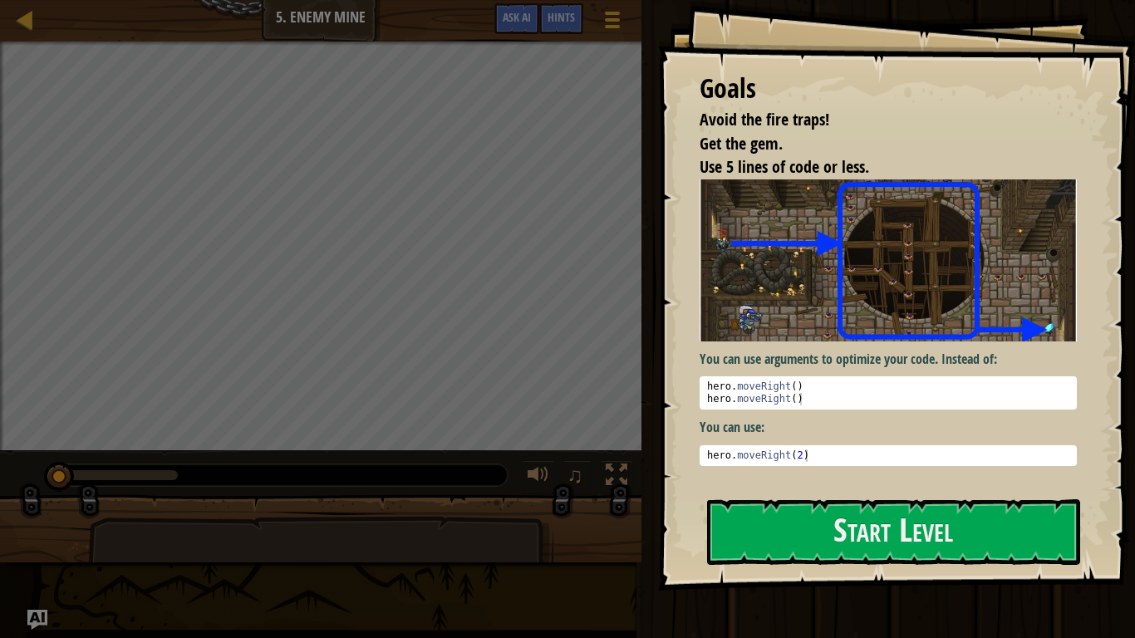
click at [957, 327] on img at bounding box center [888, 260] width 377 height 162
click at [971, 525] on button "Start Level" at bounding box center [893, 532] width 373 height 66
click at [970, 525] on button "Start Level" at bounding box center [893, 532] width 373 height 66
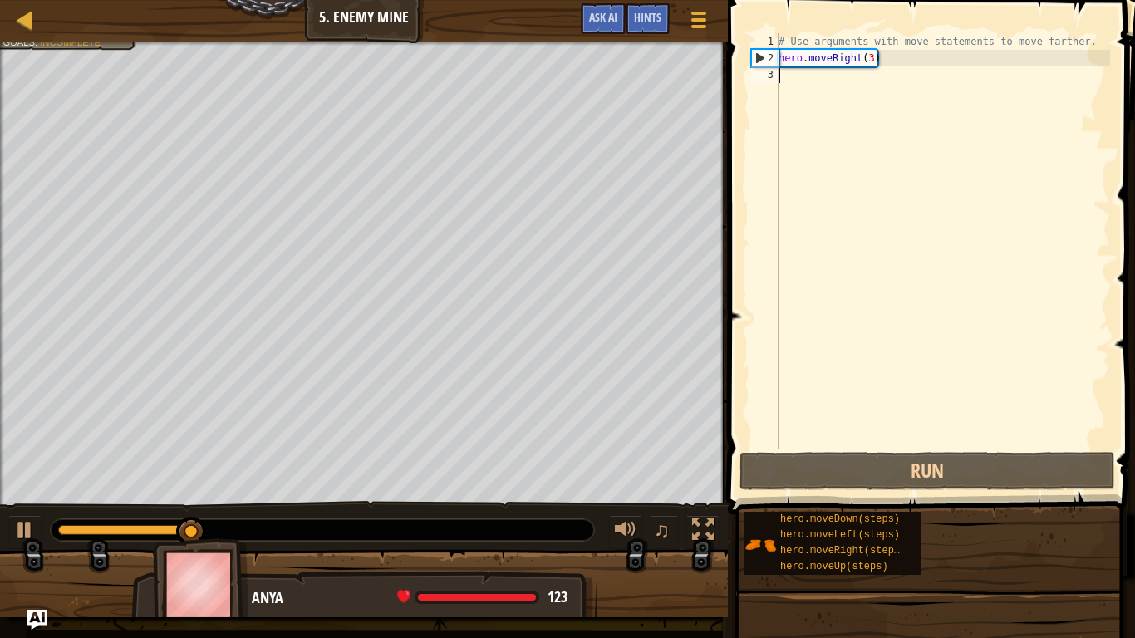
type textarea "m"
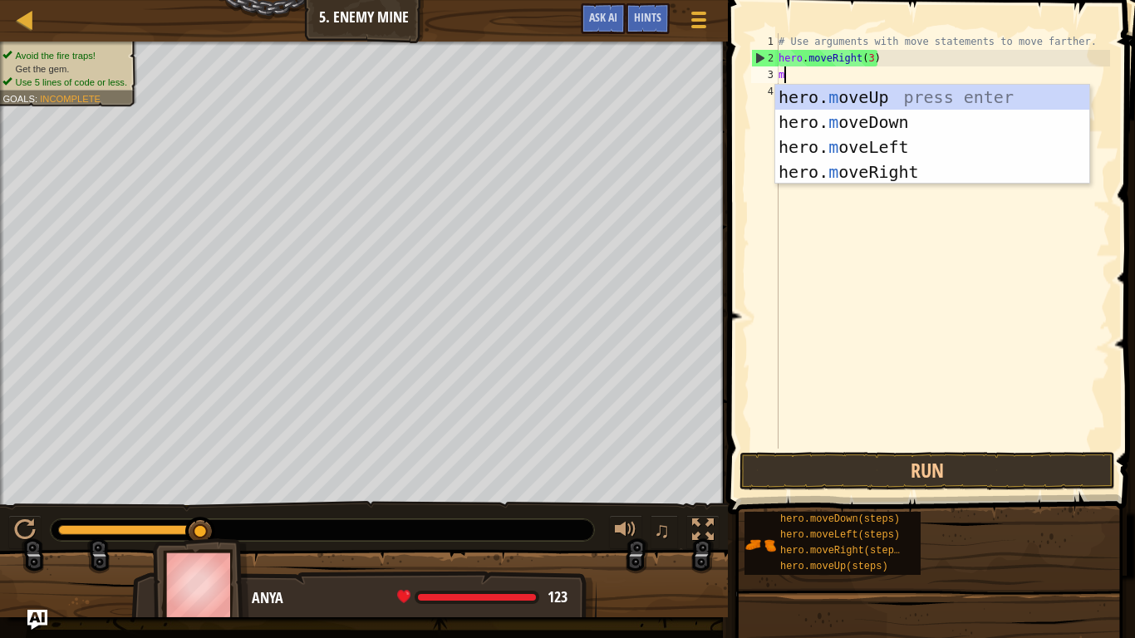
click at [872, 95] on div "hero. m oveUp press enter hero. m oveDown press enter hero. m oveLeft press ent…" at bounding box center [932, 160] width 314 height 150
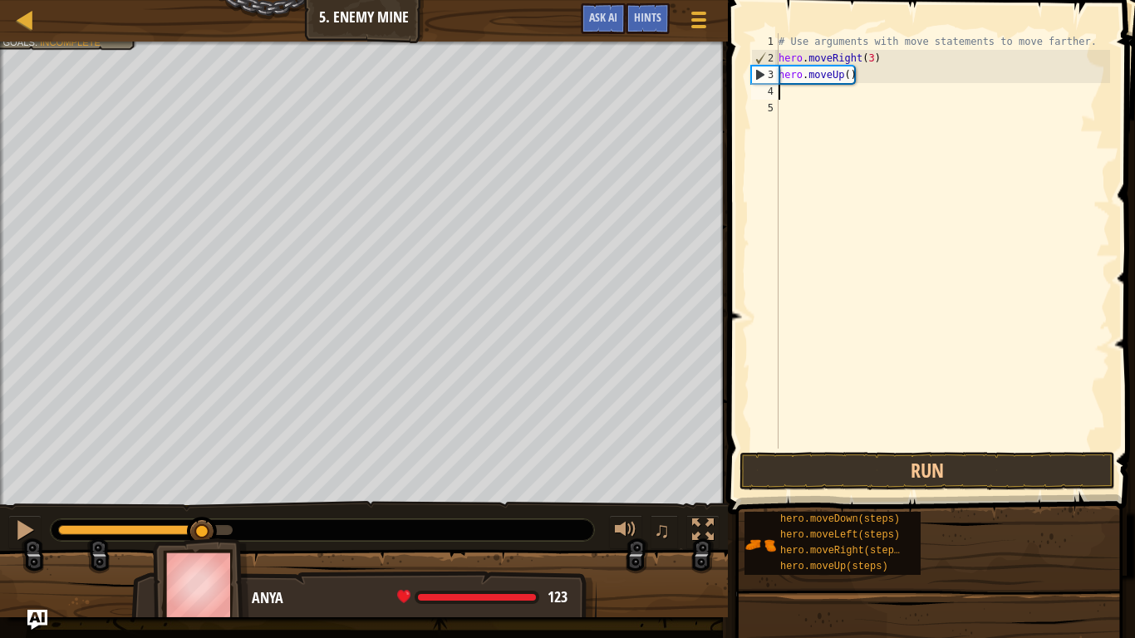
type textarea "m"
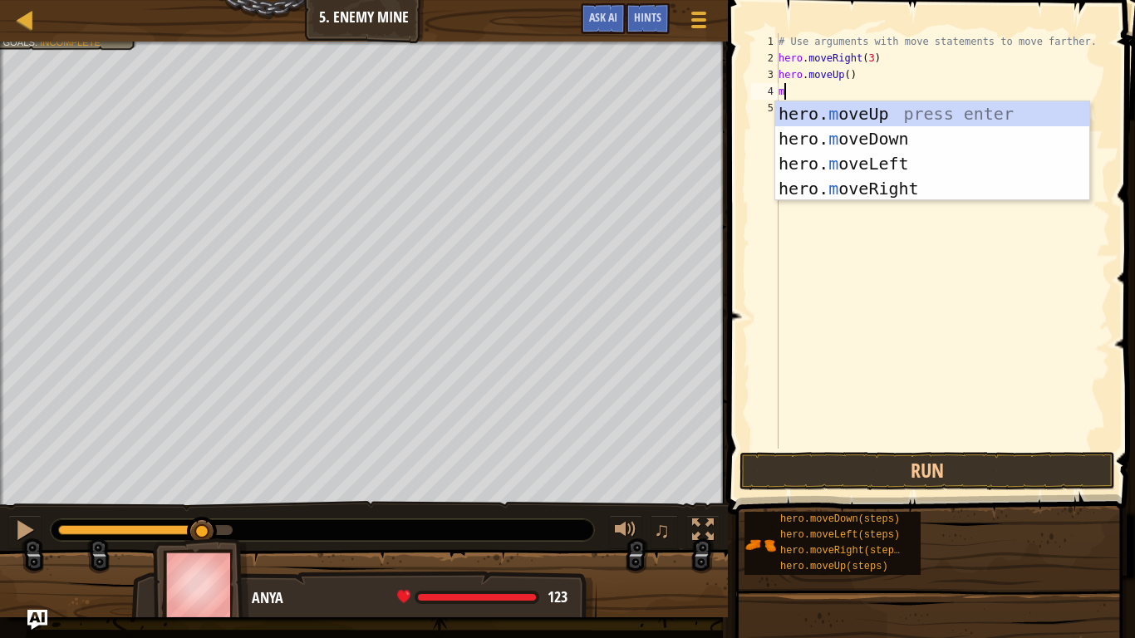
click at [938, 191] on div "hero. m oveUp press enter hero. m oveDown press enter hero. m oveLeft press ent…" at bounding box center [932, 176] width 314 height 150
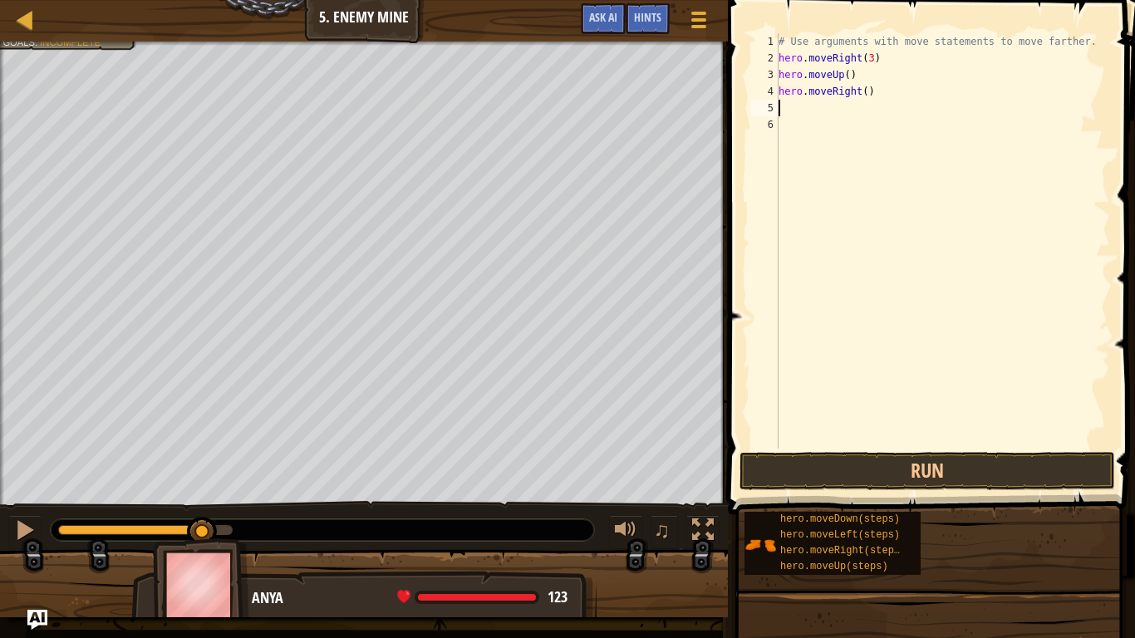
type textarea "m"
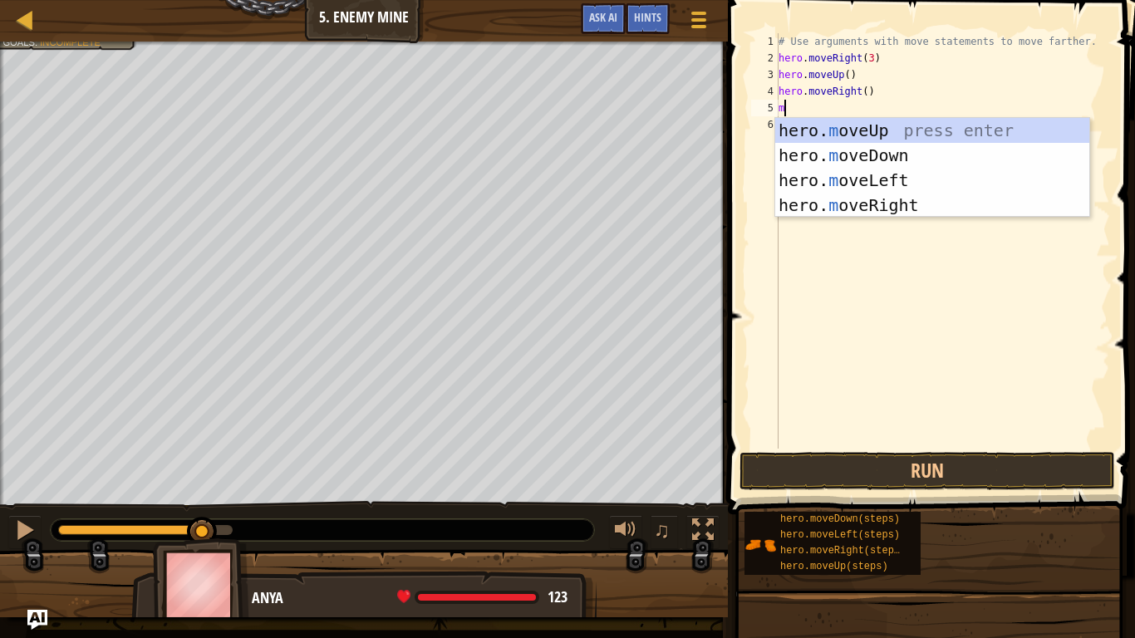
click at [917, 159] on div "hero. m oveUp press enter hero. m oveDown press enter hero. m oveLeft press ent…" at bounding box center [932, 193] width 314 height 150
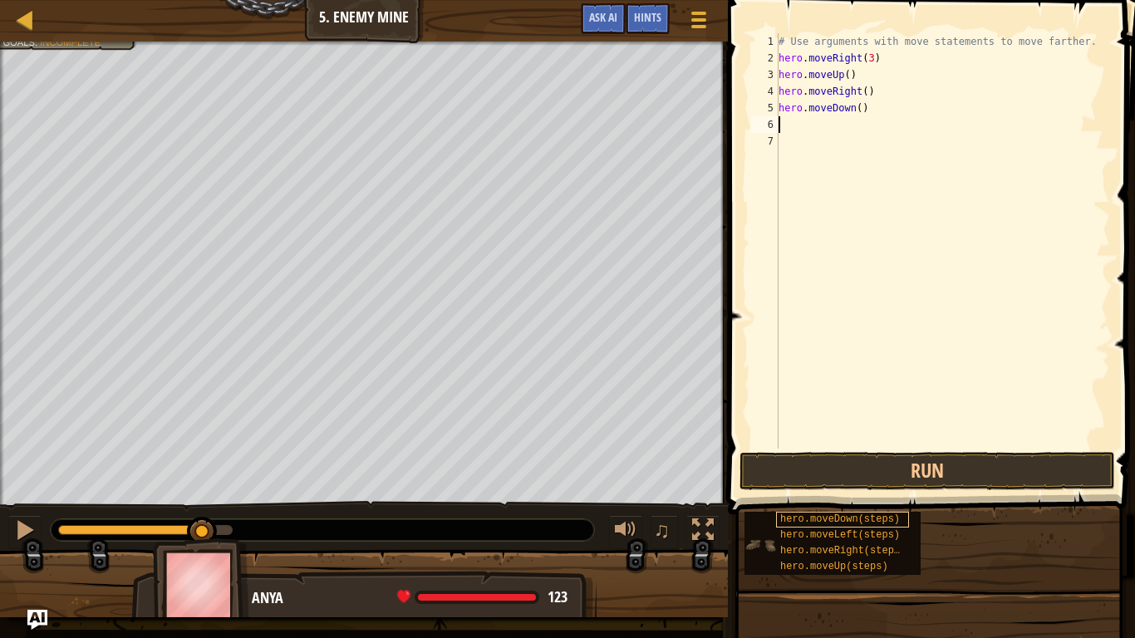
click at [902, 524] on div "hero.moveDown(steps)" at bounding box center [842, 520] width 133 height 16
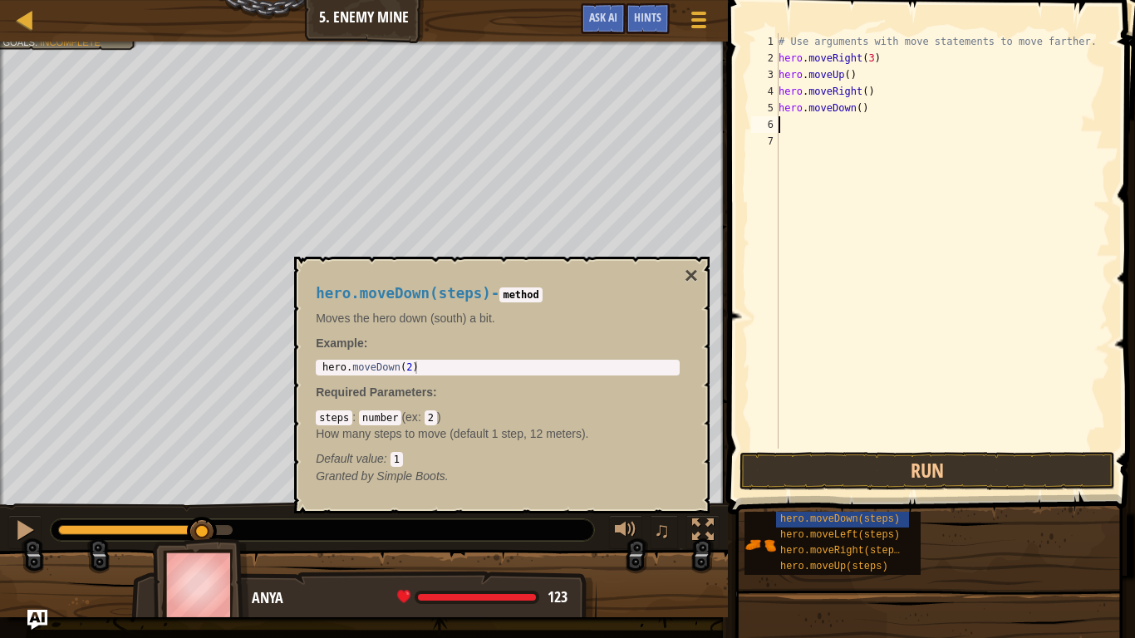
click at [523, 376] on div "1 hero . moveDown ( 2 ) ההההההההההההההההההההההההההההההההההההההההההההההההההההההה…" at bounding box center [498, 368] width 364 height 16
click at [550, 369] on div "hero . moveDown ( 2 )" at bounding box center [497, 379] width 357 height 37
type textarea "hero.moveDown(2)"
click at [697, 275] on button "×" at bounding box center [691, 275] width 13 height 23
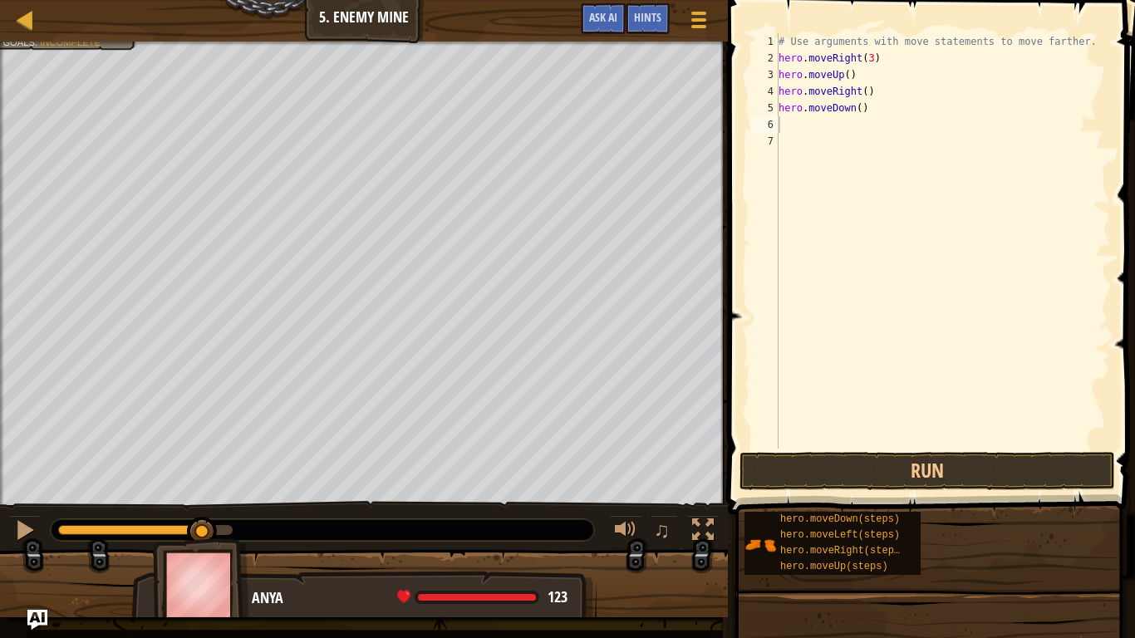
click at [835, 140] on div "# Use arguments with move statements to move farther. hero . moveRight ( 3 ) he…" at bounding box center [942, 257] width 335 height 449
click at [817, 130] on div "# Use arguments with move statements to move farther. hero . moveRight ( 3 ) he…" at bounding box center [942, 257] width 335 height 449
type textarea "m"
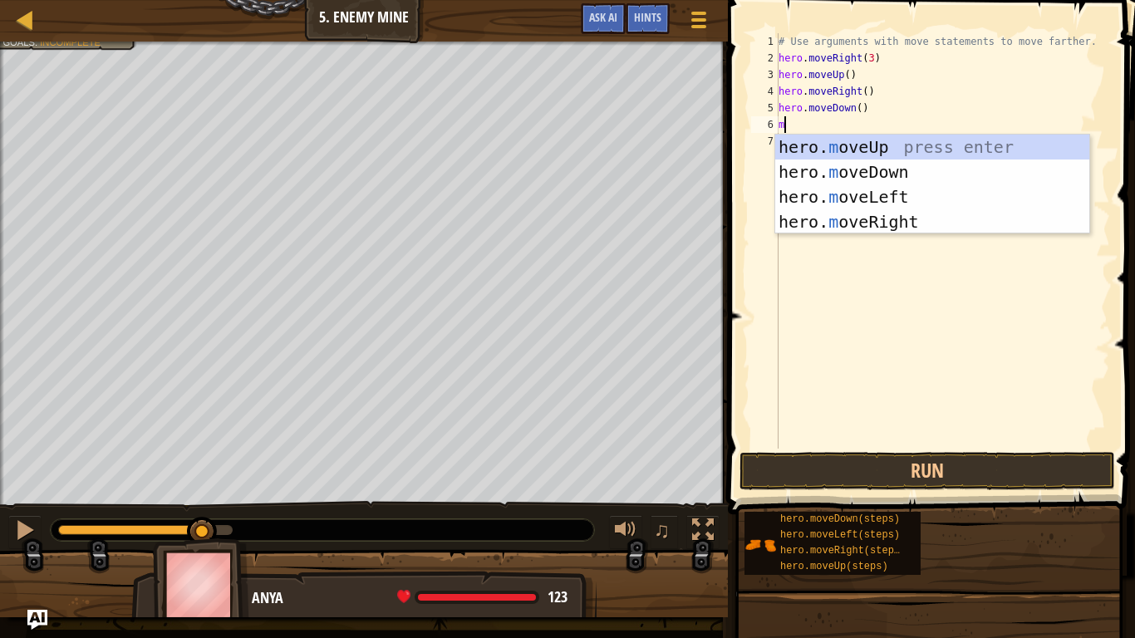
click at [930, 172] on div "hero. m oveUp press enter hero. m oveDown press enter hero. m oveLeft press ent…" at bounding box center [932, 210] width 314 height 150
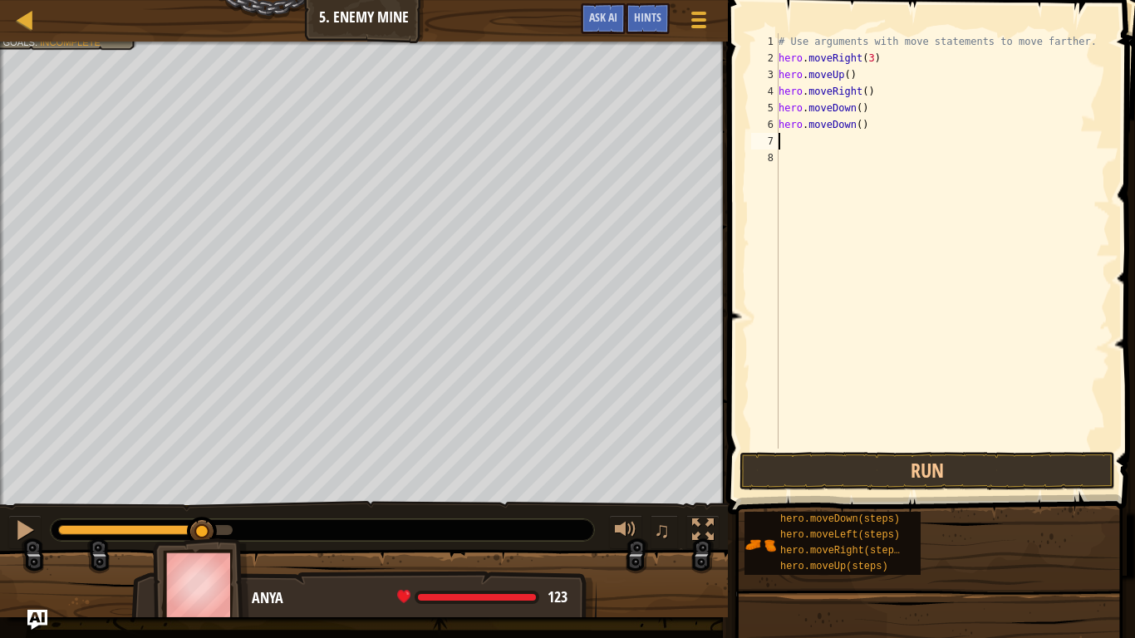
click at [903, 129] on div "# Use arguments with move statements to move farther. hero . moveRight ( 3 ) he…" at bounding box center [942, 257] width 335 height 449
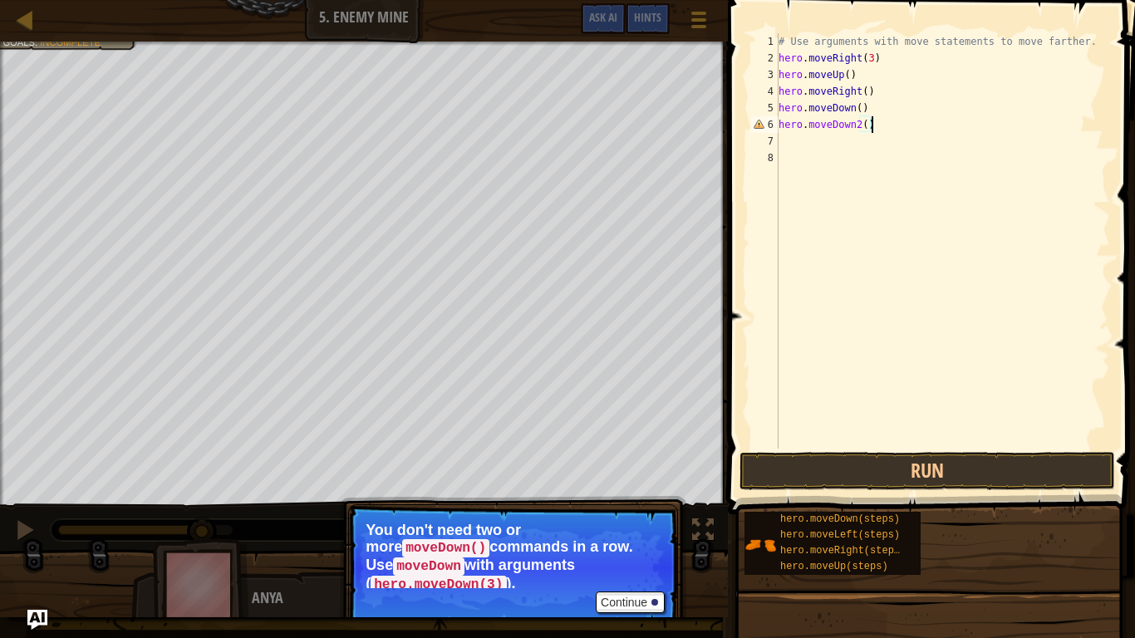
scroll to position [7, 12]
type textarea "hero.moveDown2()"
click at [1005, 476] on button "Run" at bounding box center [928, 471] width 376 height 38
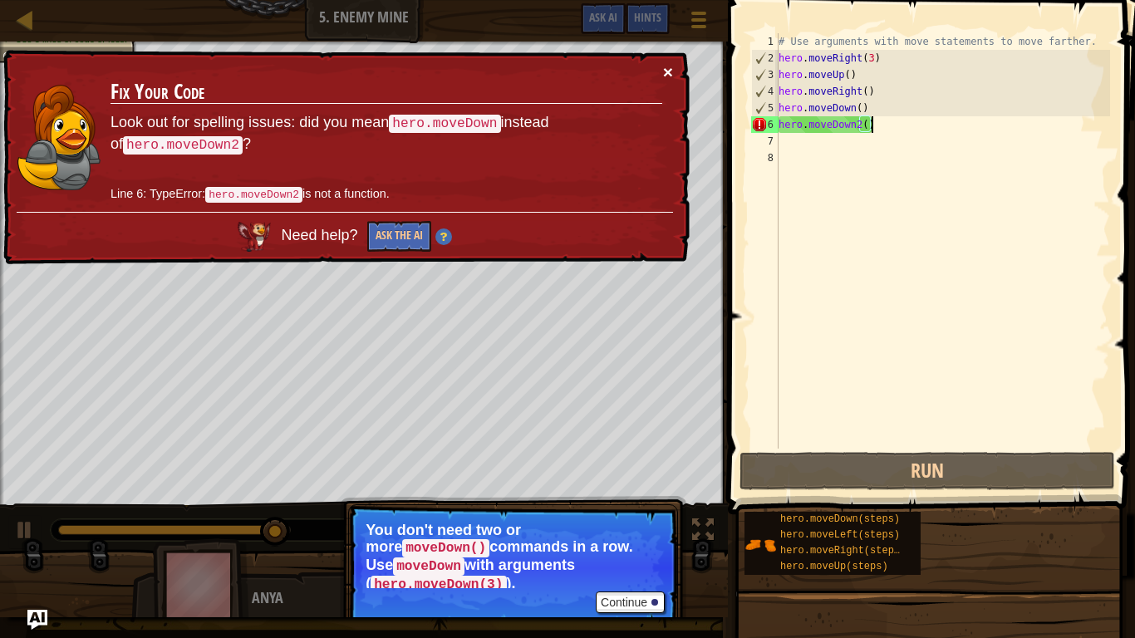
click at [668, 71] on button "×" at bounding box center [668, 71] width 10 height 17
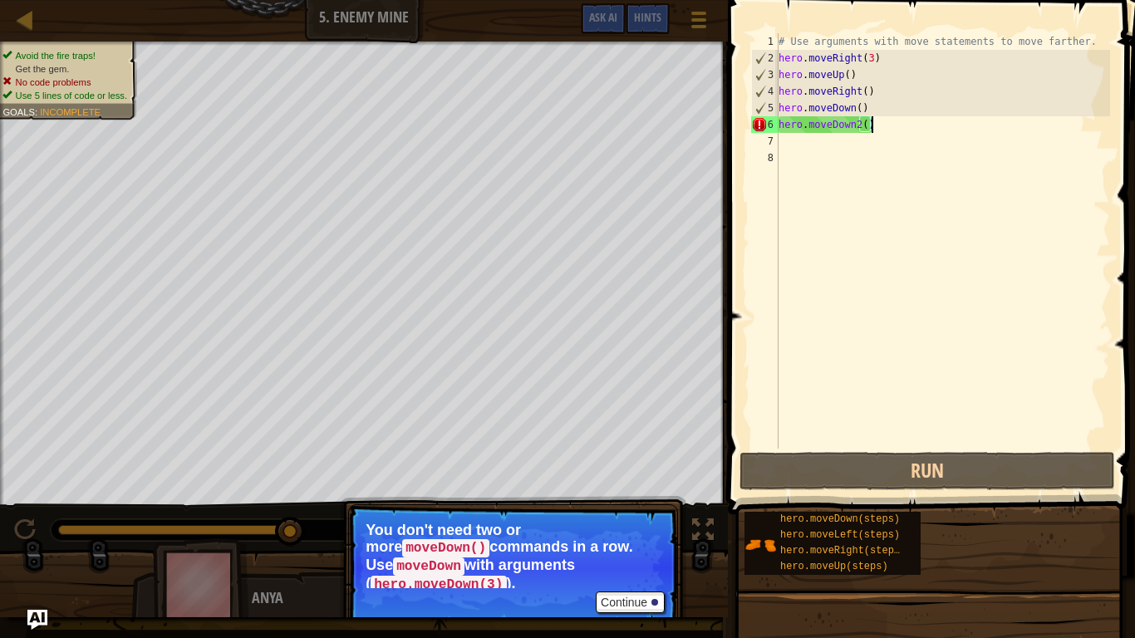
click at [937, 326] on div "# Use arguments with move statements to move farther. hero . moveRight ( 3 ) he…" at bounding box center [942, 257] width 335 height 449
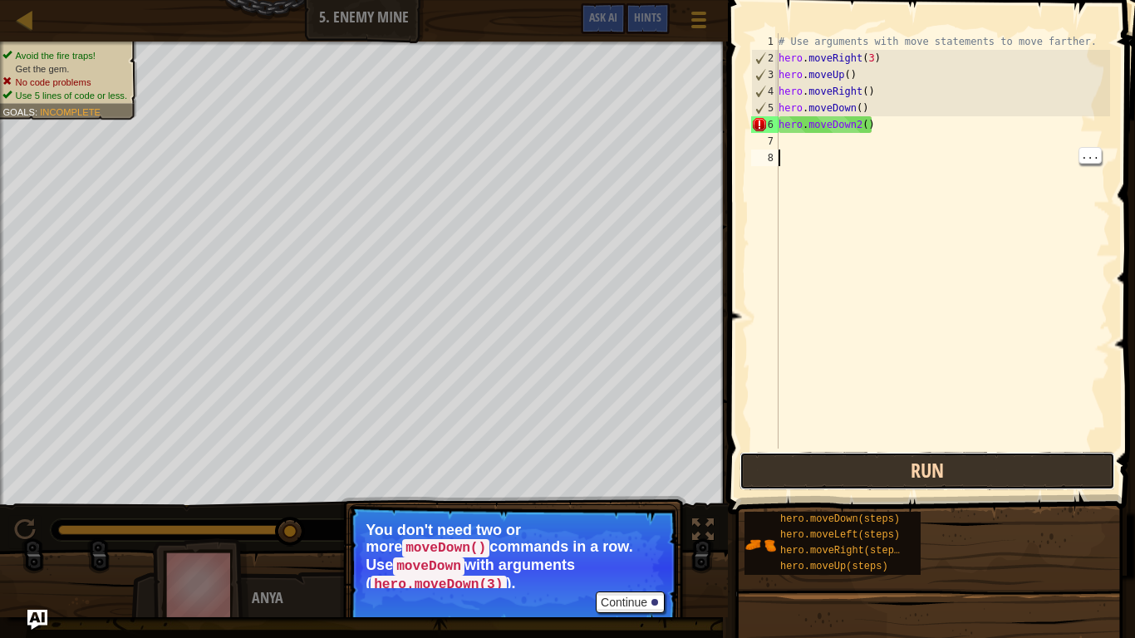
click at [957, 474] on button "Run" at bounding box center [928, 471] width 376 height 38
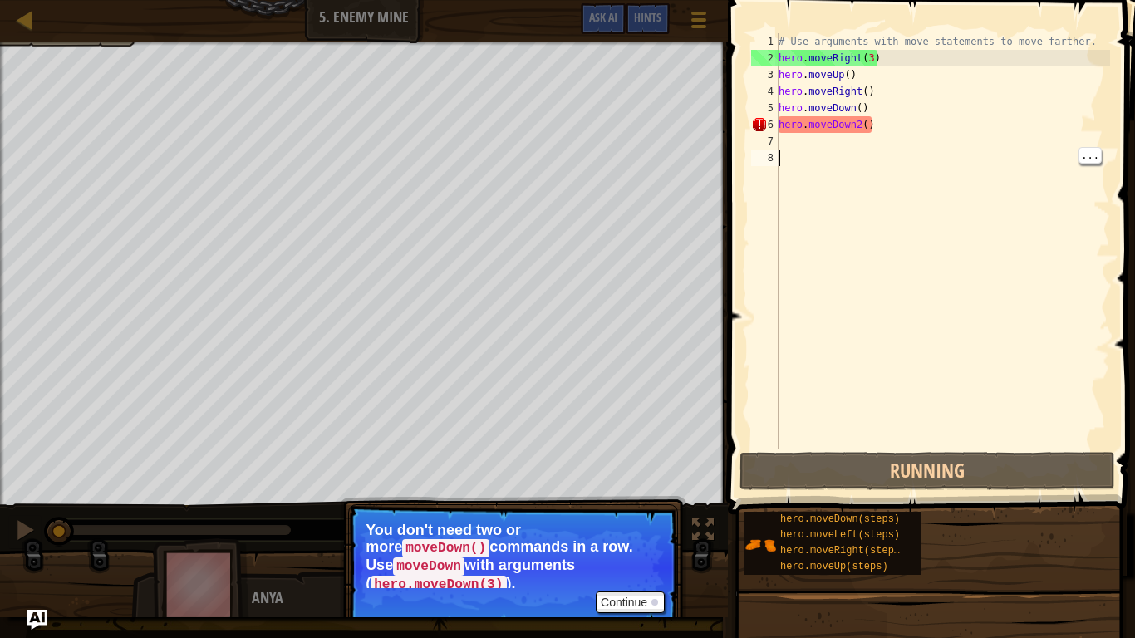
click at [931, 135] on div "# Use arguments with move statements to move farther. hero . moveRight ( 3 ) he…" at bounding box center [942, 257] width 335 height 449
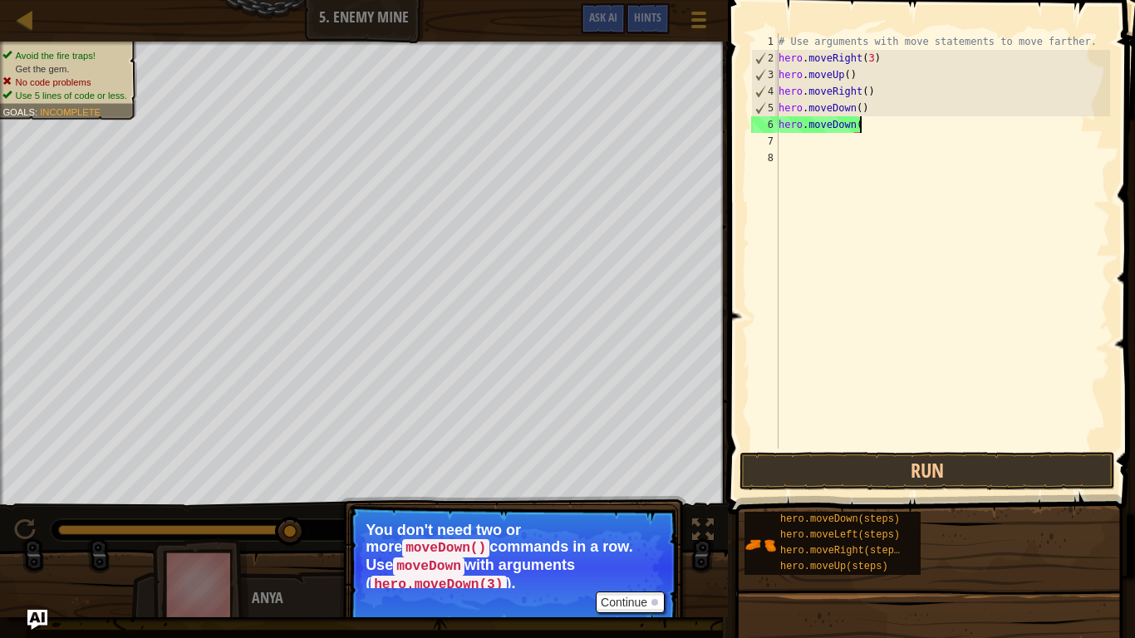
scroll to position [7, 12]
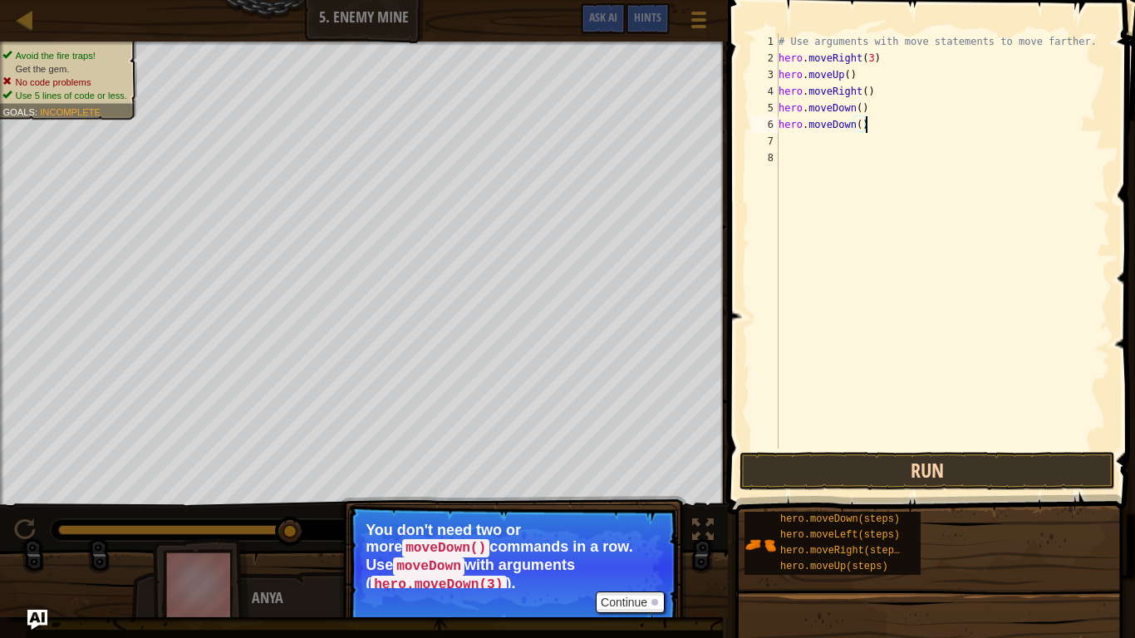
type textarea "hero.moveDown()"
click at [1026, 453] on button "Run" at bounding box center [928, 471] width 376 height 38
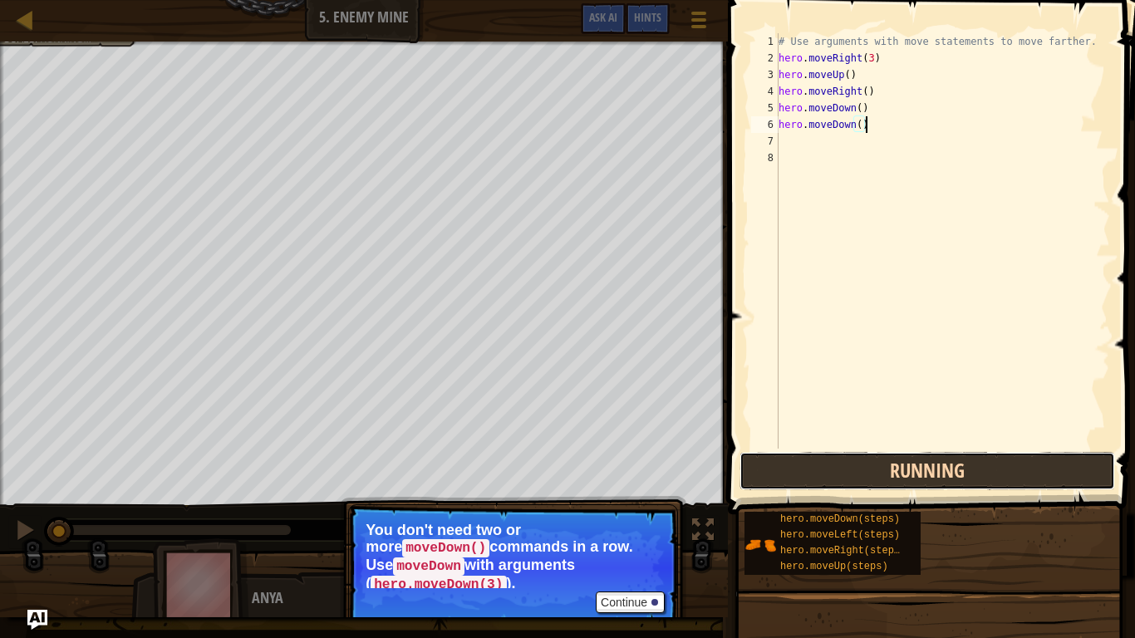
click at [1020, 475] on button "Running" at bounding box center [928, 471] width 376 height 38
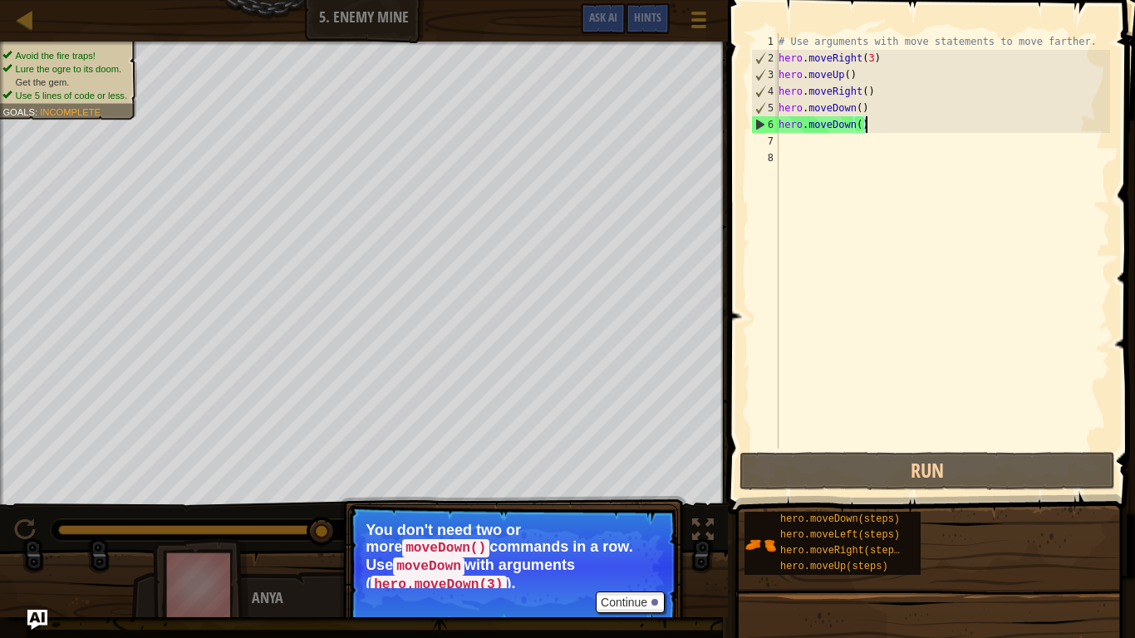
click at [838, 154] on div "# Use arguments with move statements to move farther. hero . moveRight ( 3 ) he…" at bounding box center [942, 257] width 335 height 449
click at [814, 145] on div "# Use arguments with move statements to move farther. hero . moveRight ( 3 ) he…" at bounding box center [942, 257] width 335 height 449
type textarea "m"
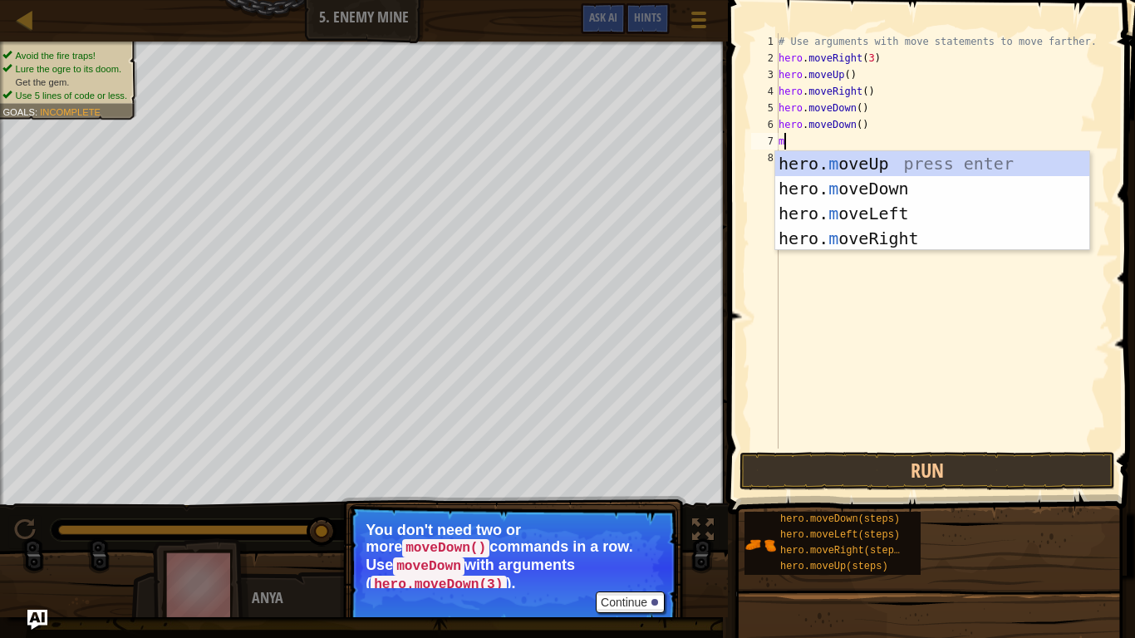
click at [915, 193] on div "hero. m oveUp press enter hero. m oveDown press enter hero. m oveLeft press ent…" at bounding box center [932, 226] width 314 height 150
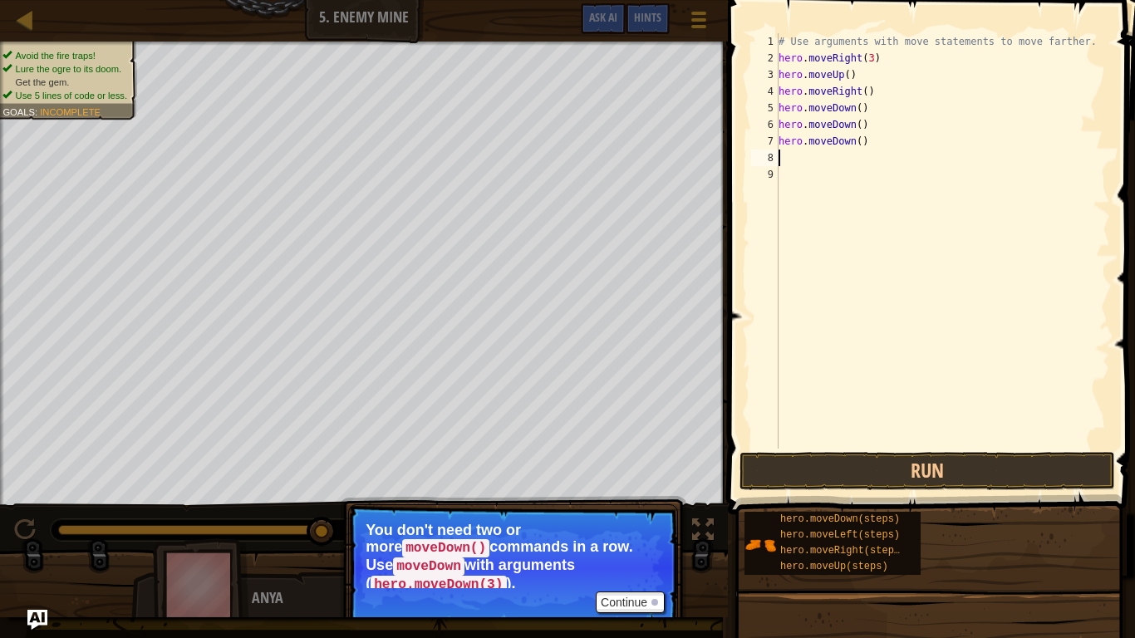
type textarea "m"
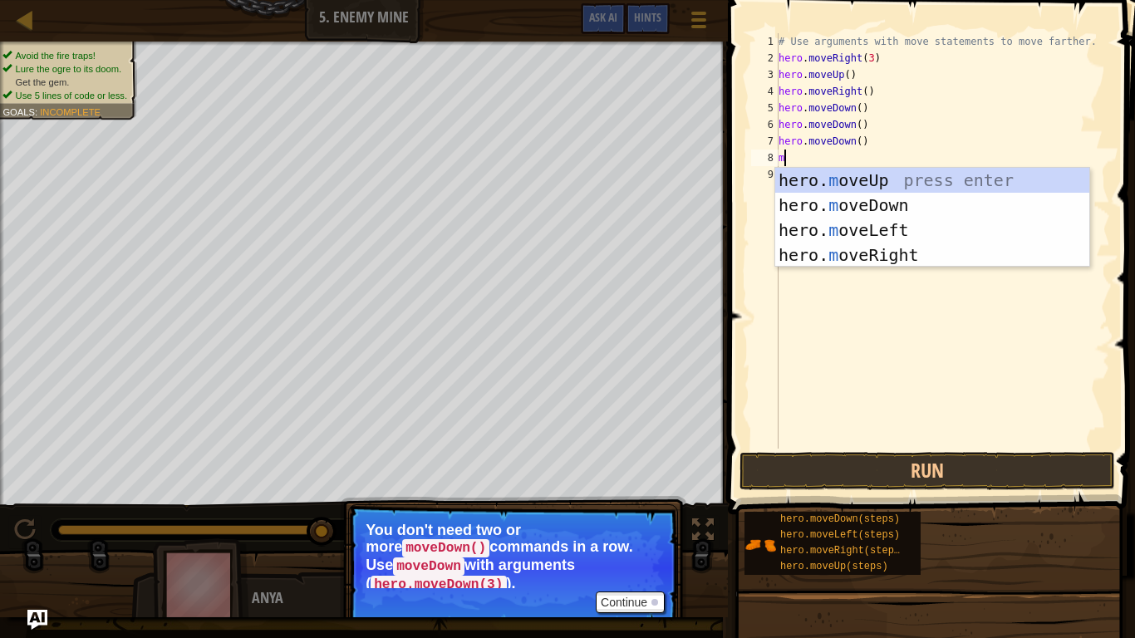
click at [910, 258] on div "hero. m oveUp press enter hero. m oveDown press enter hero. m oveLeft press ent…" at bounding box center [932, 243] width 314 height 150
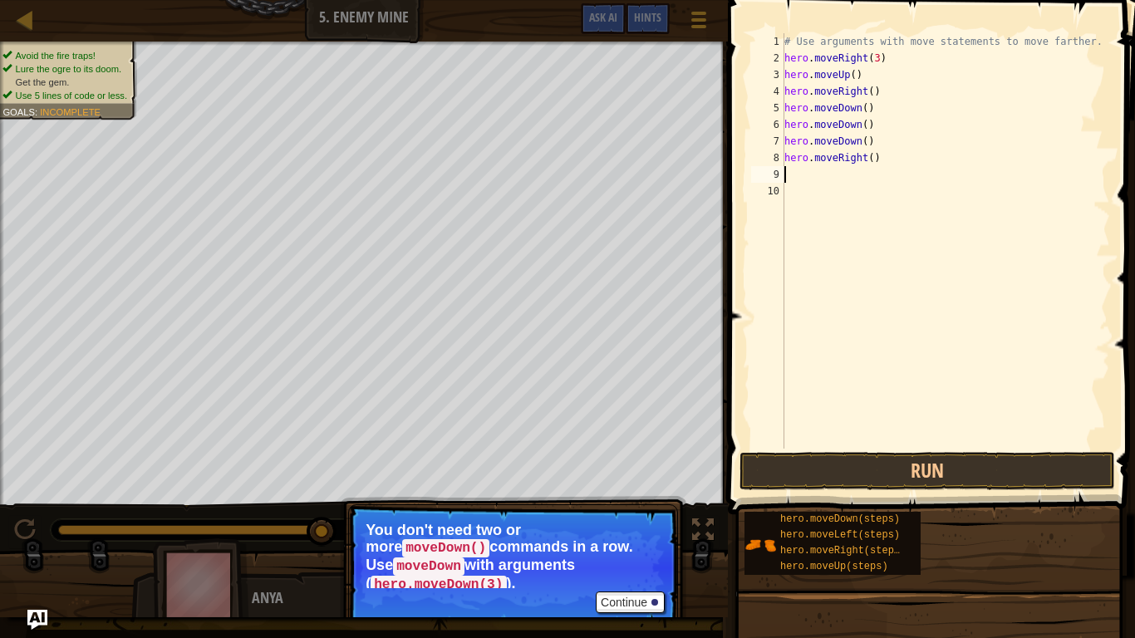
type textarea "m"
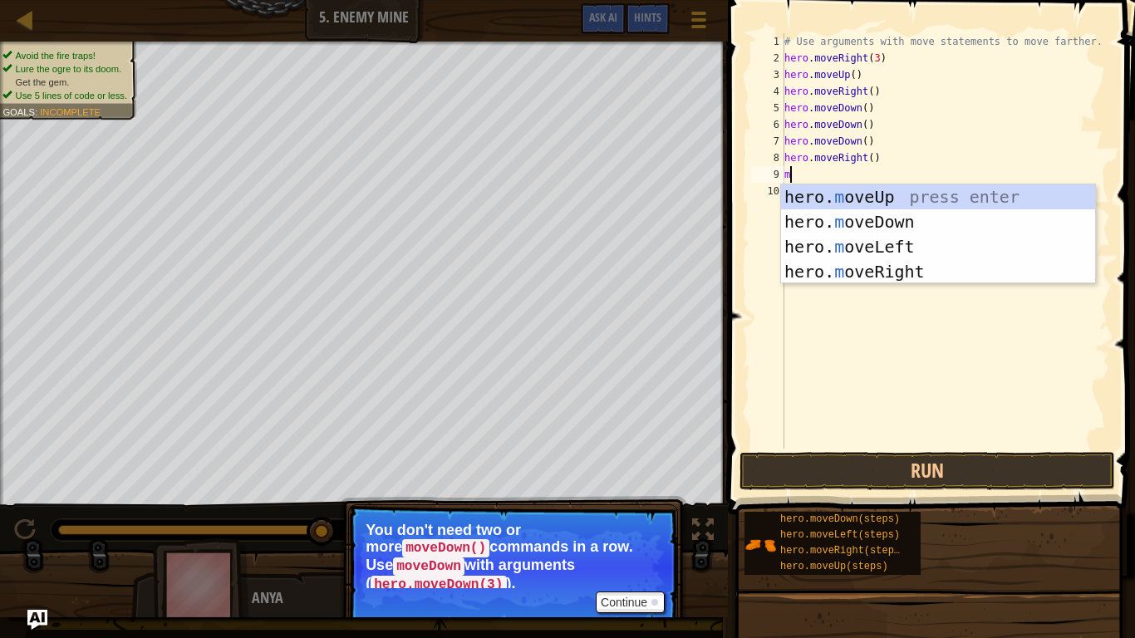
click at [941, 284] on div "# Use arguments with move statements to move farther. hero . moveRight ( 3 ) he…" at bounding box center [945, 257] width 329 height 449
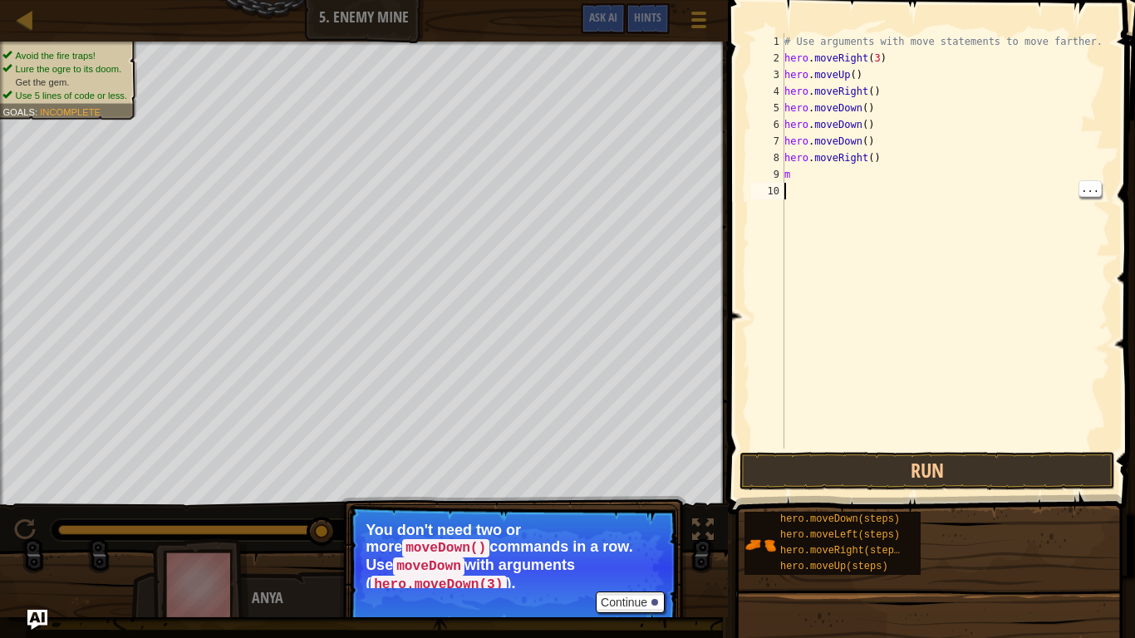
click at [867, 174] on div "# Use arguments with move statements to move farther. hero . moveRight ( 3 ) he…" at bounding box center [945, 257] width 329 height 449
type textarea "m"
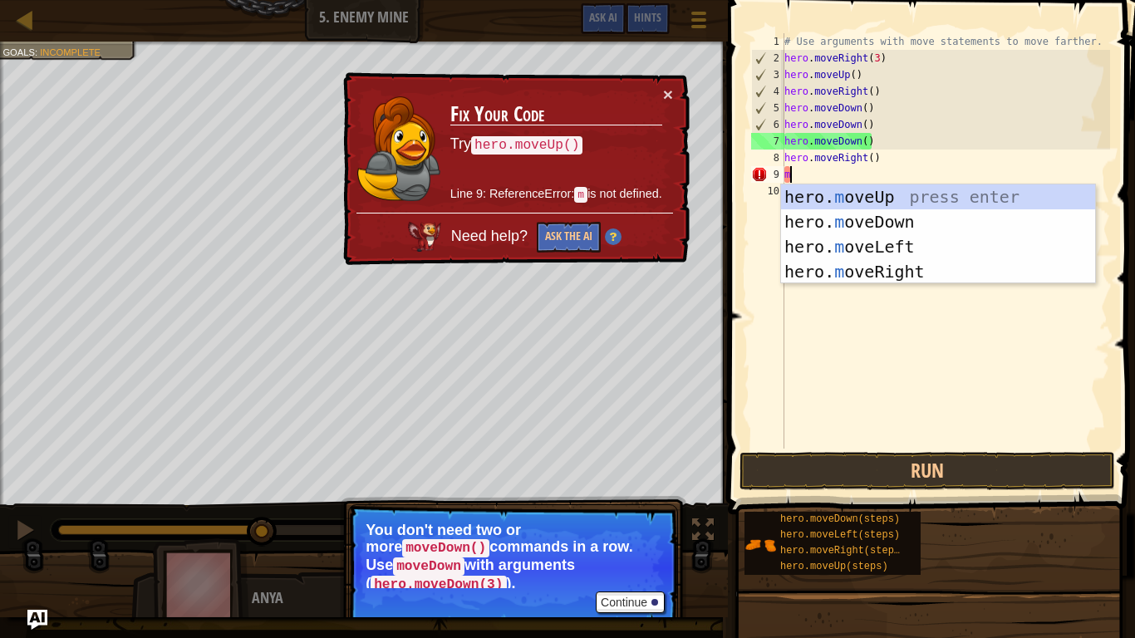
click at [928, 275] on div "hero. m oveUp press enter hero. m oveDown press enter hero. m oveLeft press ent…" at bounding box center [938, 259] width 314 height 150
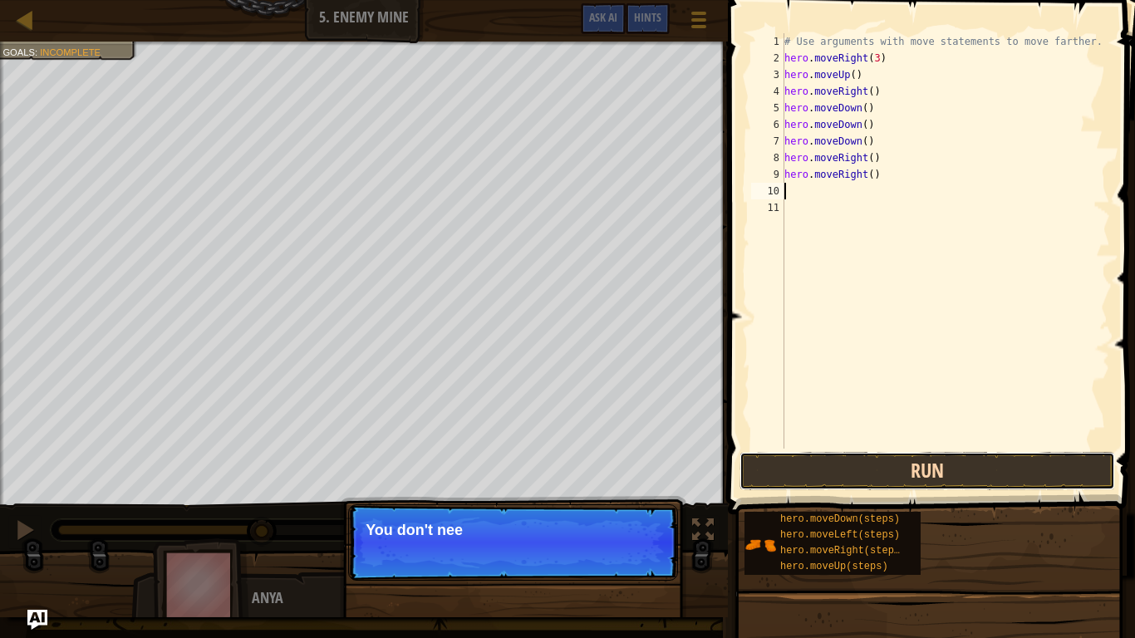
click at [955, 479] on button "Run" at bounding box center [928, 471] width 376 height 38
click at [955, 476] on button "Run" at bounding box center [928, 471] width 376 height 38
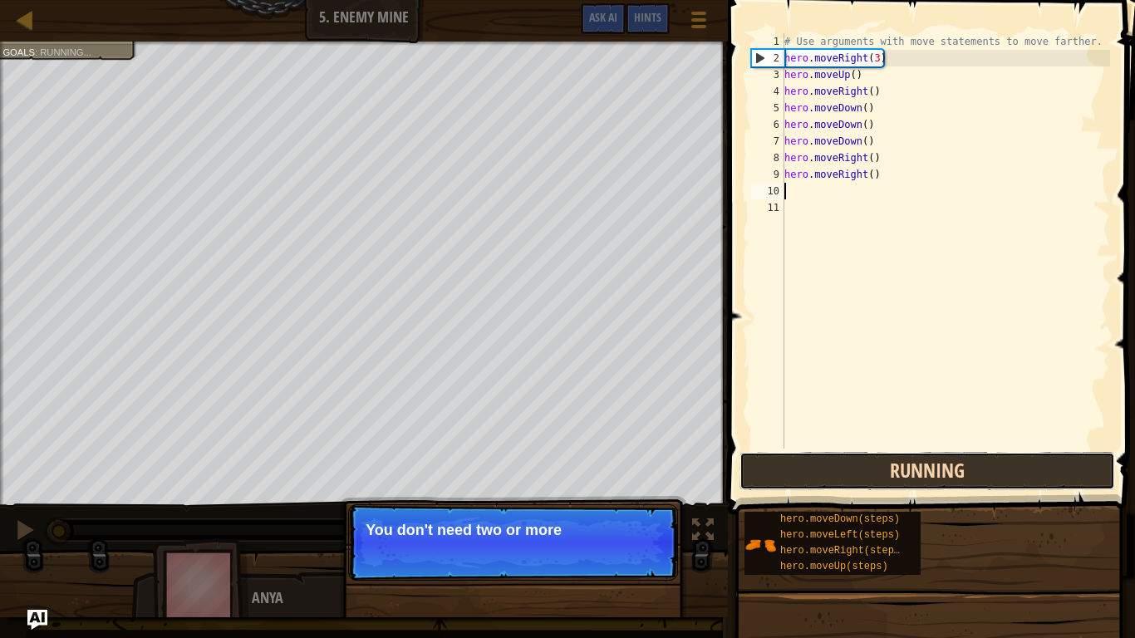
click at [949, 479] on button "Running" at bounding box center [928, 471] width 376 height 38
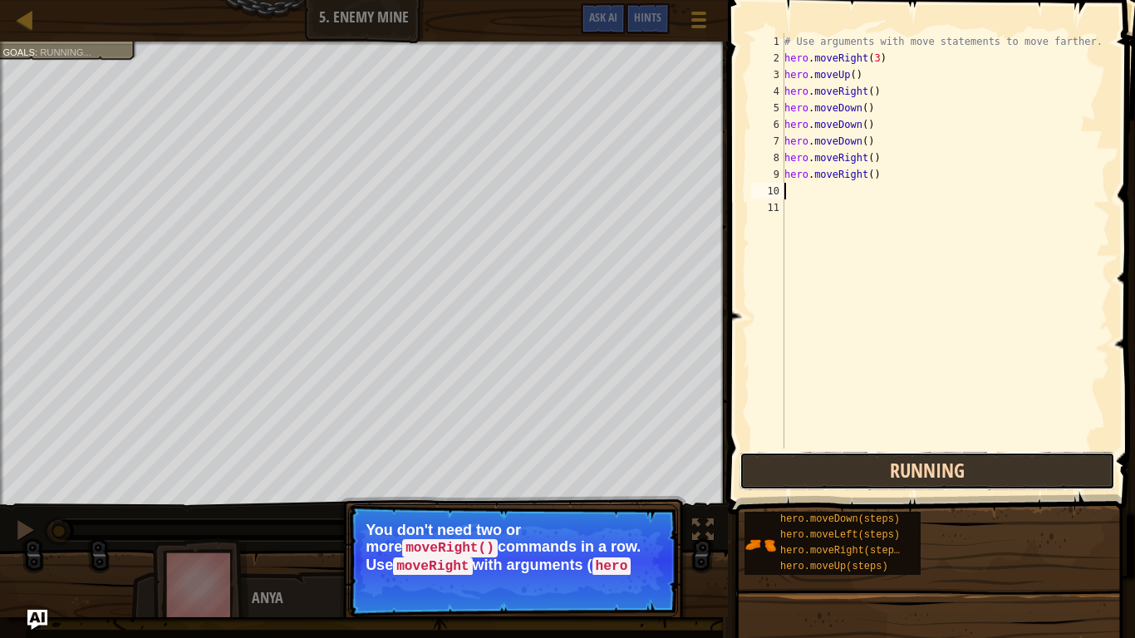
click at [936, 469] on button "Running" at bounding box center [928, 471] width 376 height 38
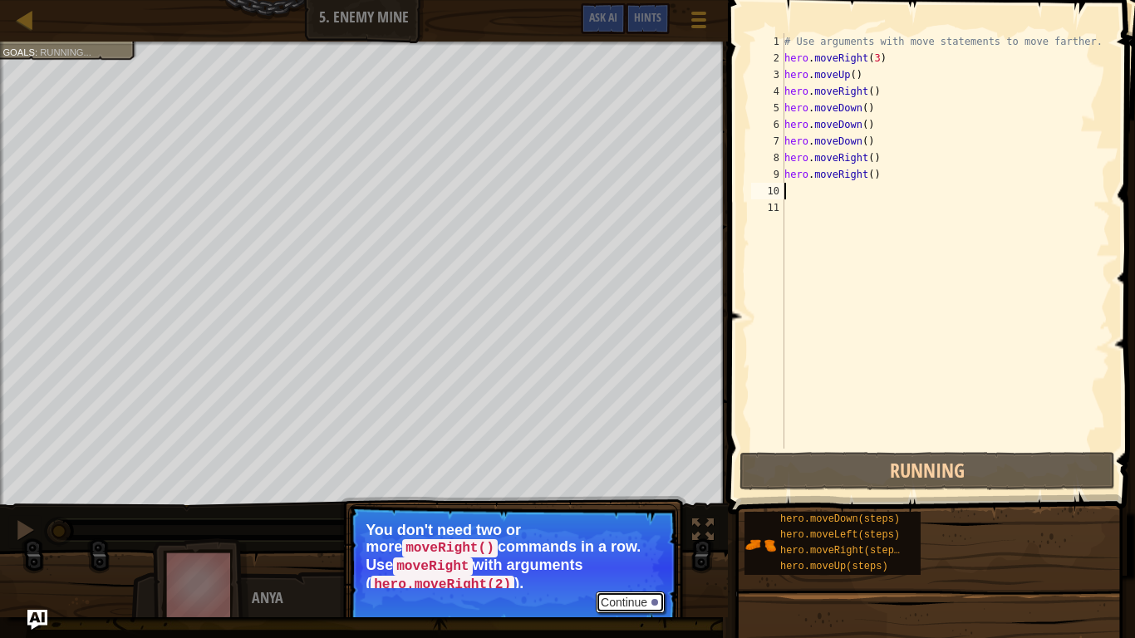
click at [627, 525] on button "Continue" at bounding box center [630, 603] width 69 height 22
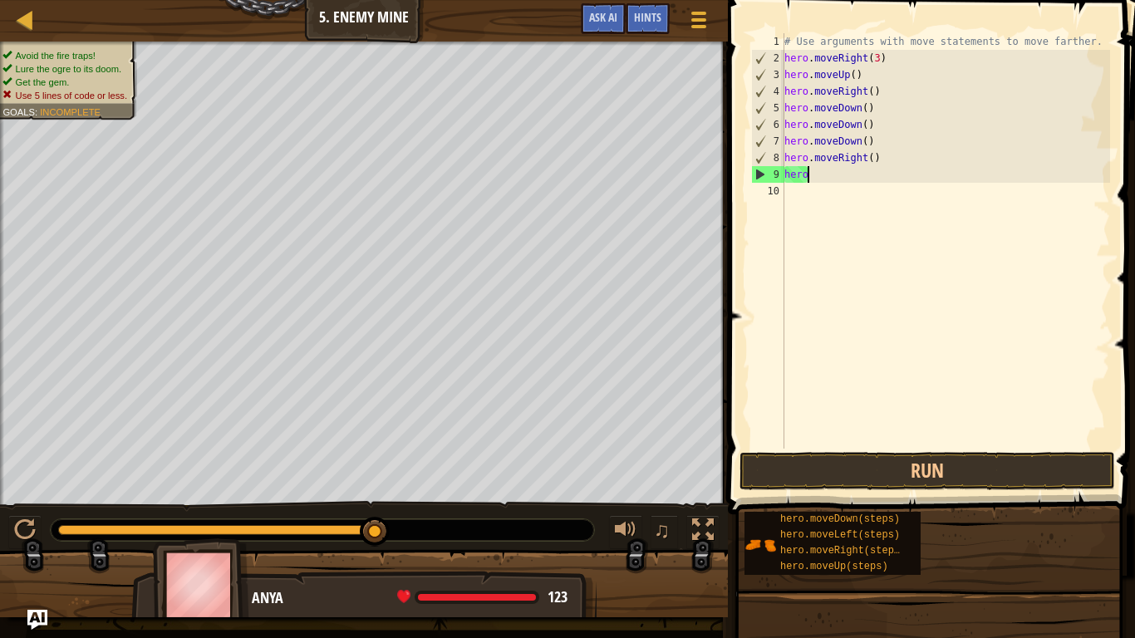
type textarea "h"
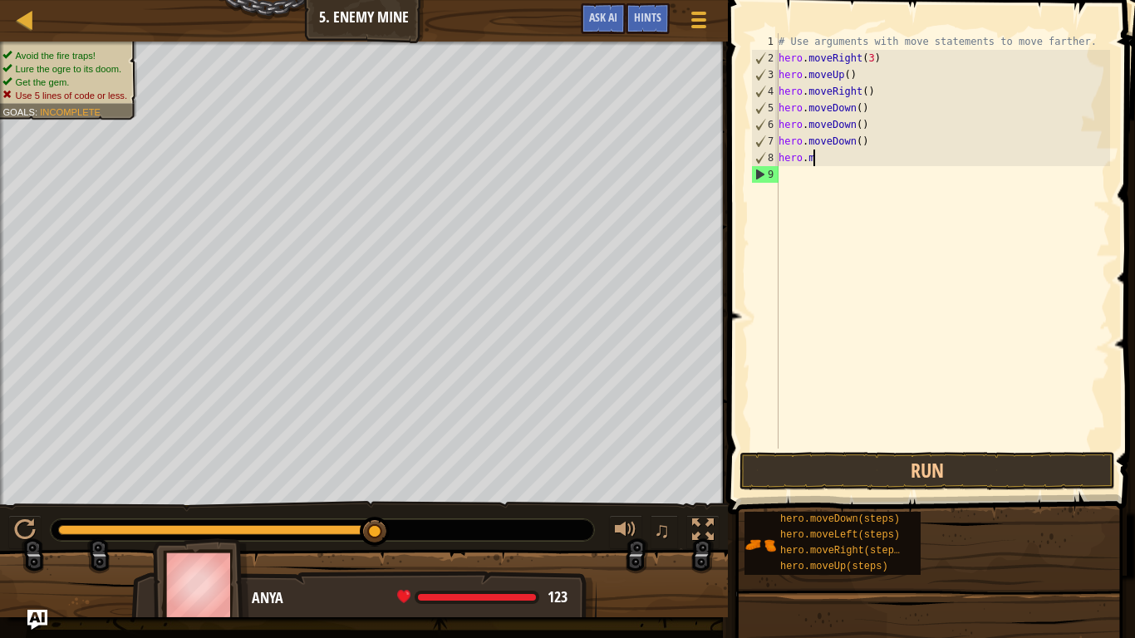
type textarea "h"
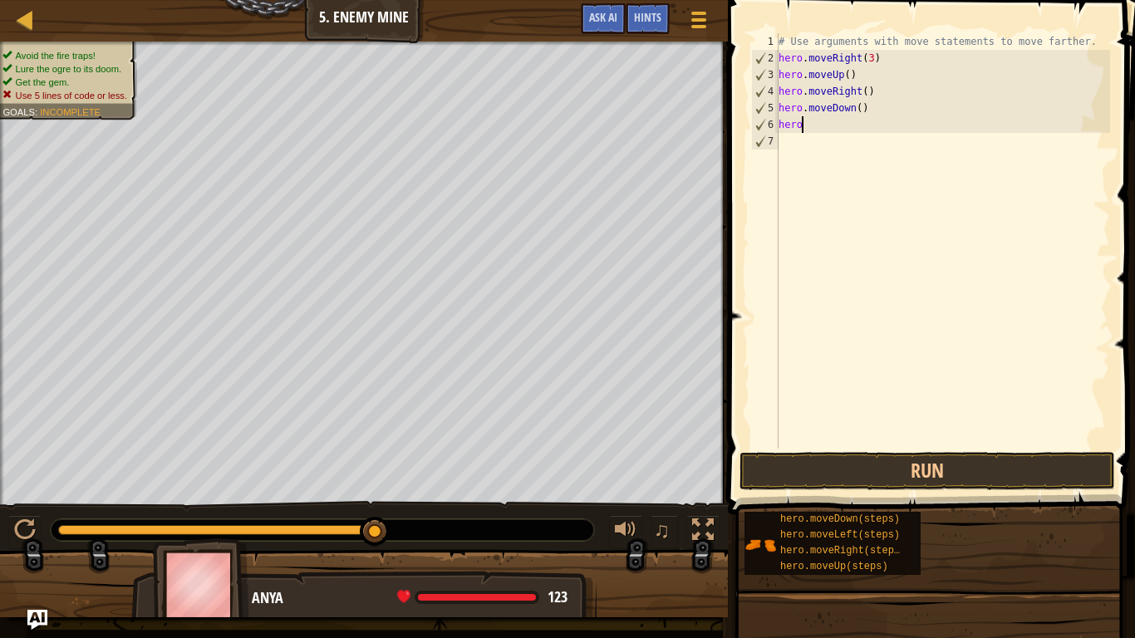
type textarea "h"
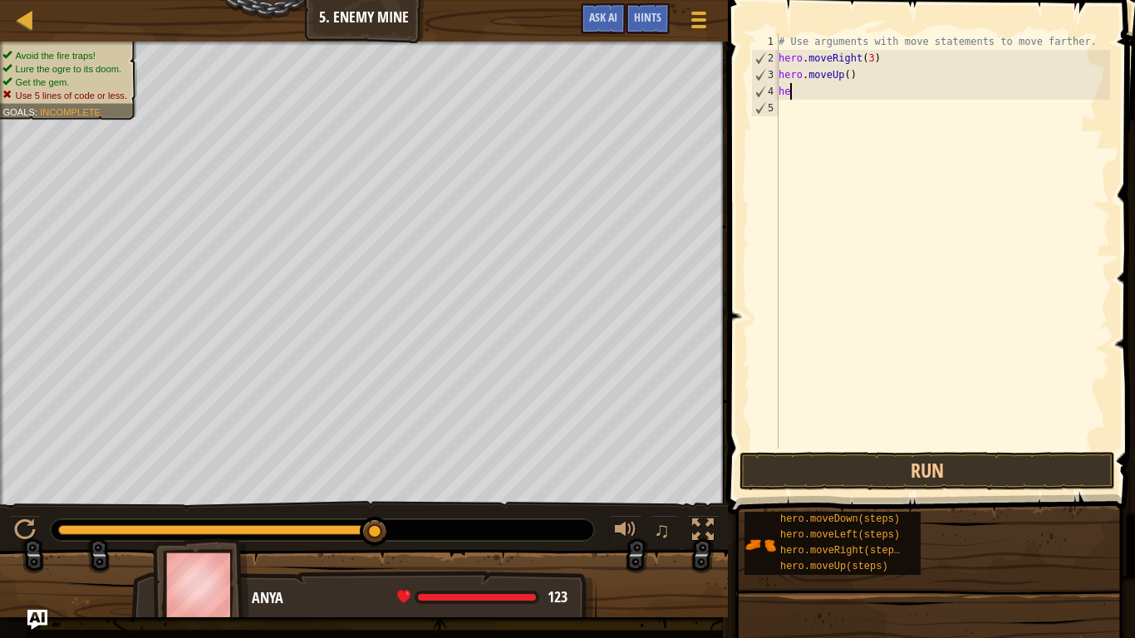
type textarea "h"
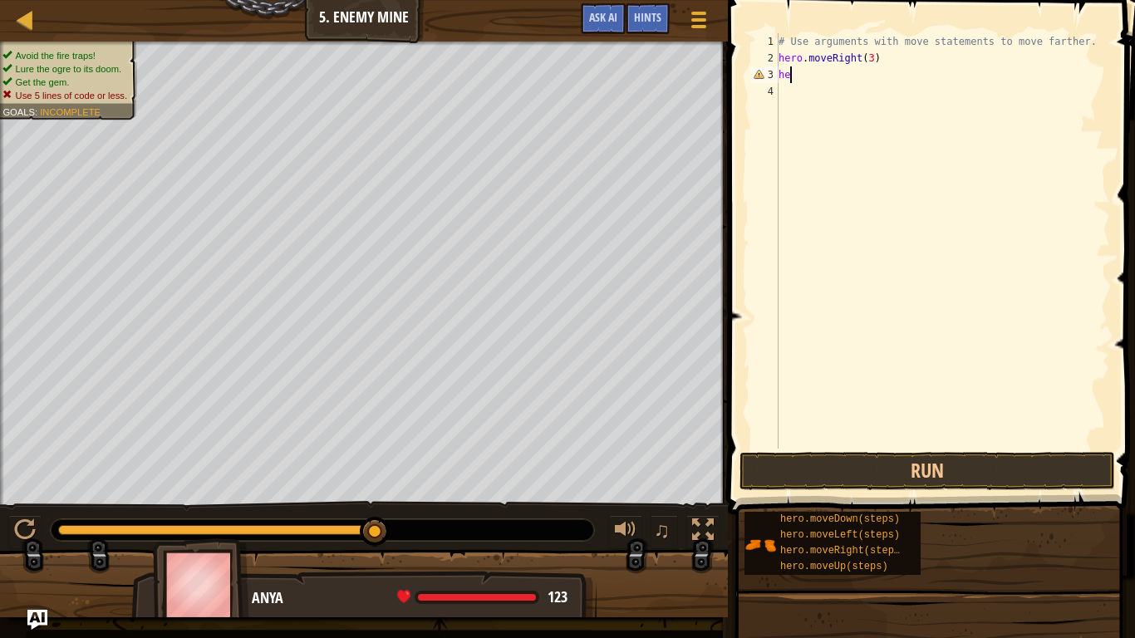
type textarea "h"
type textarea "m"
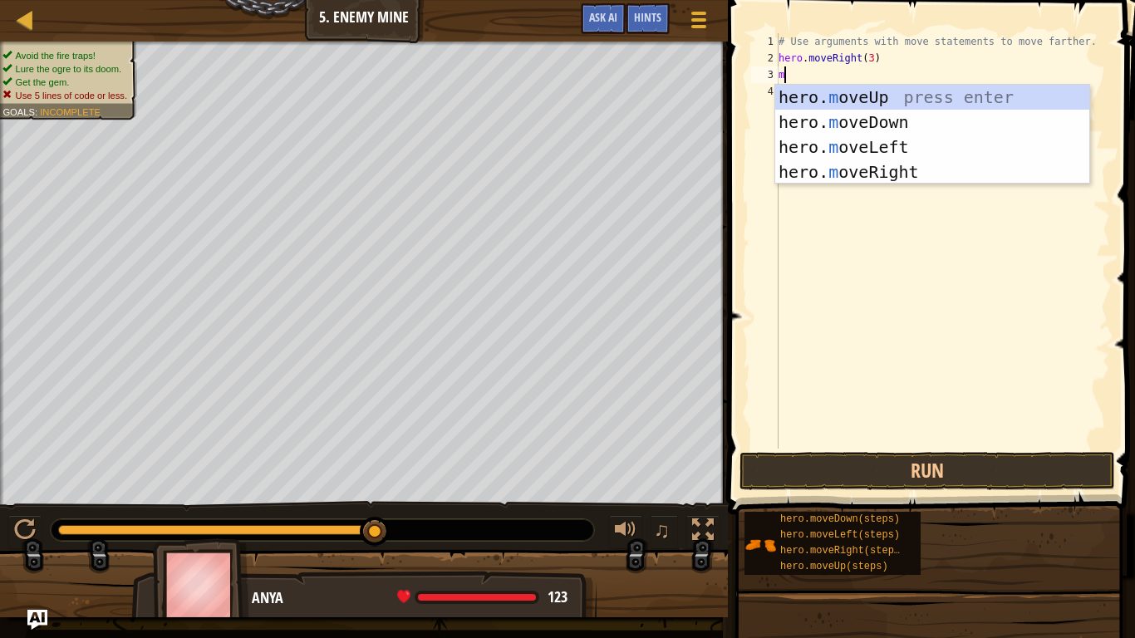
click at [930, 99] on div "hero. m oveUp press enter hero. m oveDown press enter hero. m oveLeft press ent…" at bounding box center [932, 160] width 314 height 150
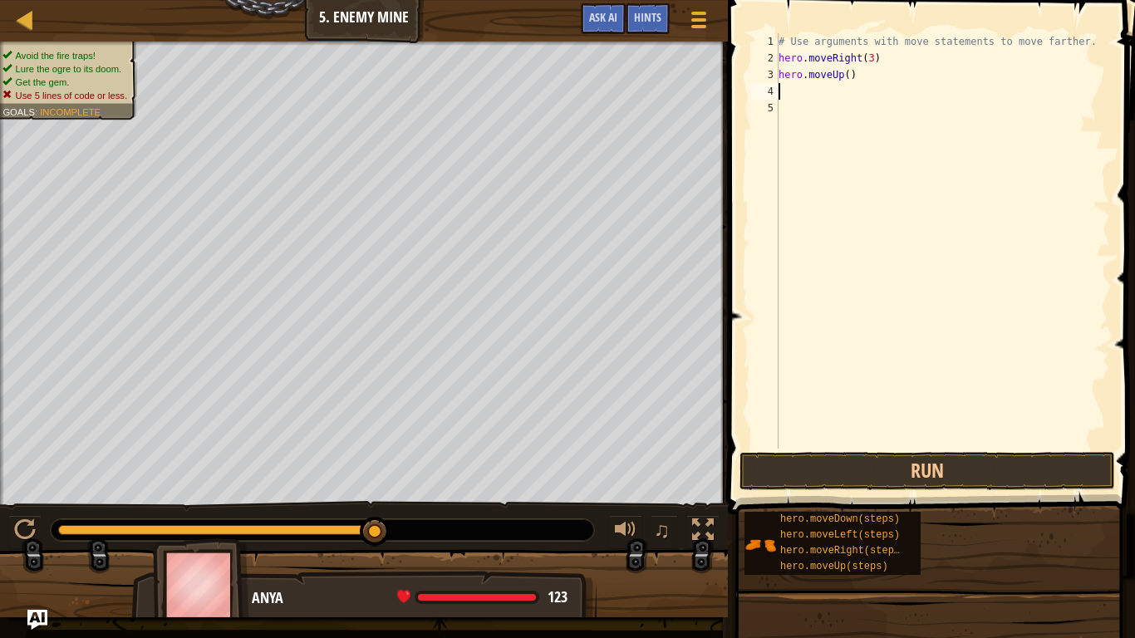
type textarea "m"
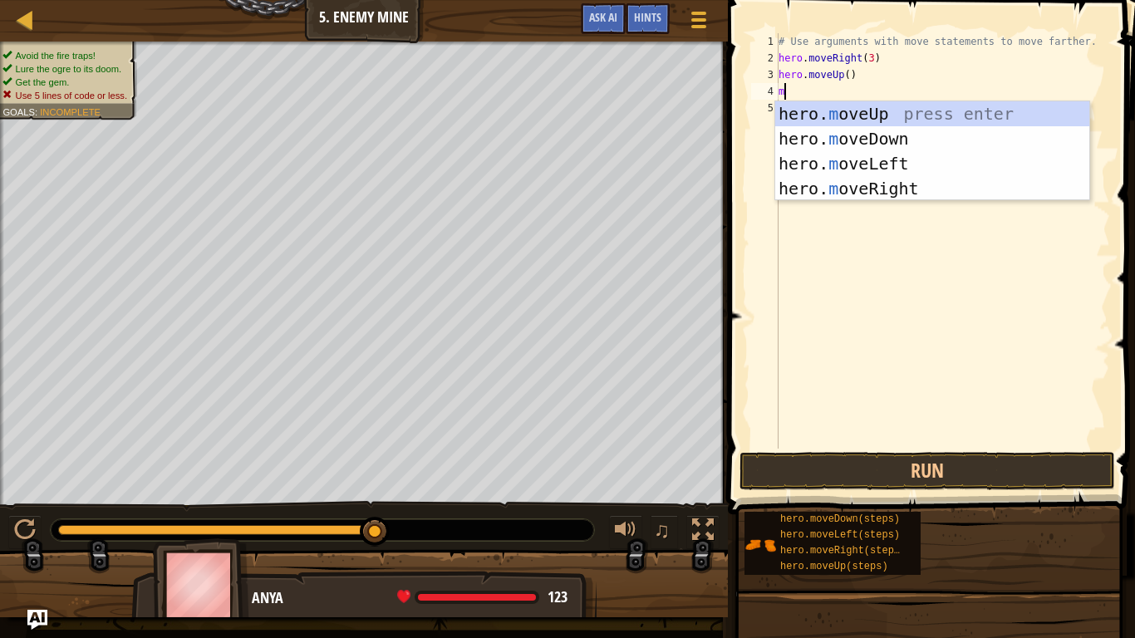
click at [900, 189] on div "hero. m oveUp press enter hero. m oveDown press enter hero. m oveLeft press ent…" at bounding box center [932, 176] width 314 height 150
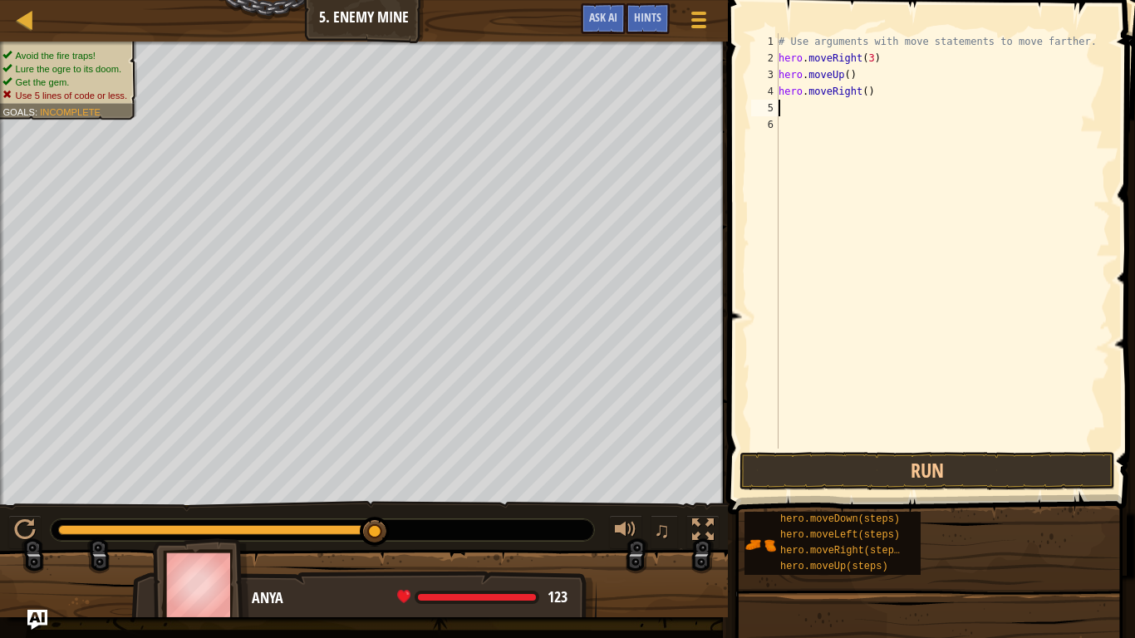
type textarea "m"
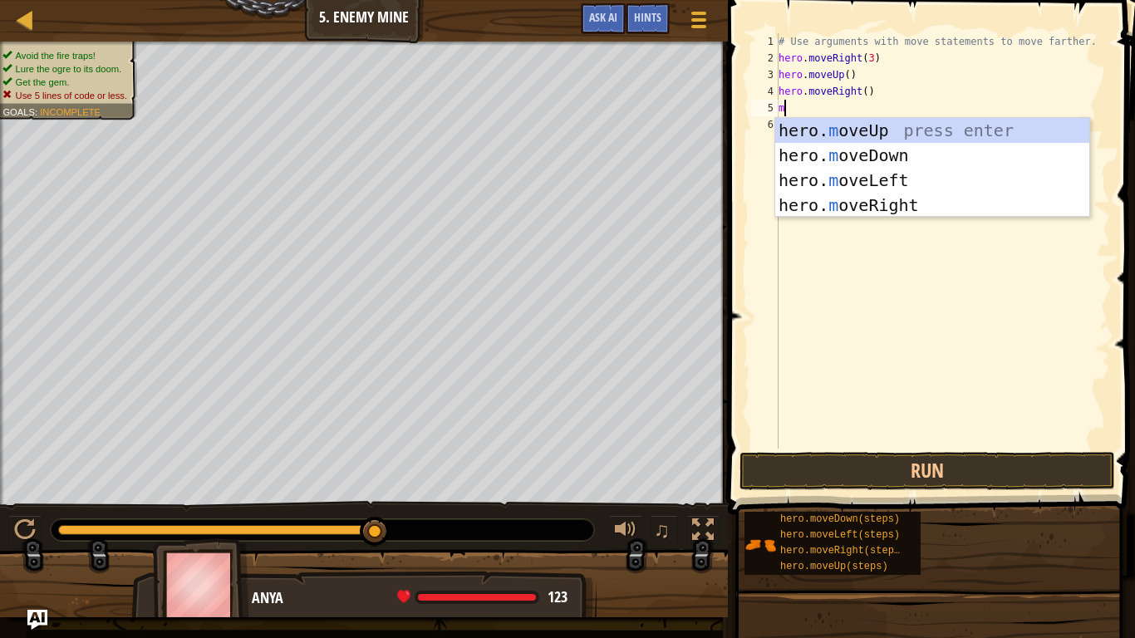
click at [919, 165] on div "hero. m oveUp press enter hero. m oveDown press enter hero. m oveLeft press ent…" at bounding box center [932, 193] width 314 height 150
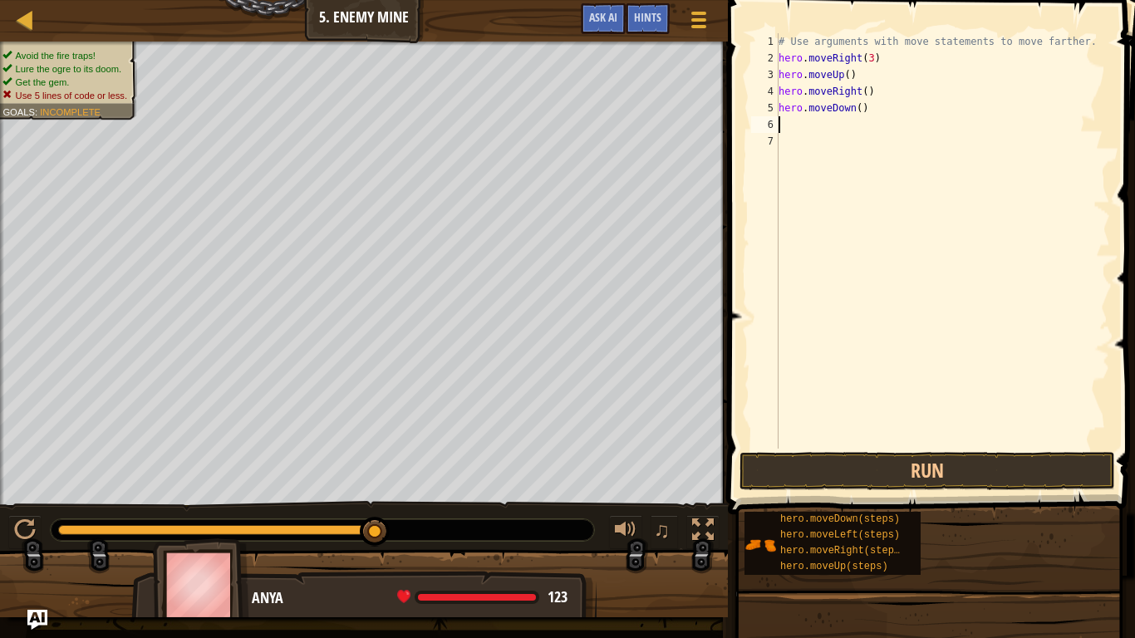
click at [872, 108] on div "# Use arguments with move statements to move farther. hero . moveRight ( 3 ) he…" at bounding box center [942, 257] width 335 height 449
type textarea "hero.moveDown(3)"
click at [808, 132] on div "# Use arguments with move statements to move farther. hero . moveRight ( 3 ) he…" at bounding box center [942, 257] width 335 height 449
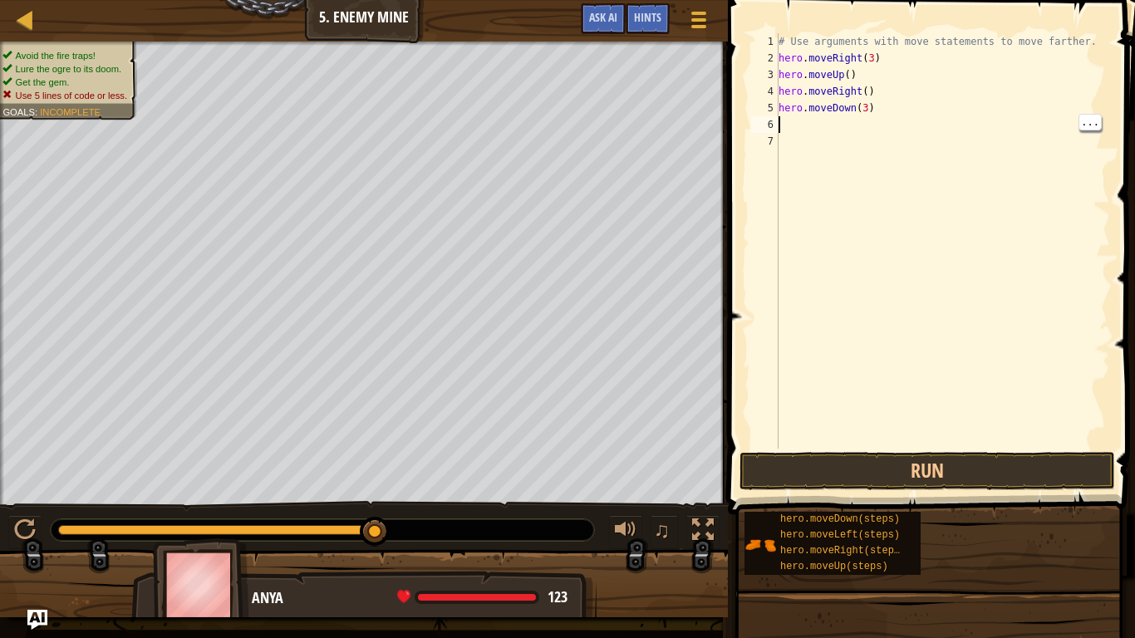
type textarea "m"
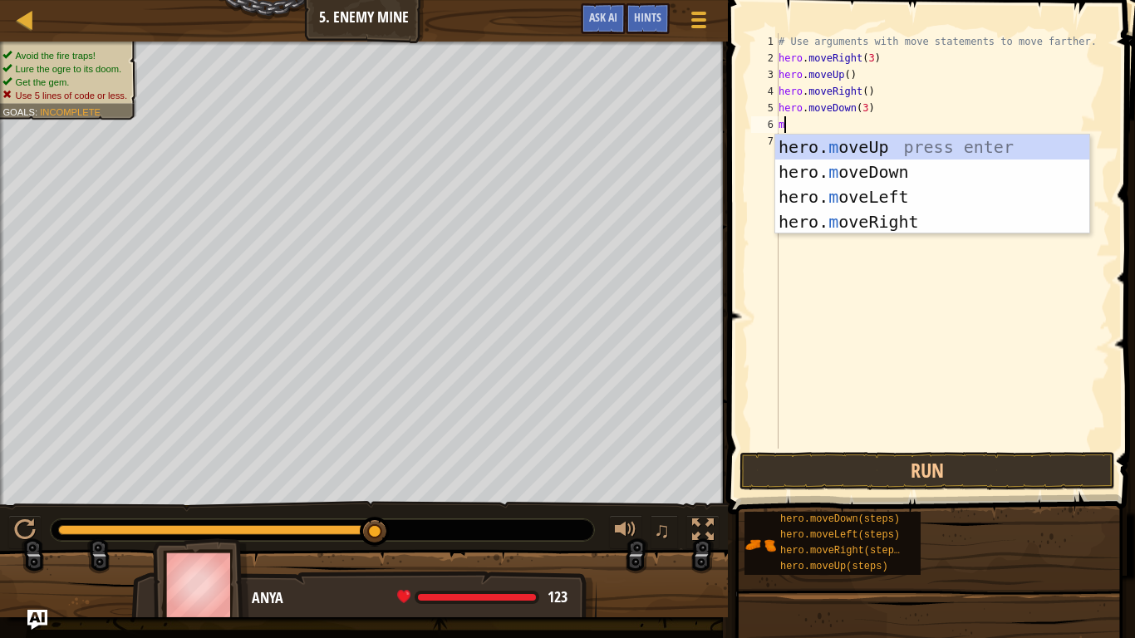
click at [924, 230] on div "hero. m oveUp press enter hero. m oveDown press enter hero. m oveLeft press ent…" at bounding box center [932, 210] width 314 height 150
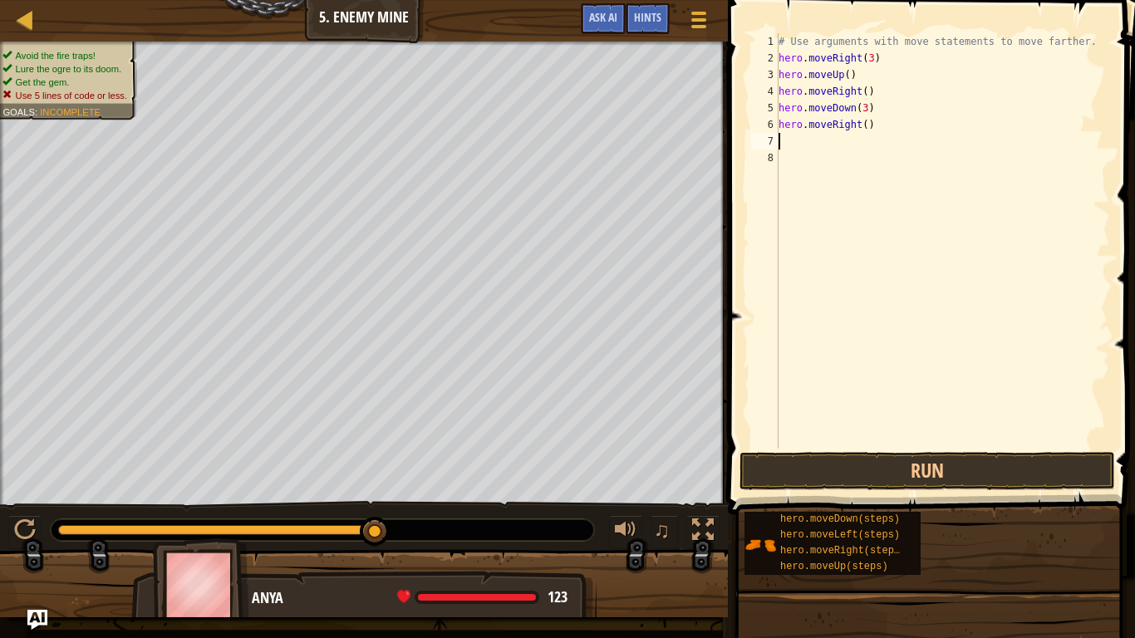
click at [898, 127] on div "# Use arguments with move statements to move farther. hero . moveRight ( 3 ) he…" at bounding box center [942, 257] width 335 height 449
type textarea "hero.moveRight(2)"
click at [928, 466] on button "Run" at bounding box center [928, 471] width 376 height 38
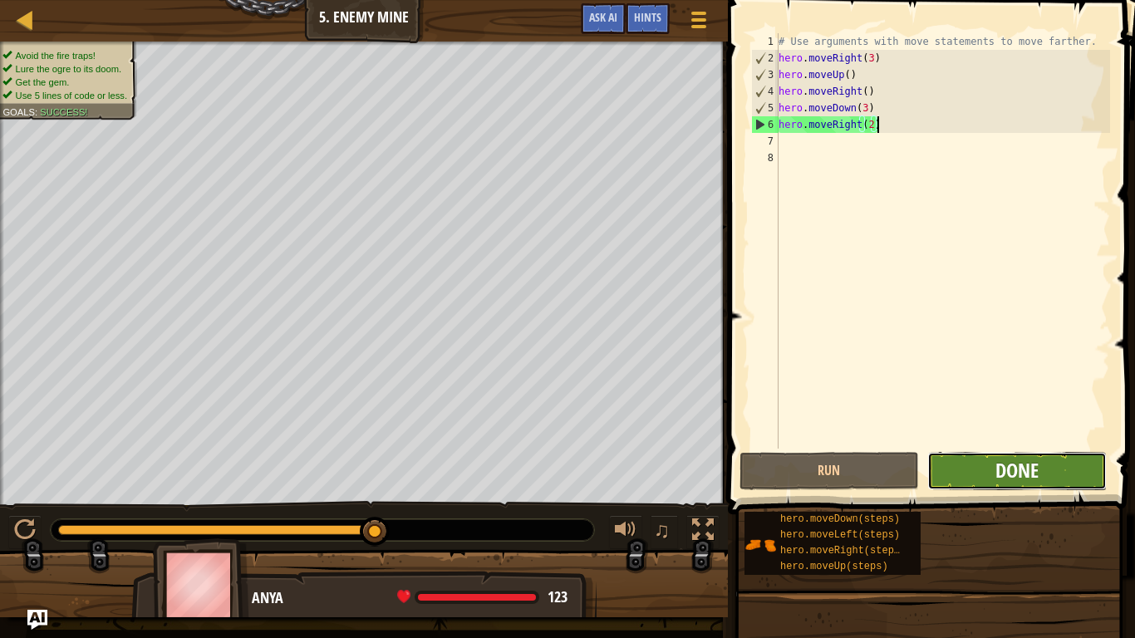
click at [1038, 468] on span "Done" at bounding box center [1016, 470] width 43 height 27
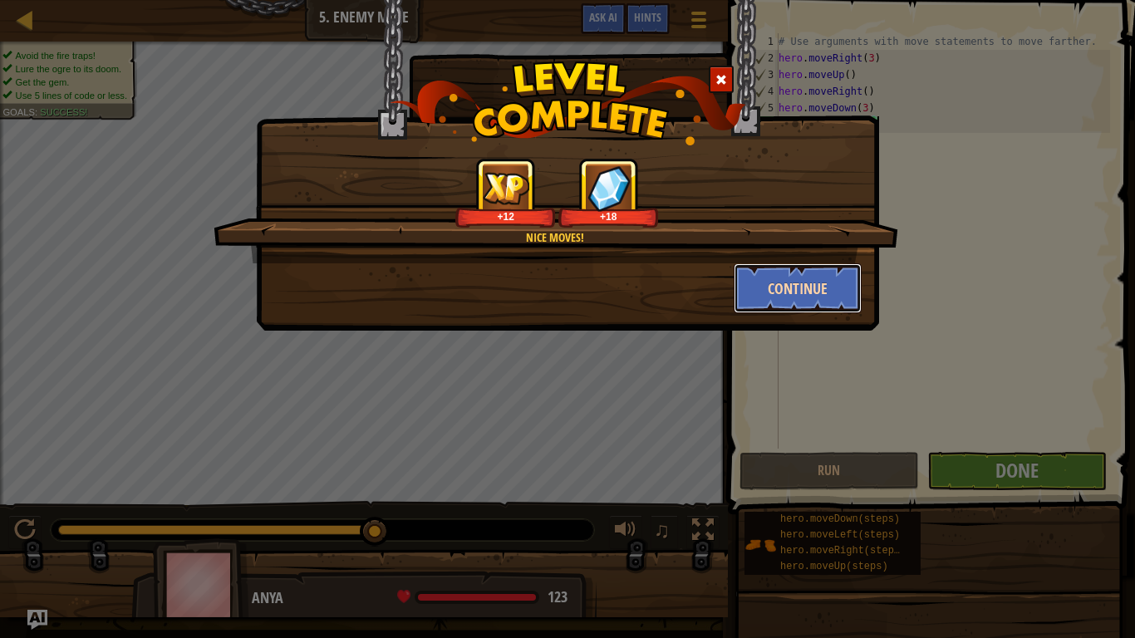
click at [792, 288] on button "Continue" at bounding box center [798, 288] width 129 height 50
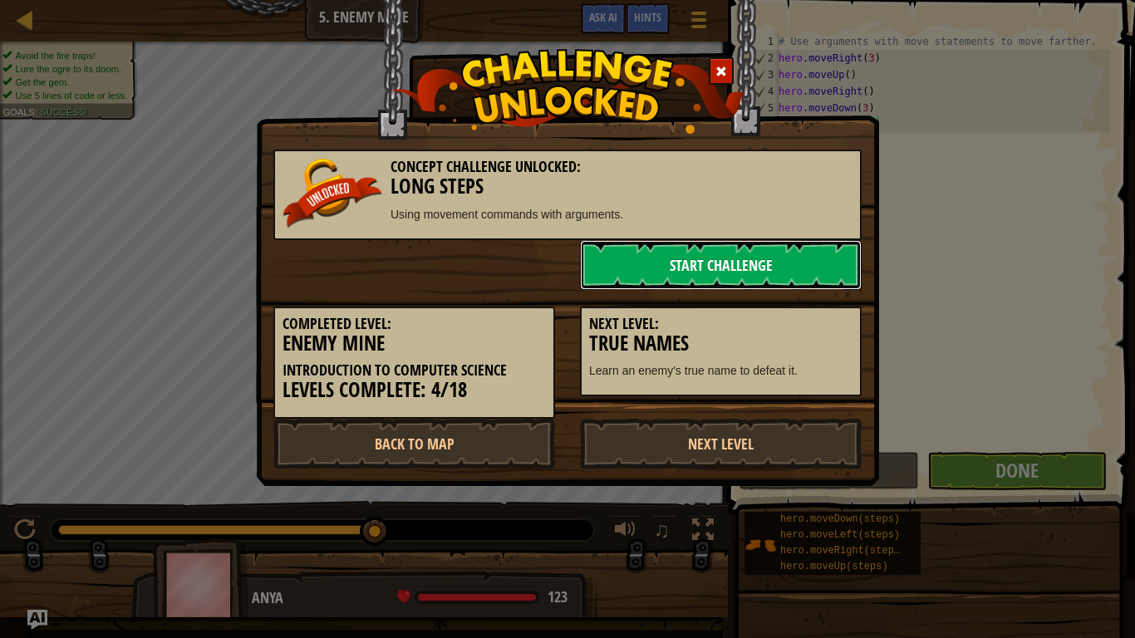
click at [771, 269] on link "Start Challenge" at bounding box center [721, 265] width 282 height 50
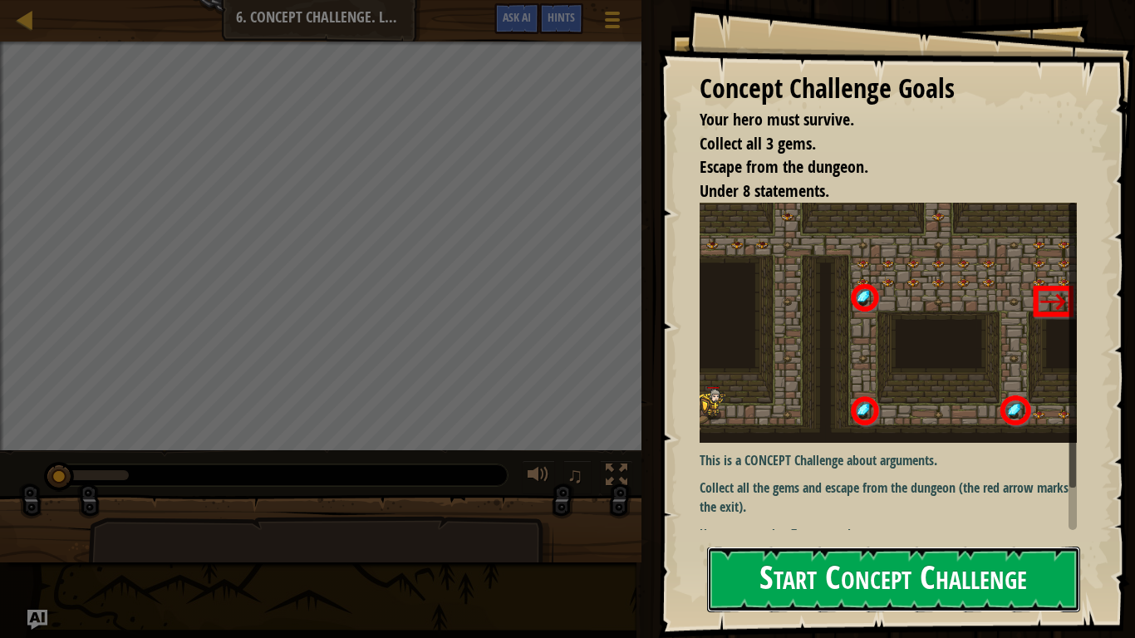
click at [976, 525] on button "Start Concept Challenge" at bounding box center [893, 580] width 373 height 66
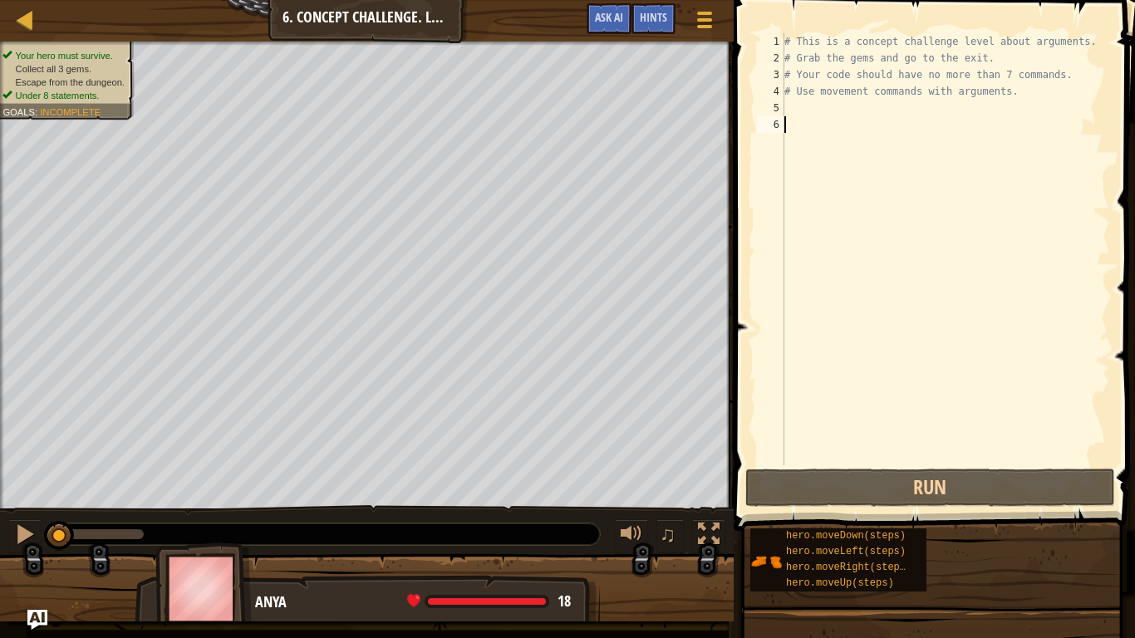
click at [214, 525] on img at bounding box center [203, 589] width 96 height 92
click at [206, 525] on img at bounding box center [203, 589] width 96 height 92
click at [838, 43] on div "# This is a concept challenge level about arguments. # Grab the gems and go to …" at bounding box center [945, 265] width 329 height 465
type textarea "# This is a concept challenge level about arguments."
click at [899, 114] on div "# This is a concept challenge level about arguments. # Grab the gems and go to …" at bounding box center [945, 265] width 329 height 465
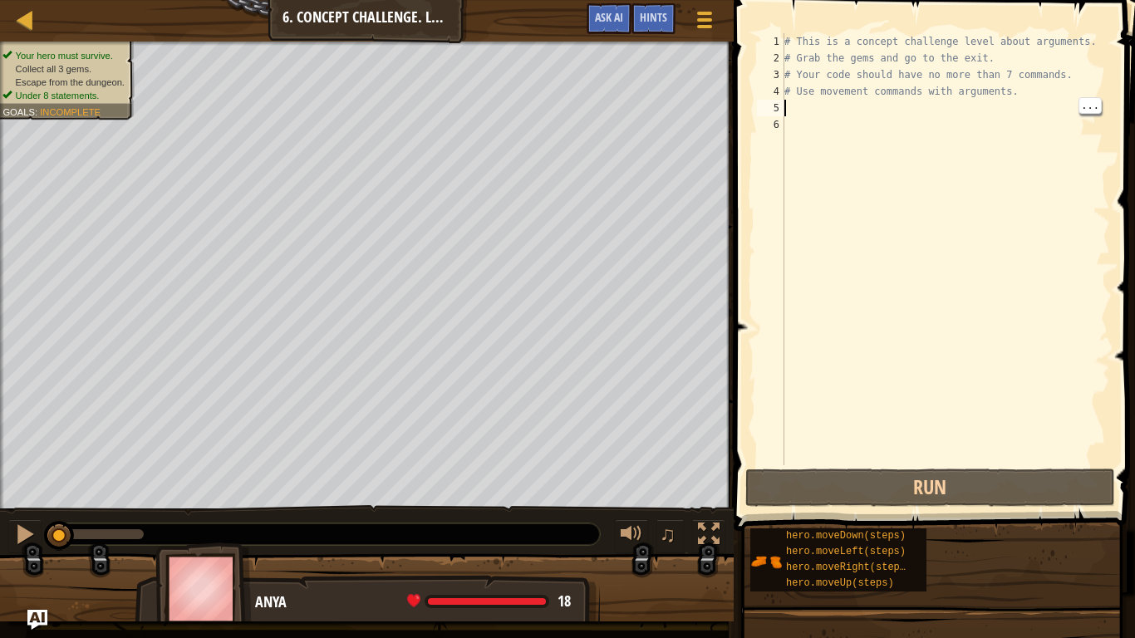
type textarea "m"
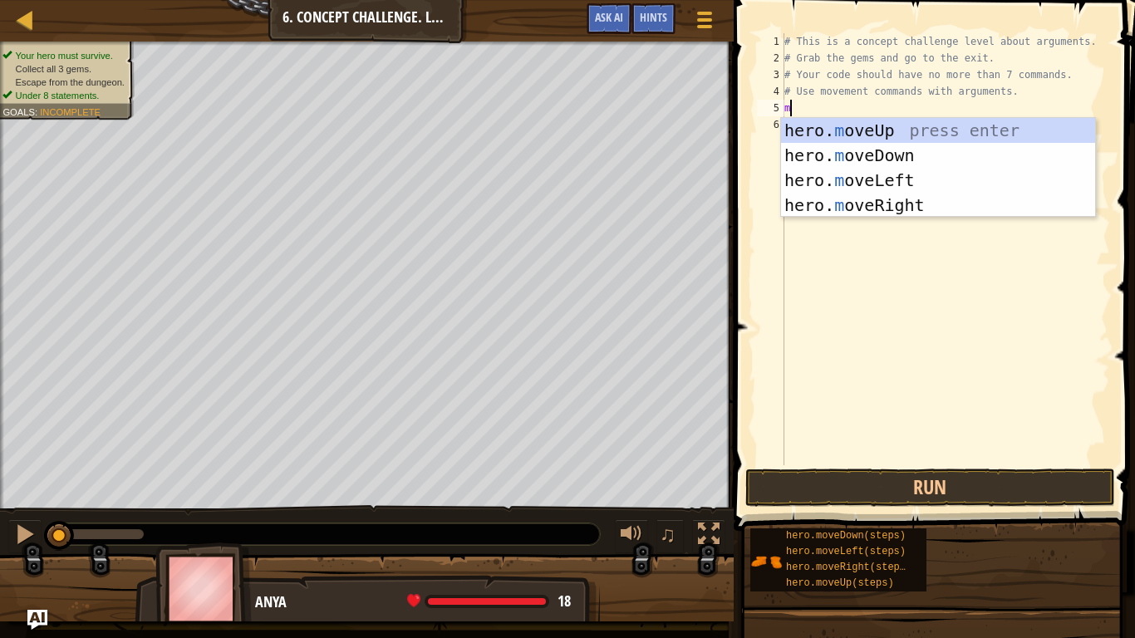
click at [907, 209] on div "hero. m oveUp press enter hero. m oveDown press enter hero. m oveLeft press ent…" at bounding box center [938, 193] width 314 height 150
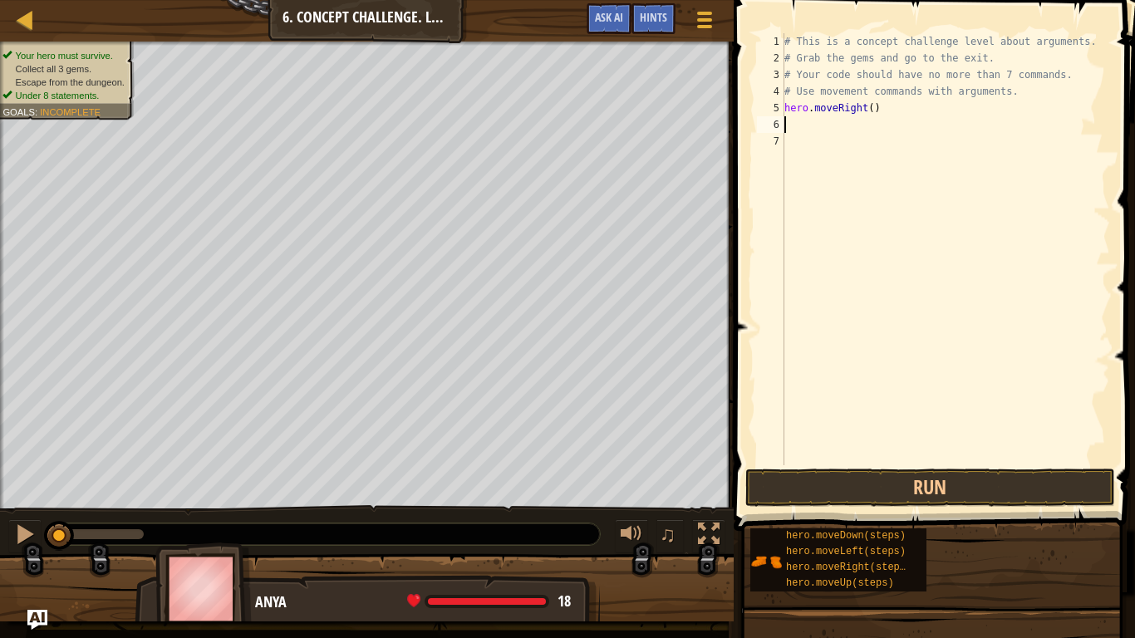
type textarea "m"
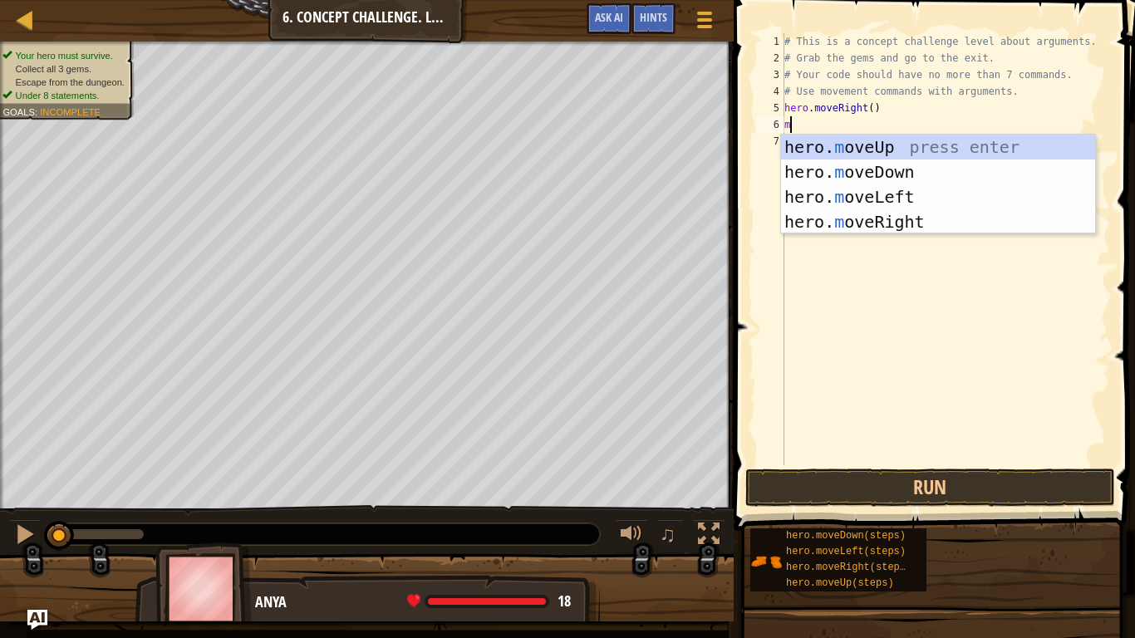
click at [926, 155] on div "hero. m oveUp press enter hero. m oveDown press enter hero. m oveLeft press ent…" at bounding box center [938, 210] width 314 height 150
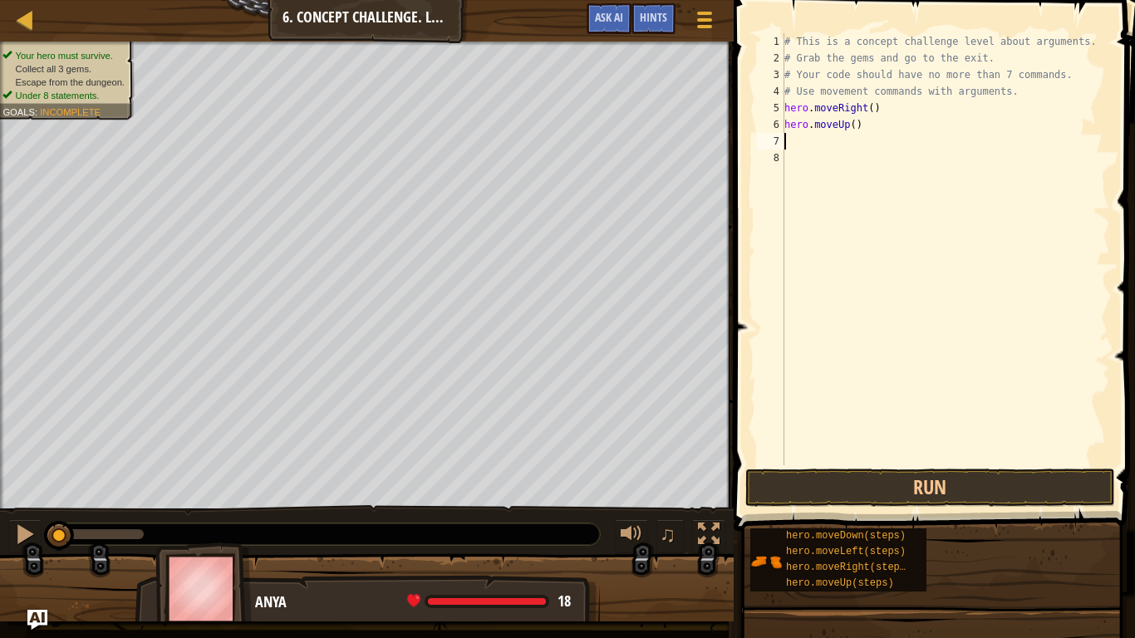
click at [889, 132] on div "# This is a concept challenge level about arguments. # Grab the gems and go to …" at bounding box center [945, 265] width 329 height 465
type textarea "hero.moveUp(3)"
click at [838, 168] on div "# This is a concept challenge level about arguments. # Grab the gems and go to …" at bounding box center [945, 265] width 329 height 465
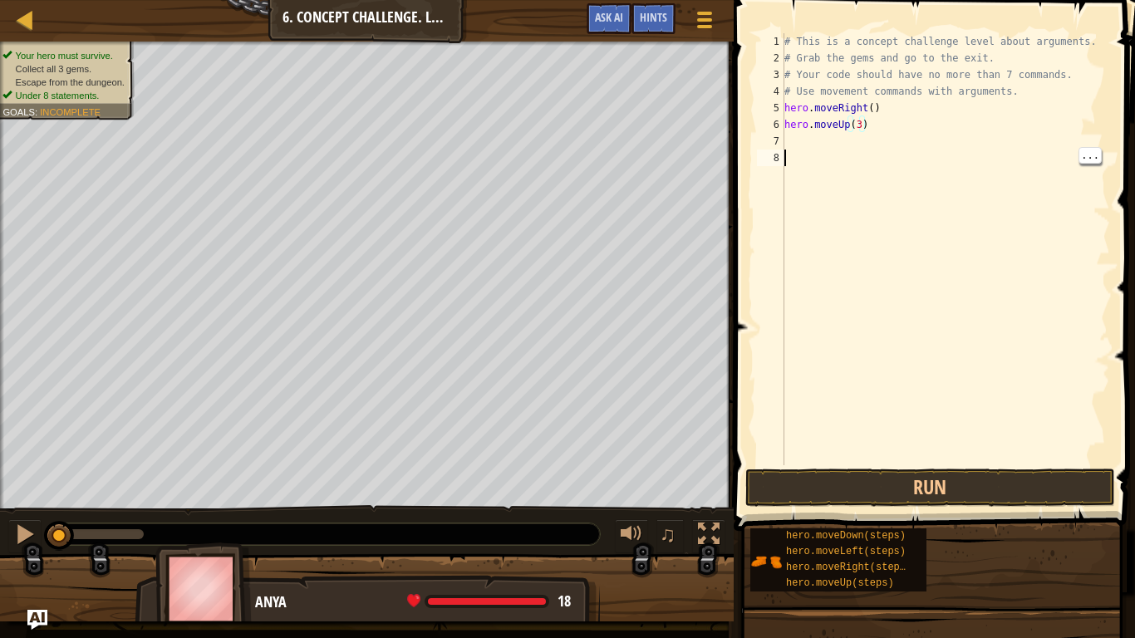
scroll to position [7, 0]
click at [846, 145] on div "# This is a concept challenge level about arguments. # Grab the gems and go to …" at bounding box center [945, 265] width 329 height 465
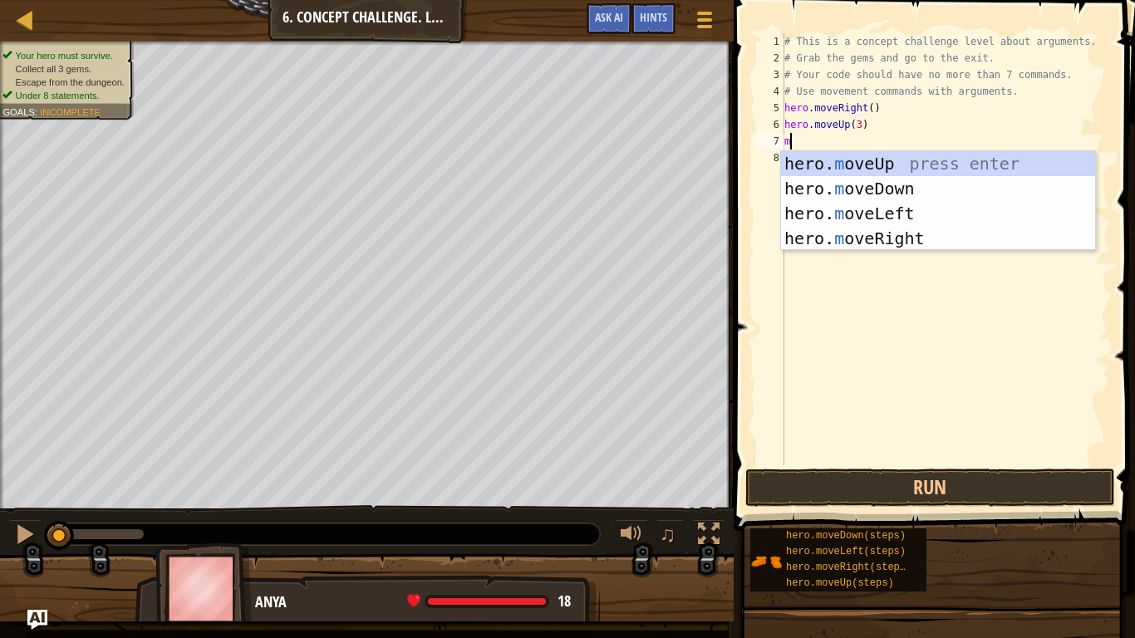
type textarea "m"
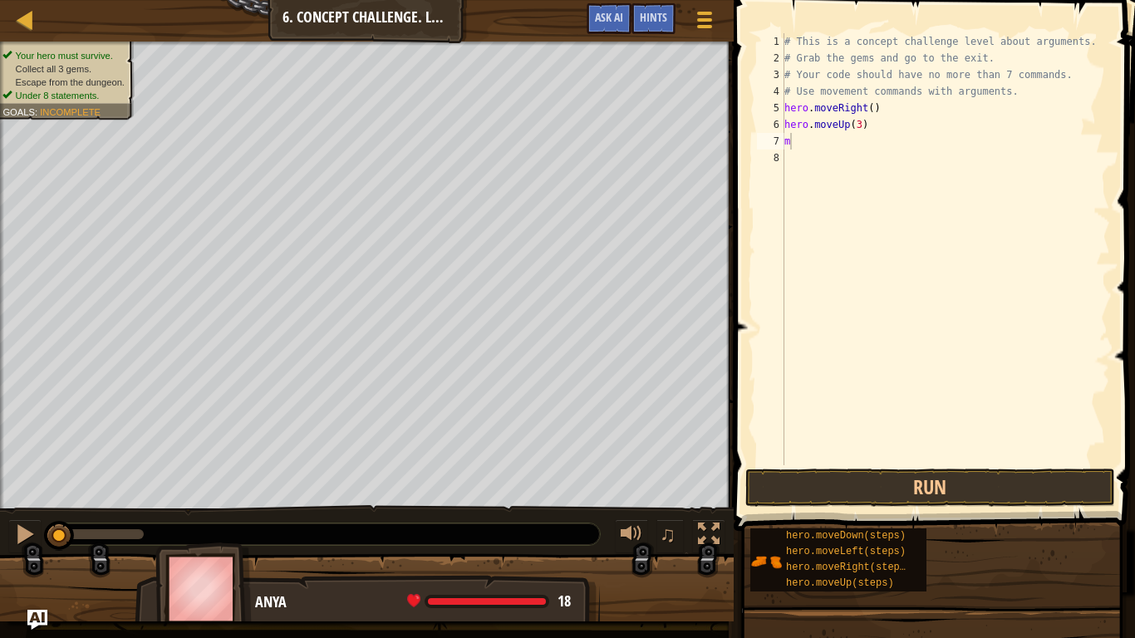
click at [832, 162] on div "# This is a concept challenge level about arguments. # Grab the gems and go to …" at bounding box center [945, 265] width 329 height 465
click at [854, 136] on div "# This is a concept challenge level about arguments. # Grab the gems and go to …" at bounding box center [945, 265] width 329 height 465
type textarea "m"
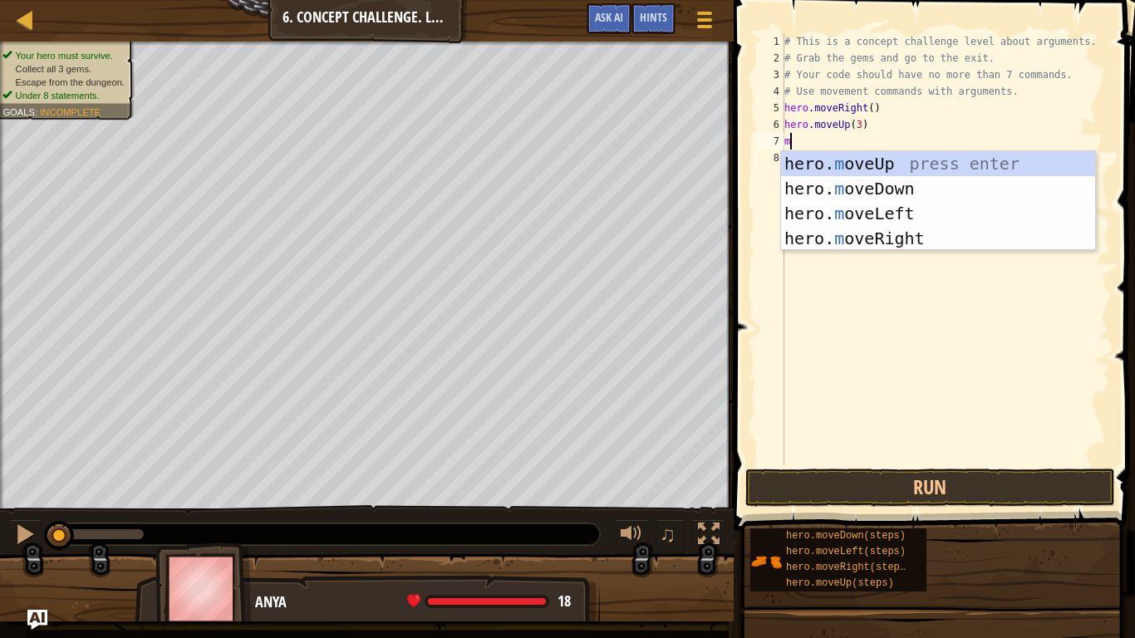
click at [848, 244] on div "hero. m oveUp press enter hero. m oveDown press enter hero. m oveLeft press ent…" at bounding box center [938, 226] width 314 height 150
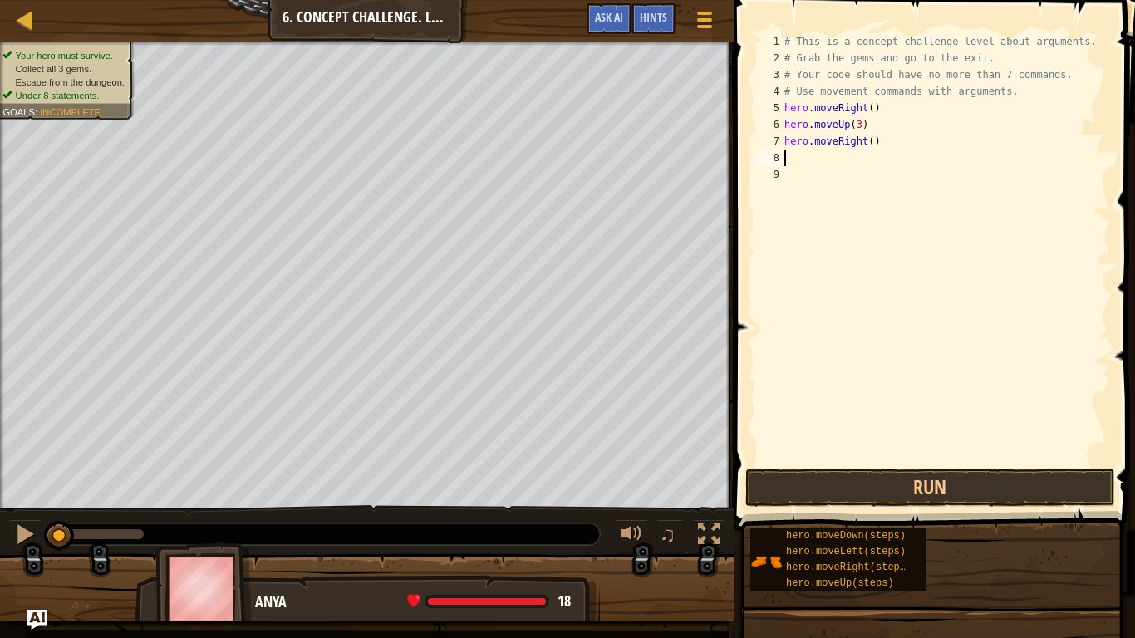
click at [904, 131] on div "# This is a concept challenge level about arguments. # Grab the gems and go to …" at bounding box center [945, 265] width 329 height 465
type textarea "hero.moveUp(3)"
click at [911, 152] on div "# This is a concept challenge level about arguments. # Grab the gems and go to …" at bounding box center [945, 265] width 329 height 465
click at [920, 135] on div "# This is a concept challenge level about arguments. # Grab the gems and go to …" at bounding box center [945, 265] width 329 height 465
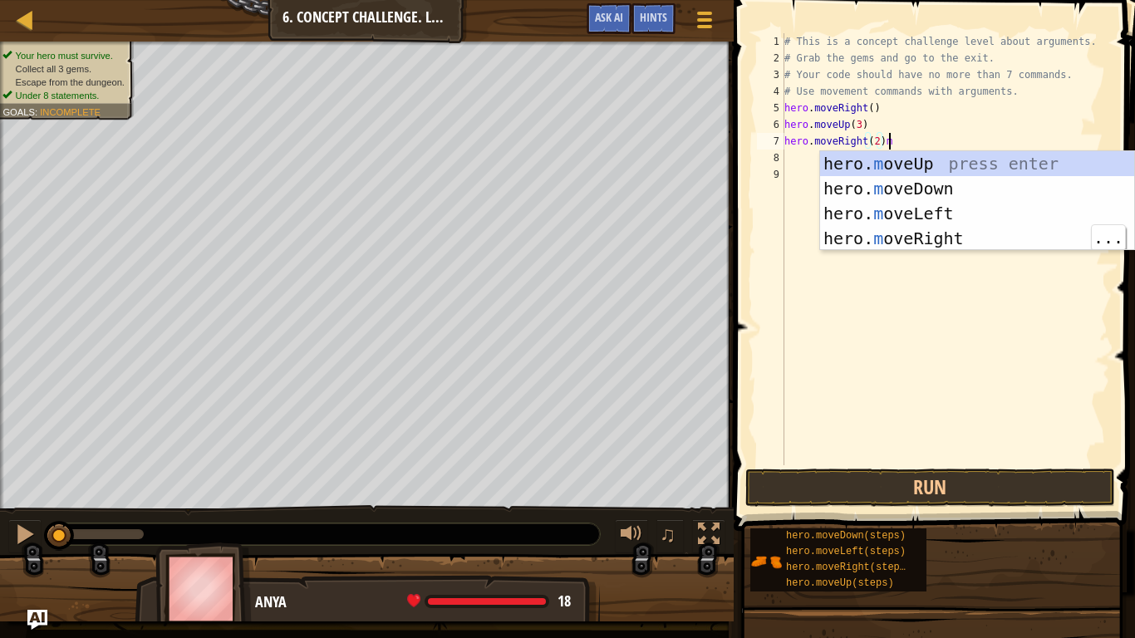
scroll to position [7, 14]
click at [961, 196] on div "hero. m oveUp press enter hero. m oveDown press enter hero. m oveLeft press ent…" at bounding box center [977, 226] width 314 height 150
type textarea "hero.moveRight(2)hero.moveDown()"
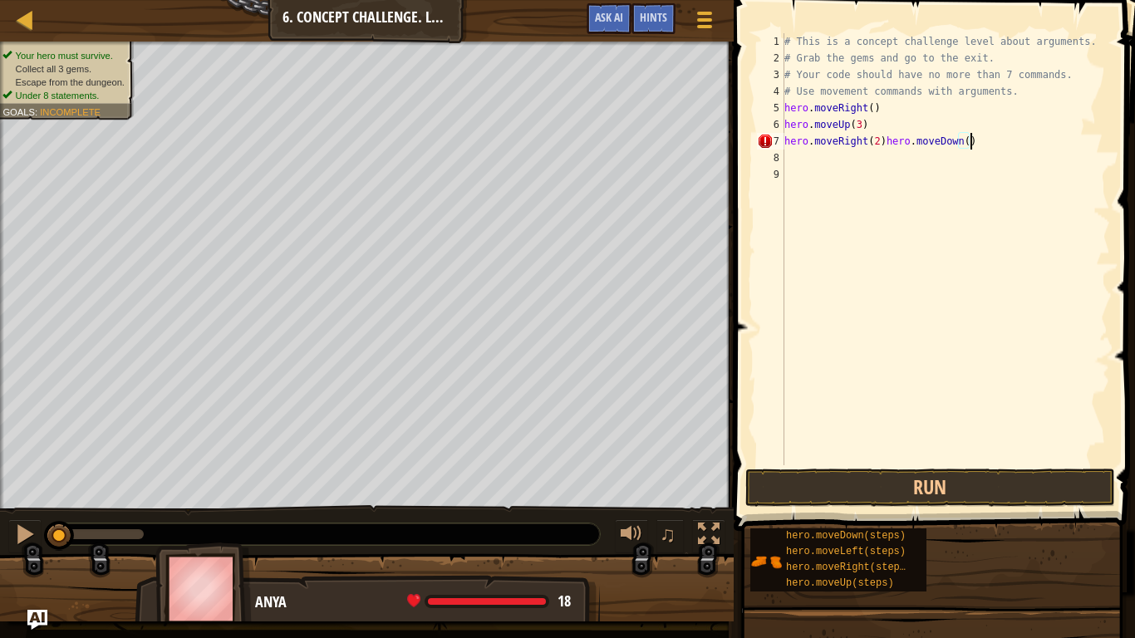
click at [1033, 150] on div "# This is a concept challenge level about arguments. # Grab the gems and go to …" at bounding box center [945, 265] width 329 height 465
click at [1000, 130] on div "# This is a concept challenge level about arguments. # Grab the gems and go to …" at bounding box center [945, 265] width 329 height 465
click at [1005, 144] on div "# This is a concept challenge level about arguments. # Grab the gems and go to …" at bounding box center [945, 265] width 329 height 465
type textarea "hero.moveRight(2)"
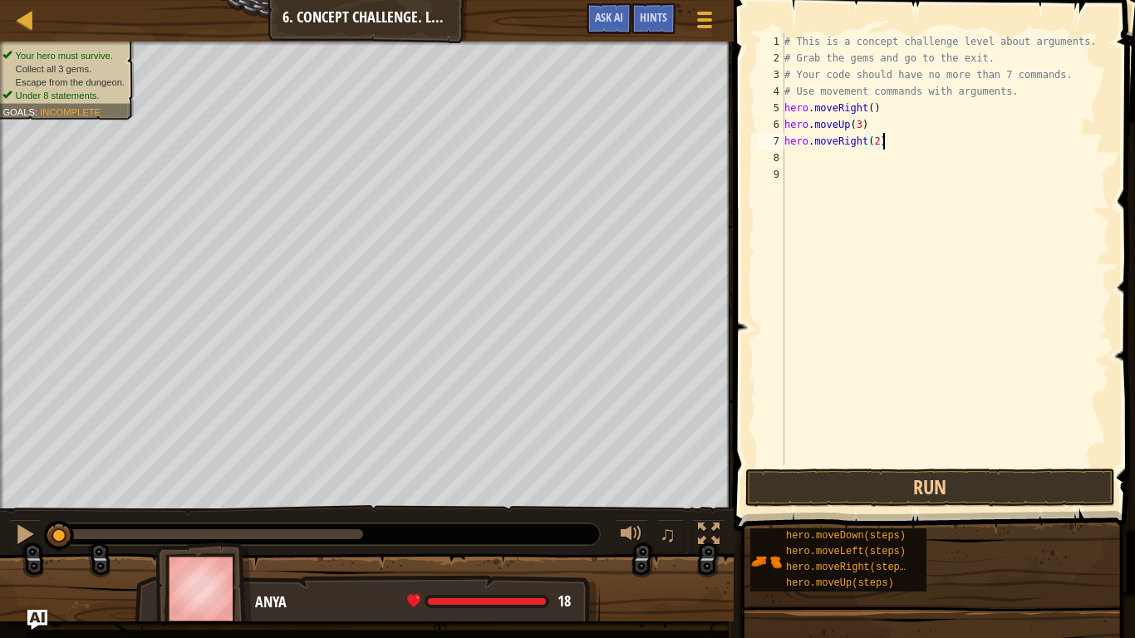
click at [803, 163] on div "# This is a concept challenge level about arguments. # Grab the gems and go to …" at bounding box center [945, 265] width 329 height 465
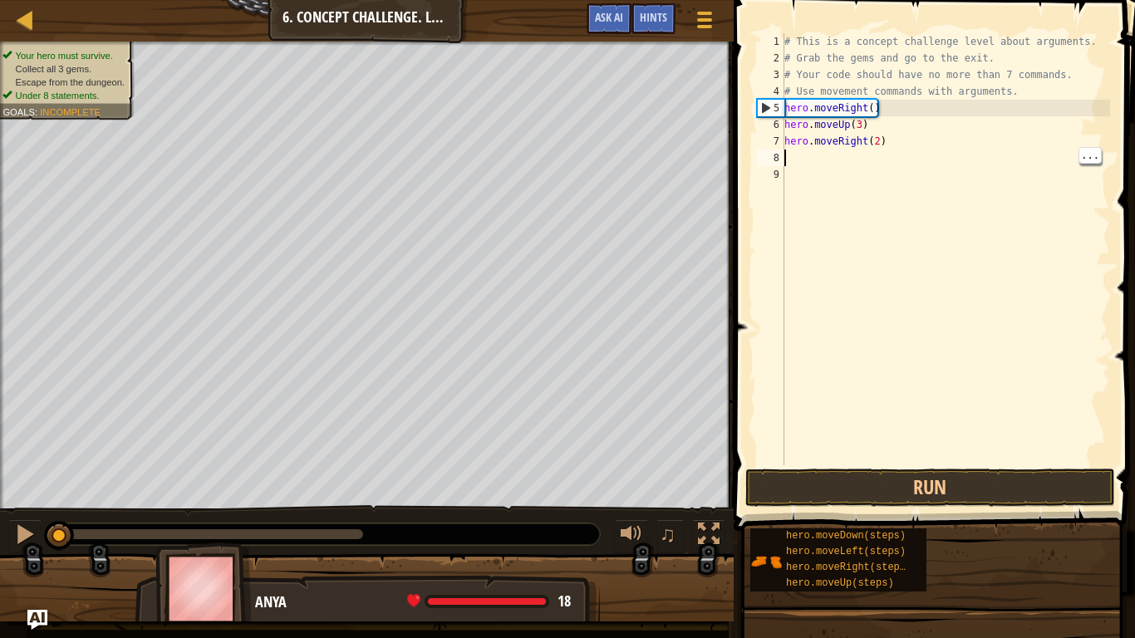
type textarea "m"
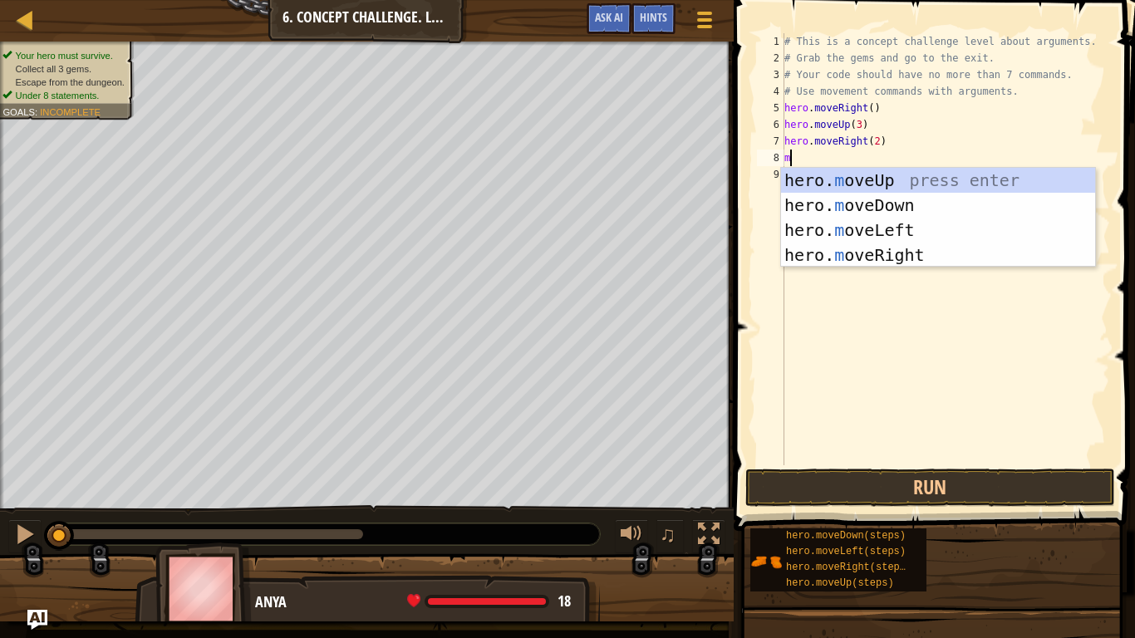
click at [927, 200] on div "hero. m oveUp press enter hero. m oveDown press enter hero. m oveLeft press ent…" at bounding box center [938, 243] width 314 height 150
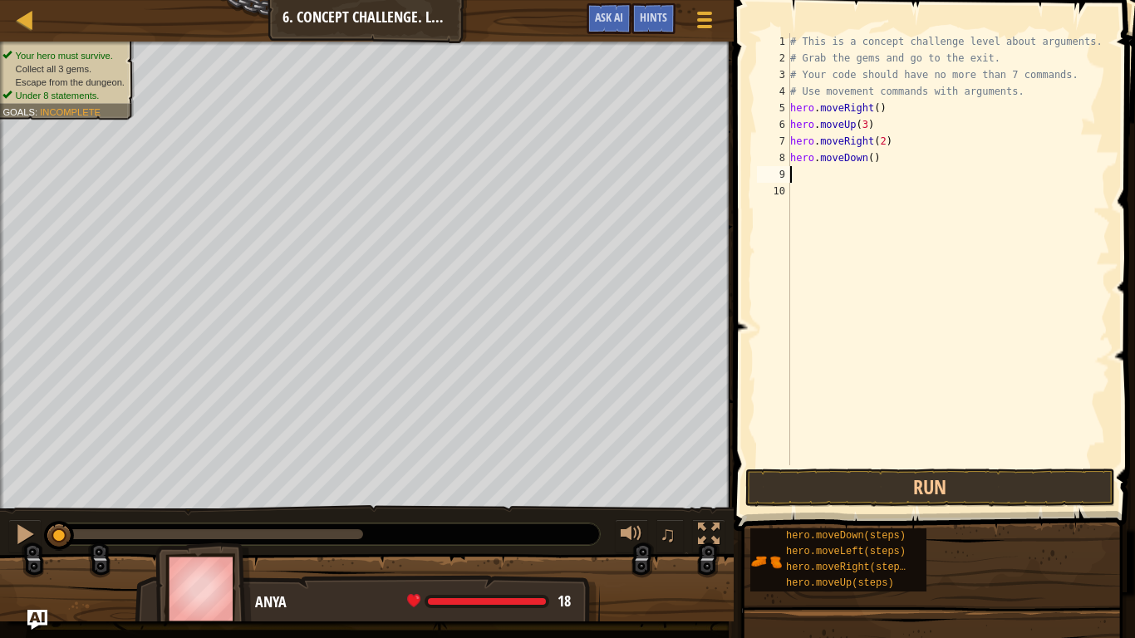
type textarea "m"
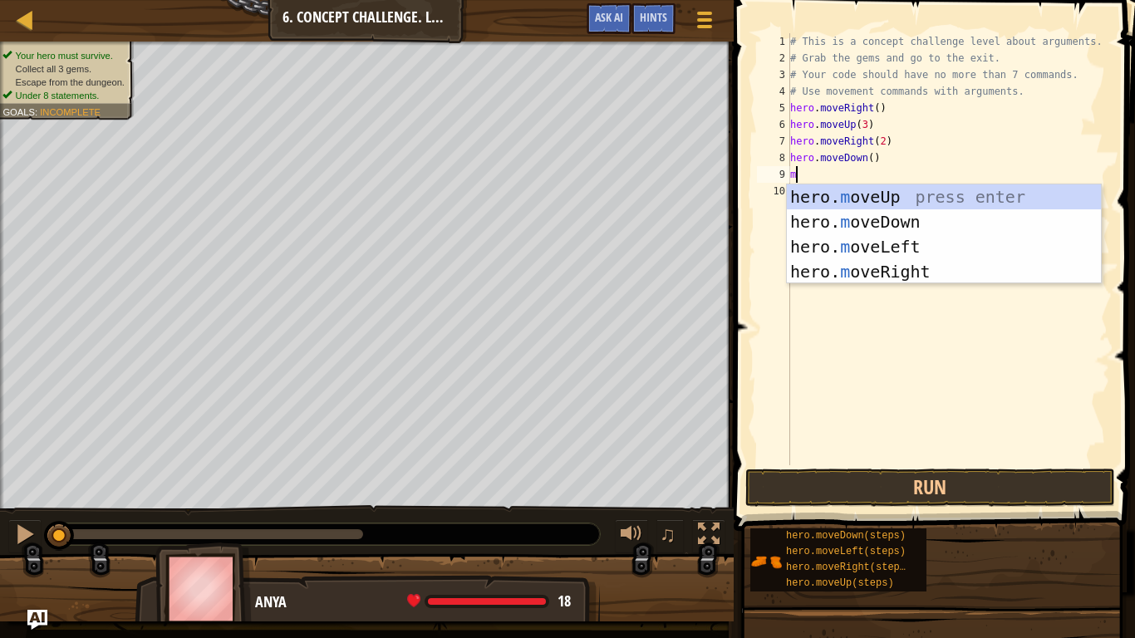
click at [956, 250] on div "hero. m oveUp press enter hero. m oveDown press enter hero. m oveLeft press ent…" at bounding box center [944, 259] width 314 height 150
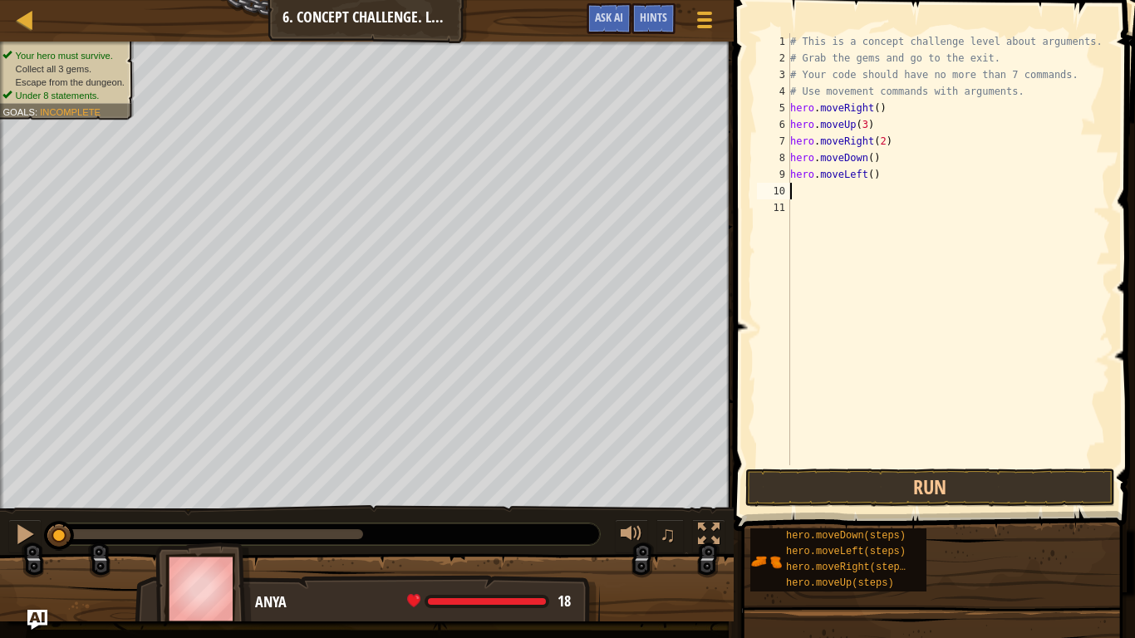
type textarea "m"
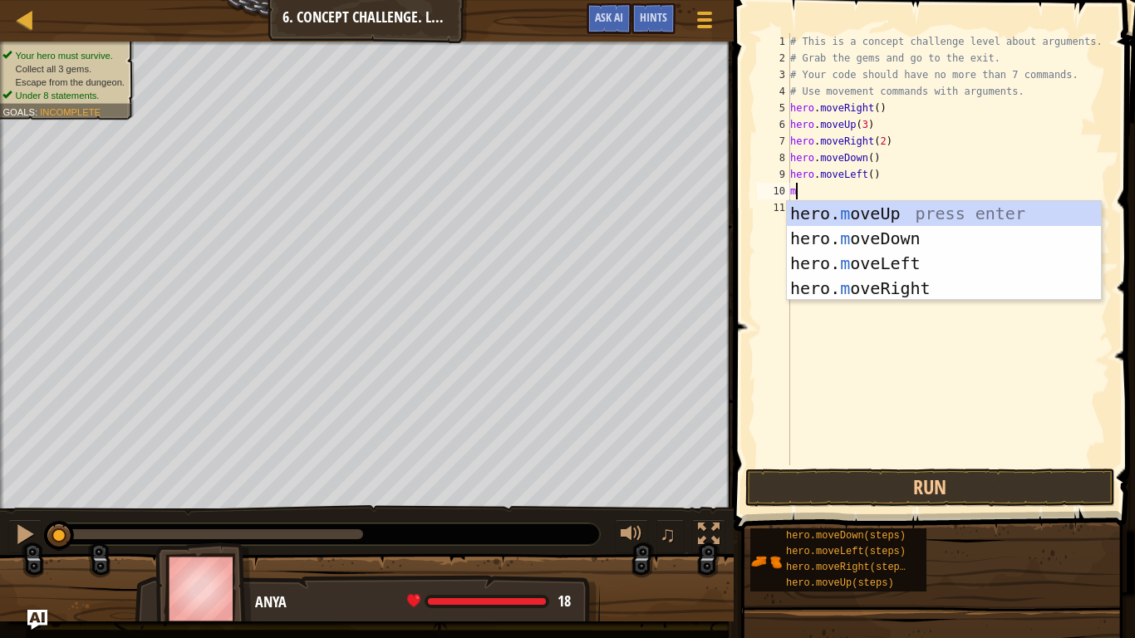
click at [932, 245] on div "hero. m oveUp press enter hero. m oveDown press enter hero. m oveLeft press ent…" at bounding box center [944, 276] width 314 height 150
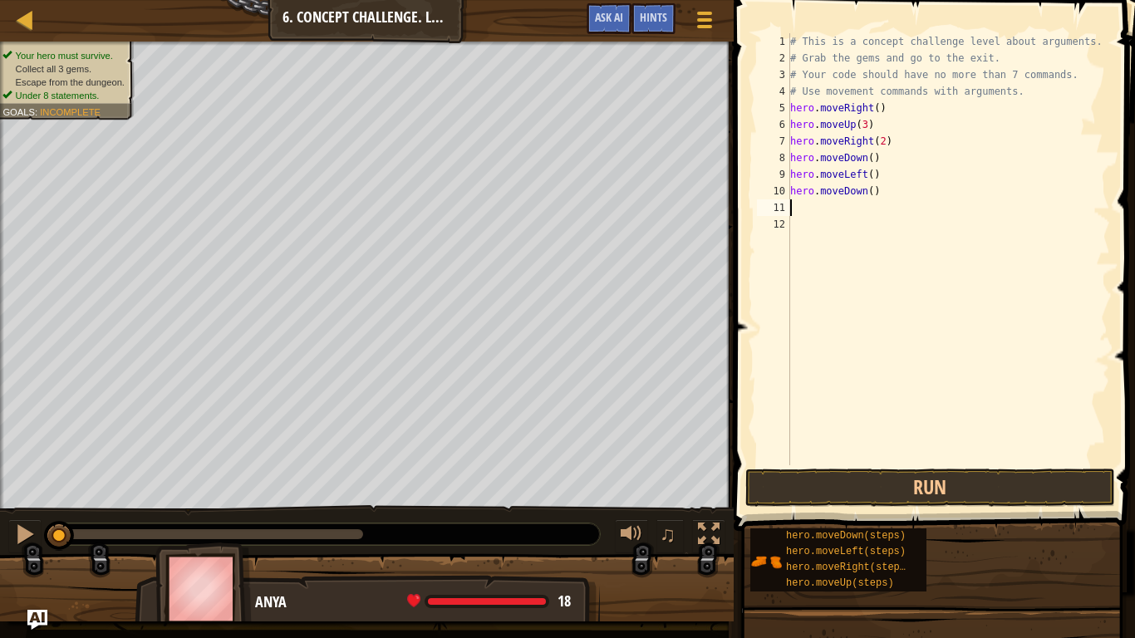
click at [893, 200] on div "# This is a concept challenge level about arguments. # Grab the gems and go to …" at bounding box center [948, 265] width 323 height 465
click at [912, 196] on div "# This is a concept challenge level about arguments. # Grab the gems and go to …" at bounding box center [948, 265] width 323 height 465
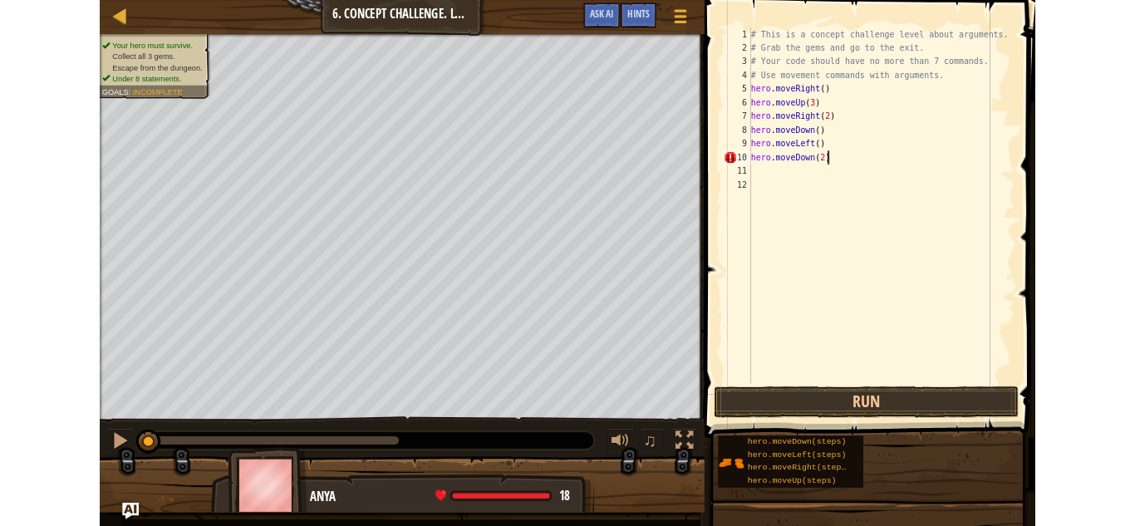
scroll to position [7, 12]
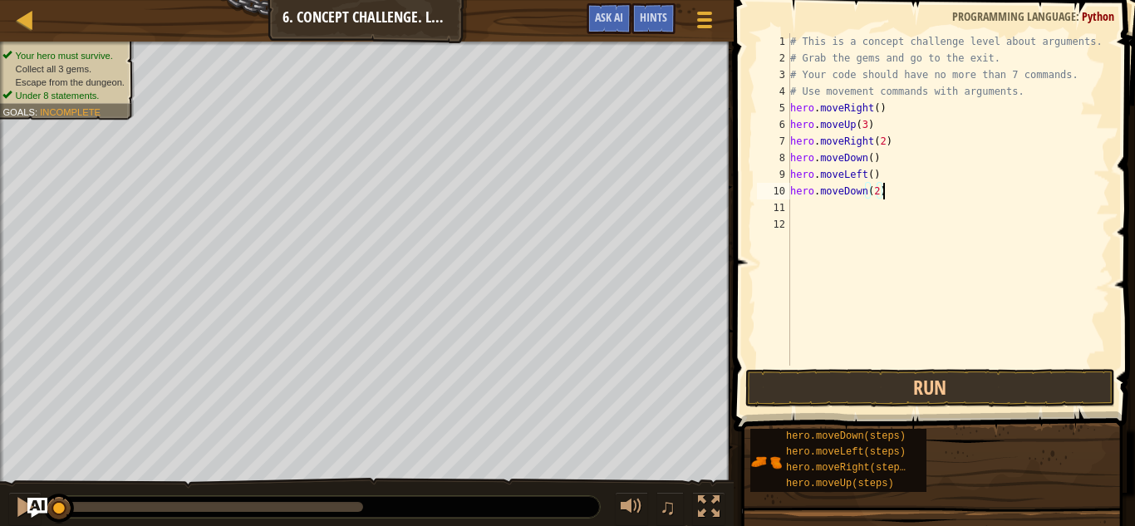
type textarea "hero.moveDown(2)"
